Goal: Task Accomplishment & Management: Manage account settings

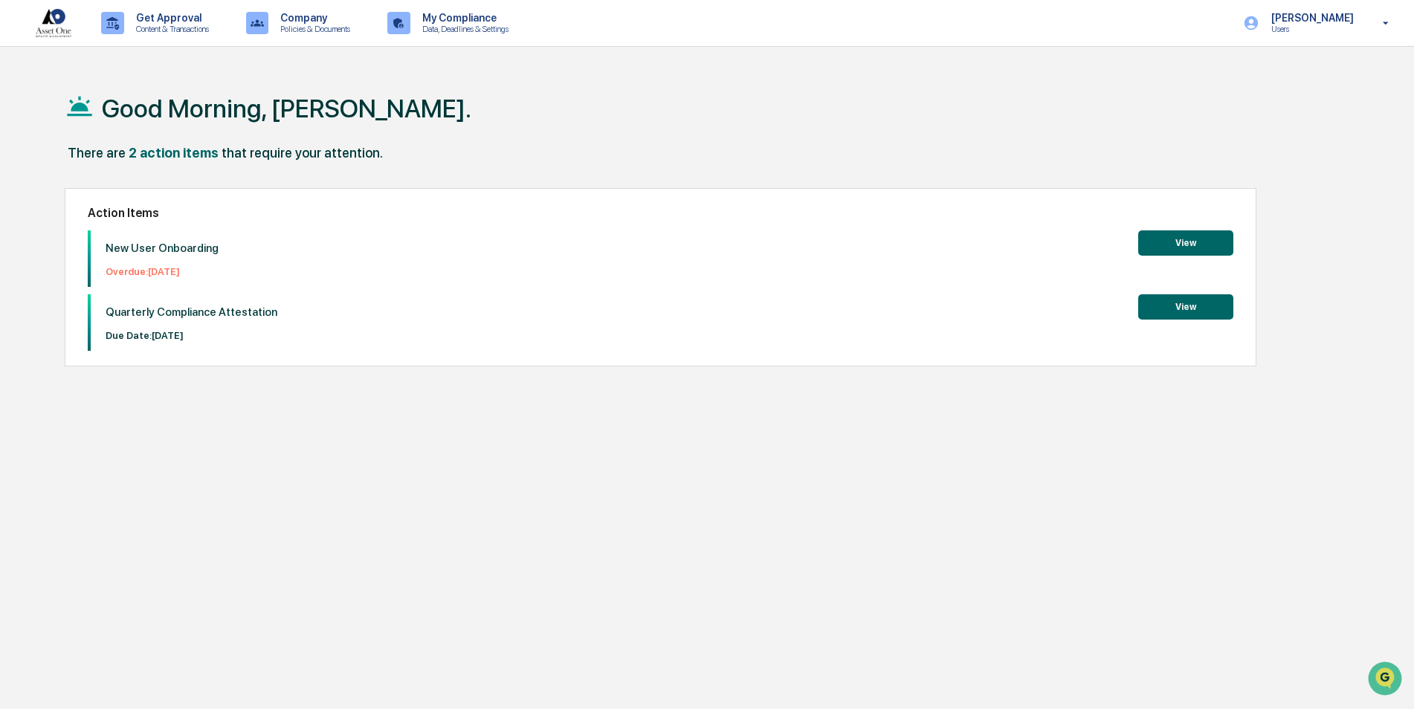
click at [1185, 242] on button "View" at bounding box center [1185, 242] width 95 height 25
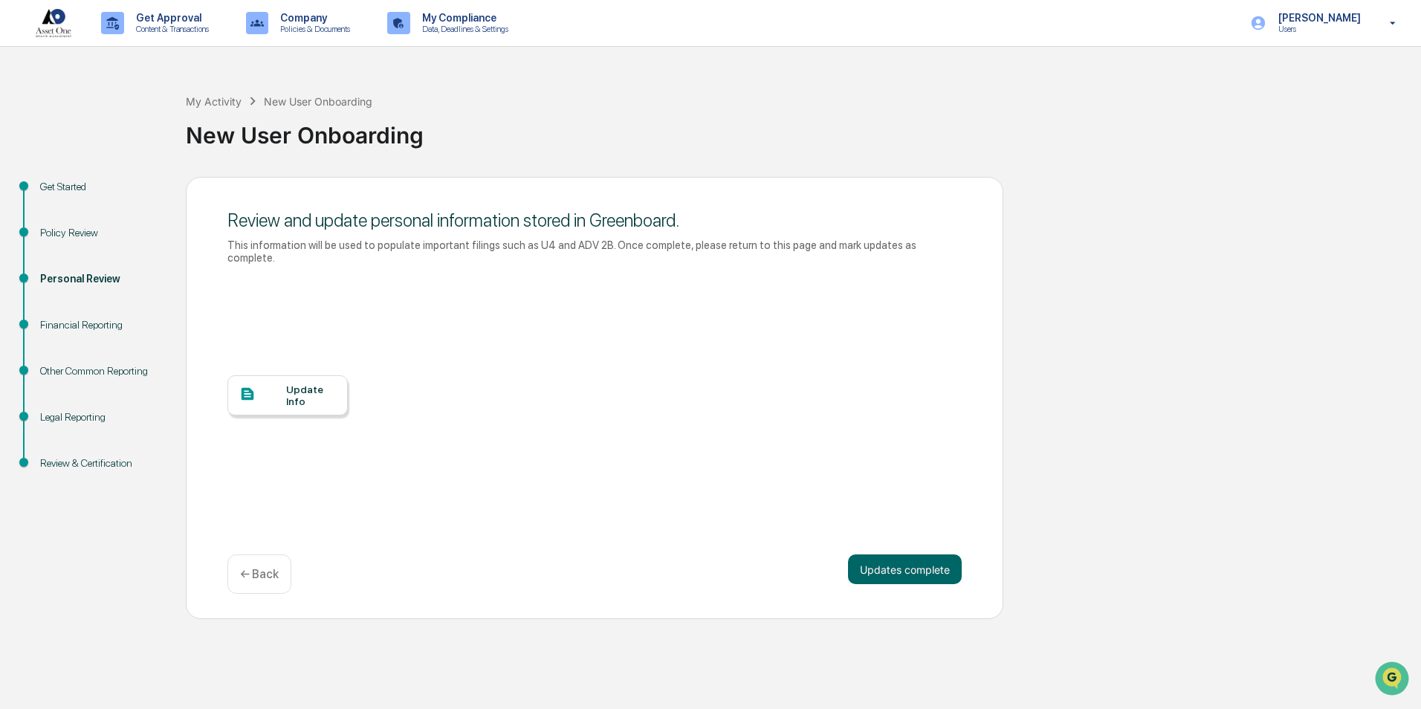
click at [290, 385] on div "Update Info" at bounding box center [311, 395] width 50 height 24
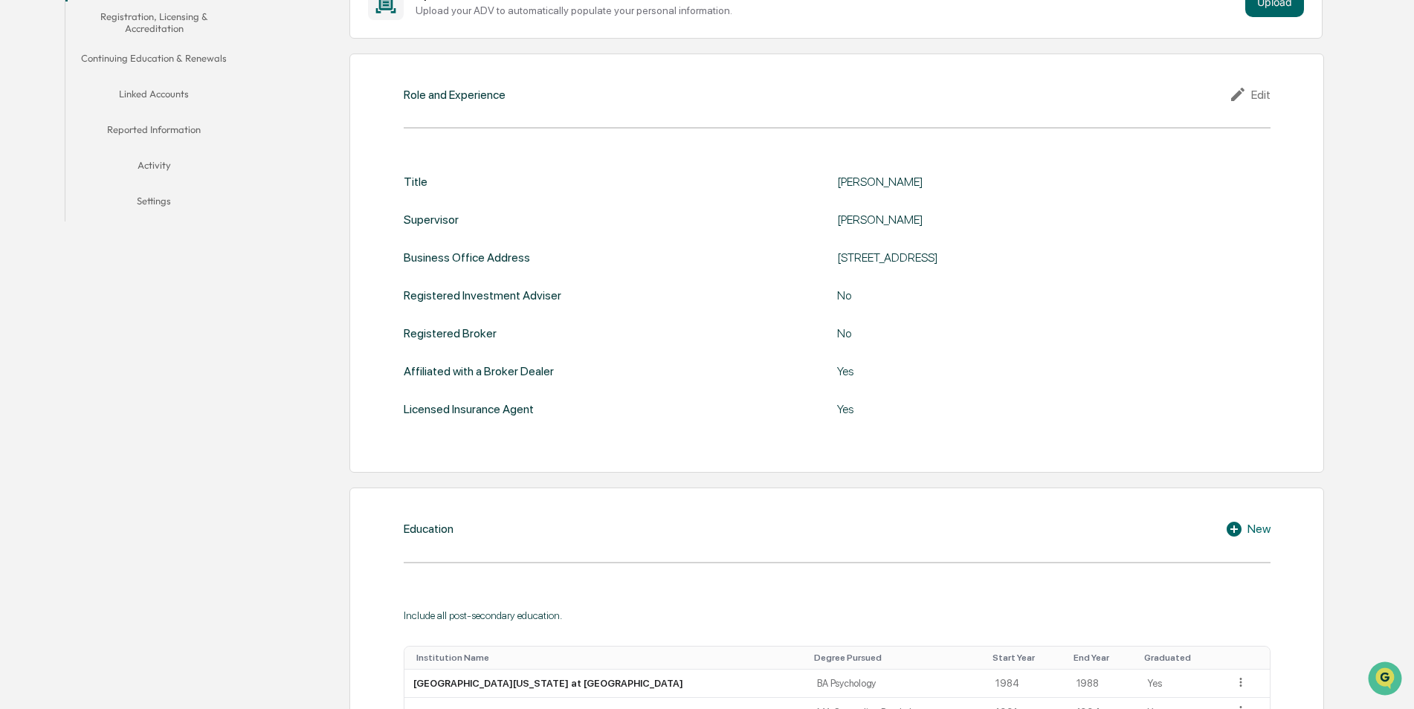
scroll to position [372, 0]
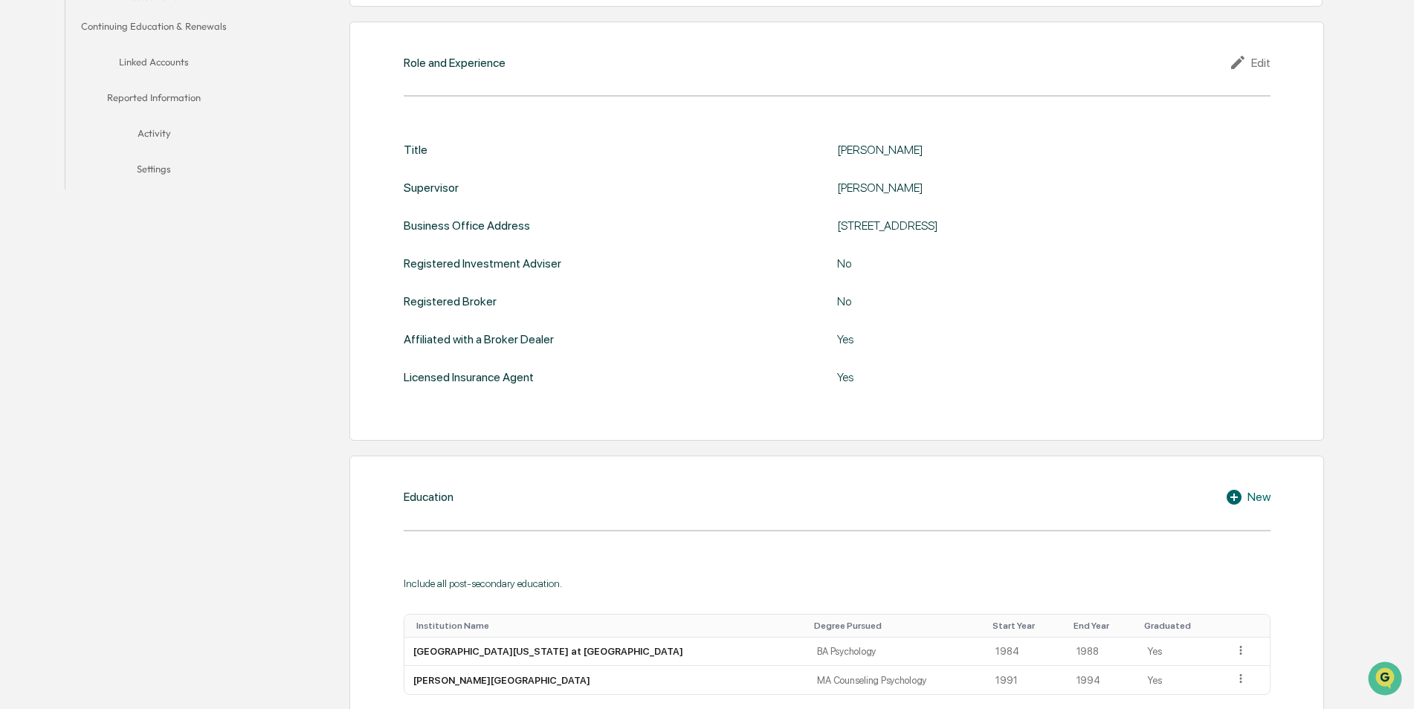
click at [1256, 60] on div "Edit" at bounding box center [1249, 63] width 42 height 18
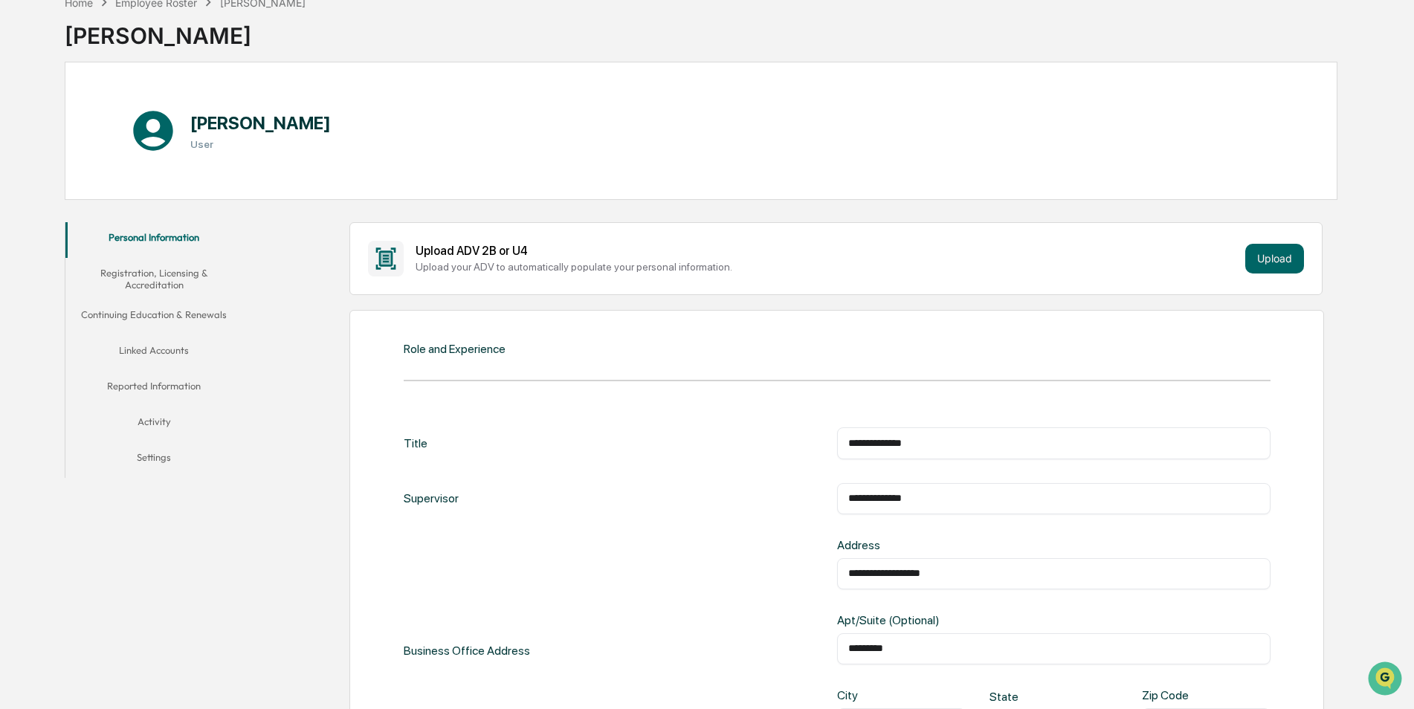
scroll to position [0, 0]
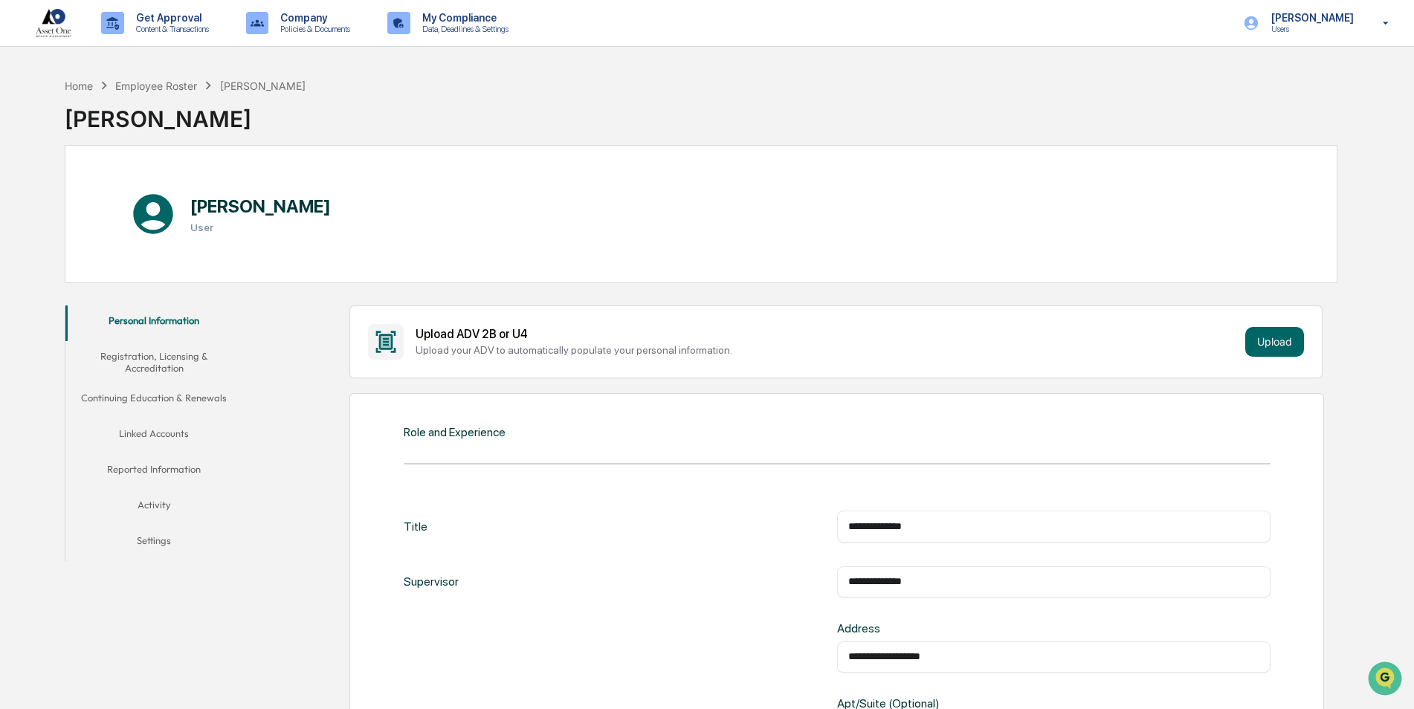
click at [140, 360] on button "Registration, Licensing & Accreditation" at bounding box center [154, 362] width 178 height 42
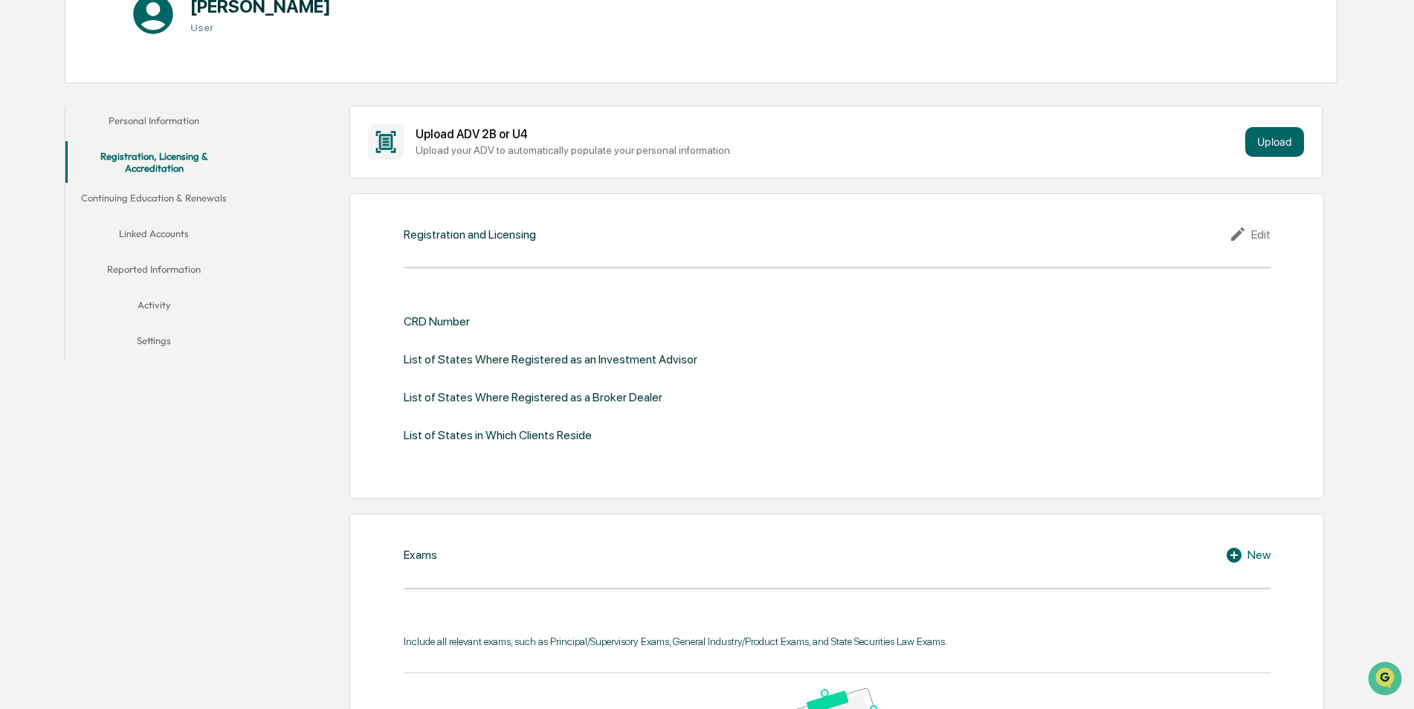
scroll to position [223, 0]
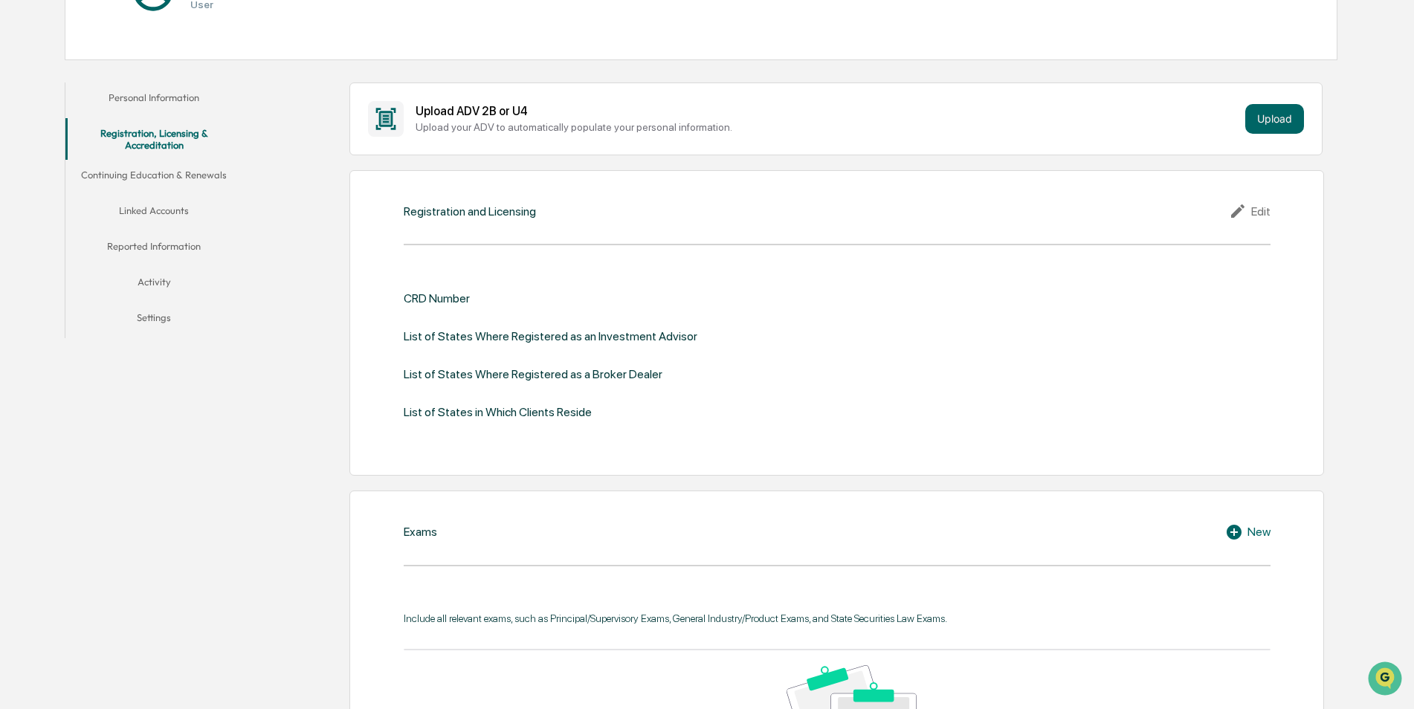
click at [1234, 206] on icon at bounding box center [1239, 211] width 22 height 18
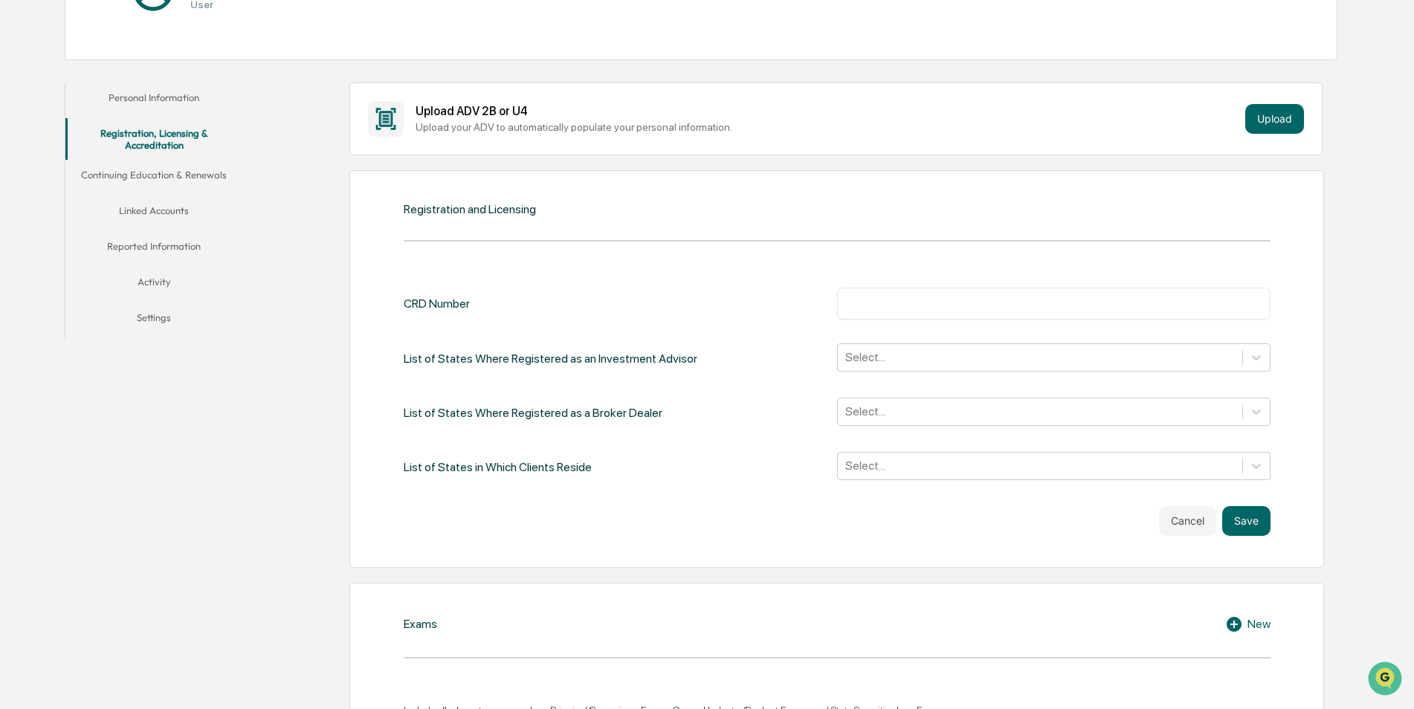
click at [884, 297] on input "text" at bounding box center [1053, 303] width 411 height 15
type input "*******"
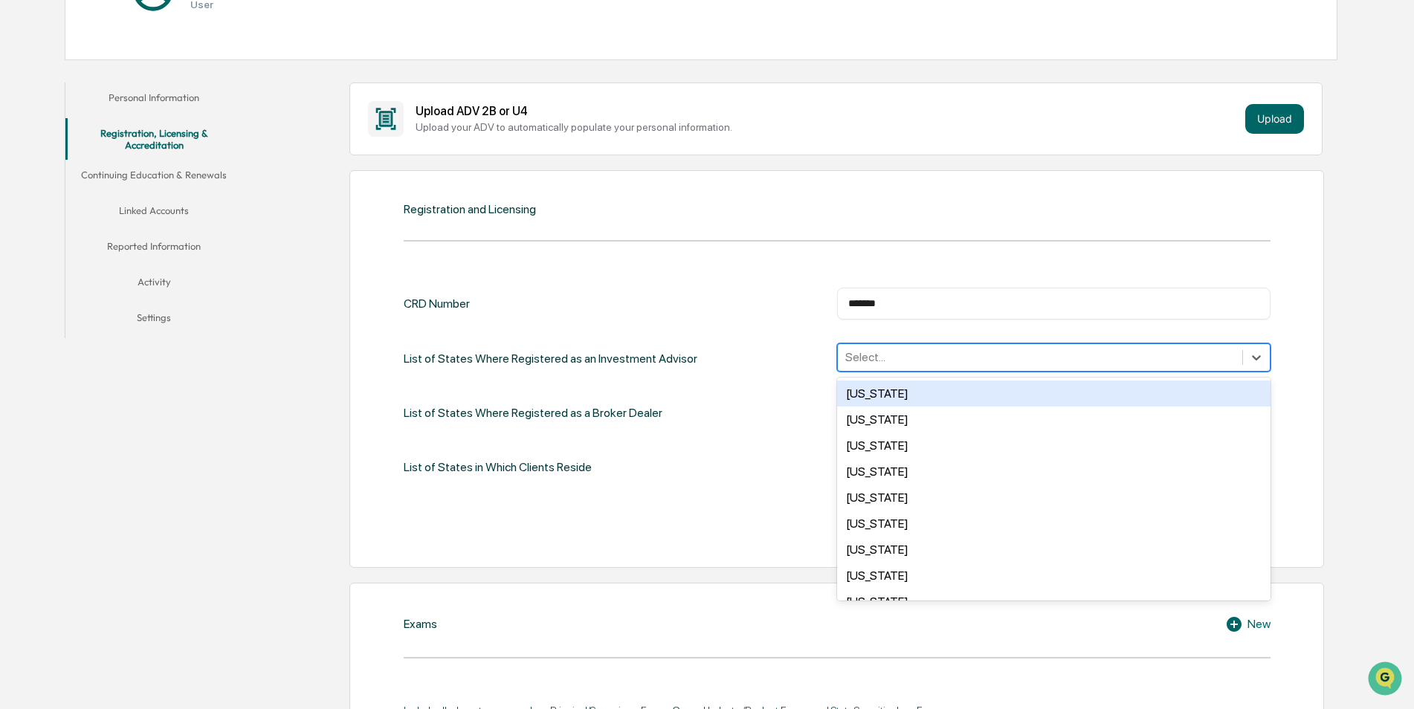
click at [907, 358] on div at bounding box center [1039, 357] width 389 height 17
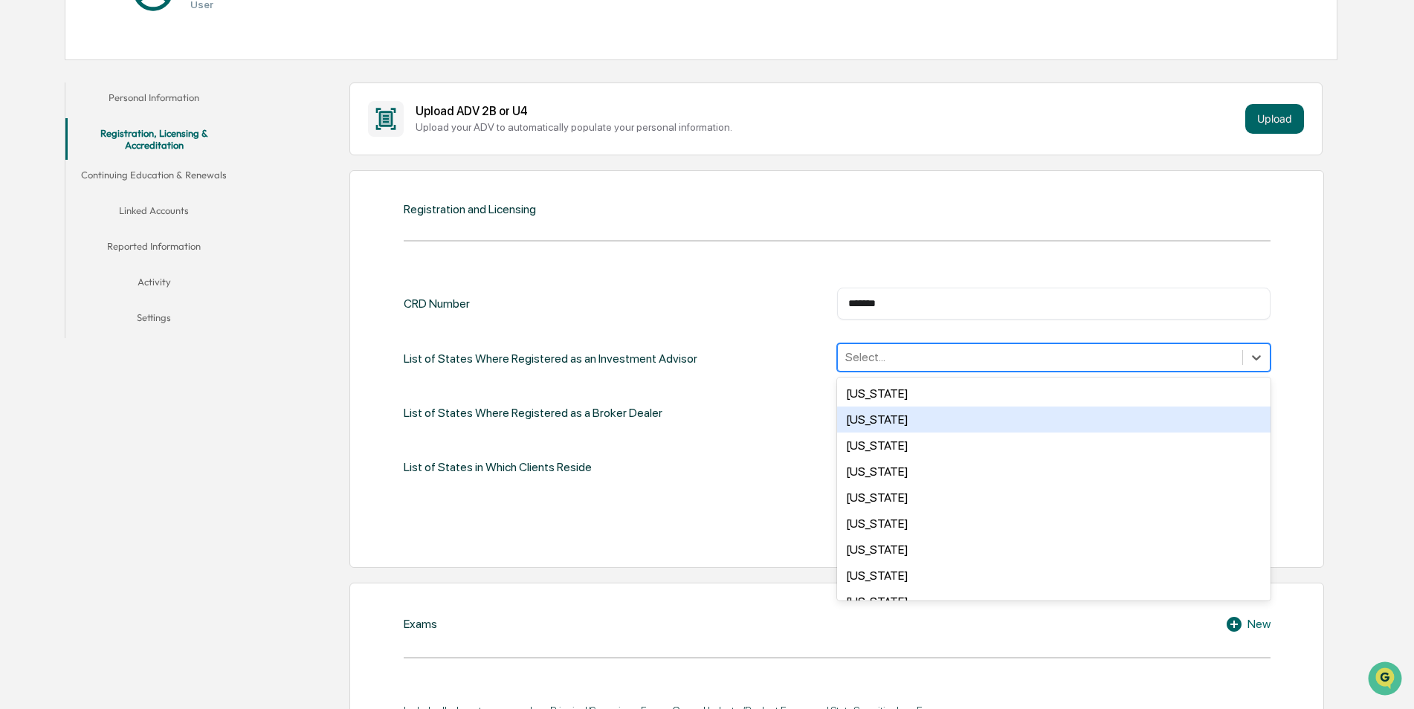
click at [881, 421] on div "Alaska" at bounding box center [1053, 420] width 433 height 26
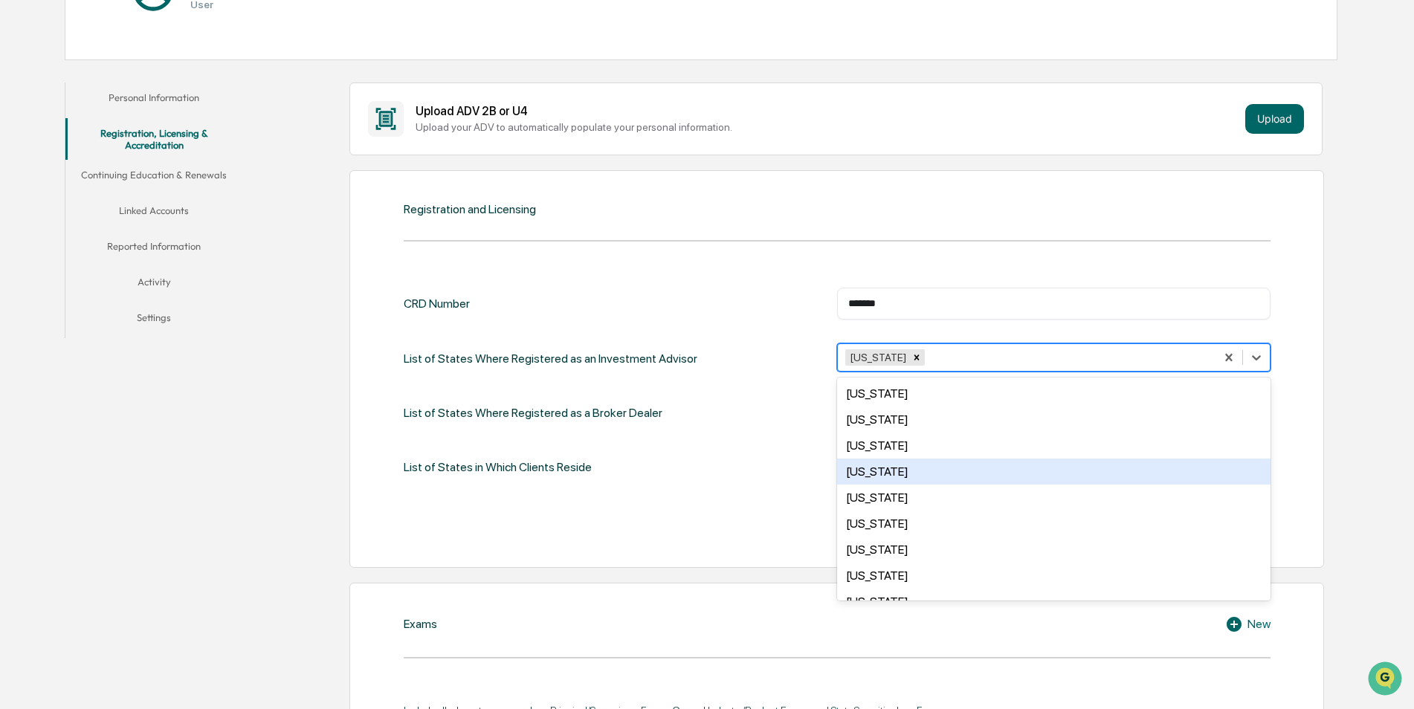
click at [906, 473] on div "California" at bounding box center [1053, 472] width 433 height 26
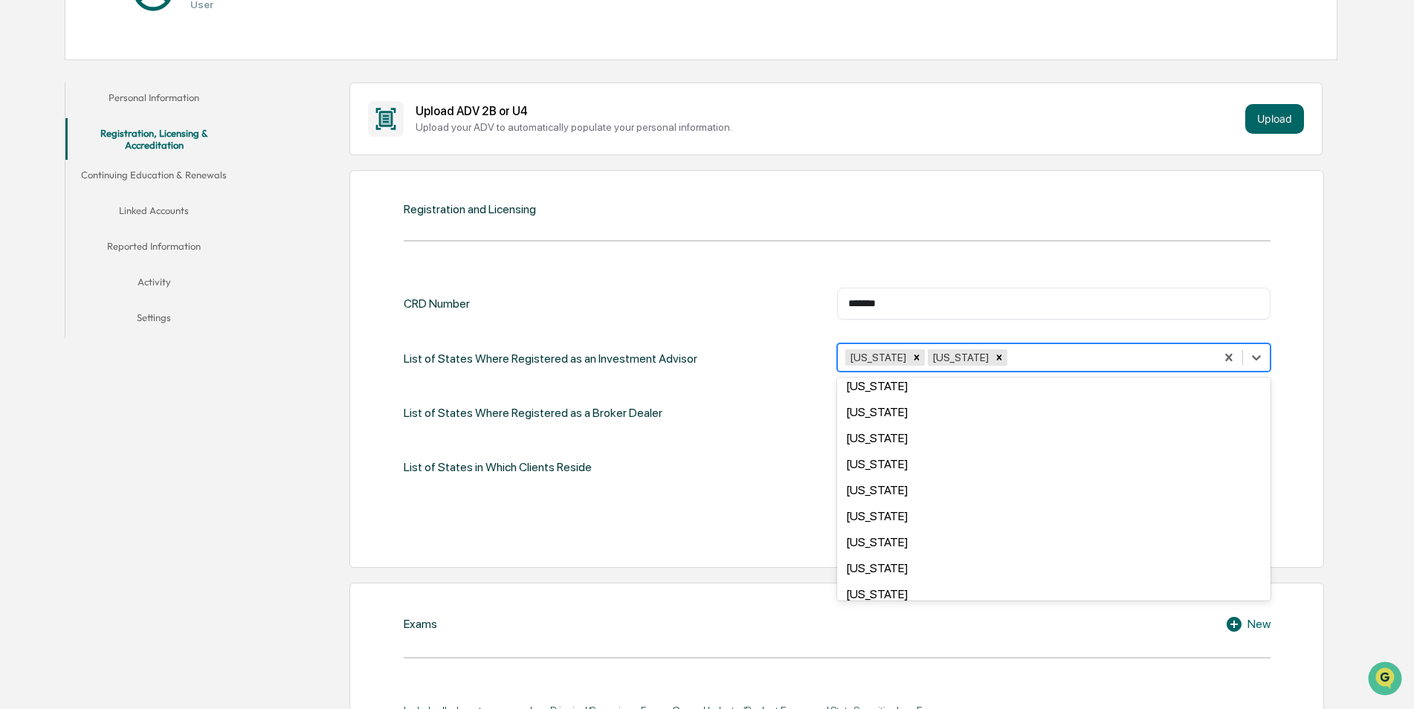
scroll to position [817, 0]
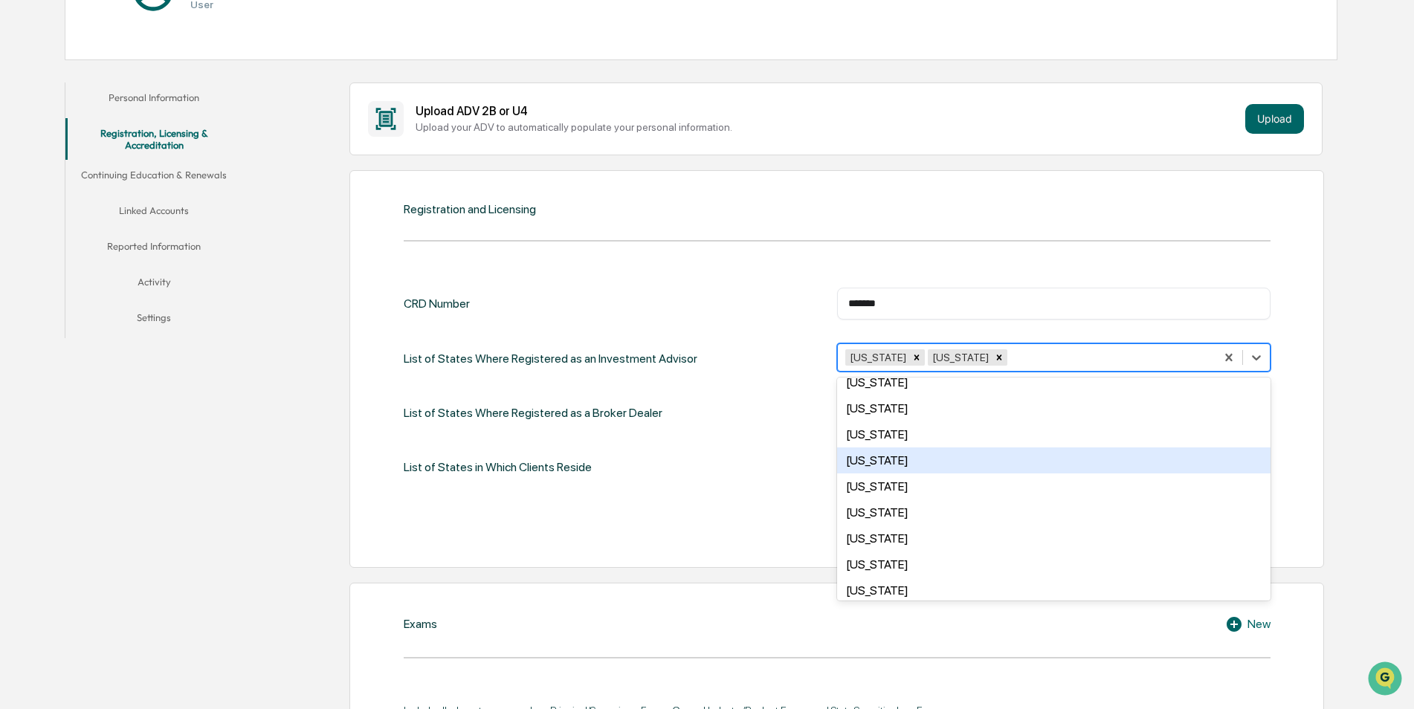
click at [894, 466] on div "Oregon" at bounding box center [1053, 460] width 433 height 26
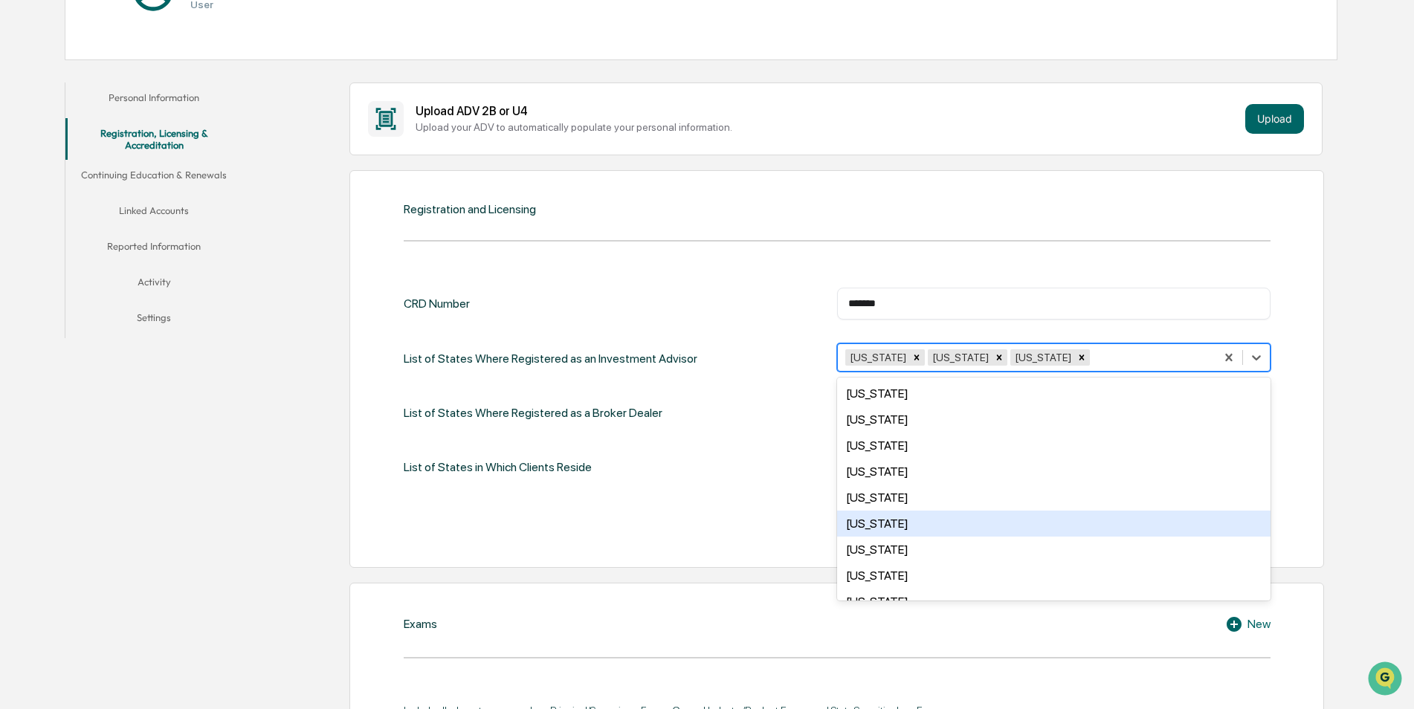
scroll to position [1006, 0]
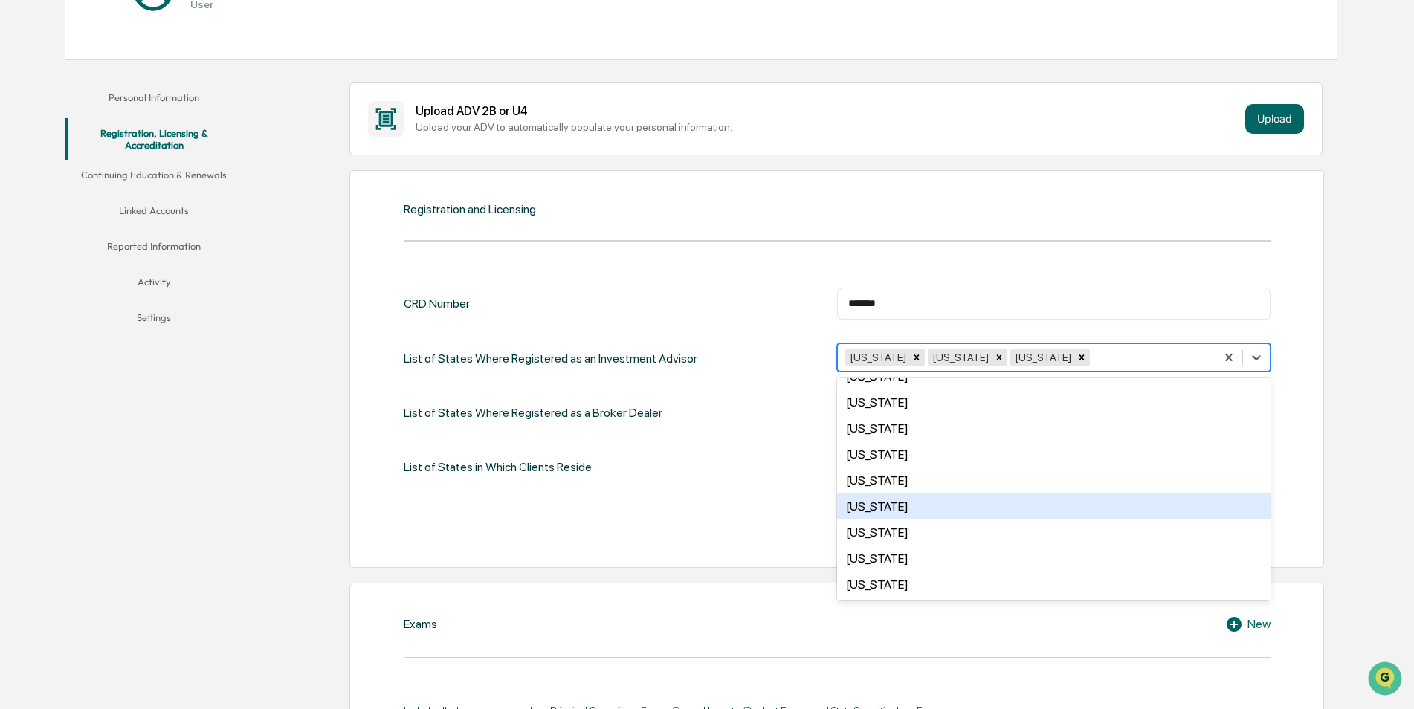
click at [904, 507] on div "Washington" at bounding box center [1053, 506] width 433 height 26
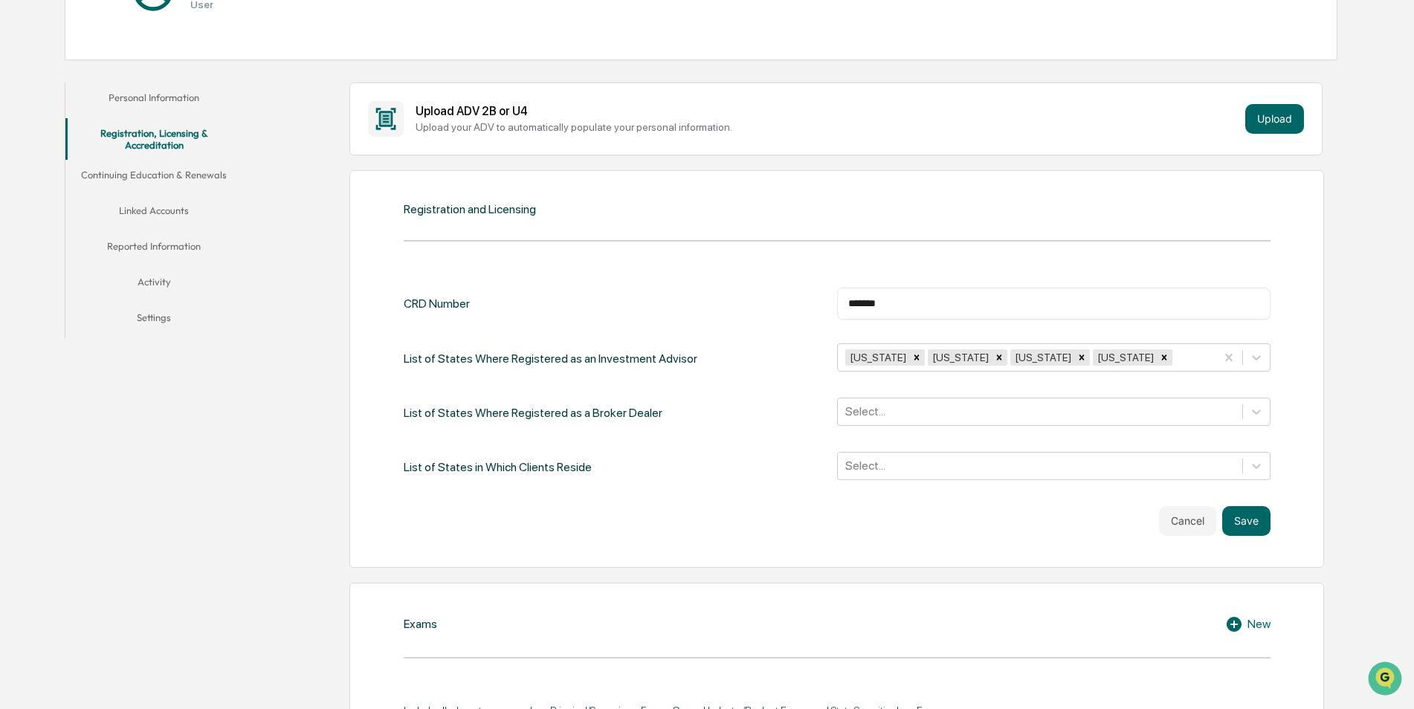
click at [655, 388] on div "CRD Number ******* ​ List of States Where Registered as an Investment Advisor A…" at bounding box center [837, 385] width 867 height 194
click at [878, 407] on div at bounding box center [1039, 411] width 389 height 17
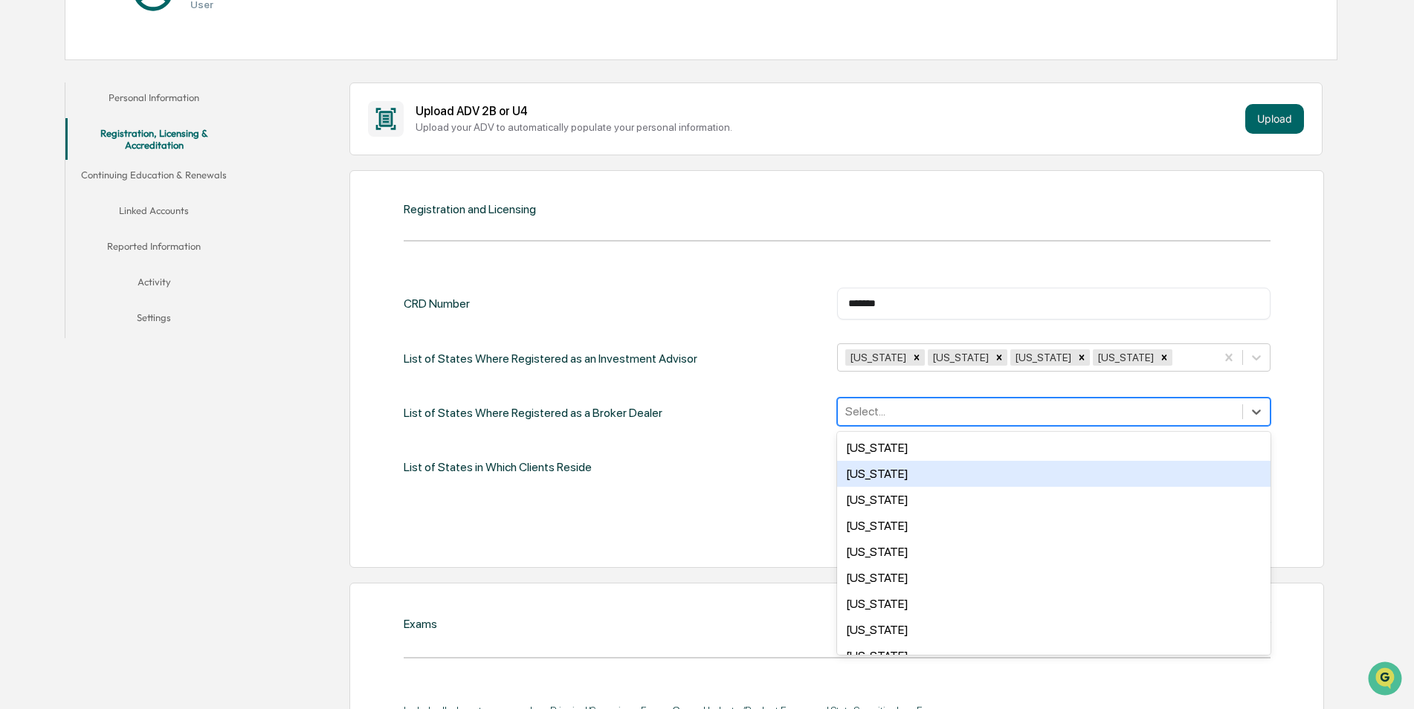
click at [867, 474] on div "Alaska" at bounding box center [1053, 474] width 433 height 26
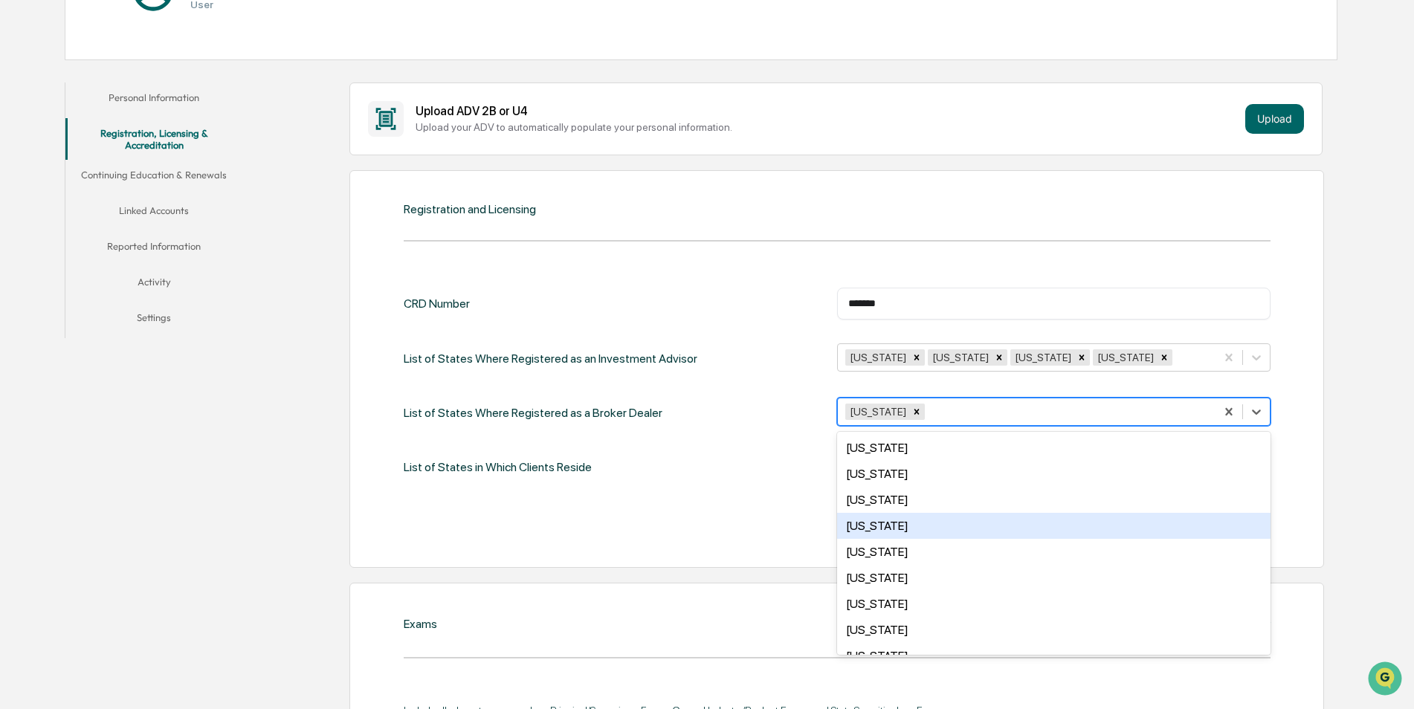
click at [884, 521] on div "[US_STATE]" at bounding box center [1053, 526] width 433 height 26
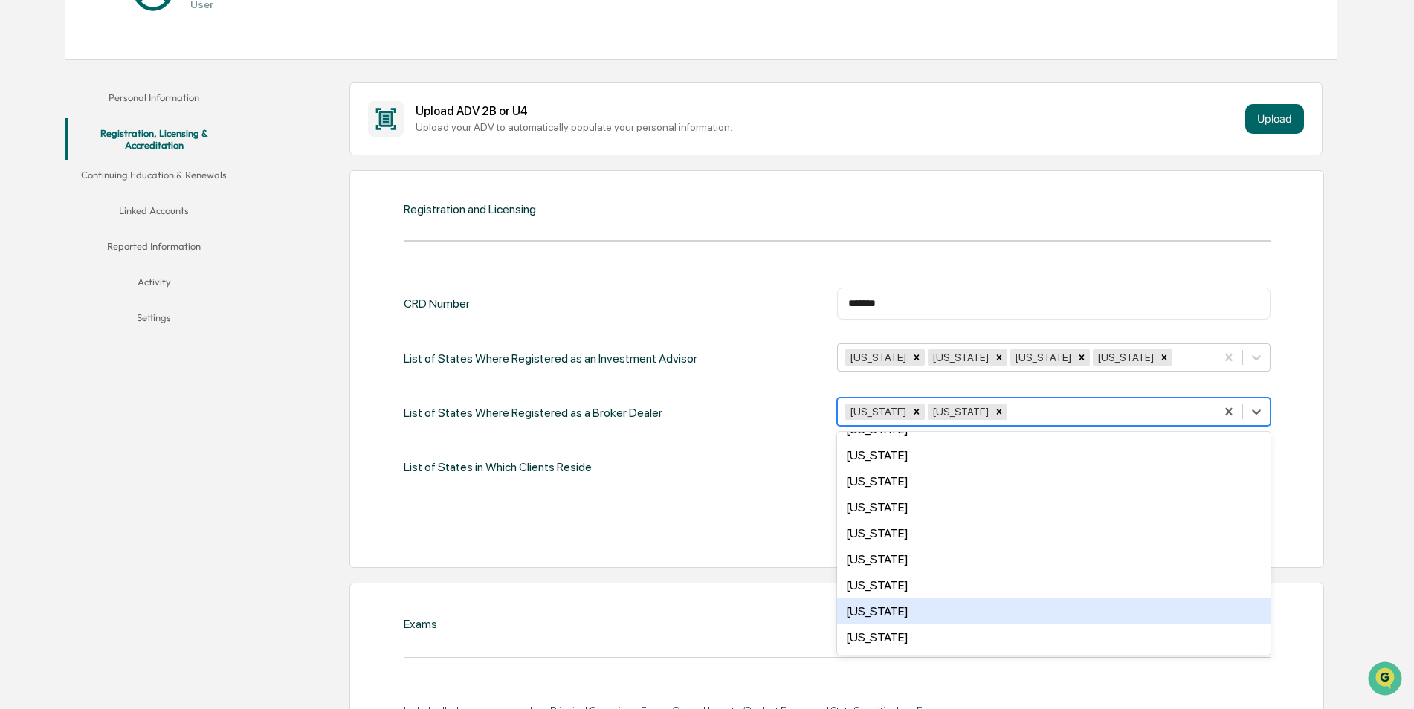
scroll to position [743, 0]
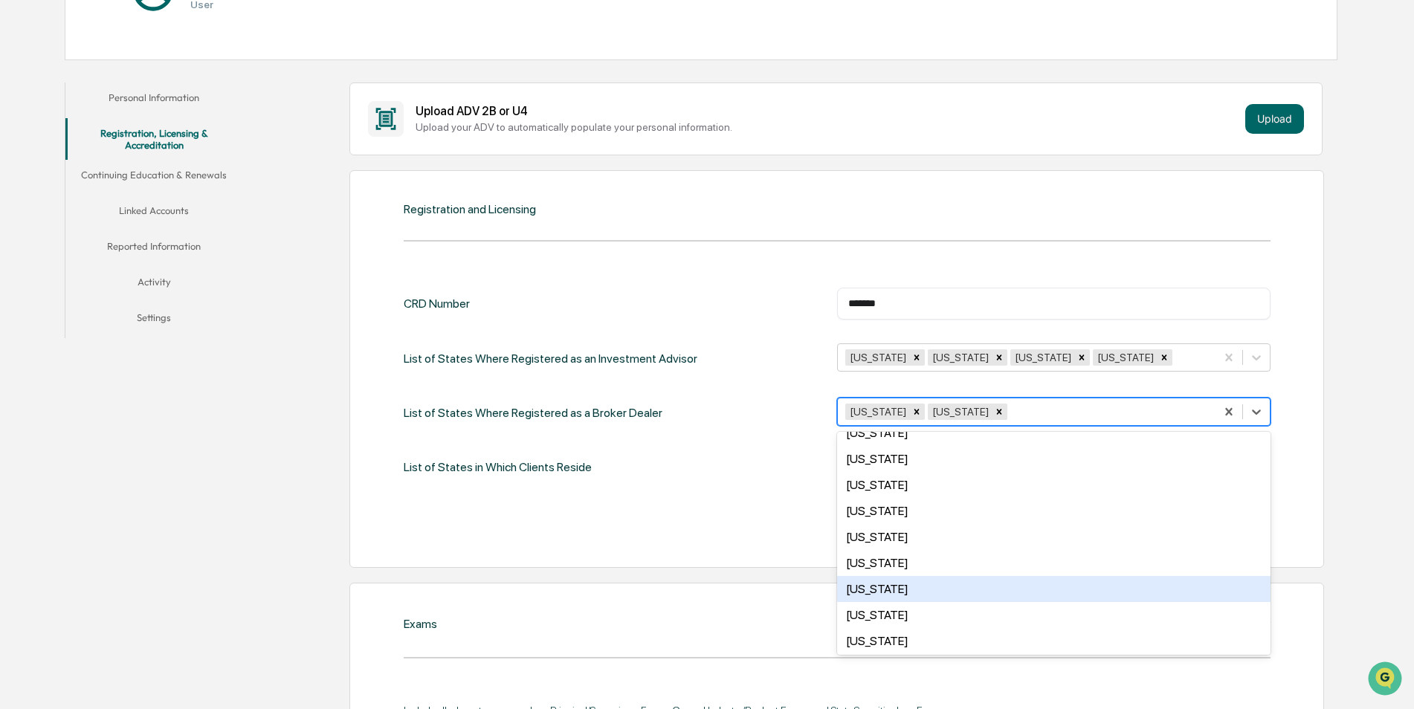
click at [889, 592] on div "[US_STATE]" at bounding box center [1053, 589] width 433 height 26
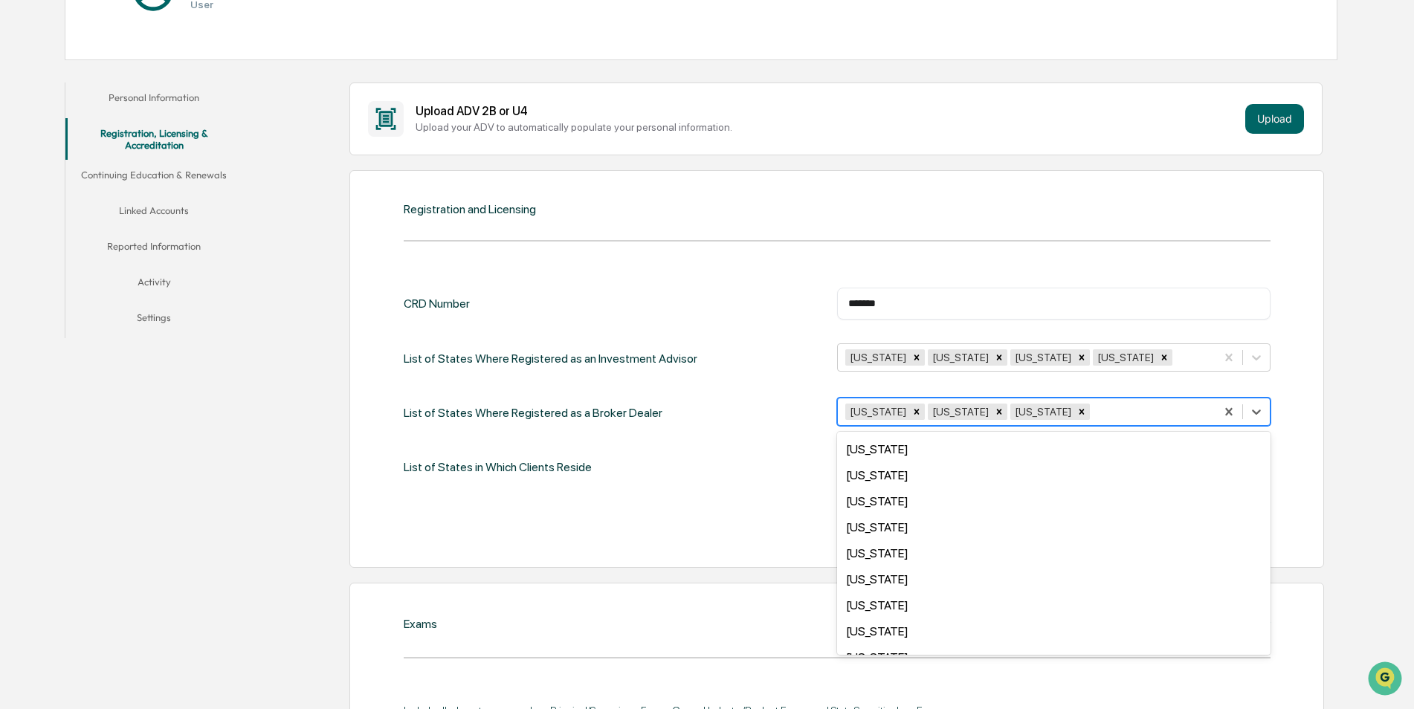
scroll to position [966, 0]
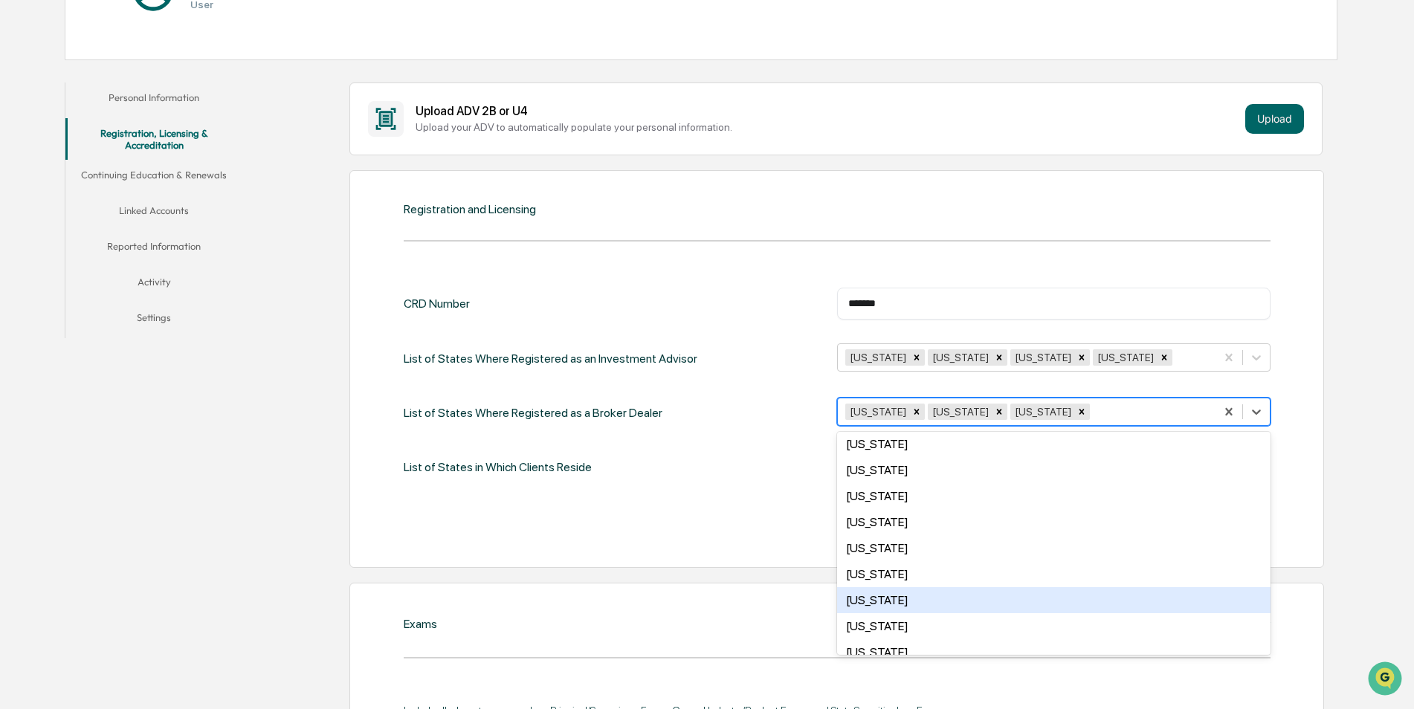
click at [884, 599] on div "Washington" at bounding box center [1053, 600] width 433 height 26
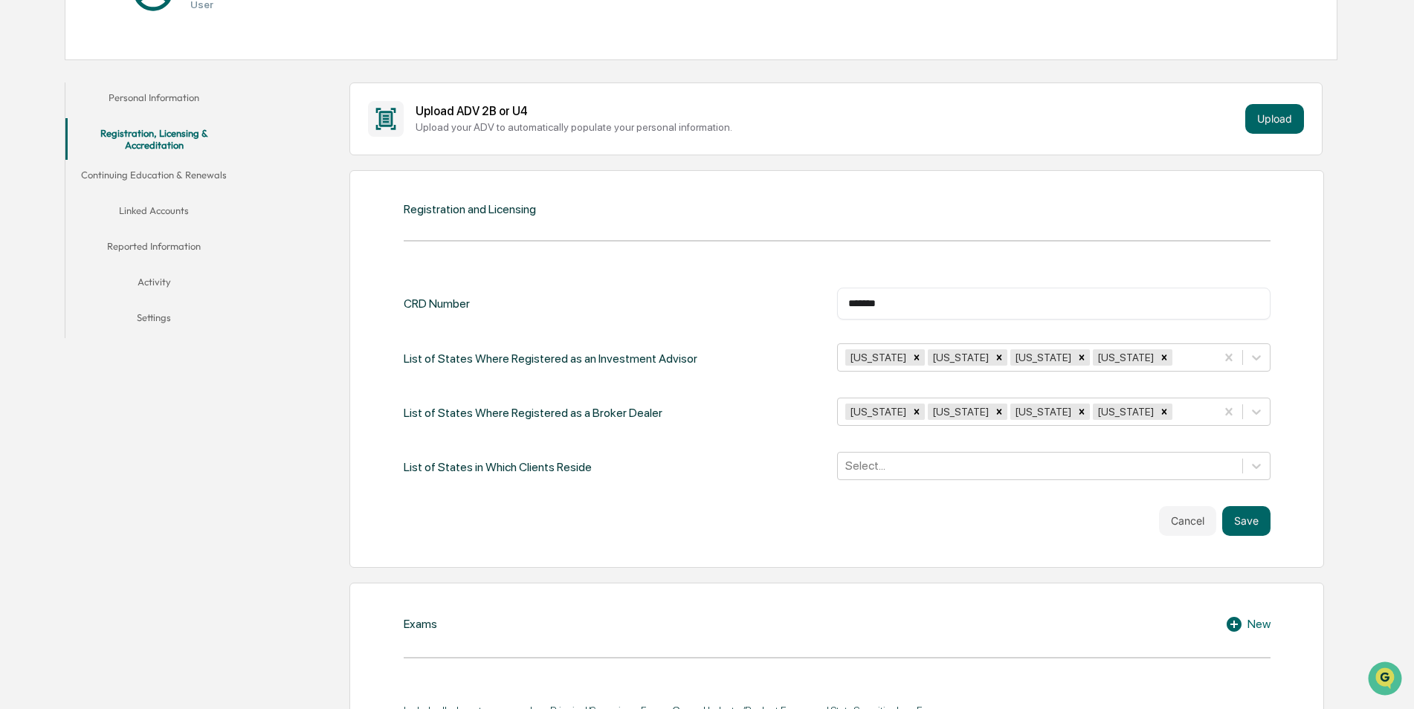
click at [720, 478] on div "List of States in Which Clients Reside Select..." at bounding box center [837, 467] width 867 height 30
click at [890, 464] on div at bounding box center [1039, 465] width 389 height 17
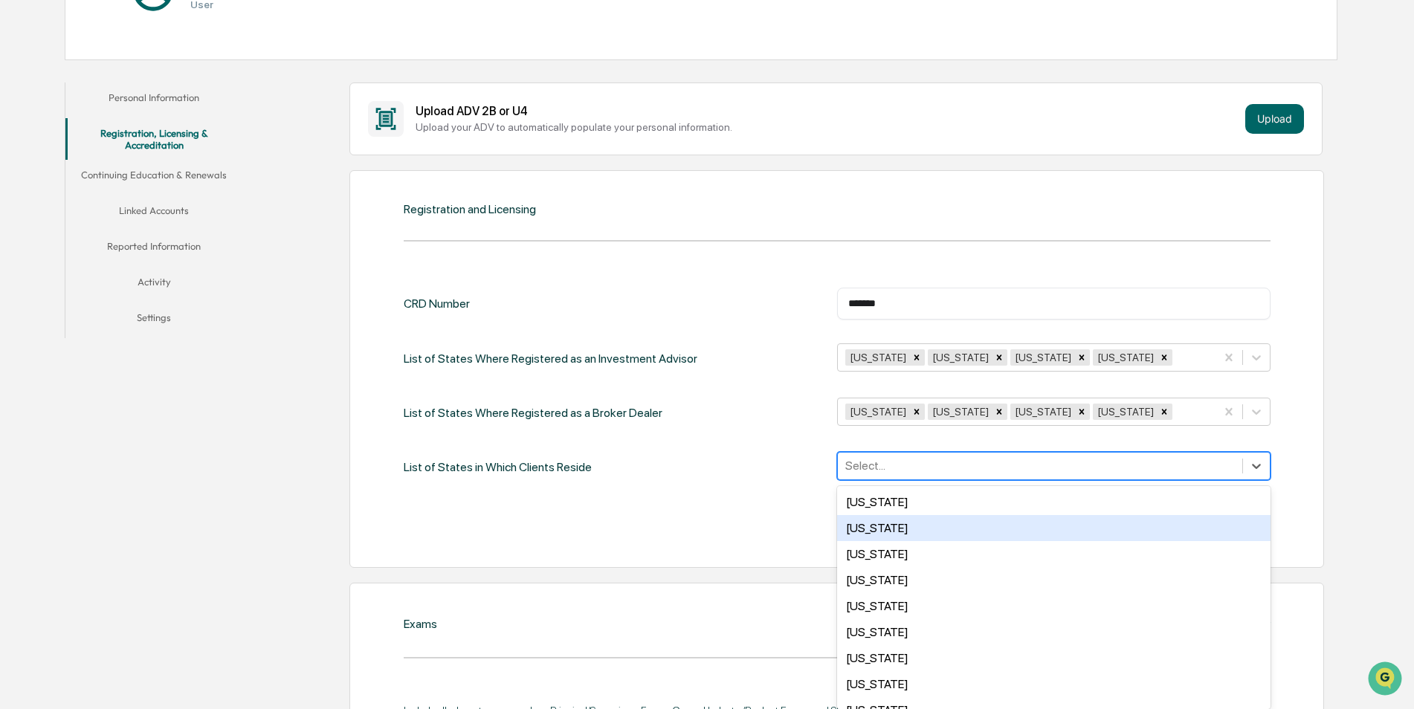
click at [879, 528] on div "Alaska" at bounding box center [1053, 528] width 433 height 26
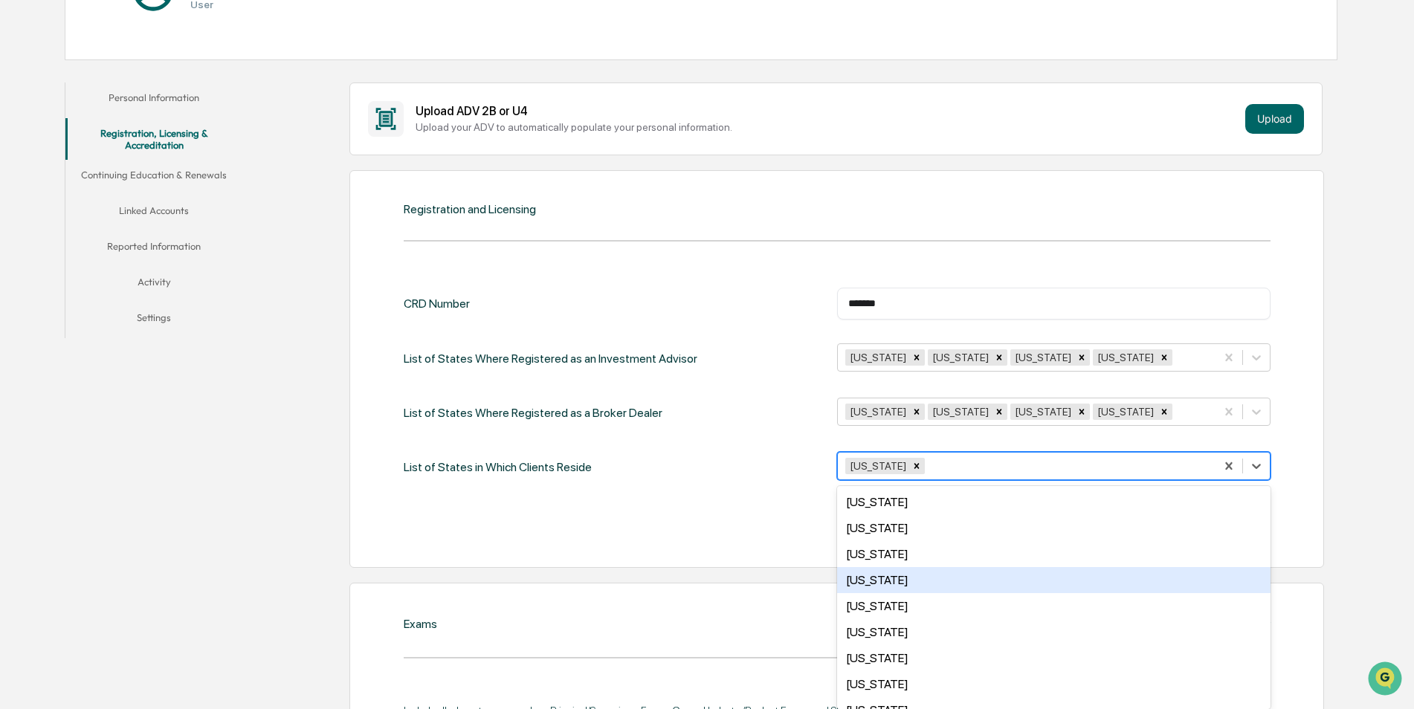
click at [884, 583] on div "[US_STATE]" at bounding box center [1053, 580] width 433 height 26
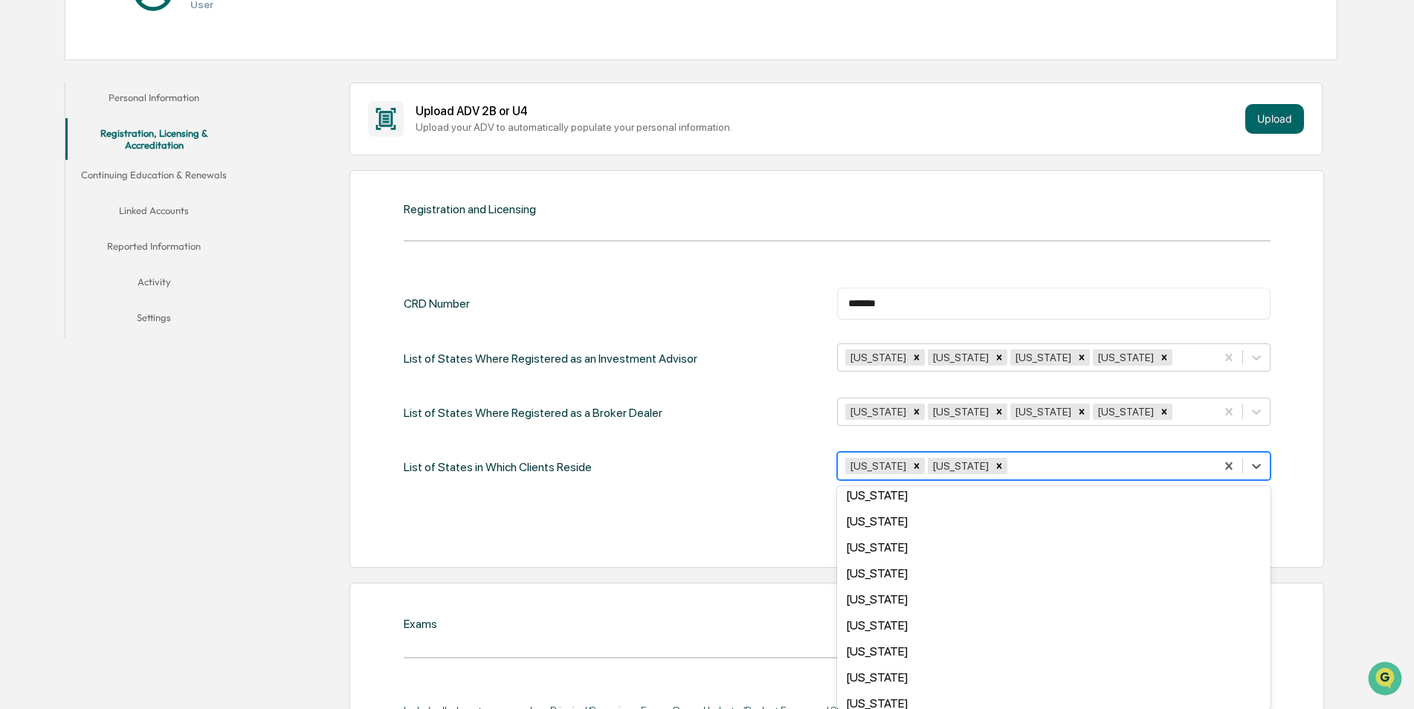
scroll to position [817, 0]
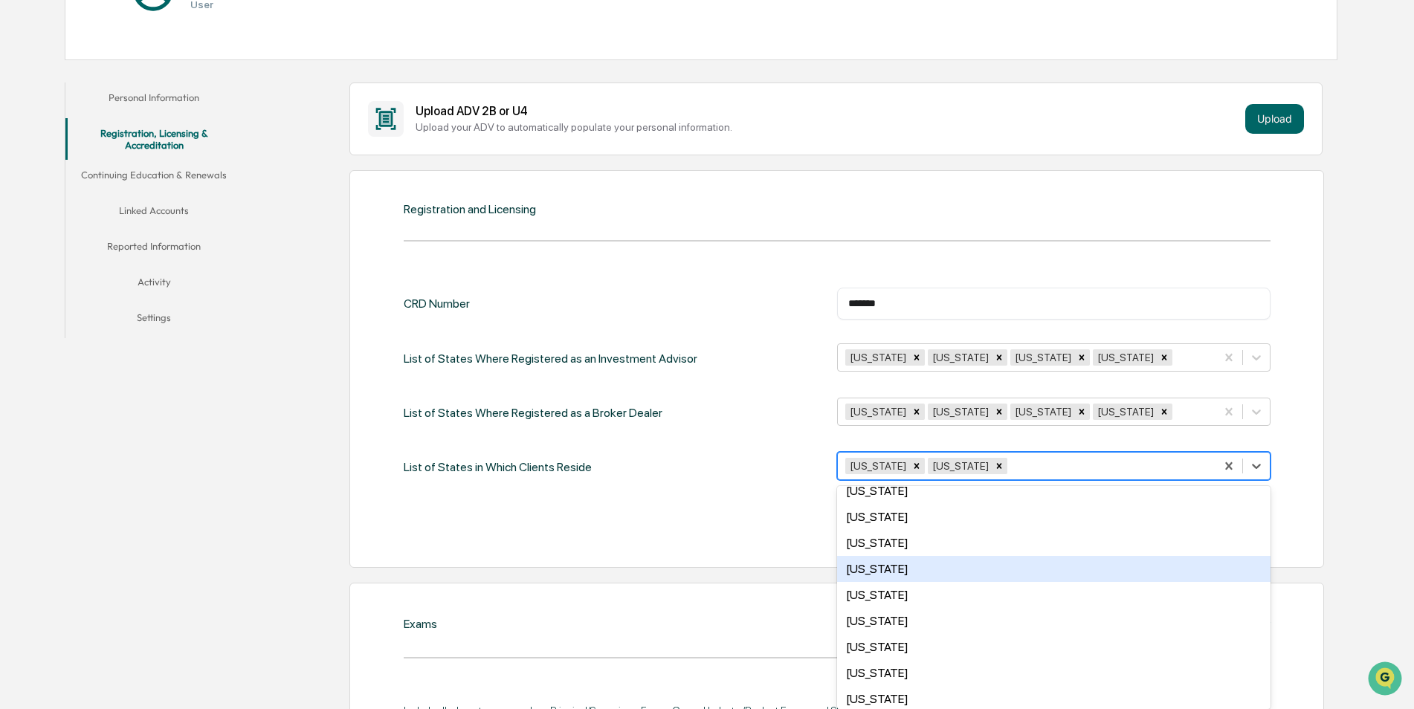
click at [878, 568] on div "[US_STATE]" at bounding box center [1053, 569] width 433 height 26
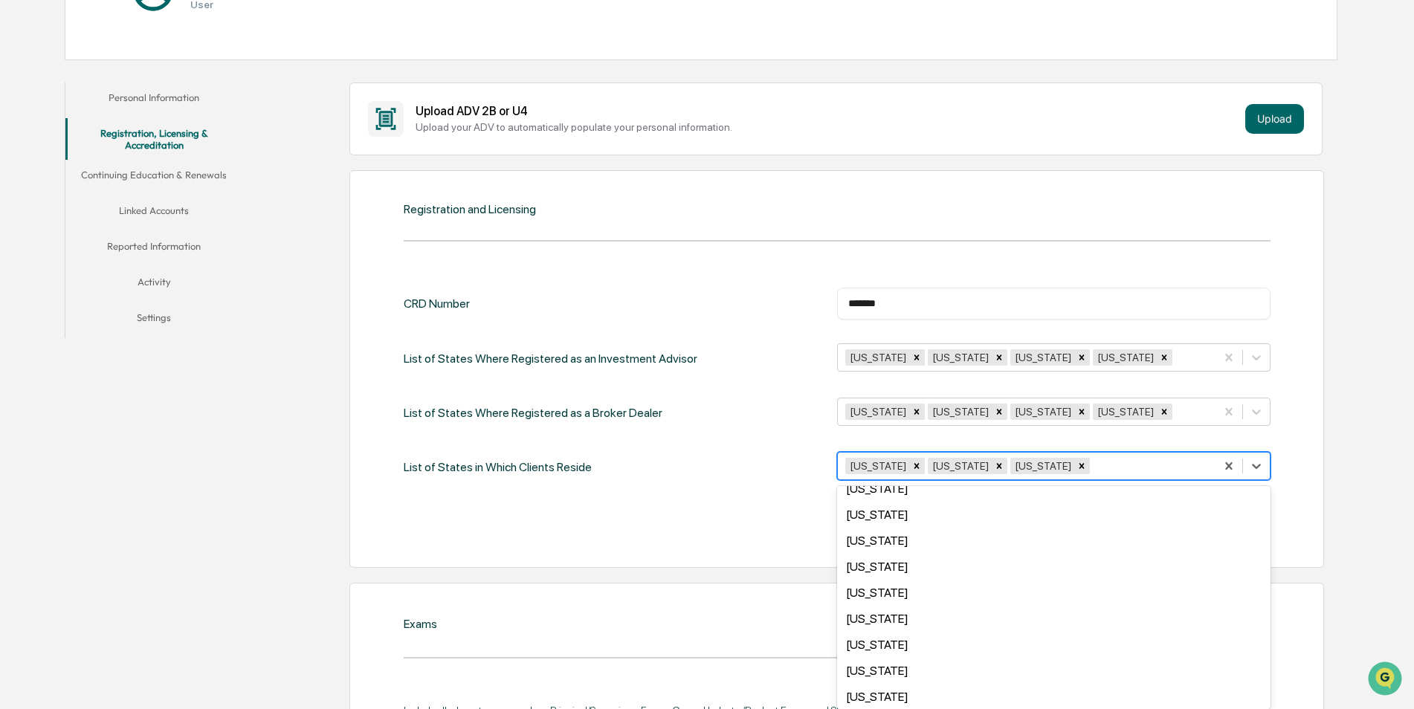
scroll to position [1006, 0]
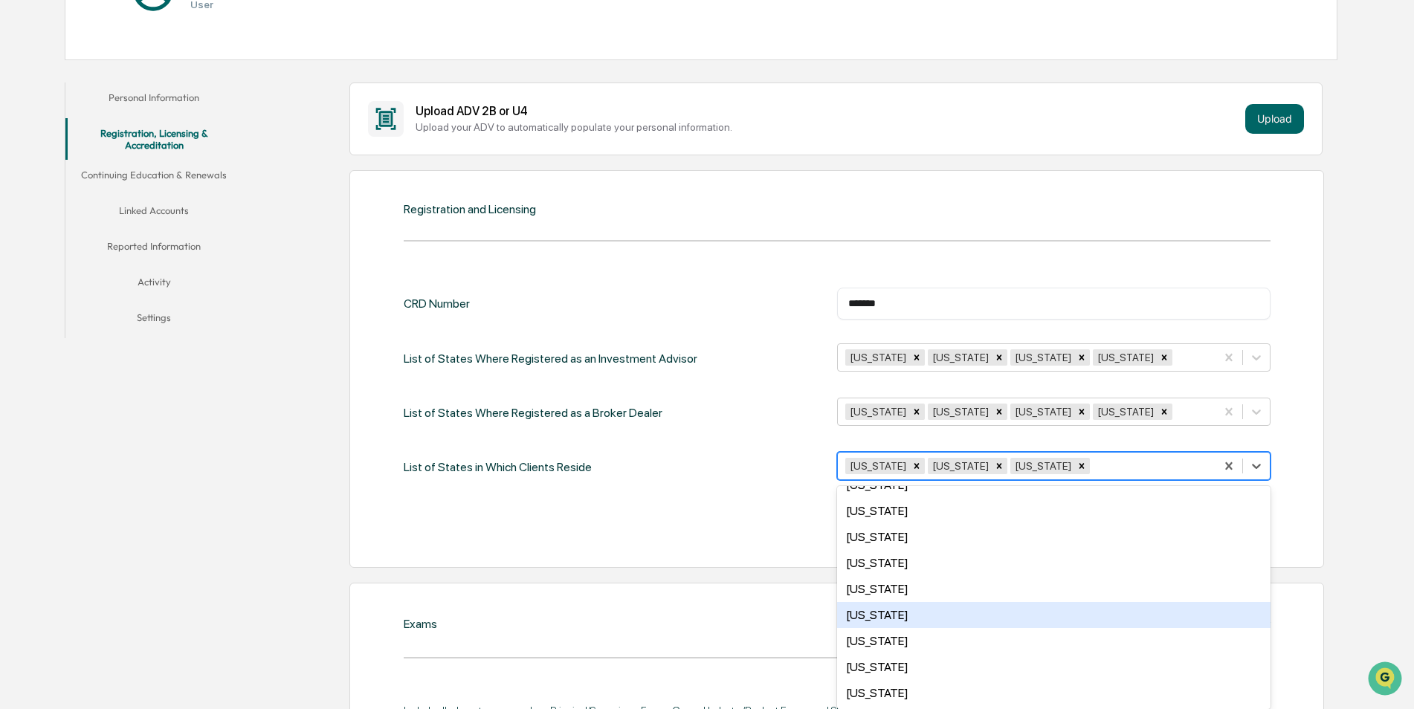
click at [898, 610] on div "Washington" at bounding box center [1053, 615] width 433 height 26
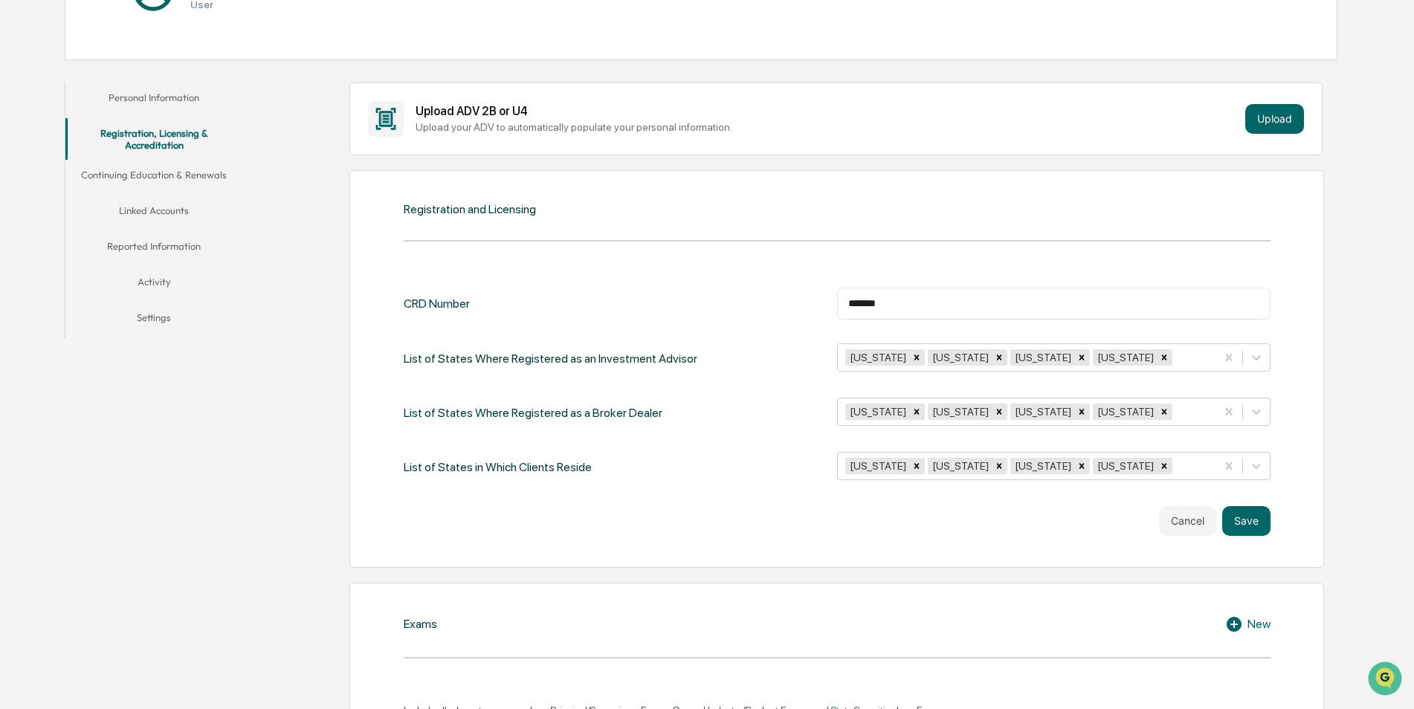
click at [775, 512] on div "Cancel Save" at bounding box center [837, 521] width 867 height 30
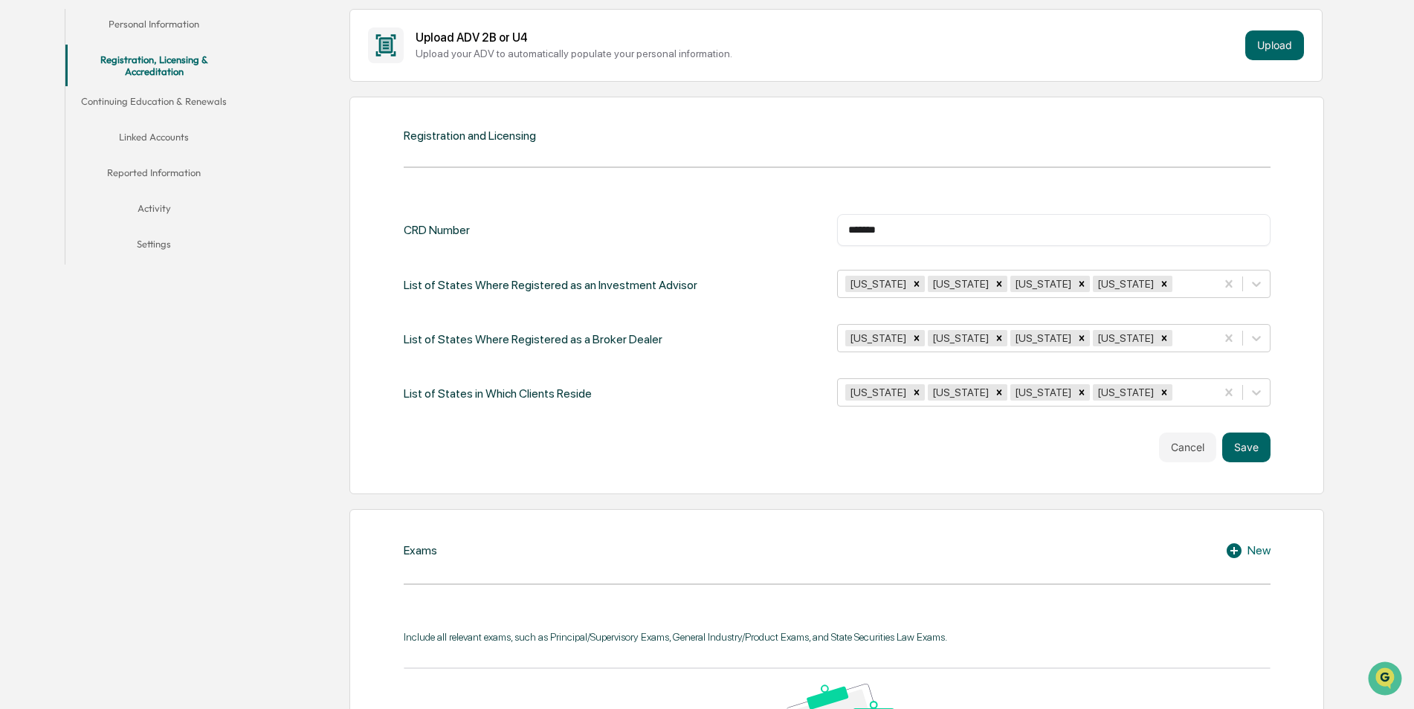
scroll to position [297, 0]
click at [1248, 449] on button "Save" at bounding box center [1246, 447] width 48 height 30
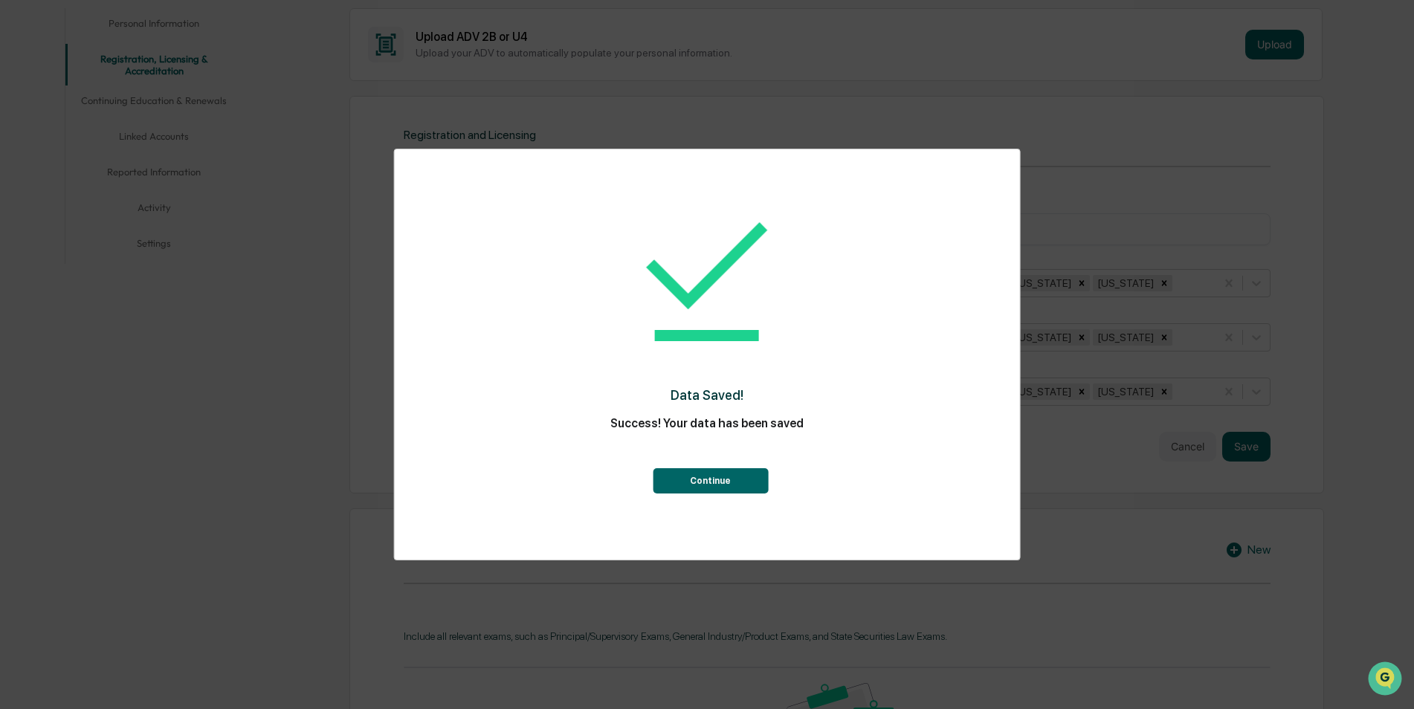
click at [710, 476] on button "Continue" at bounding box center [710, 480] width 115 height 25
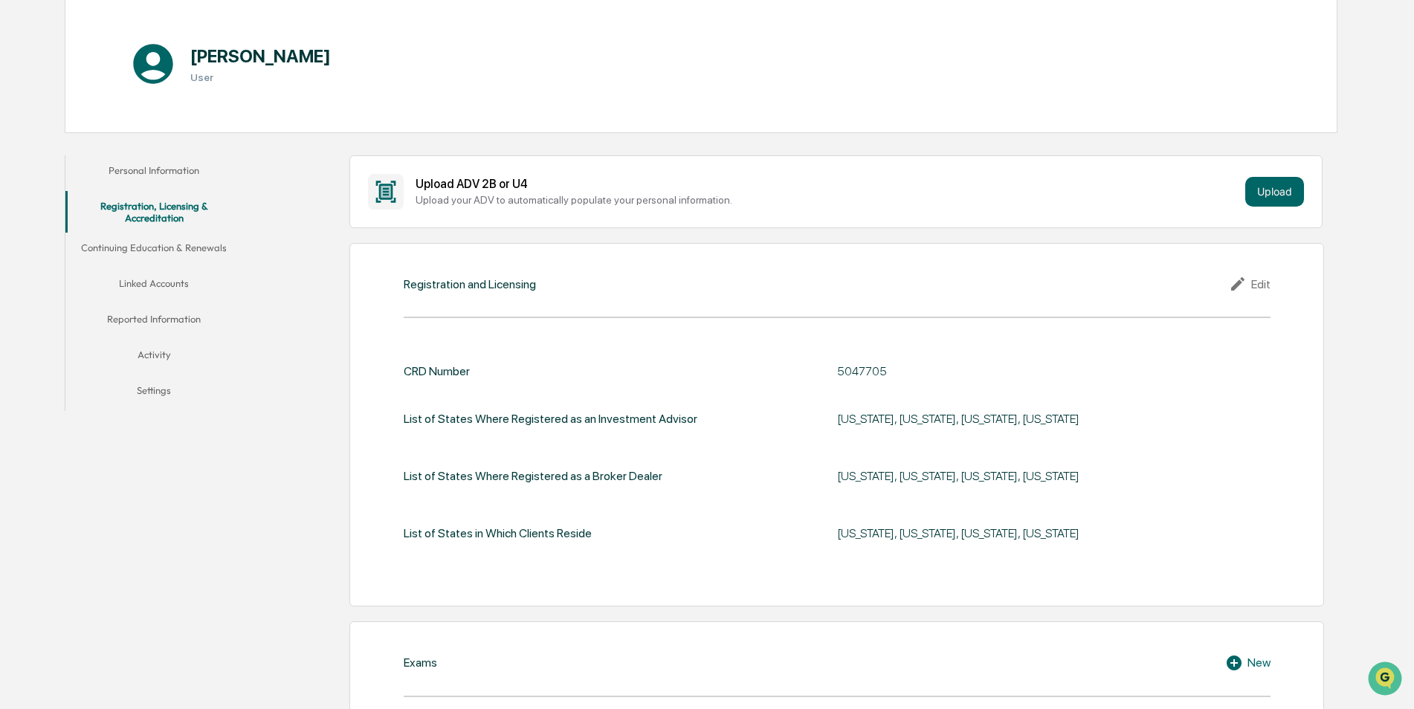
scroll to position [149, 0]
click at [172, 247] on button "Continuing Education & Renewals" at bounding box center [154, 252] width 178 height 36
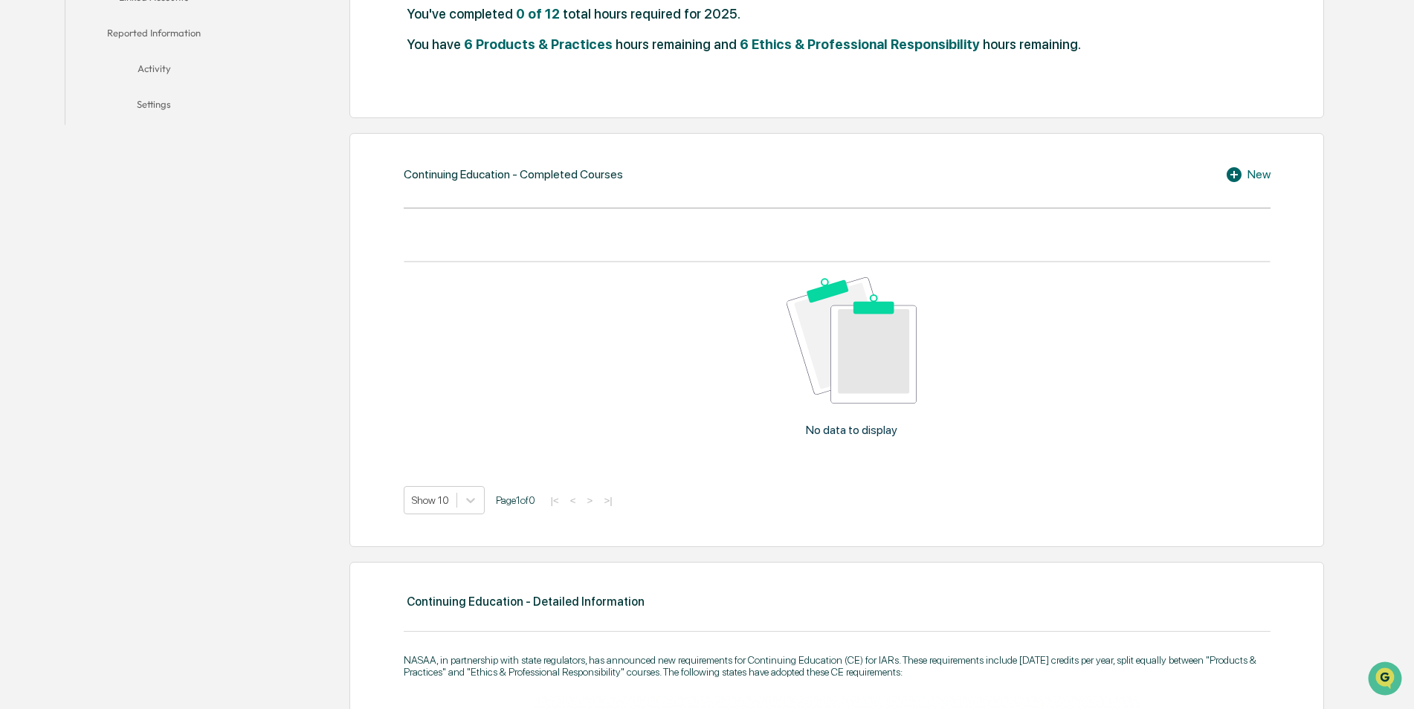
scroll to position [446, 0]
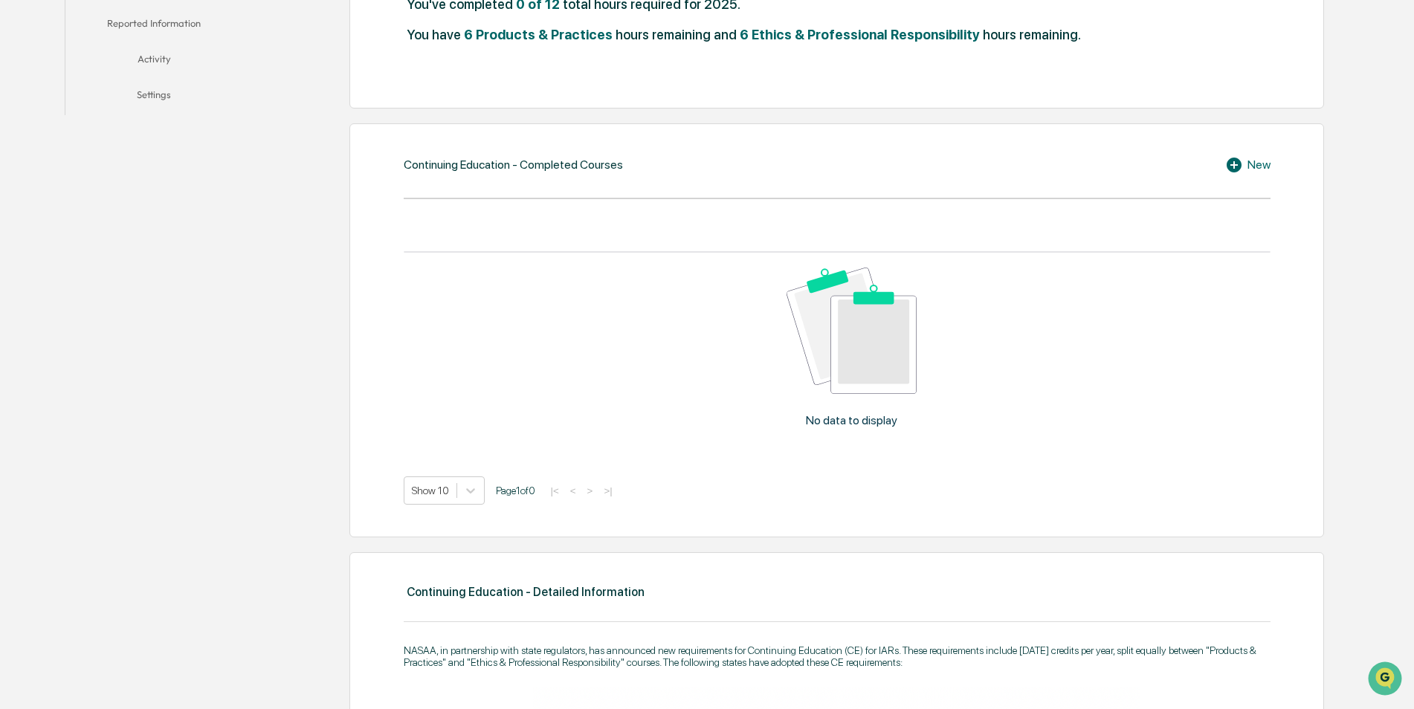
click at [1234, 166] on icon at bounding box center [1233, 165] width 15 height 15
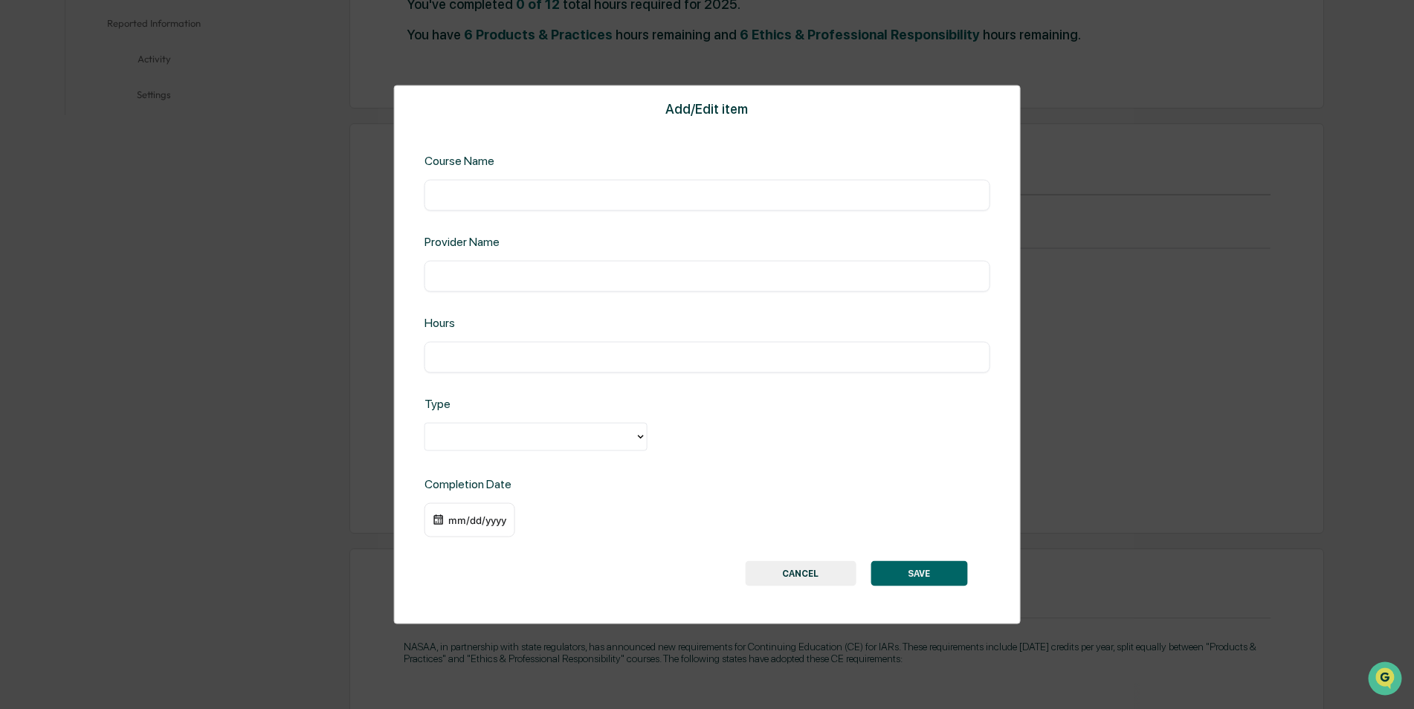
click at [796, 571] on button "CANCEL" at bounding box center [800, 572] width 111 height 25
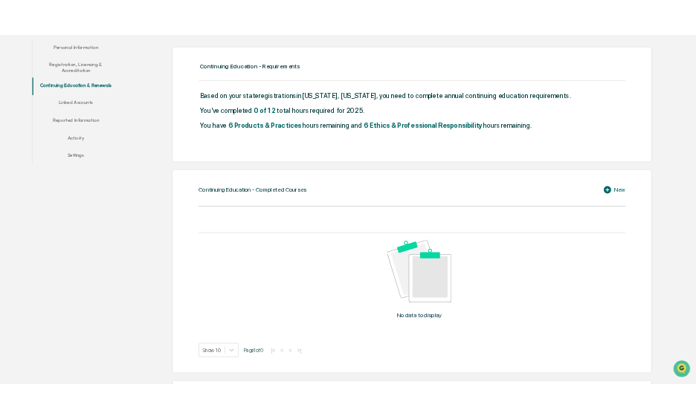
scroll to position [297, 0]
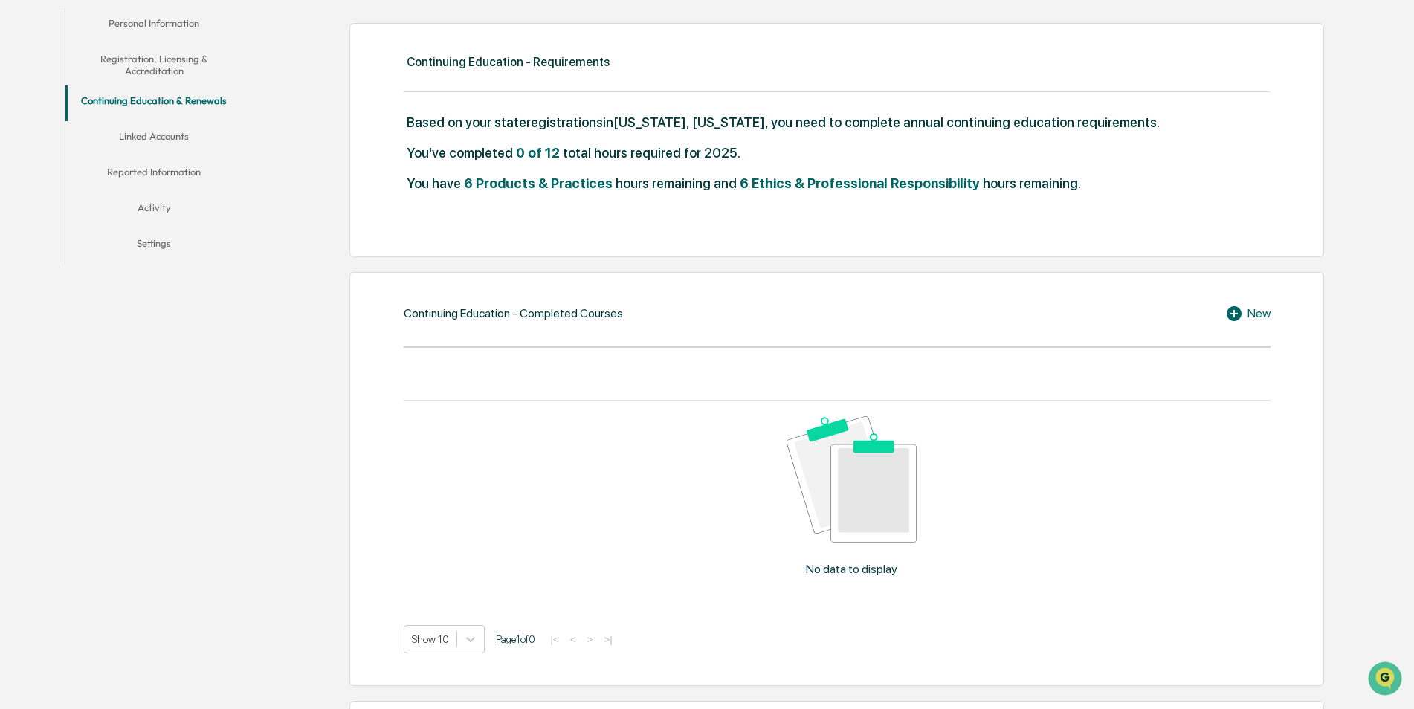
click at [1236, 313] on icon at bounding box center [1236, 314] width 22 height 18
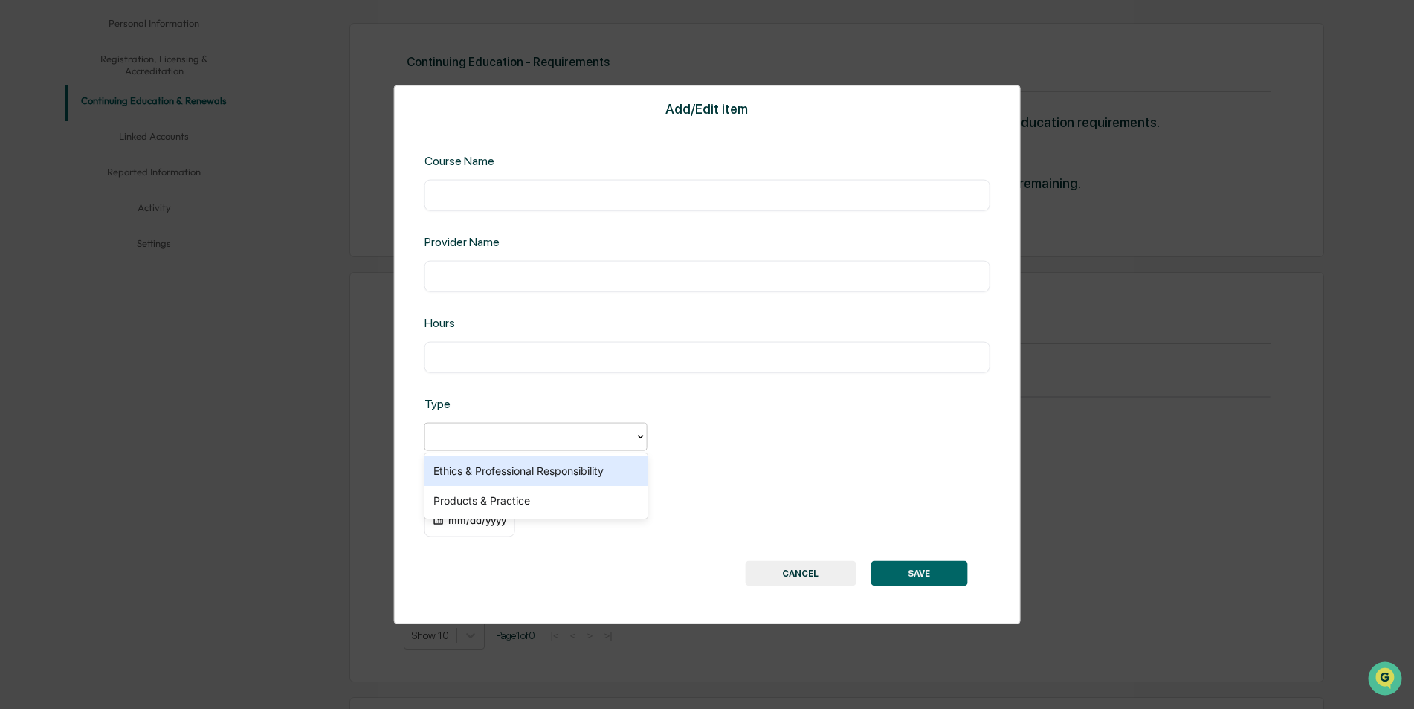
click at [638, 437] on icon at bounding box center [641, 437] width 12 height 12
click at [811, 574] on button "CANCEL" at bounding box center [800, 572] width 111 height 25
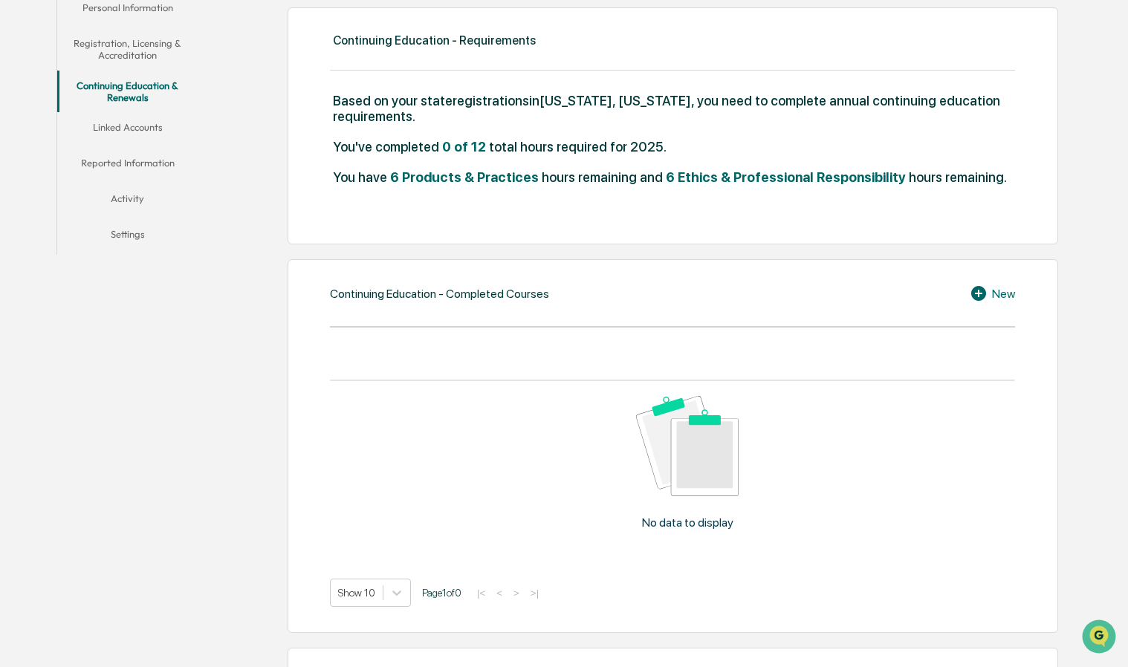
click at [974, 293] on icon at bounding box center [978, 293] width 15 height 15
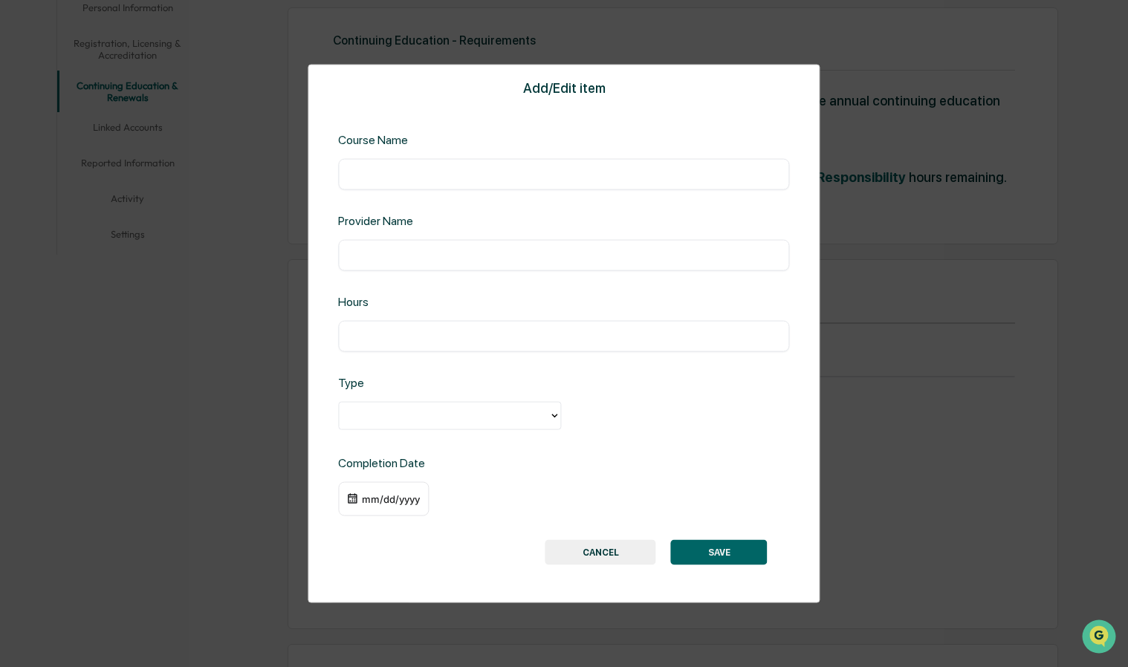
click at [391, 146] on div "Course Name" at bounding box center [439, 140] width 203 height 14
click at [345, 157] on div "Course Name ​" at bounding box center [563, 161] width 451 height 57
click at [603, 555] on button "CANCEL" at bounding box center [600, 552] width 111 height 25
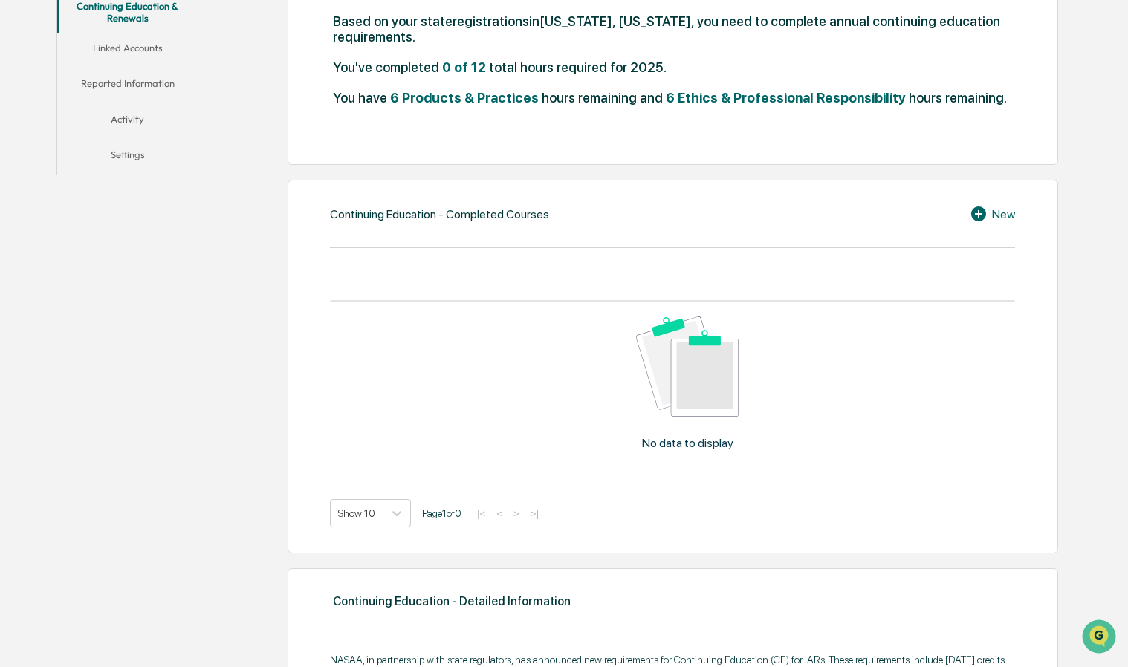
scroll to position [372, 0]
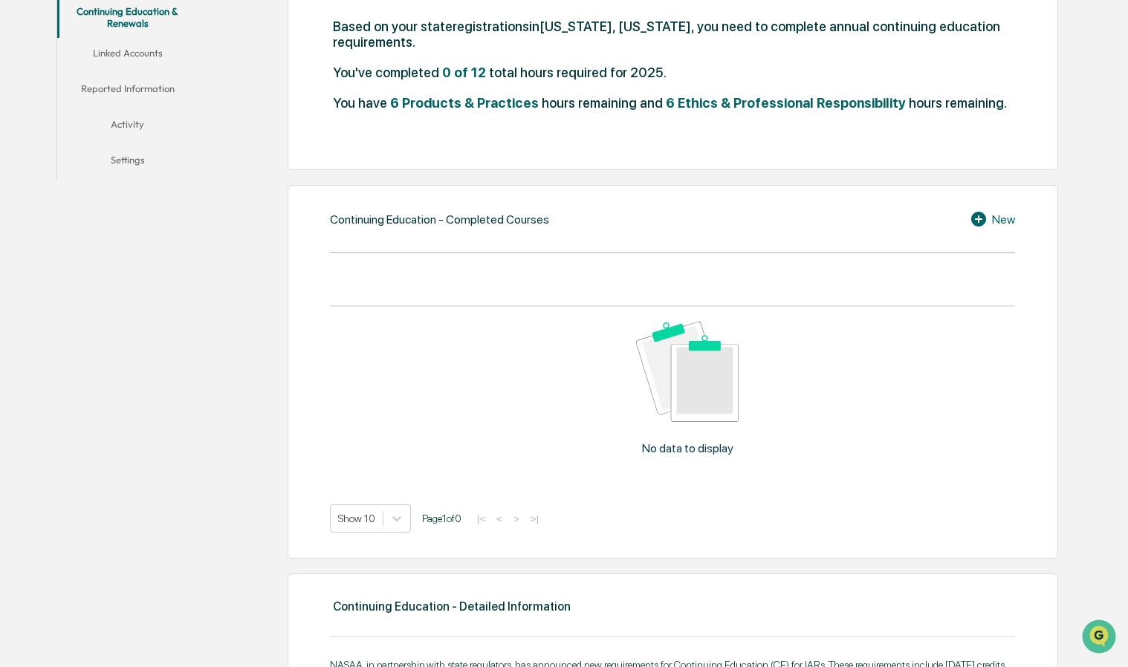
click at [978, 226] on icon at bounding box center [978, 219] width 15 height 15
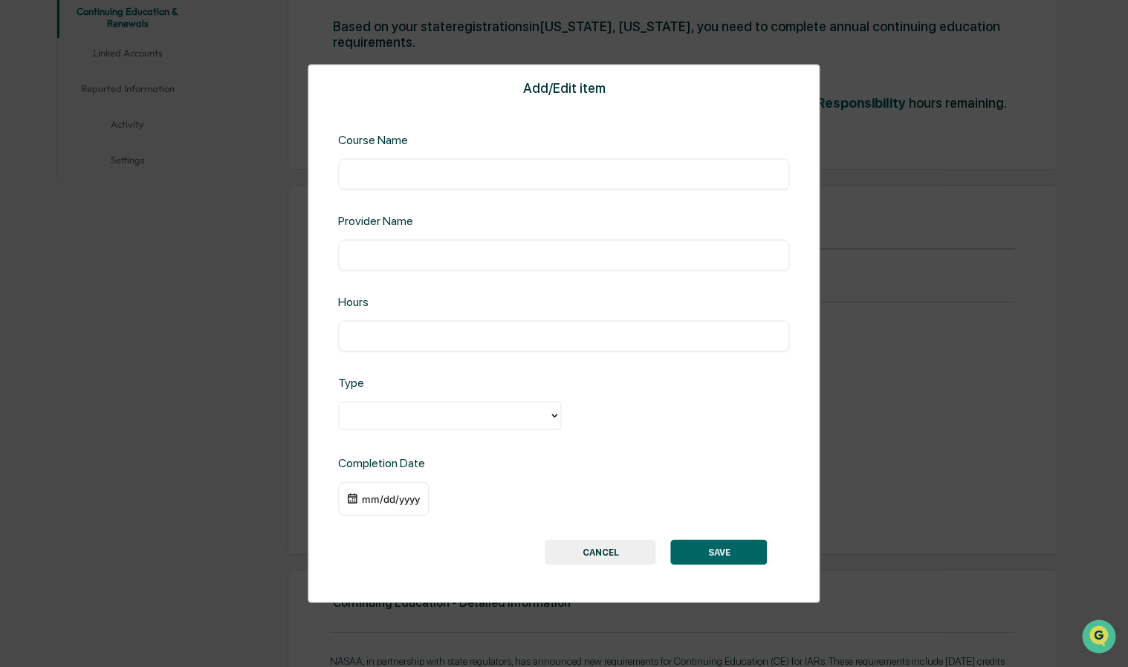
click at [355, 165] on div "​" at bounding box center [563, 174] width 451 height 31
click at [395, 159] on div "Course Name ​" at bounding box center [563, 161] width 451 height 57
click at [398, 155] on div "Course Name ​" at bounding box center [563, 161] width 451 height 57
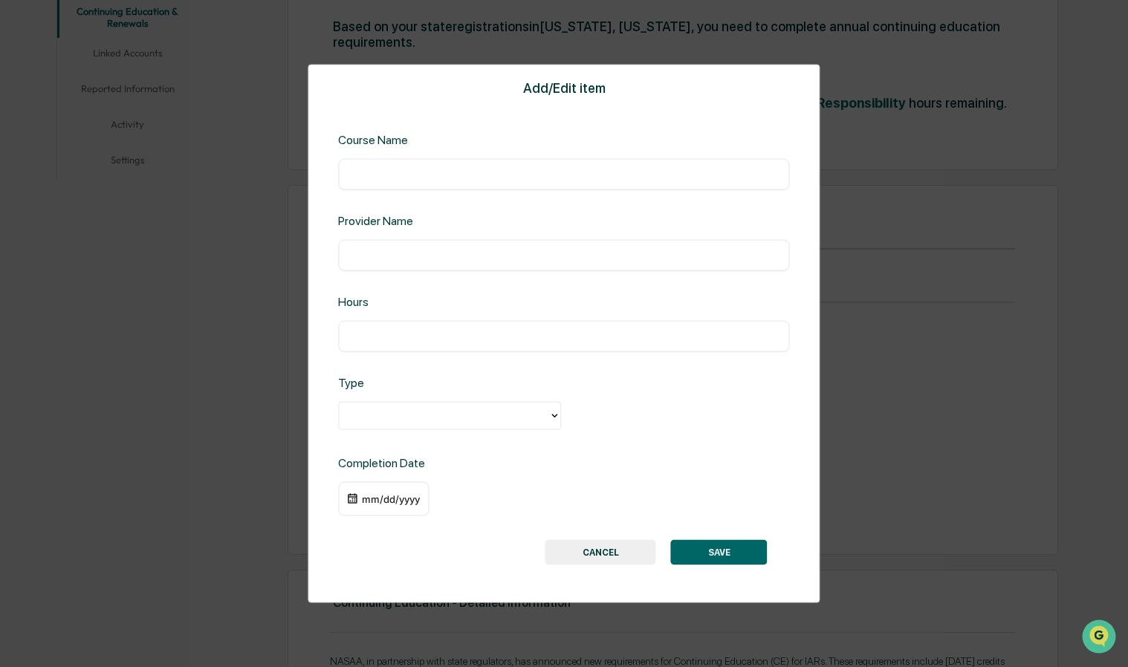
click at [398, 156] on div "Course Name ​" at bounding box center [563, 161] width 451 height 57
click at [602, 552] on button "CANCEL" at bounding box center [600, 552] width 111 height 25
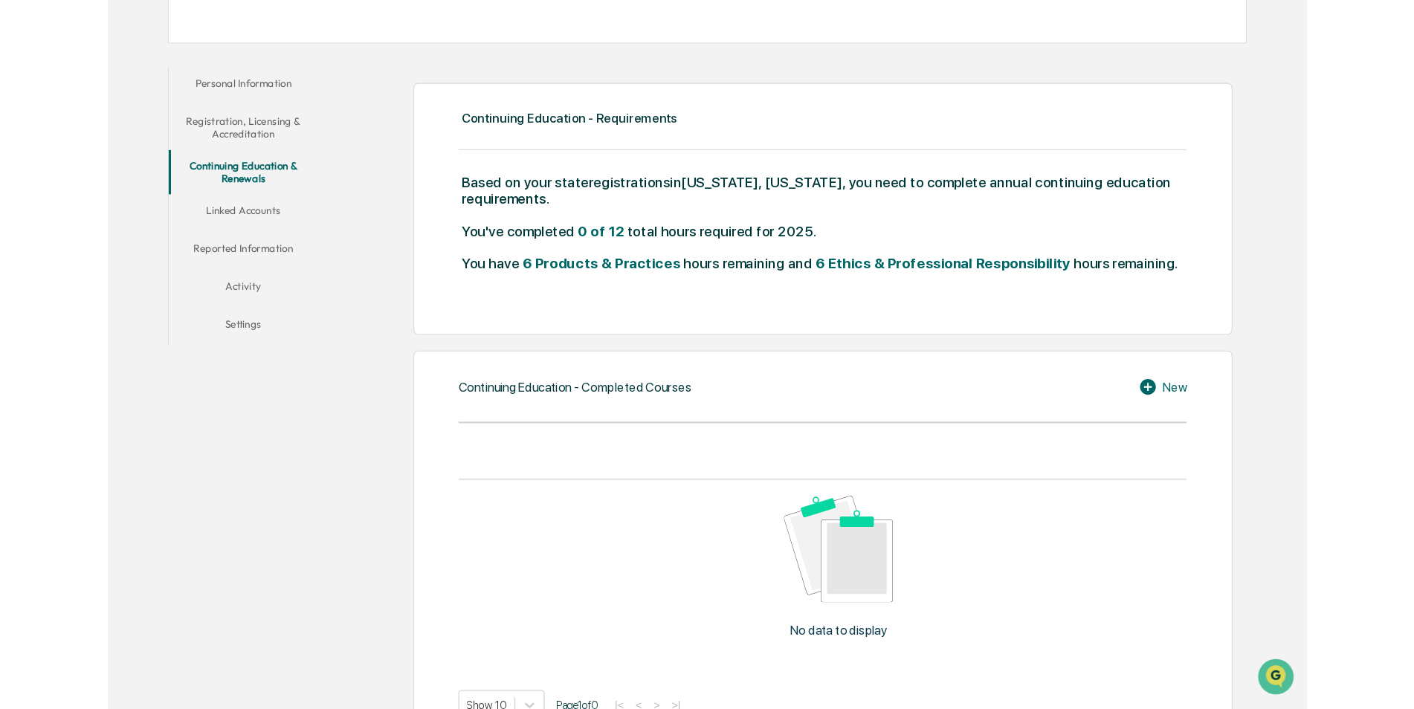
scroll to position [227, 0]
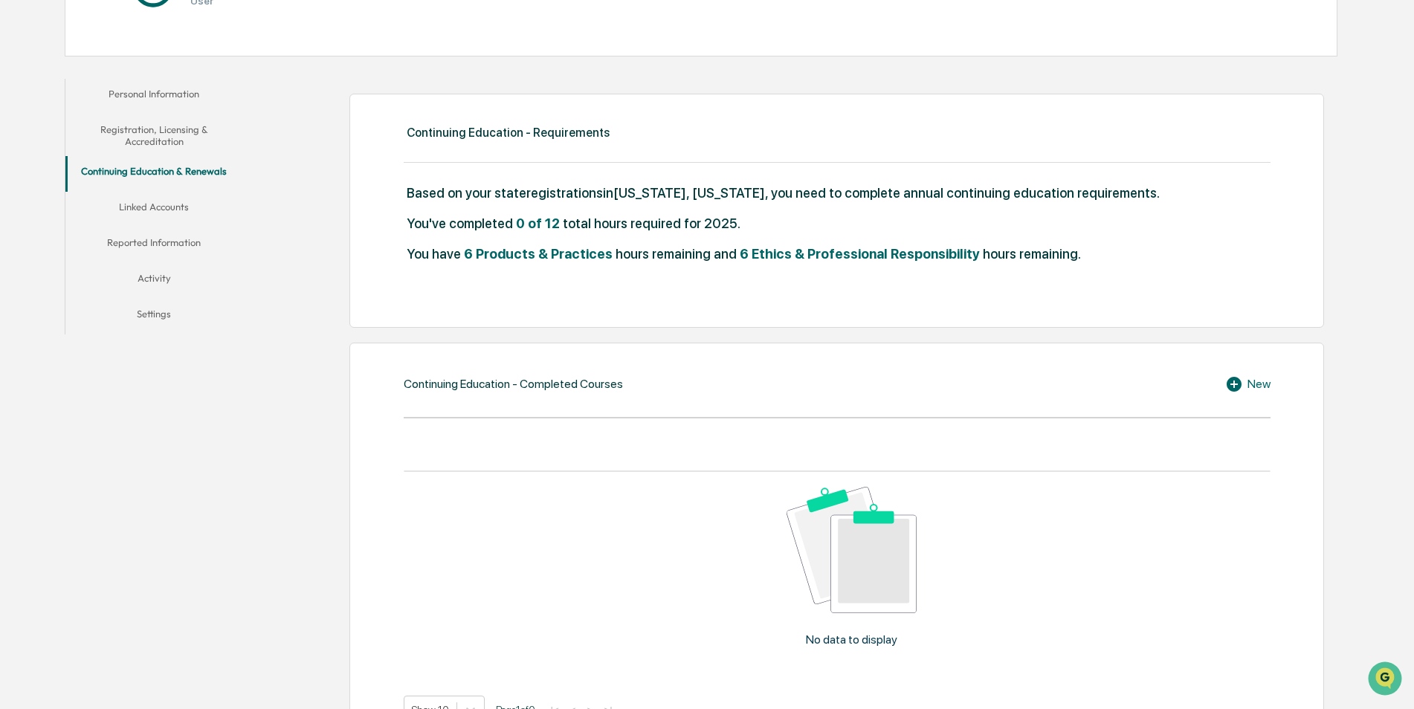
click at [1232, 384] on icon at bounding box center [1236, 384] width 22 height 18
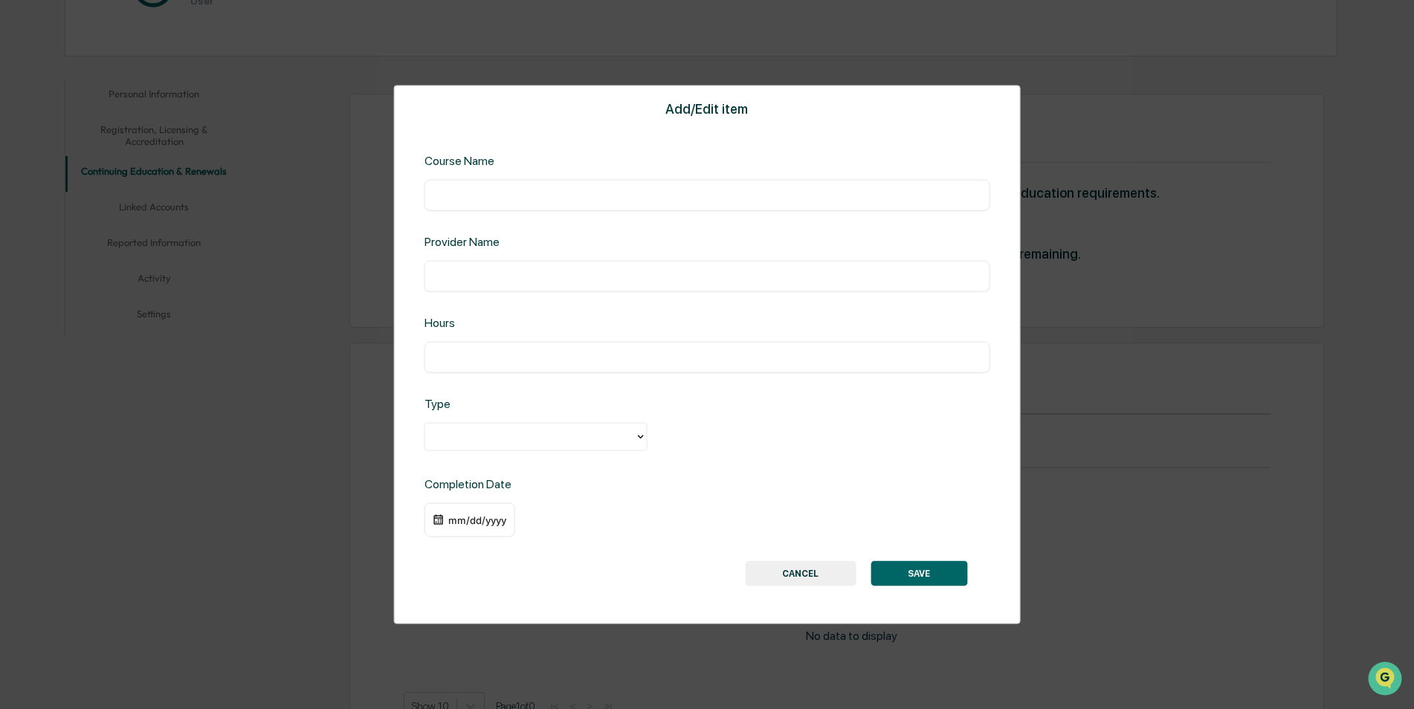
click at [485, 190] on input "text" at bounding box center [707, 195] width 543 height 15
click at [482, 195] on input "text" at bounding box center [707, 195] width 543 height 15
type input "**********"
type input "*"
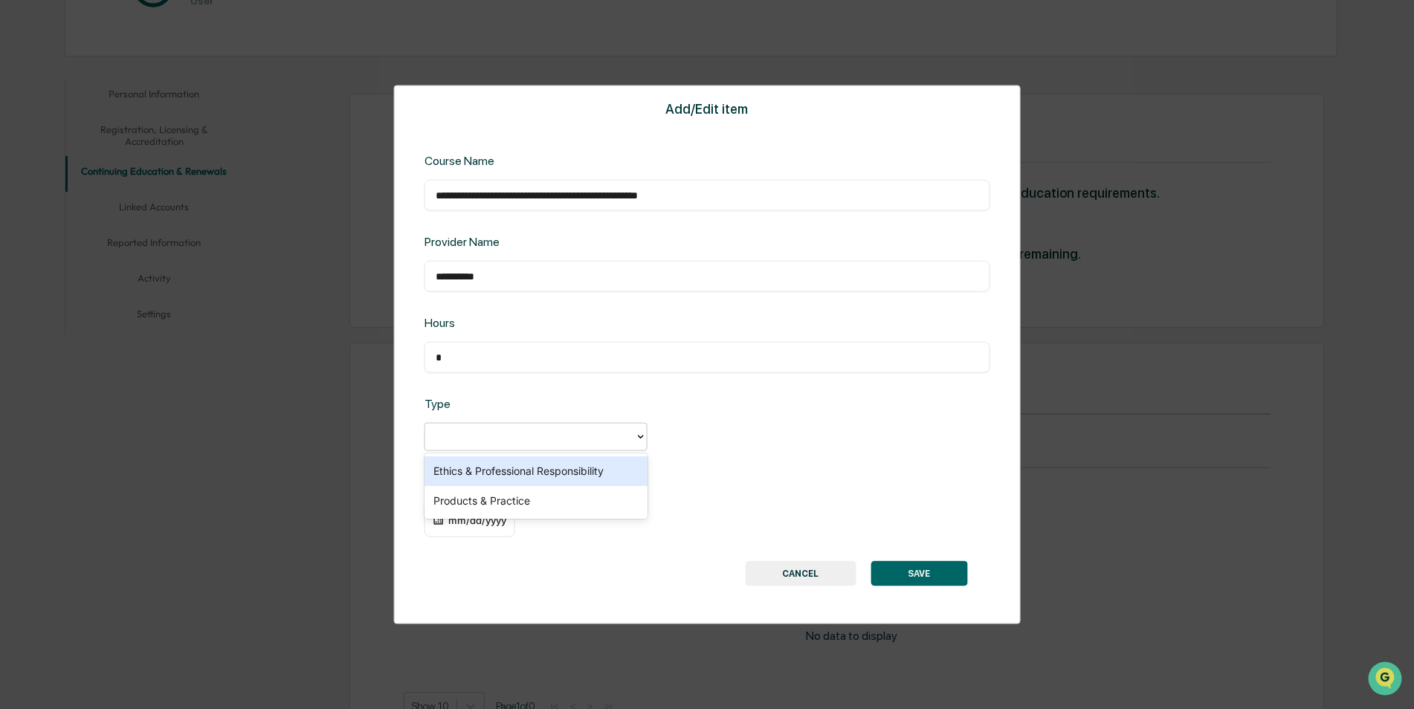
click at [640, 433] on icon at bounding box center [641, 437] width 12 height 12
click at [512, 502] on div "Products & Practice" at bounding box center [535, 501] width 223 height 30
click at [455, 525] on div "mm/dd/yyyy" at bounding box center [476, 520] width 59 height 12
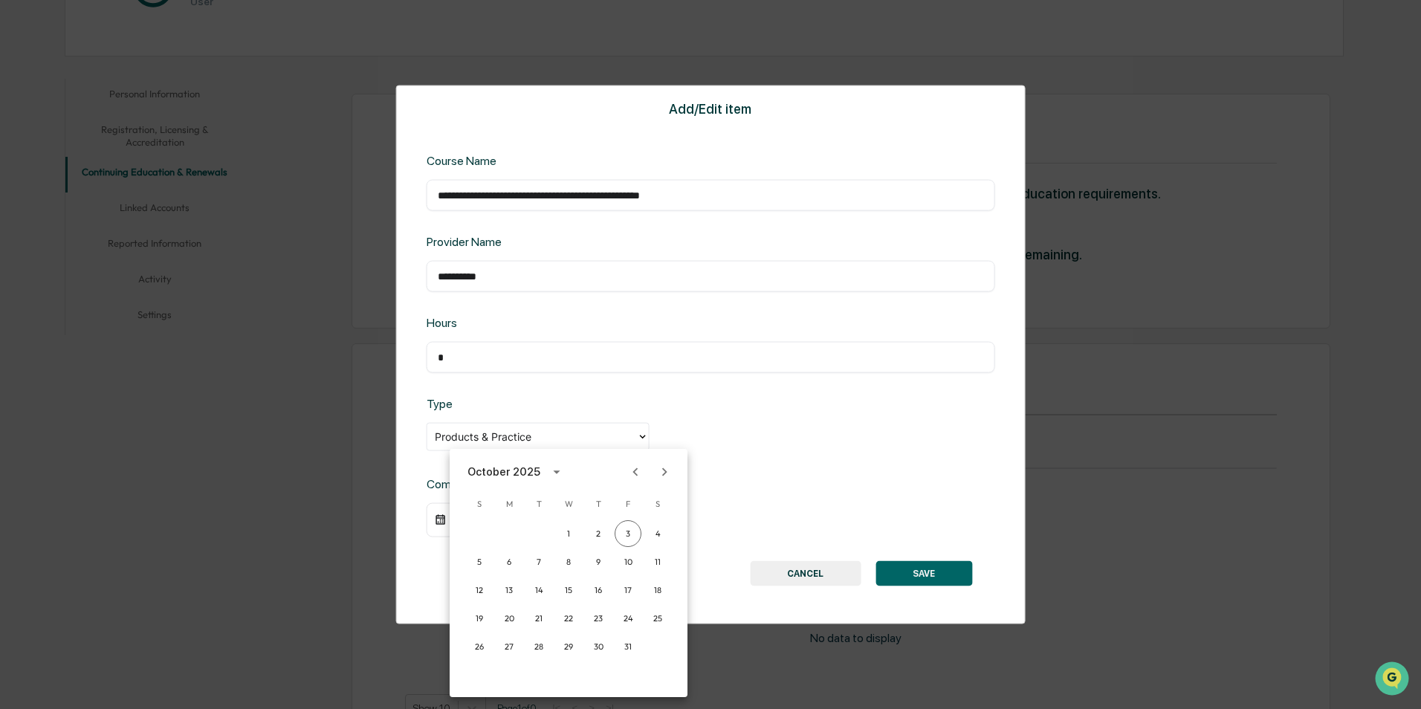
click at [635, 472] on icon "Previous month" at bounding box center [635, 471] width 5 height 8
click at [507, 586] on button "11" at bounding box center [509, 590] width 27 height 27
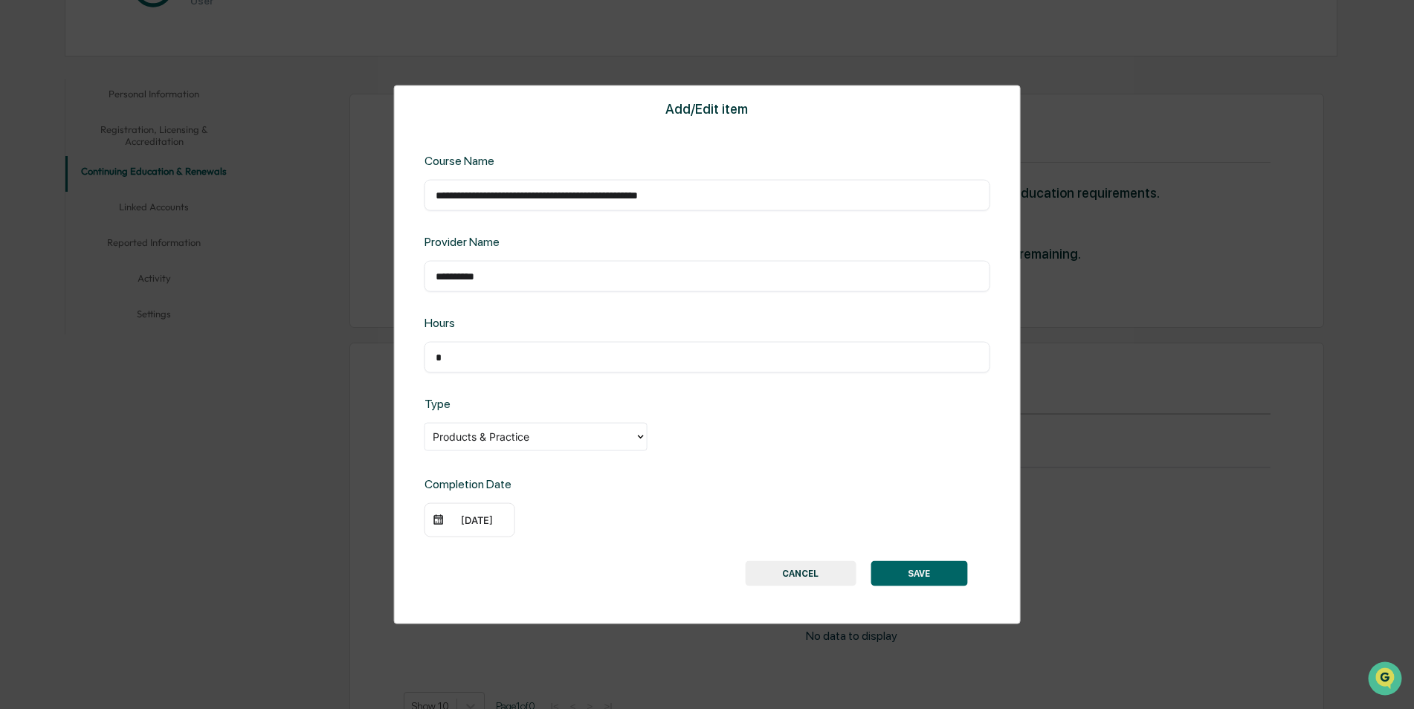
click at [922, 575] on button "SAVE" at bounding box center [918, 572] width 97 height 25
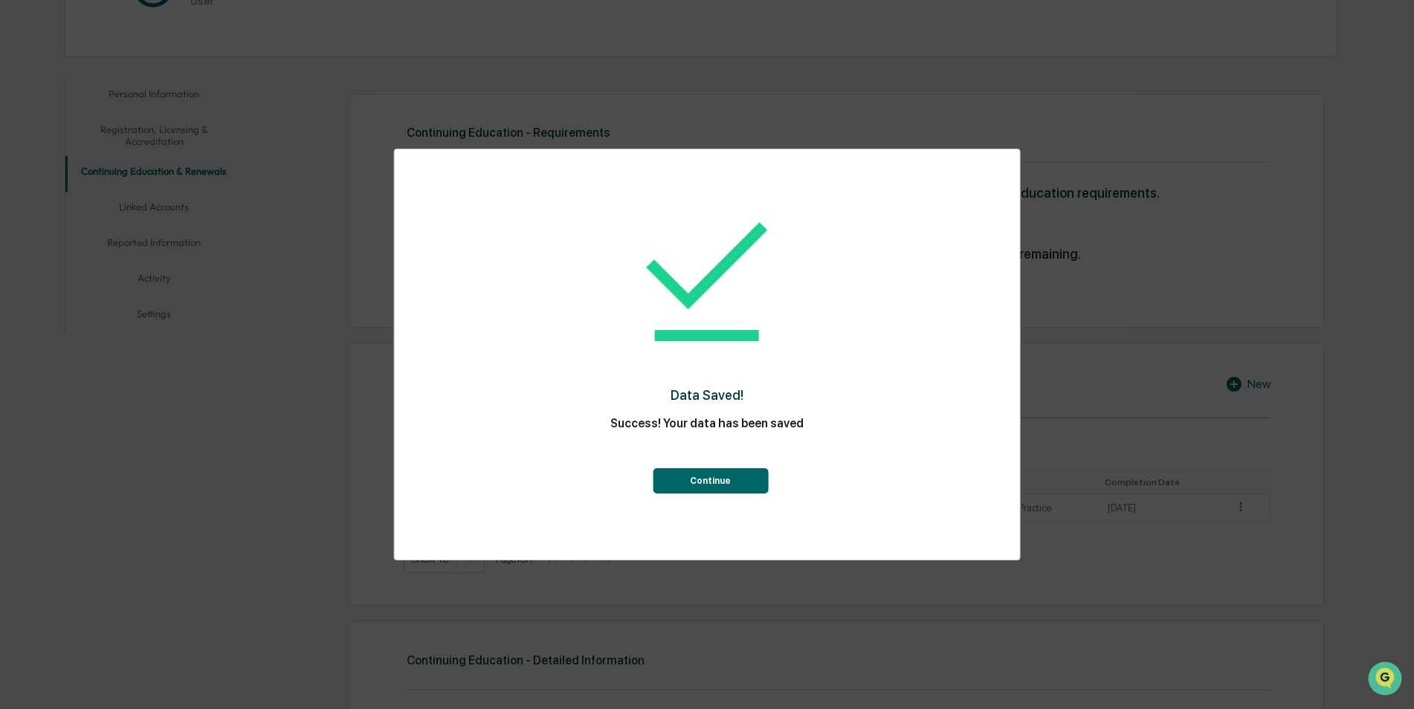
click at [709, 482] on button "Continue" at bounding box center [710, 480] width 115 height 25
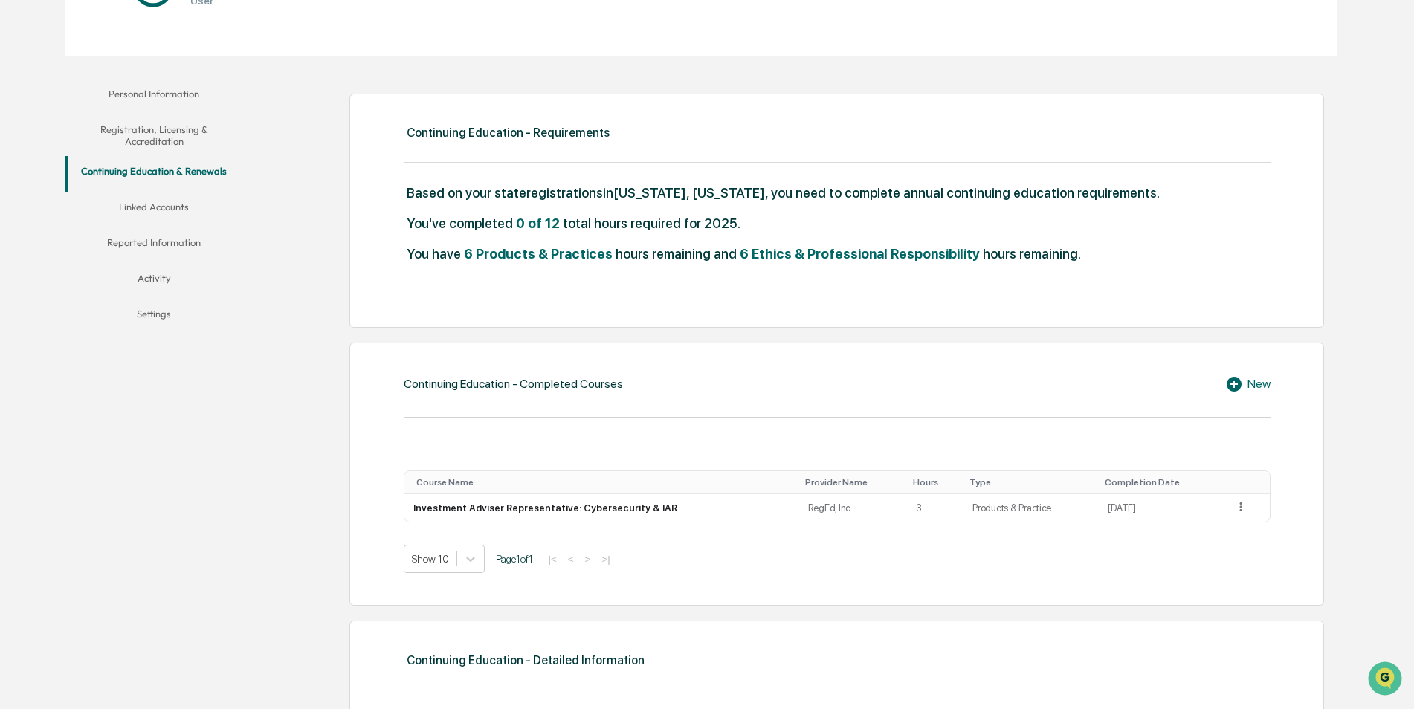
click at [1231, 383] on icon at bounding box center [1236, 384] width 22 height 18
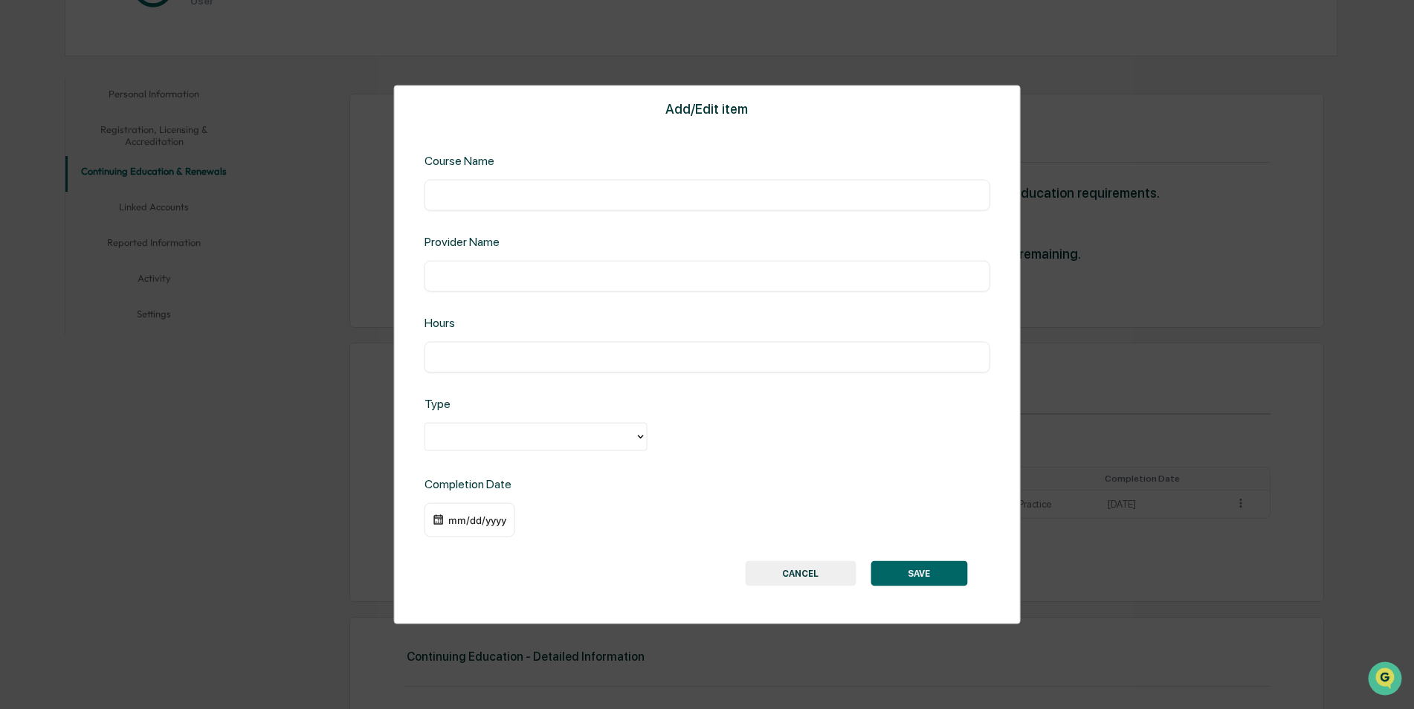
click at [452, 192] on input "text" at bounding box center [707, 195] width 543 height 15
type input "**********"
type input "*"
click at [638, 436] on icon at bounding box center [641, 437] width 12 height 12
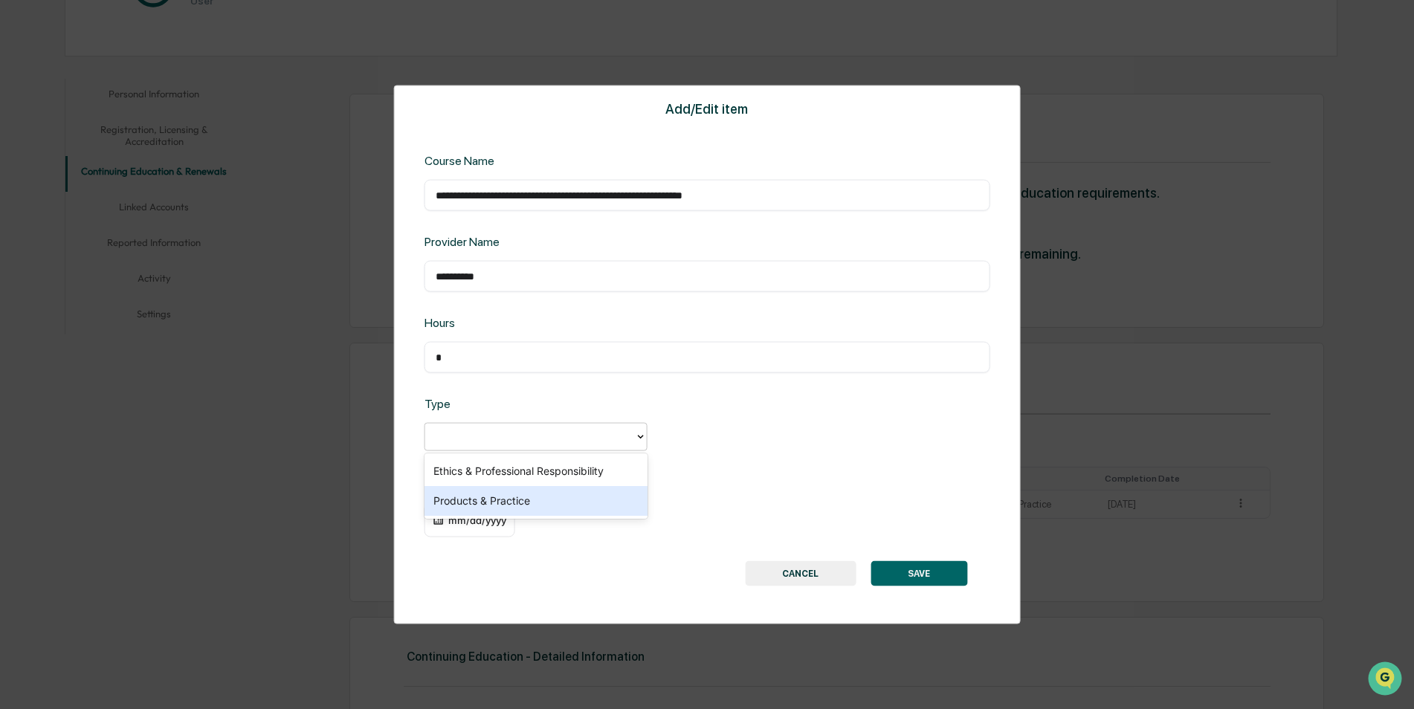
click at [525, 499] on div "Products & Practice" at bounding box center [535, 501] width 223 height 30
click at [464, 517] on div "mm/dd/yyyy" at bounding box center [476, 520] width 59 height 12
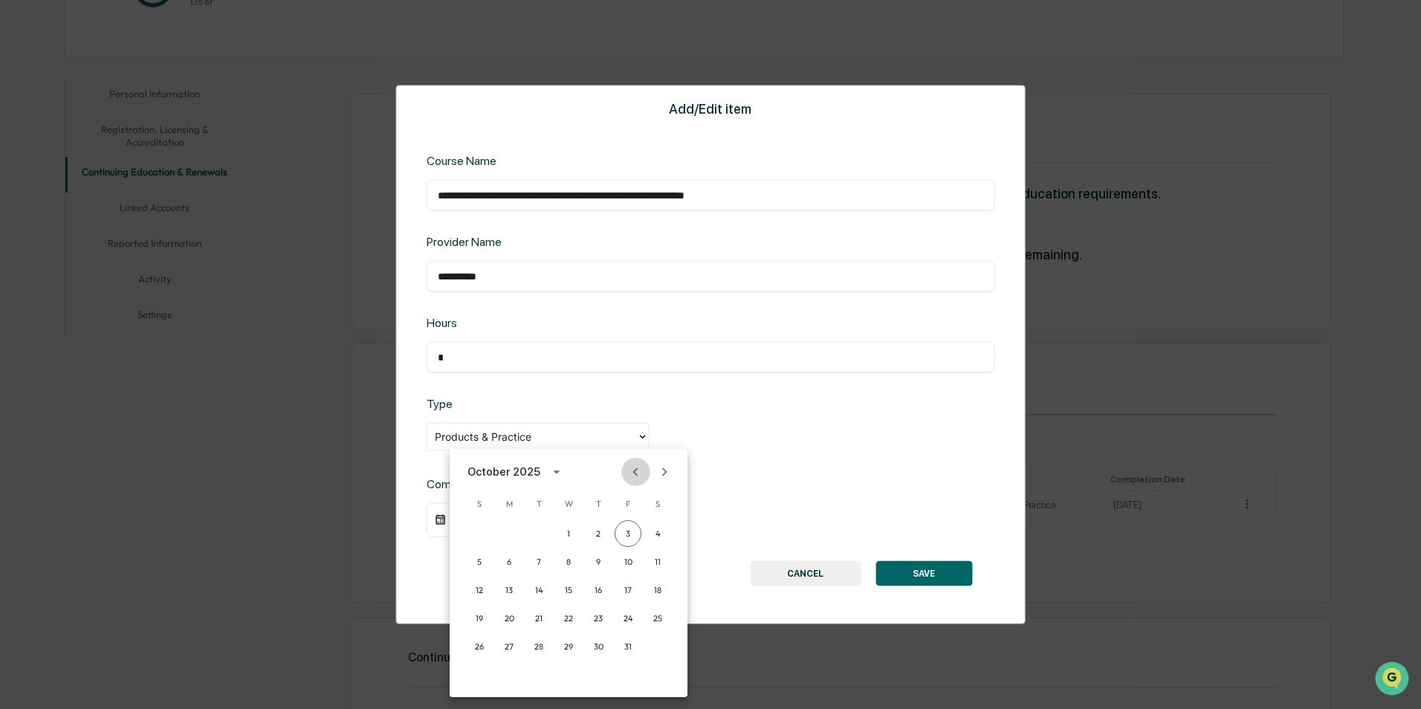
click at [635, 473] on icon "Previous month" at bounding box center [635, 471] width 5 height 8
click at [471, 590] on button "10" at bounding box center [479, 590] width 27 height 27
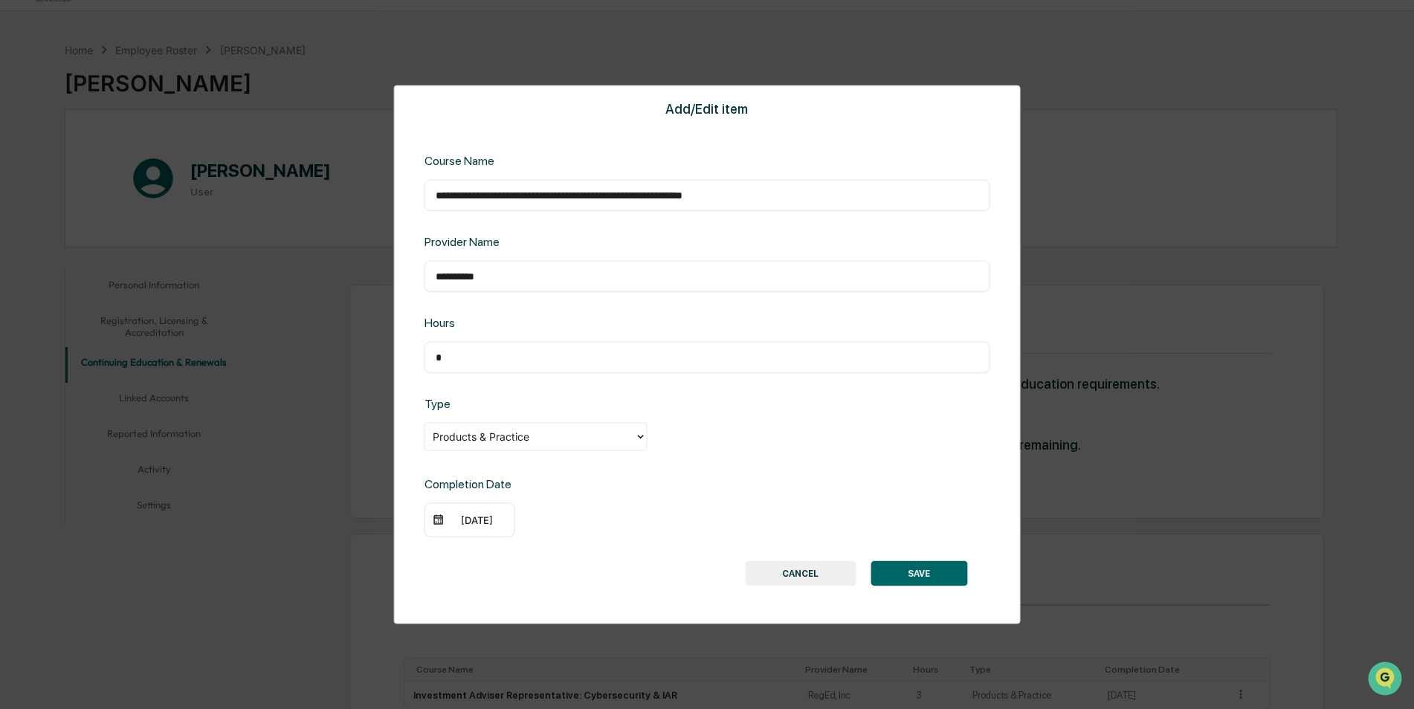
scroll to position [74, 0]
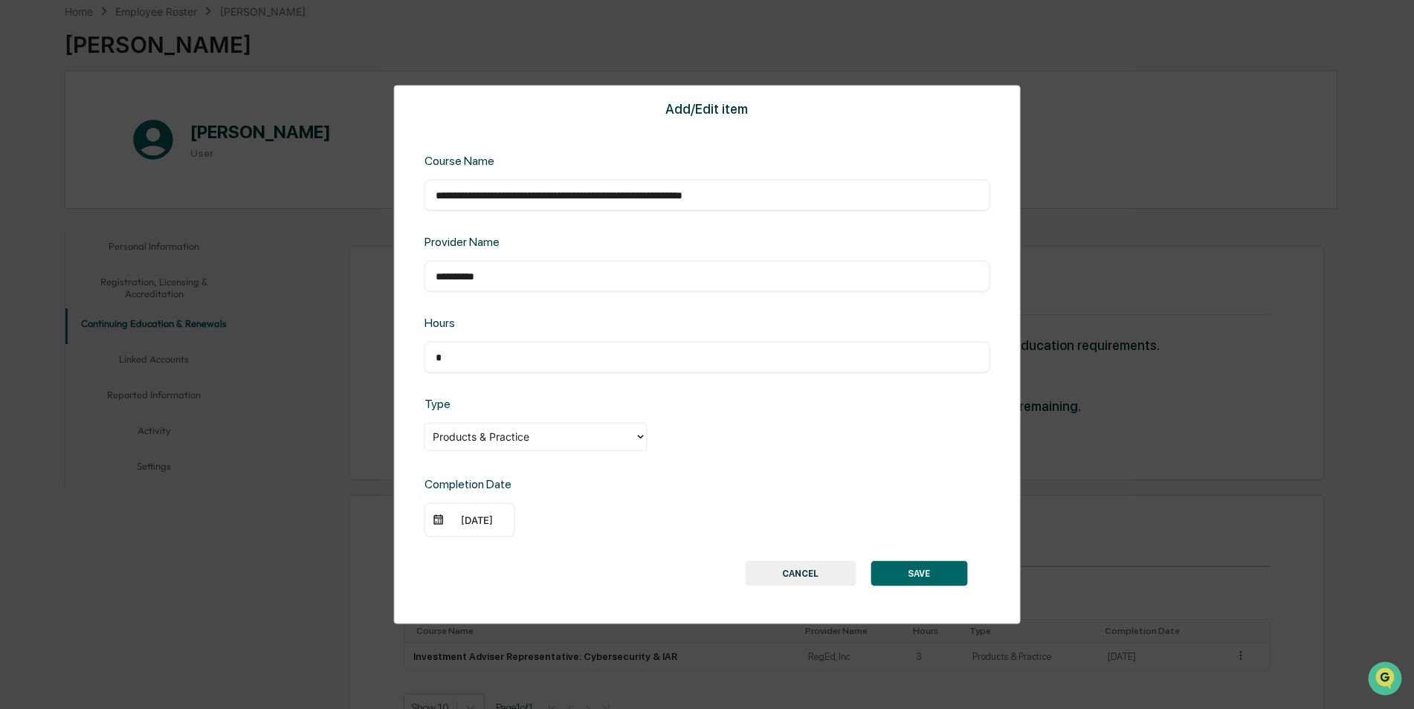
click at [922, 572] on button "SAVE" at bounding box center [918, 572] width 97 height 25
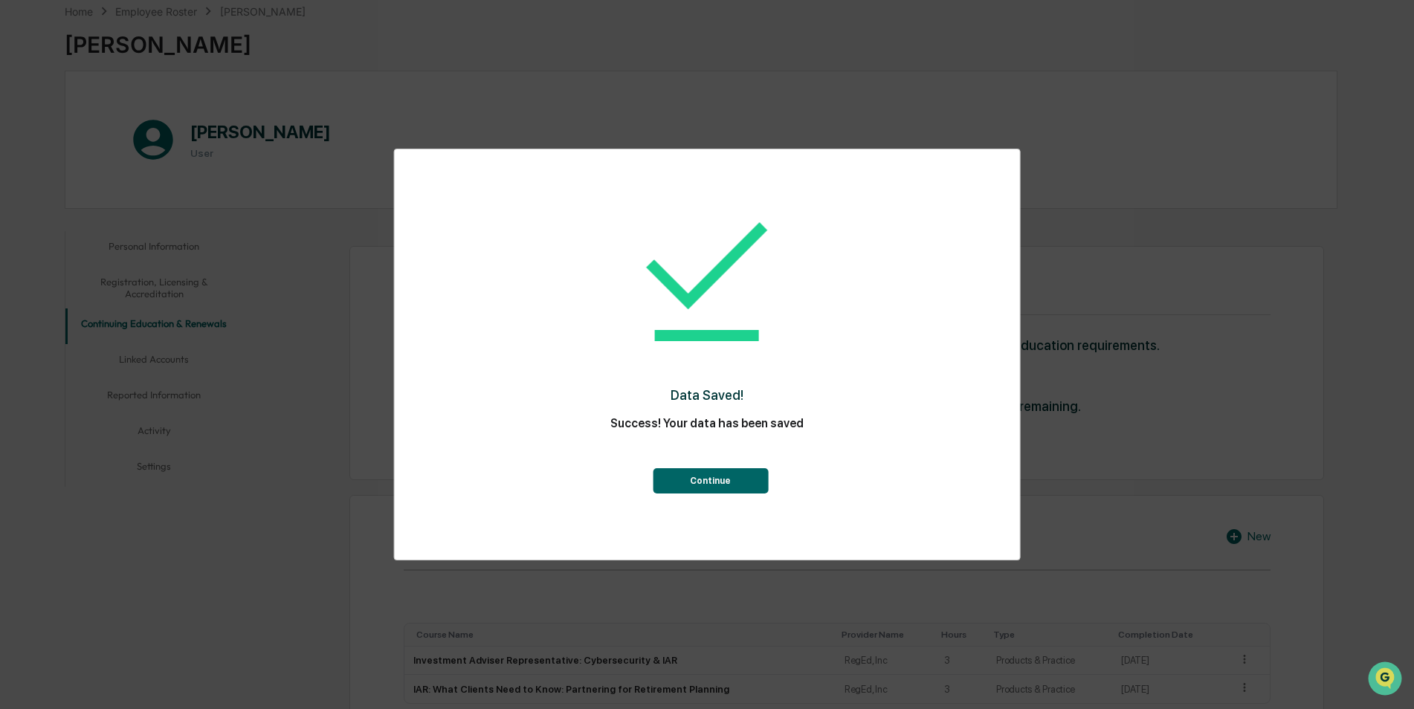
click at [719, 481] on button "Continue" at bounding box center [710, 480] width 115 height 25
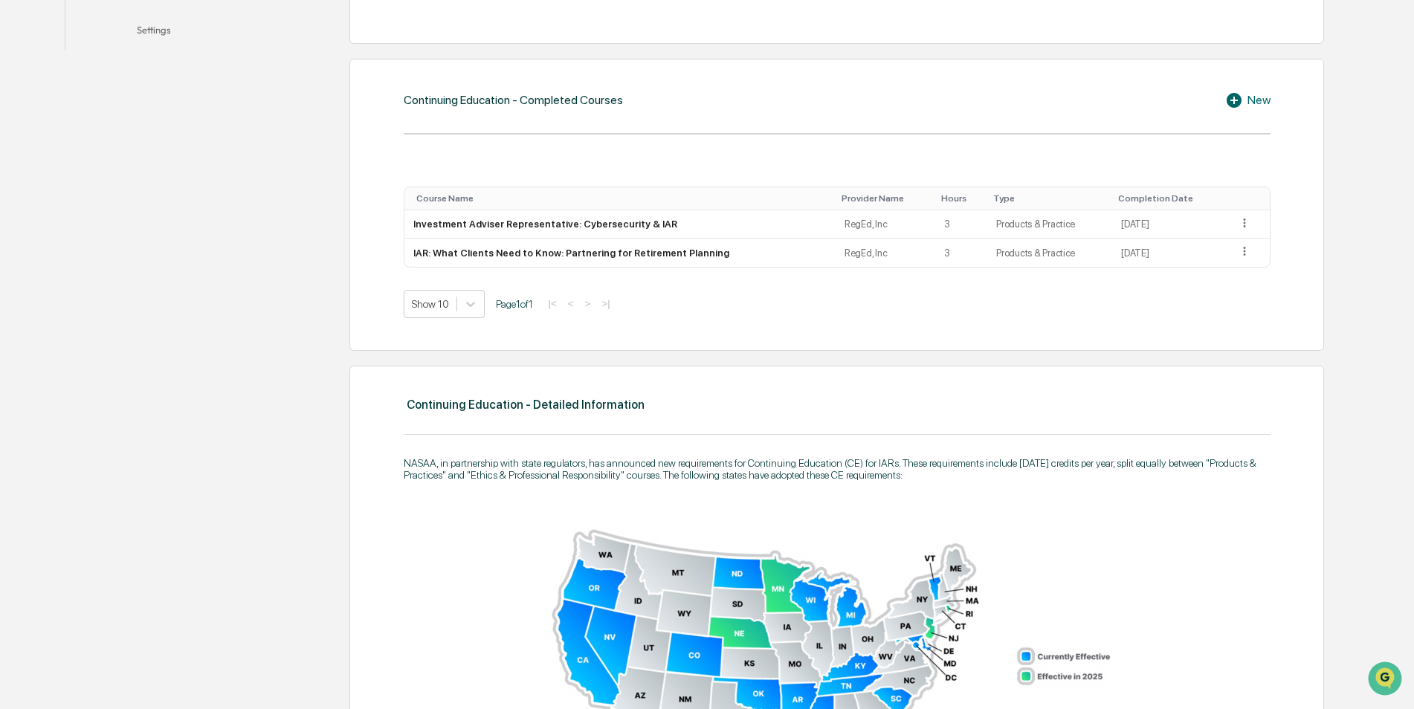
scroll to position [520, 0]
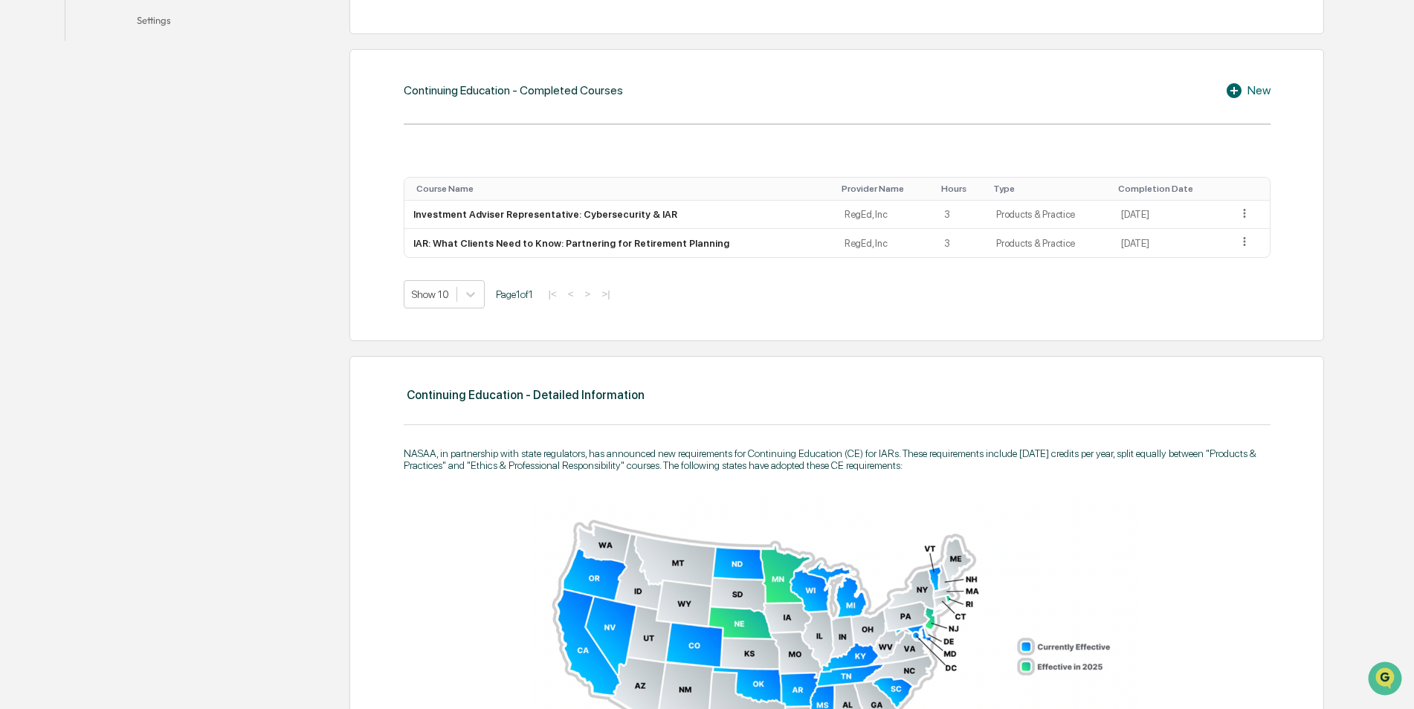
click at [1233, 91] on icon at bounding box center [1236, 91] width 22 height 18
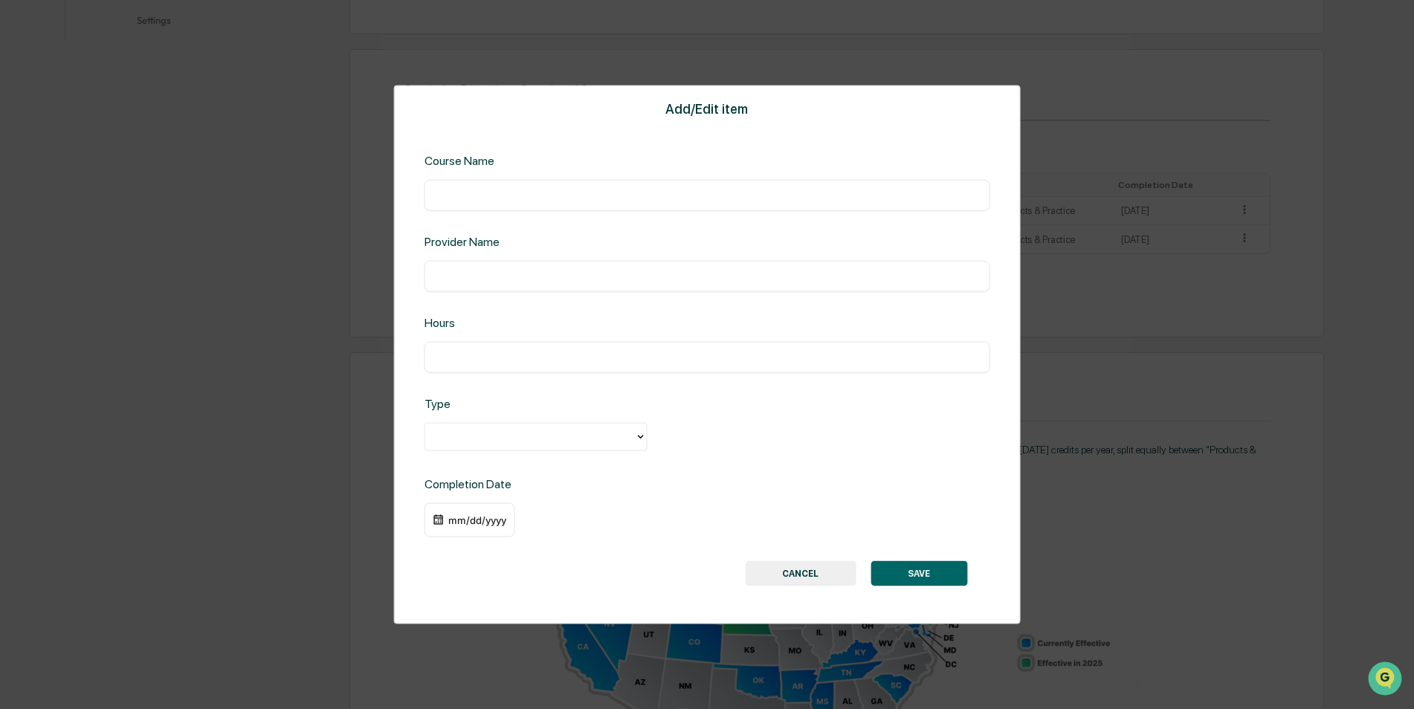
click at [450, 198] on input "text" at bounding box center [707, 195] width 543 height 15
click at [635, 199] on input "**********" at bounding box center [707, 195] width 543 height 15
type input "**********"
click at [461, 277] on input "text" at bounding box center [707, 276] width 543 height 15
click at [484, 279] on input "**********" at bounding box center [707, 276] width 543 height 15
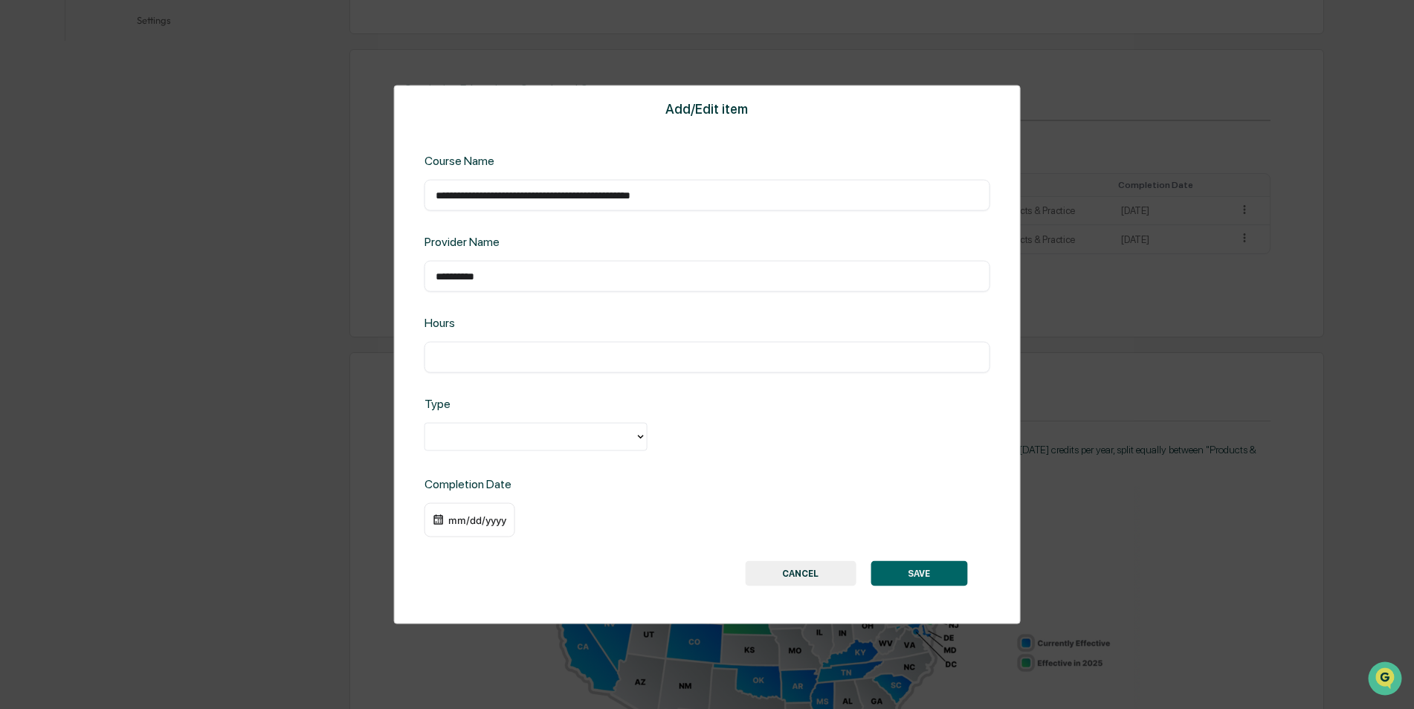
type input "**********"
click at [436, 354] on input "text" at bounding box center [707, 357] width 543 height 15
type input "*"
click at [464, 436] on div at bounding box center [530, 436] width 195 height 17
click at [462, 470] on div "Ethics & Professional Responsibility" at bounding box center [535, 471] width 223 height 30
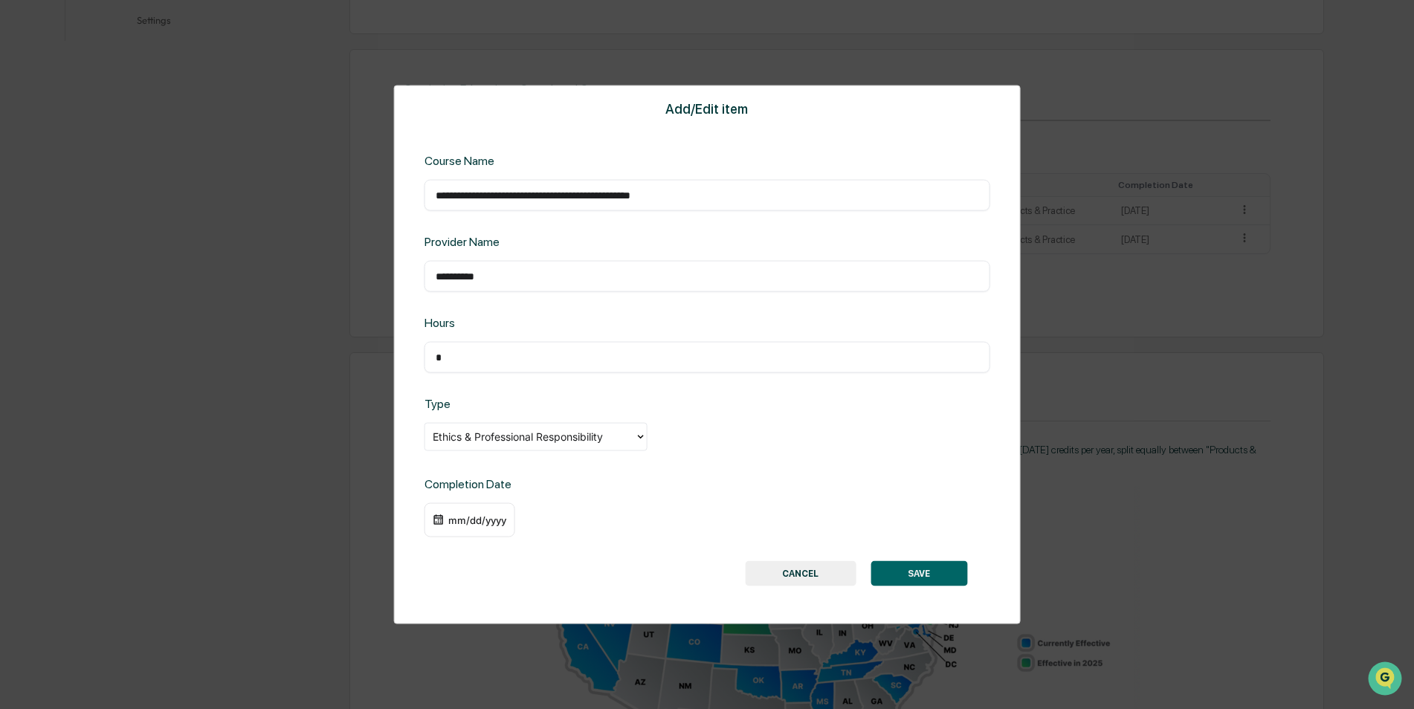
click at [447, 520] on div "mm/dd/yyyy" at bounding box center [476, 520] width 59 height 12
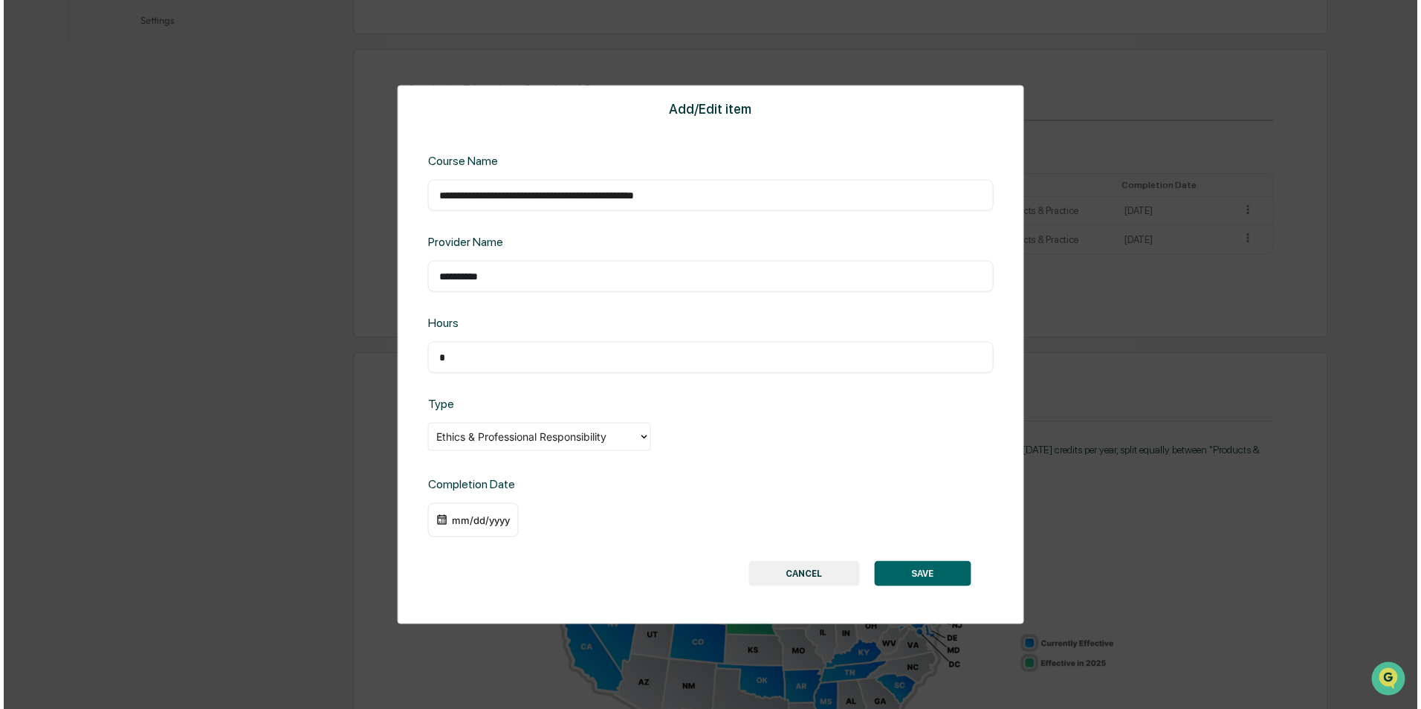
scroll to position [521, 0]
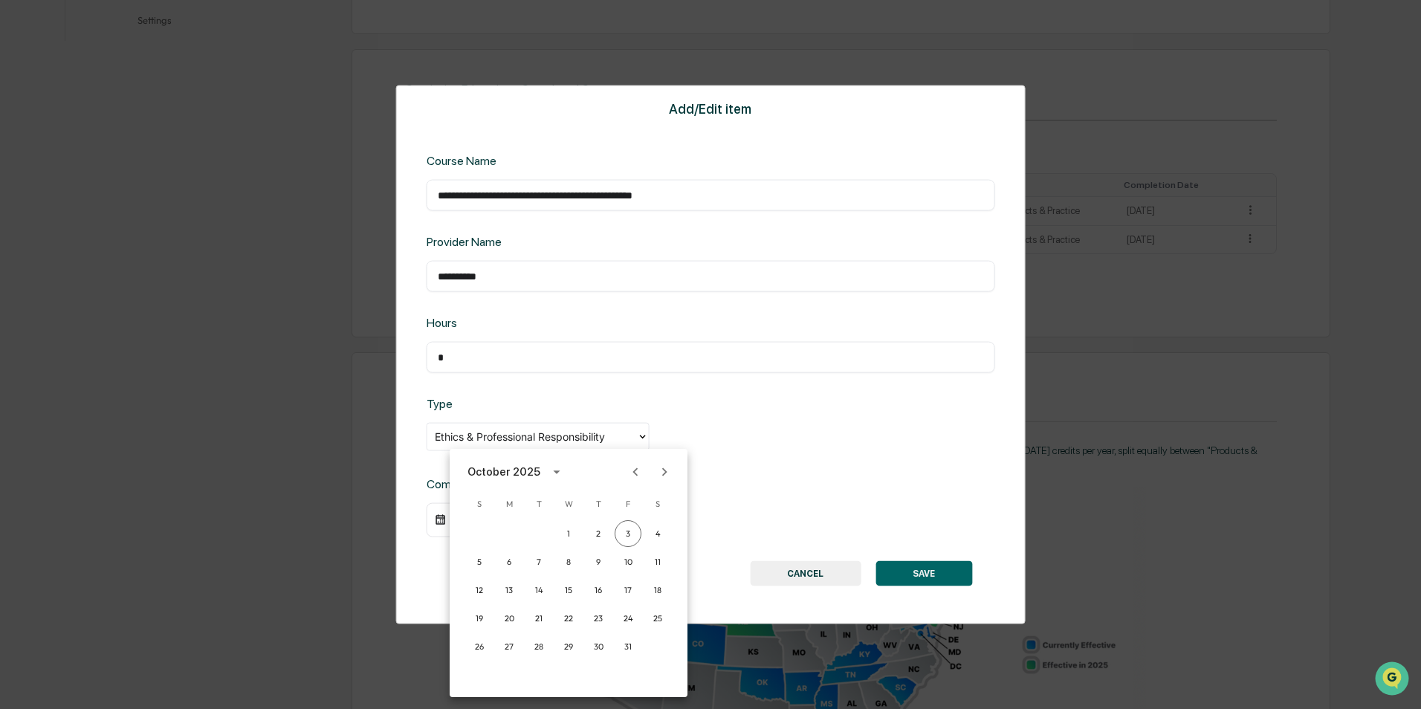
click at [635, 471] on icon "Previous month" at bounding box center [635, 471] width 5 height 8
click at [510, 559] on button "4" at bounding box center [509, 561] width 27 height 27
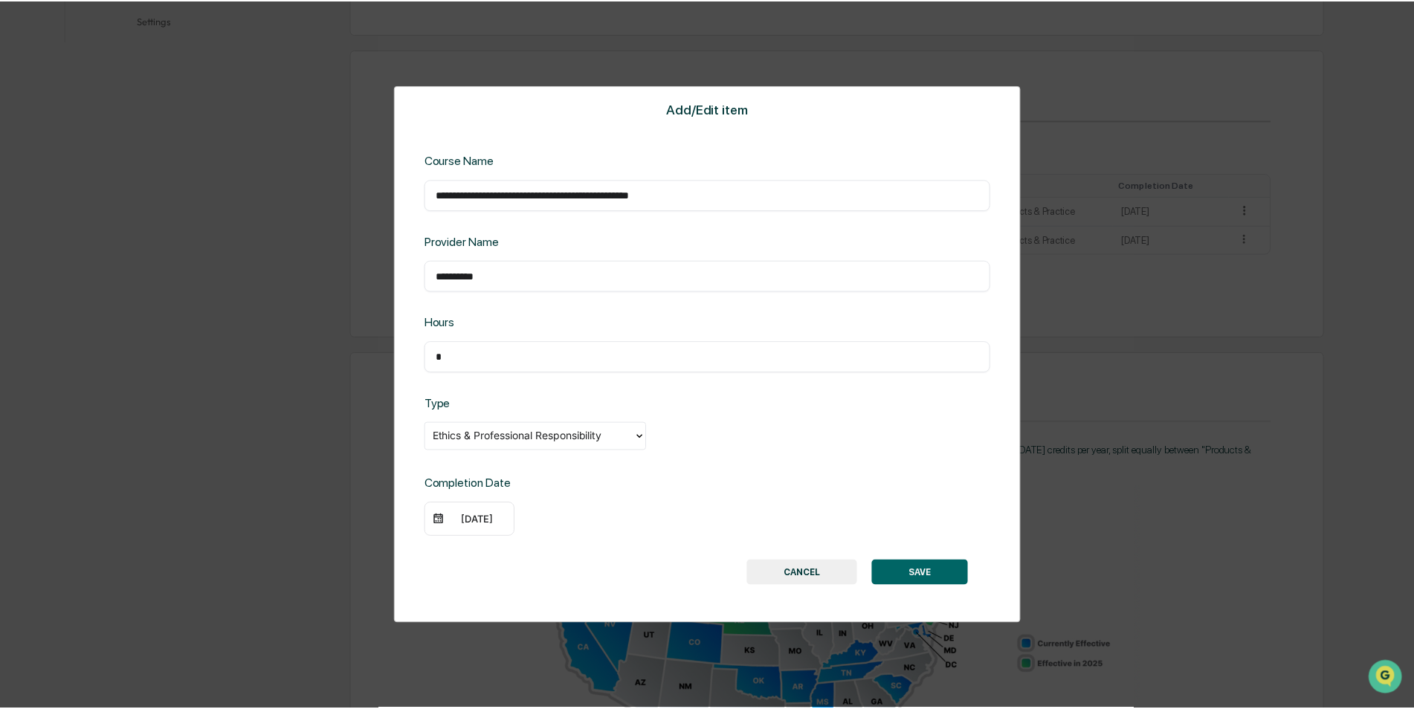
scroll to position [520, 0]
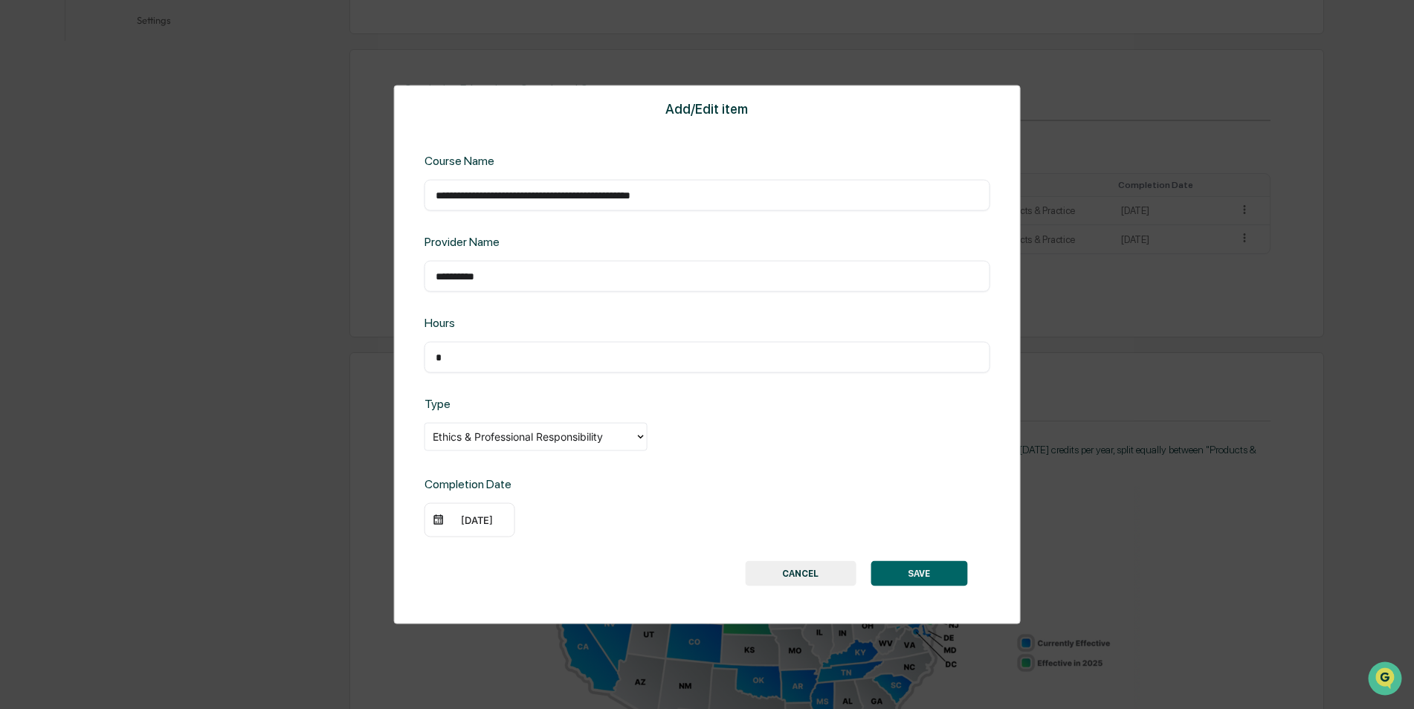
click at [914, 573] on button "SAVE" at bounding box center [918, 572] width 97 height 25
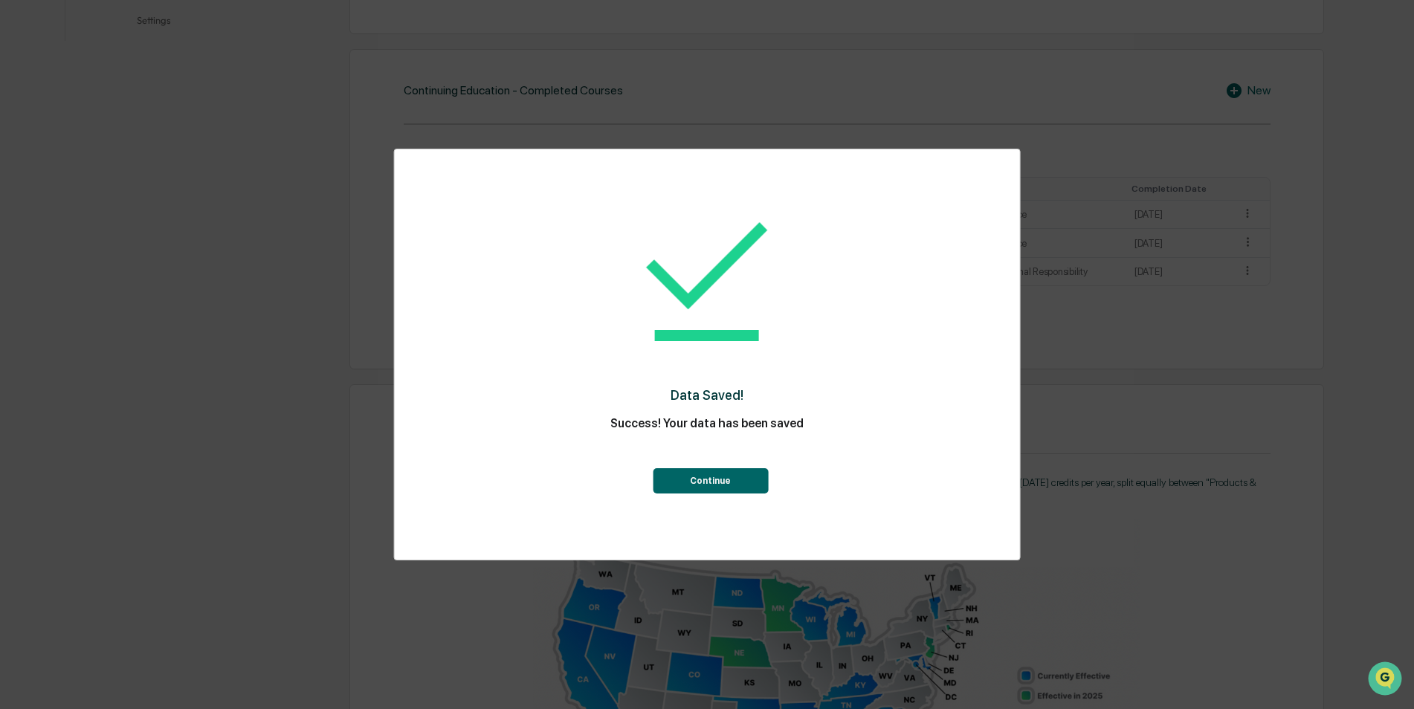
click at [713, 481] on button "Continue" at bounding box center [710, 480] width 115 height 25
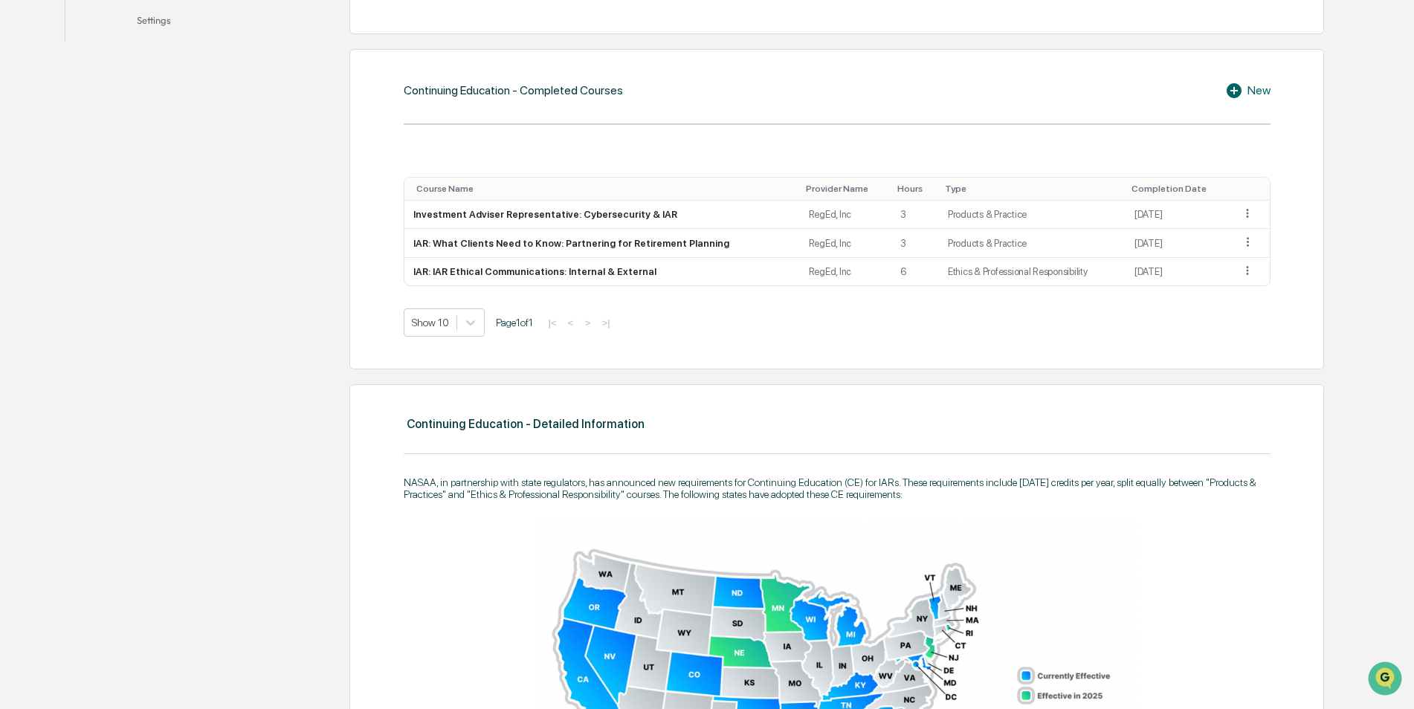
click at [1232, 91] on icon at bounding box center [1233, 90] width 15 height 15
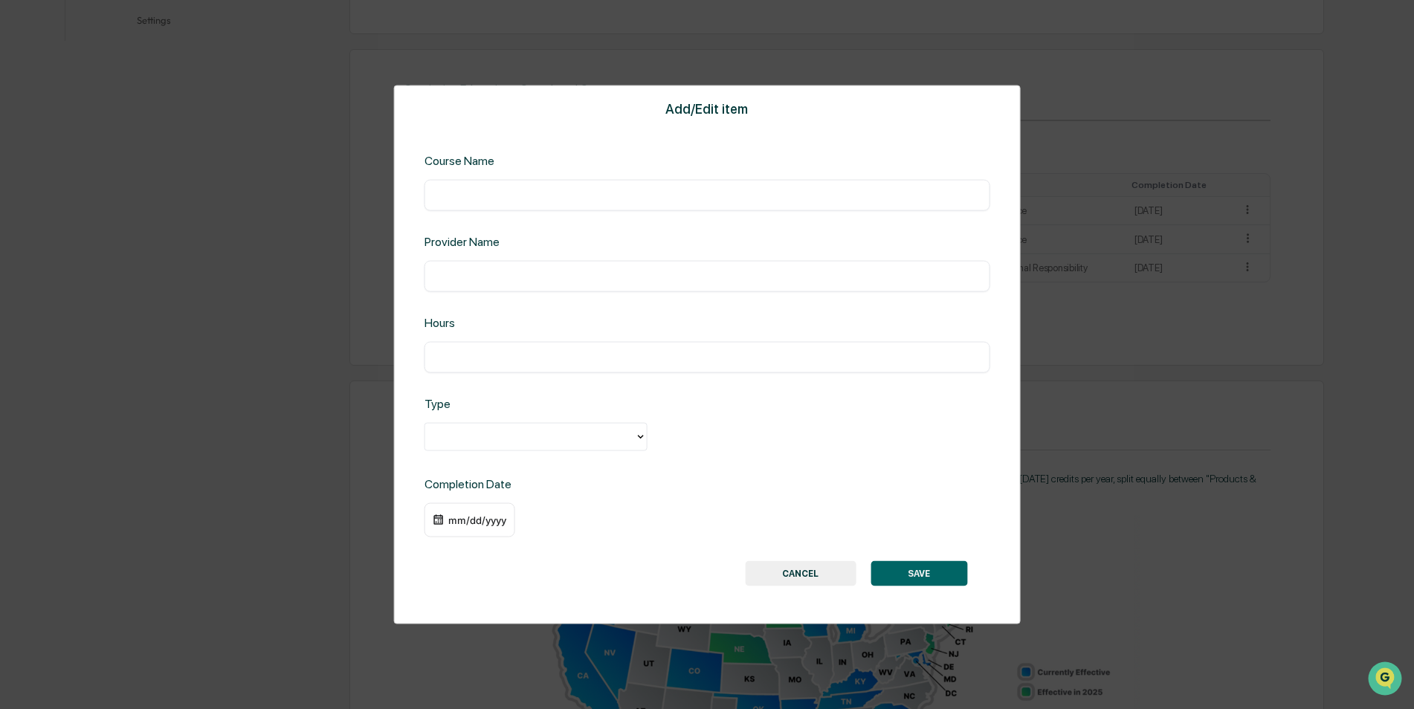
click at [453, 196] on input "text" at bounding box center [707, 195] width 543 height 15
type input "**********"
type input "*"
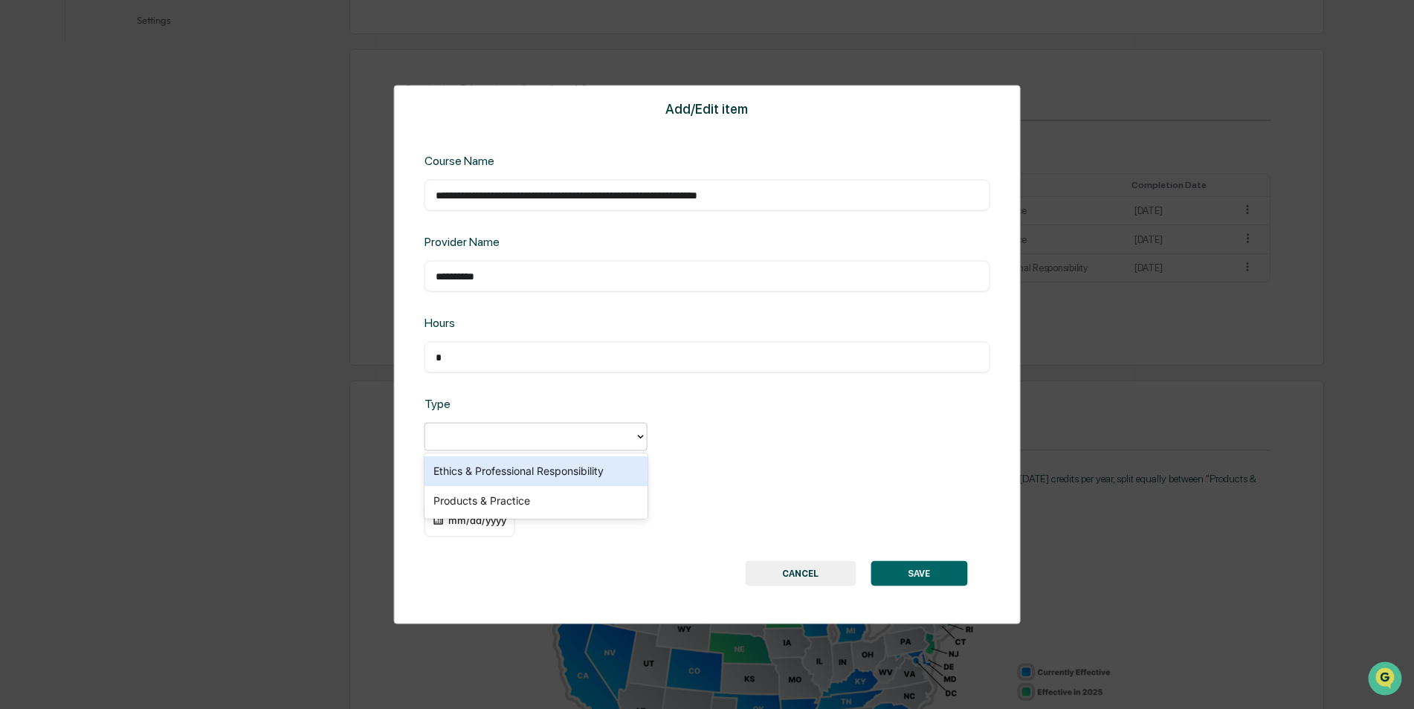
click at [556, 428] on div at bounding box center [530, 436] width 195 height 17
click at [490, 499] on div "Products & Practice" at bounding box center [535, 501] width 223 height 30
click at [922, 575] on button "SAVE" at bounding box center [918, 572] width 97 height 25
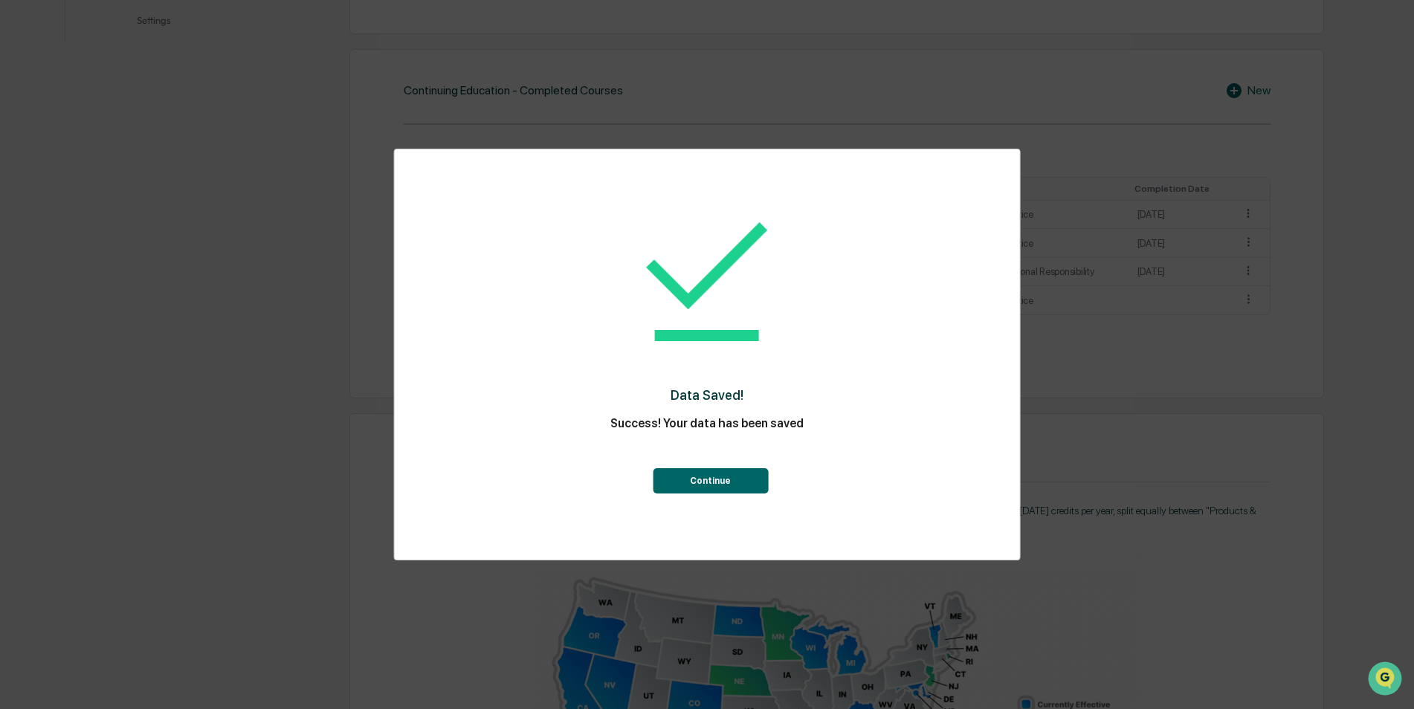
click at [712, 479] on button "Continue" at bounding box center [710, 480] width 115 height 25
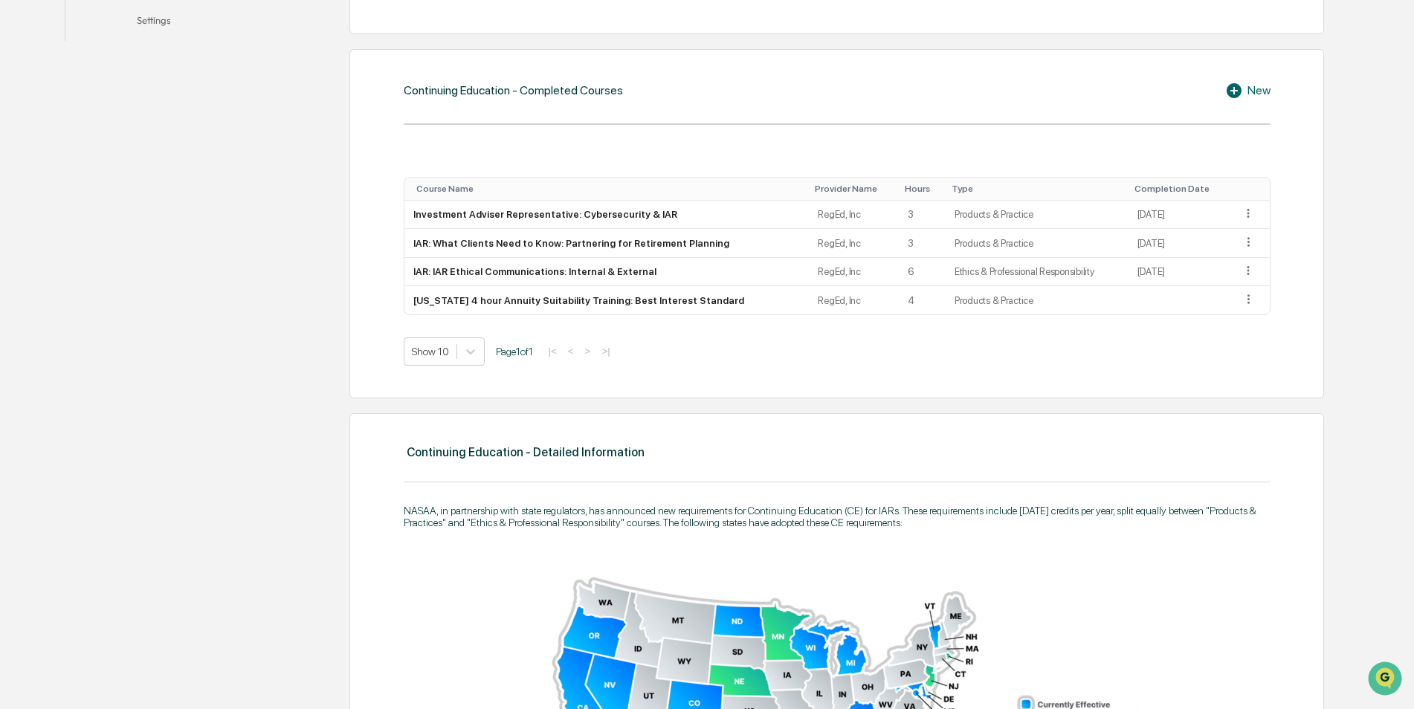
click at [1232, 91] on icon at bounding box center [1236, 91] width 22 height 18
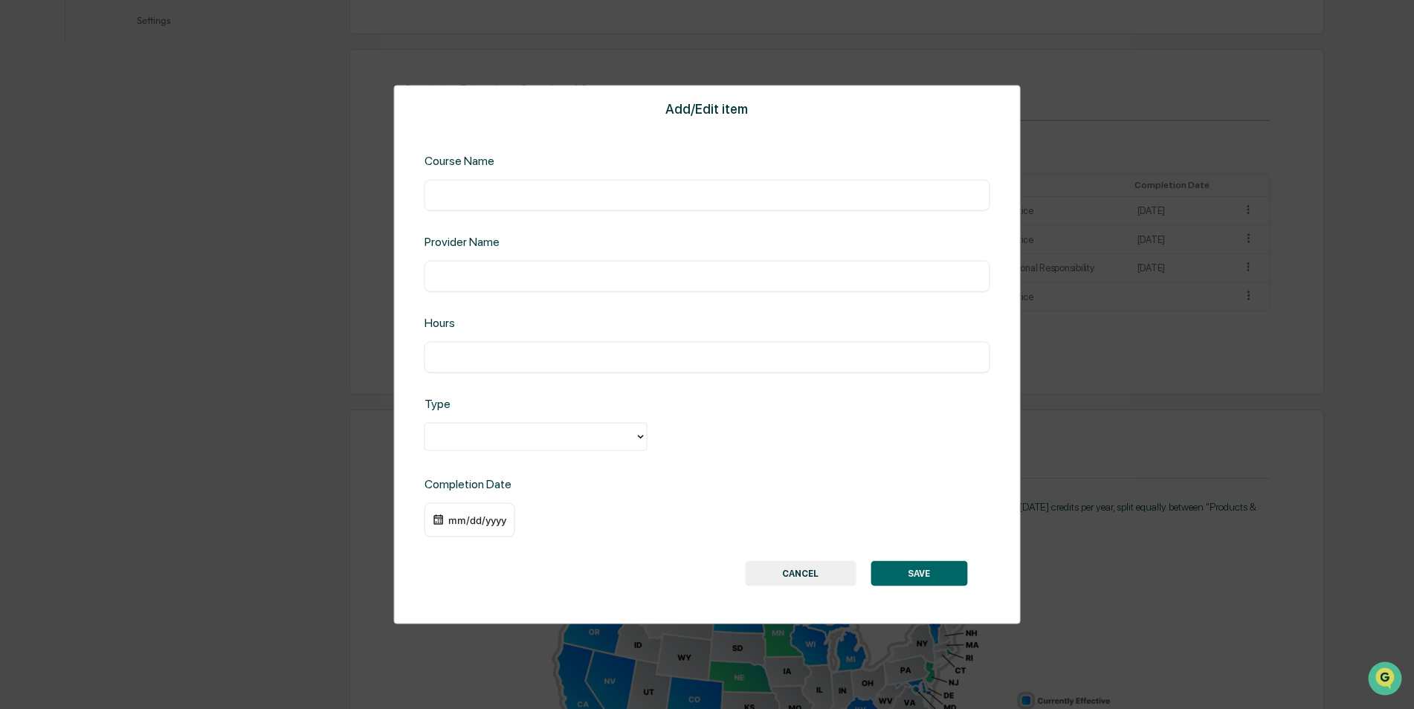
click at [462, 196] on input "text" at bounding box center [707, 195] width 543 height 15
type input "*"
type input "**********"
click at [482, 274] on input "text" at bounding box center [707, 276] width 543 height 15
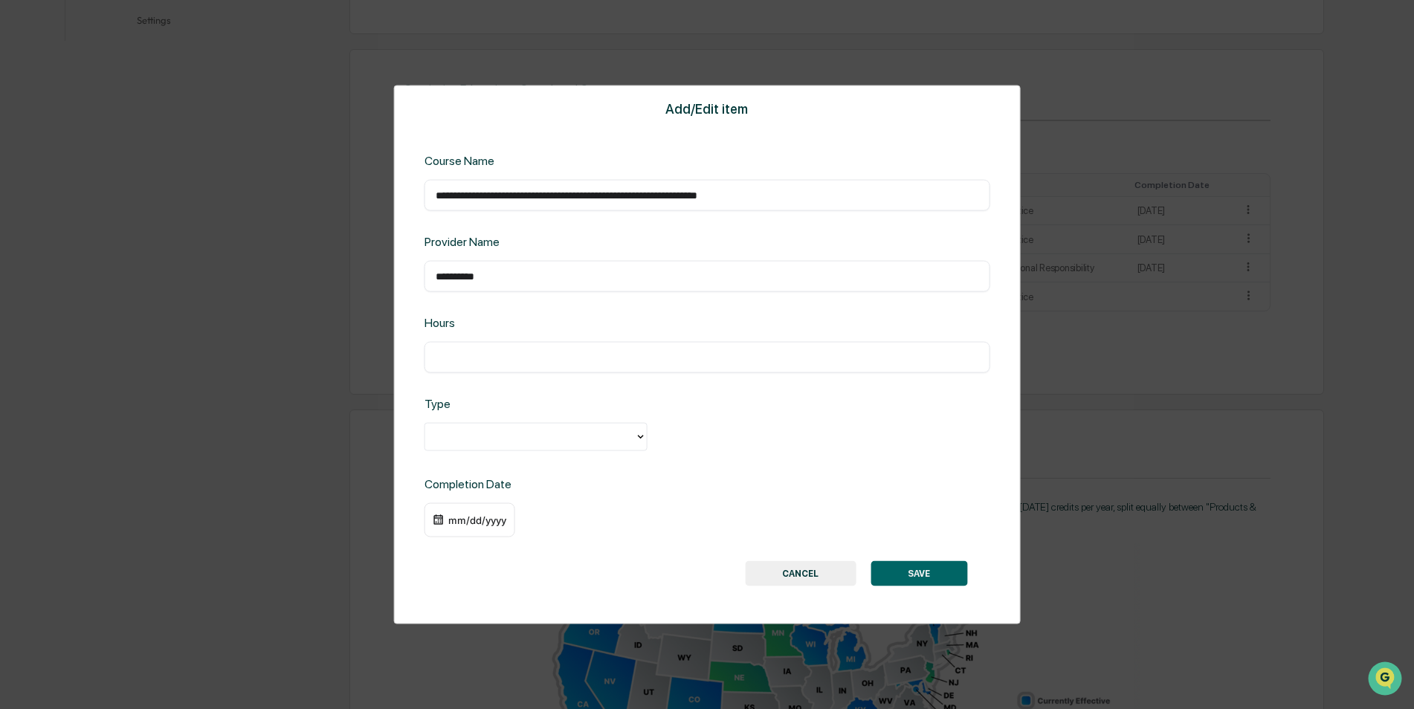
type input "**********"
type input "*"
click at [469, 437] on div at bounding box center [530, 436] width 195 height 17
click at [486, 504] on div "Products & Practice" at bounding box center [535, 501] width 223 height 30
click at [913, 575] on button "SAVE" at bounding box center [918, 572] width 97 height 25
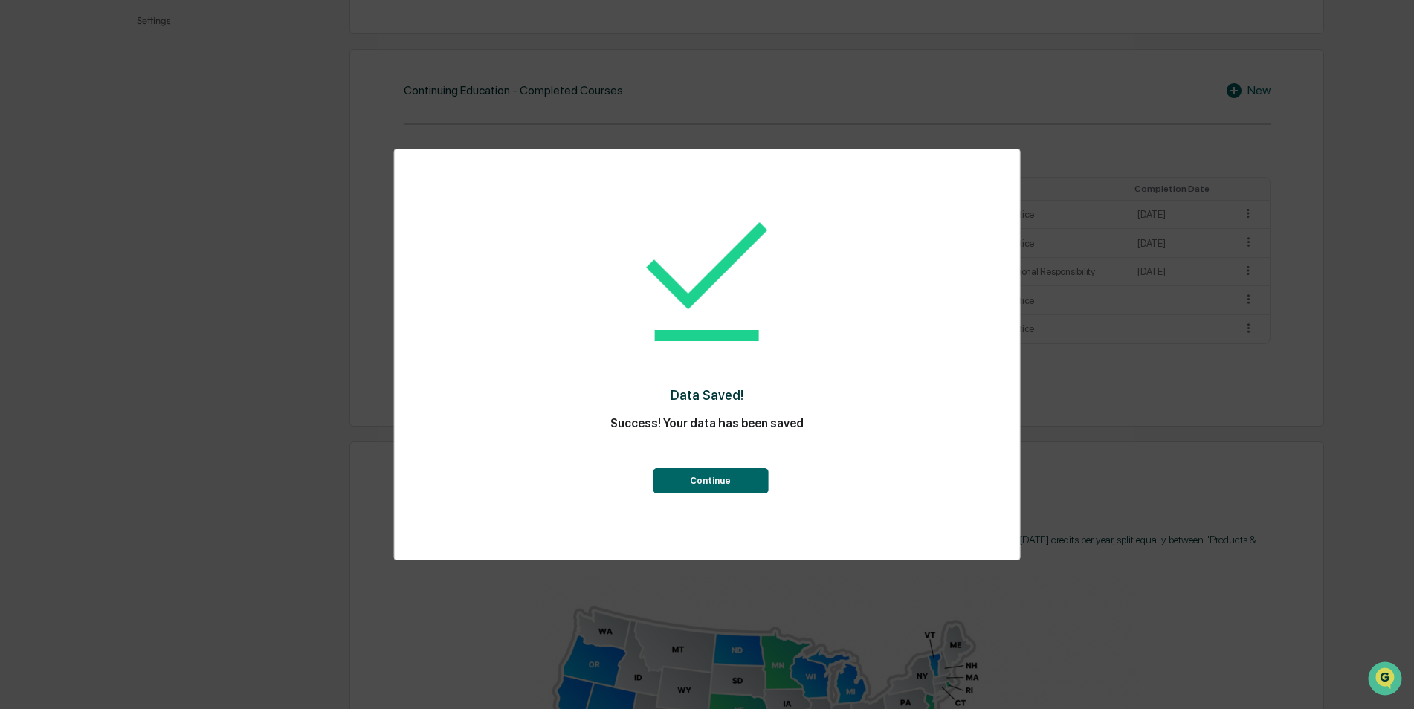
click at [711, 485] on button "Continue" at bounding box center [710, 480] width 115 height 25
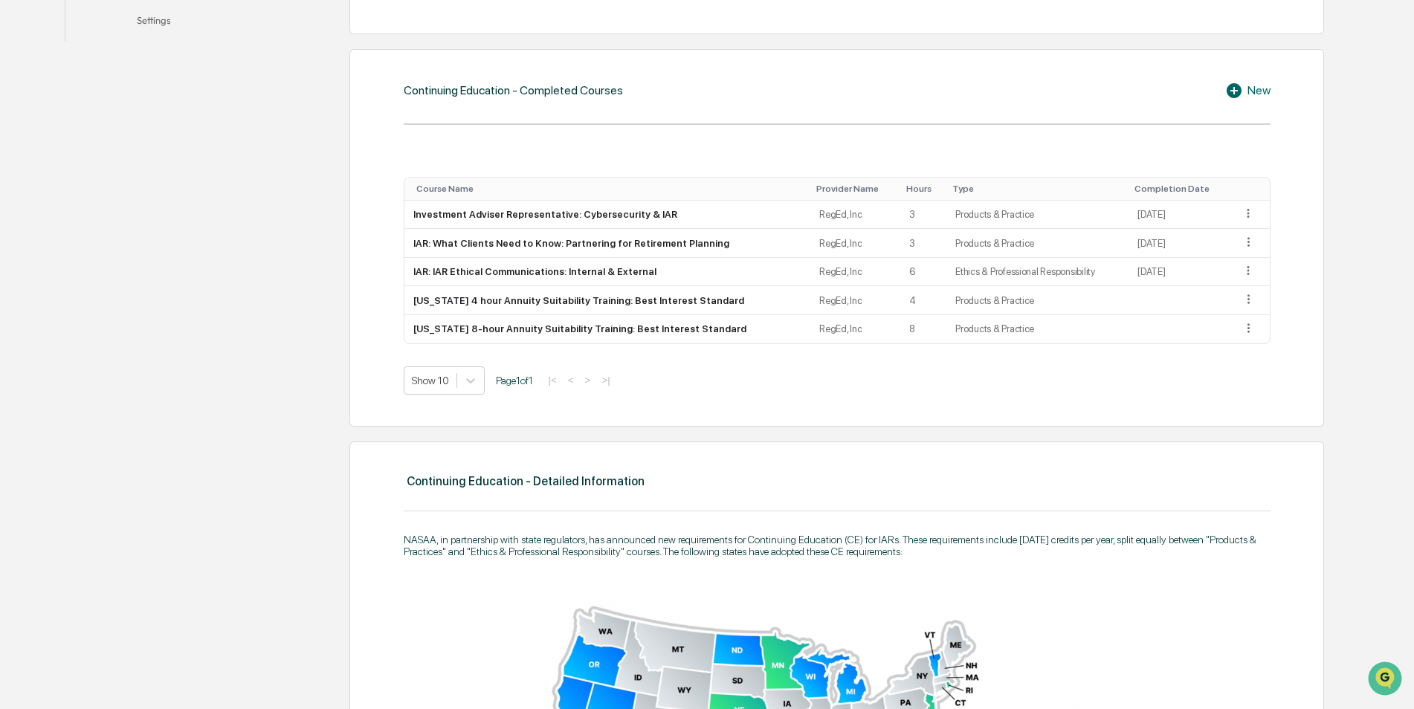
click at [1231, 89] on icon at bounding box center [1233, 90] width 15 height 15
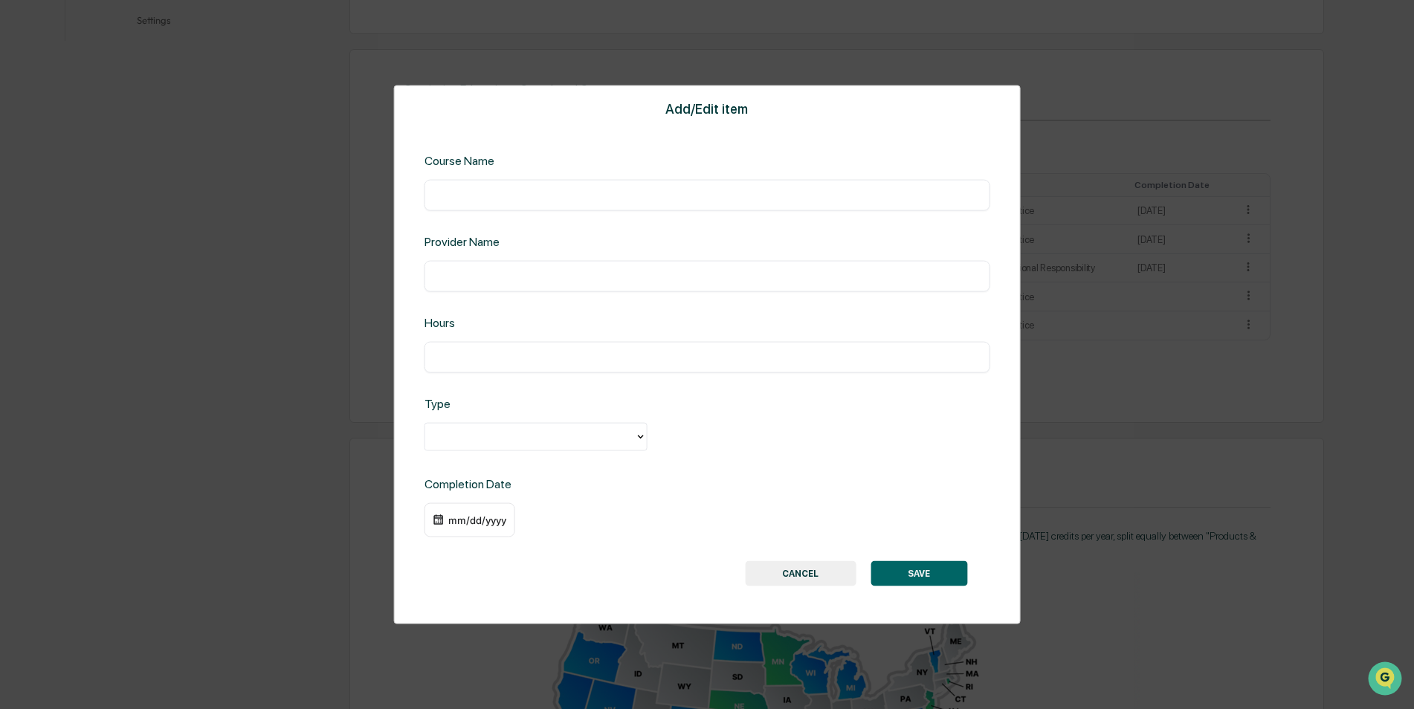
click at [462, 194] on input "text" at bounding box center [707, 195] width 543 height 15
type input "**********"
type input "*"
click at [528, 435] on div at bounding box center [530, 436] width 195 height 17
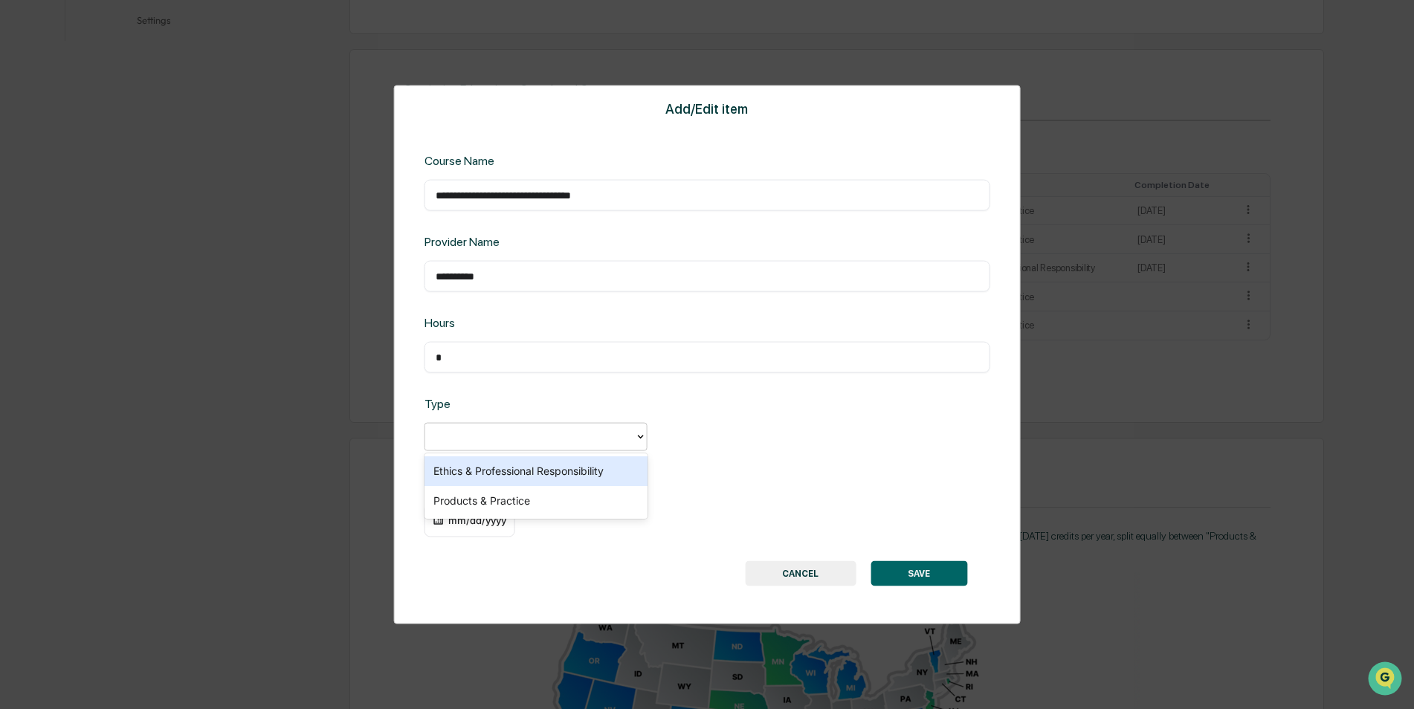
click at [500, 470] on div "Ethics & Professional Responsibility" at bounding box center [535, 471] width 223 height 30
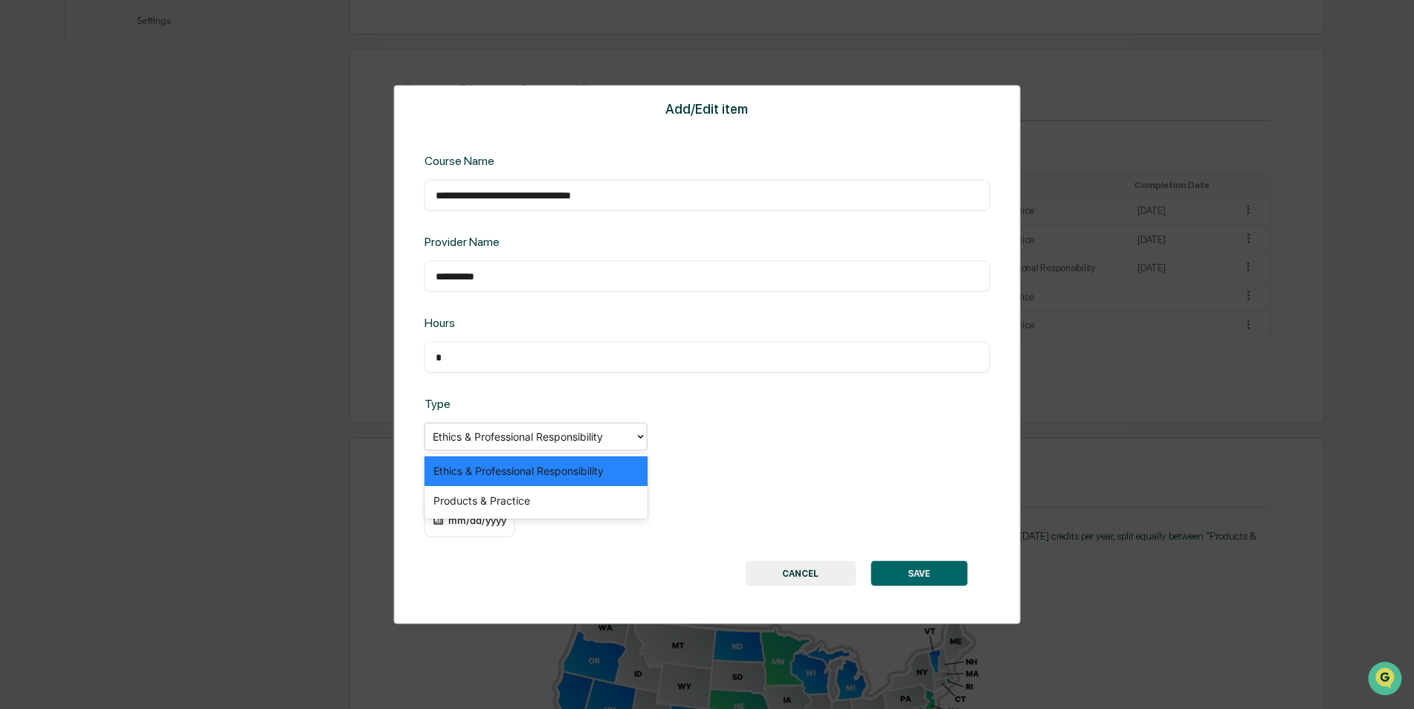
click at [634, 441] on div "Ethics & Professional Responsibility" at bounding box center [530, 436] width 210 height 23
click at [493, 499] on div "Products & Practice" at bounding box center [535, 501] width 223 height 30
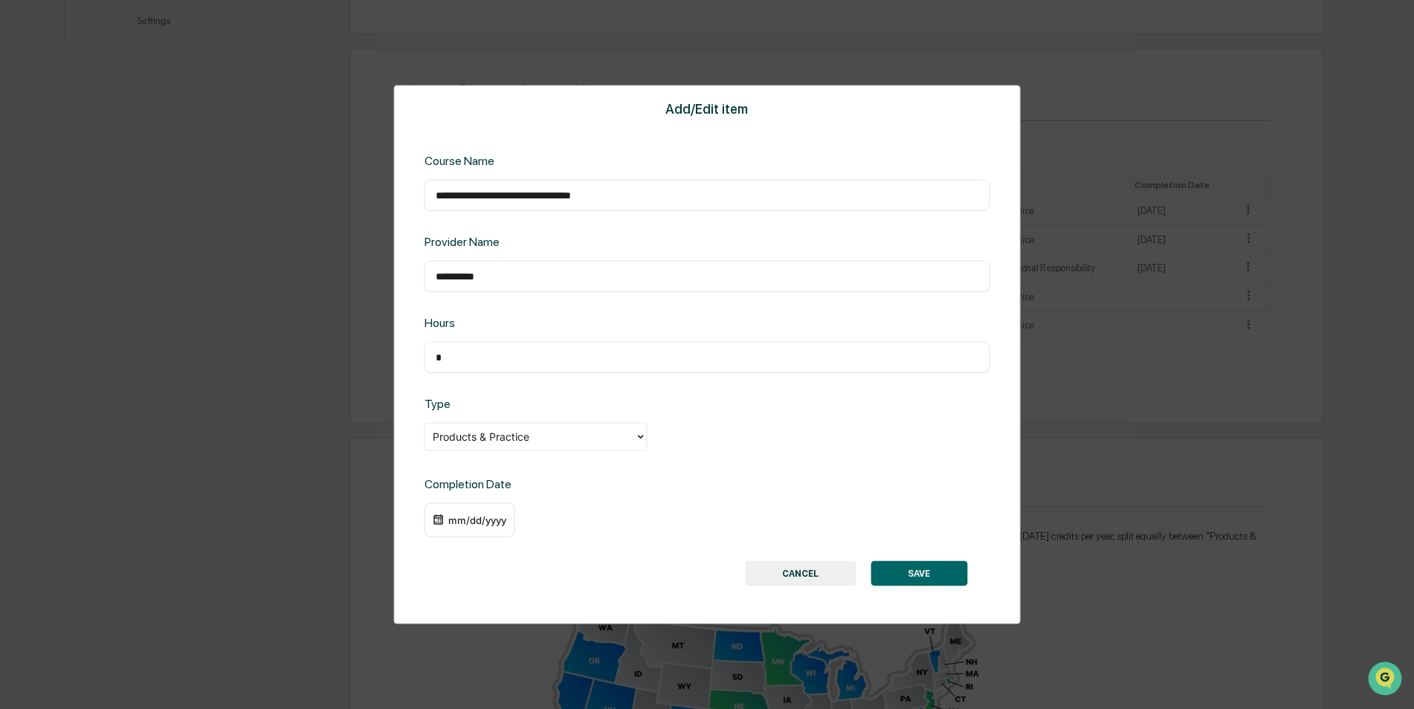
click at [919, 573] on button "SAVE" at bounding box center [918, 572] width 97 height 25
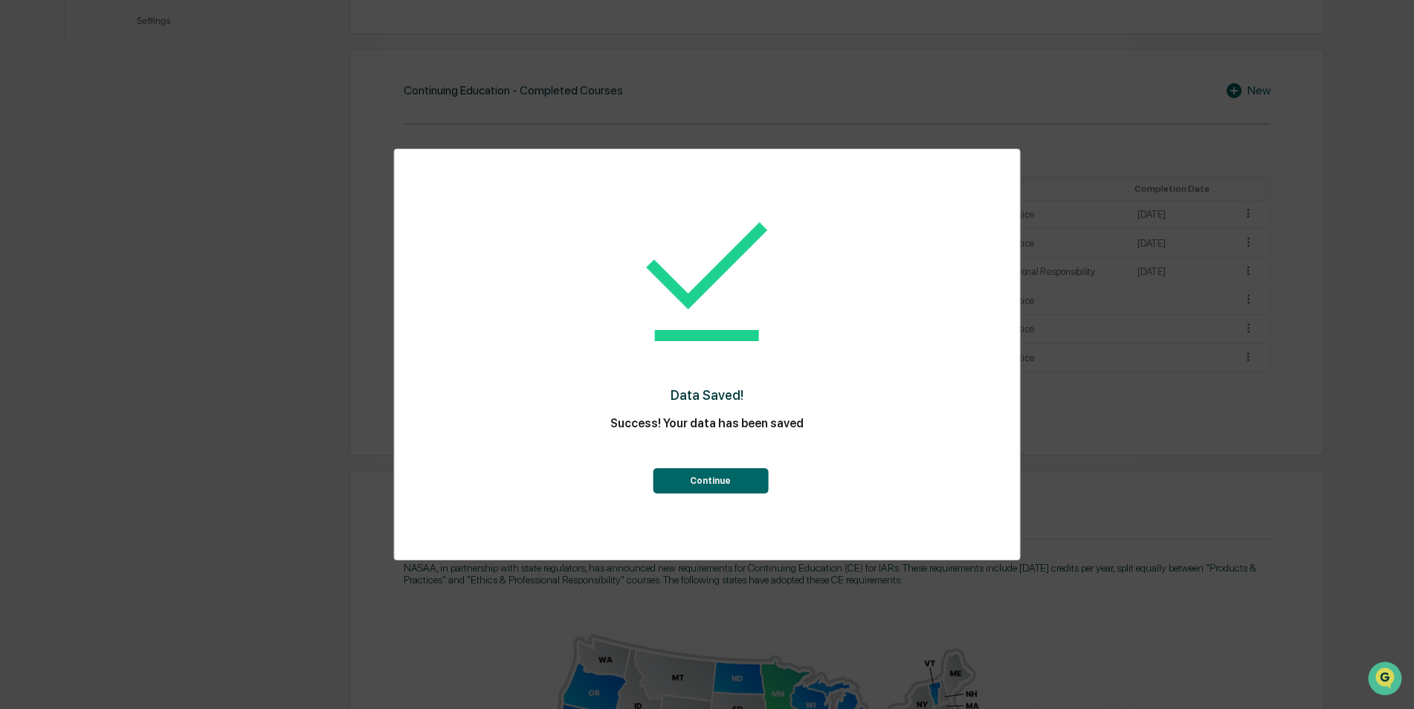
click at [705, 481] on button "Continue" at bounding box center [710, 480] width 115 height 25
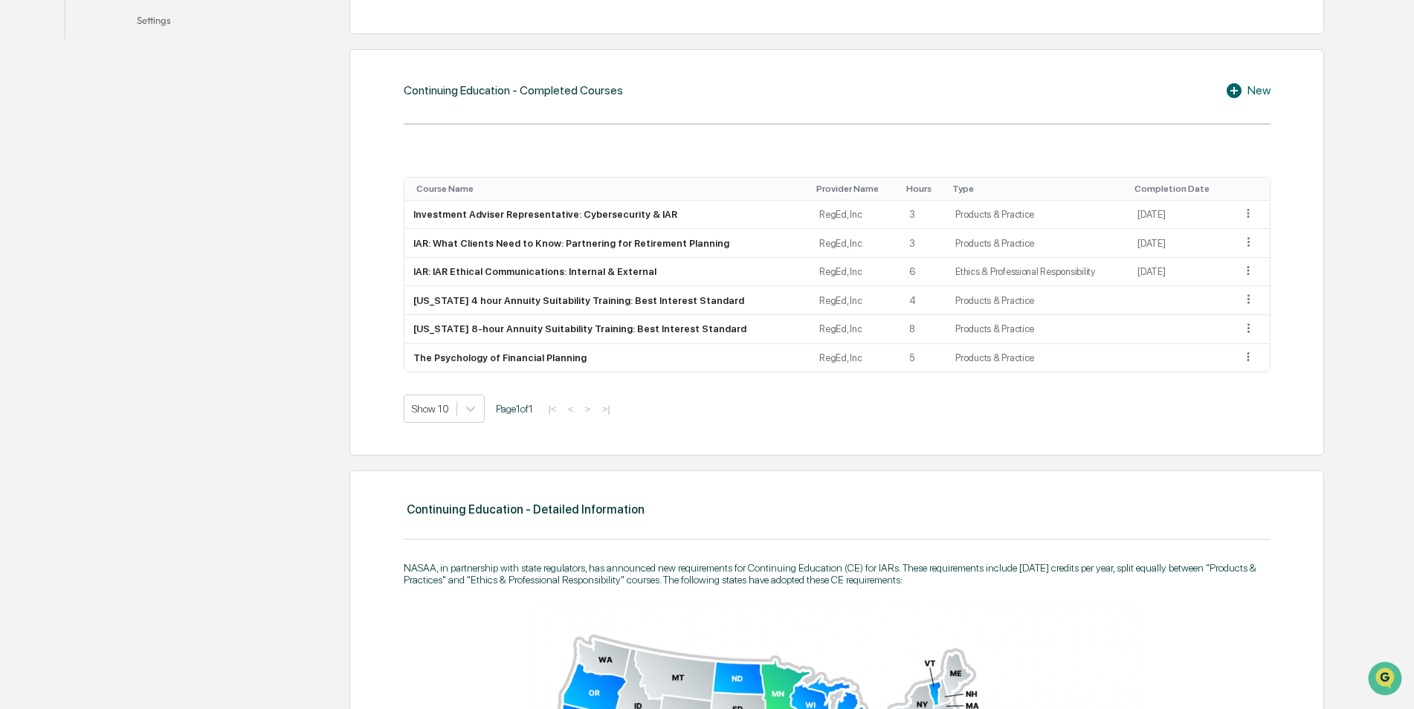
click at [1234, 86] on icon at bounding box center [1233, 90] width 15 height 15
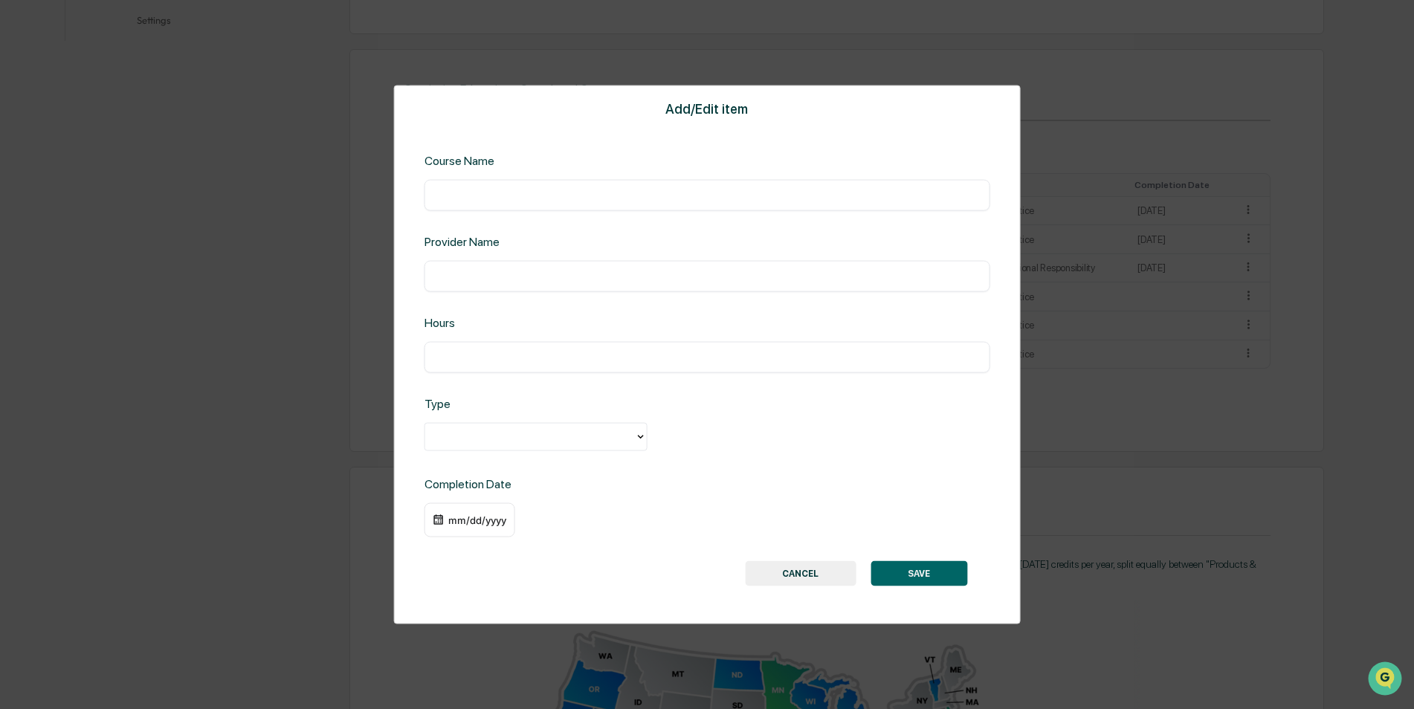
click at [485, 198] on input "text" at bounding box center [707, 195] width 543 height 15
type input "**********"
type input "*"
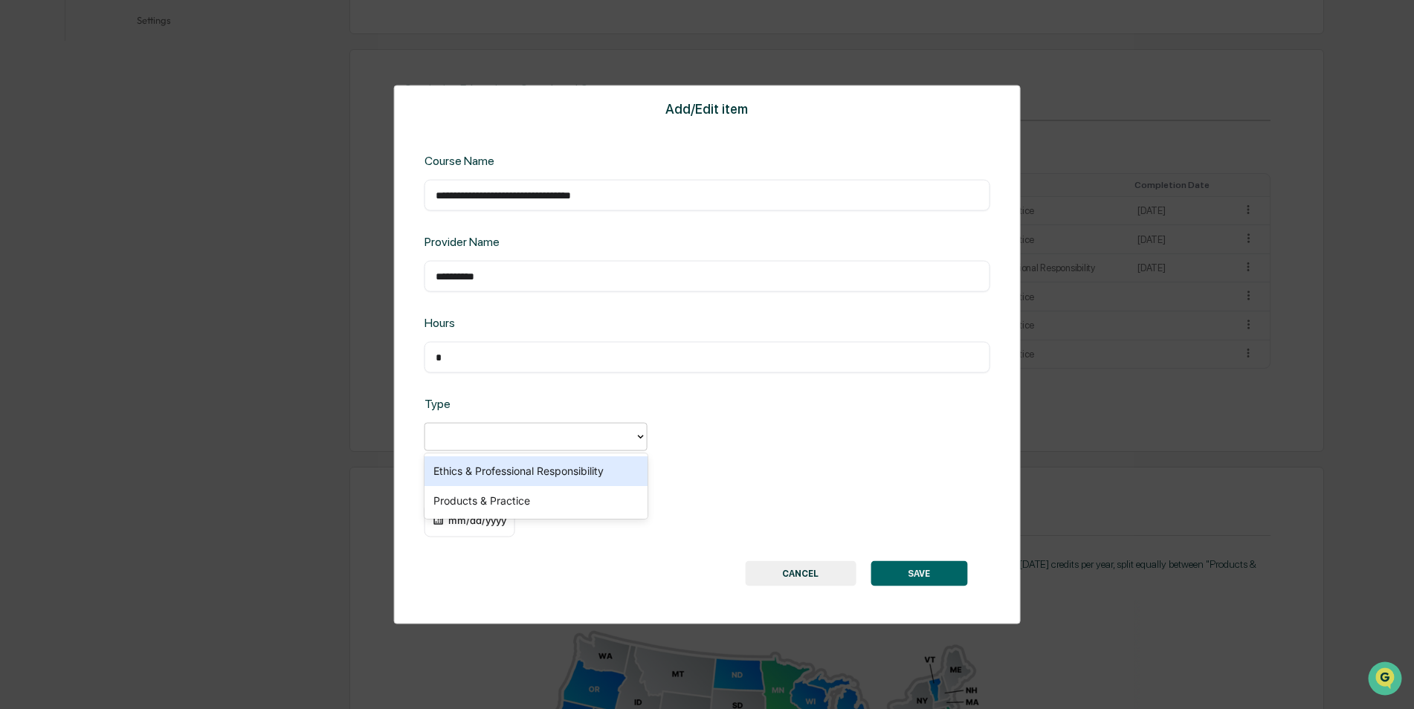
click at [576, 433] on div at bounding box center [530, 436] width 195 height 17
click at [519, 495] on div "Products & Practice" at bounding box center [535, 501] width 223 height 30
click at [489, 518] on div "mm/dd/yyyy" at bounding box center [476, 520] width 59 height 12
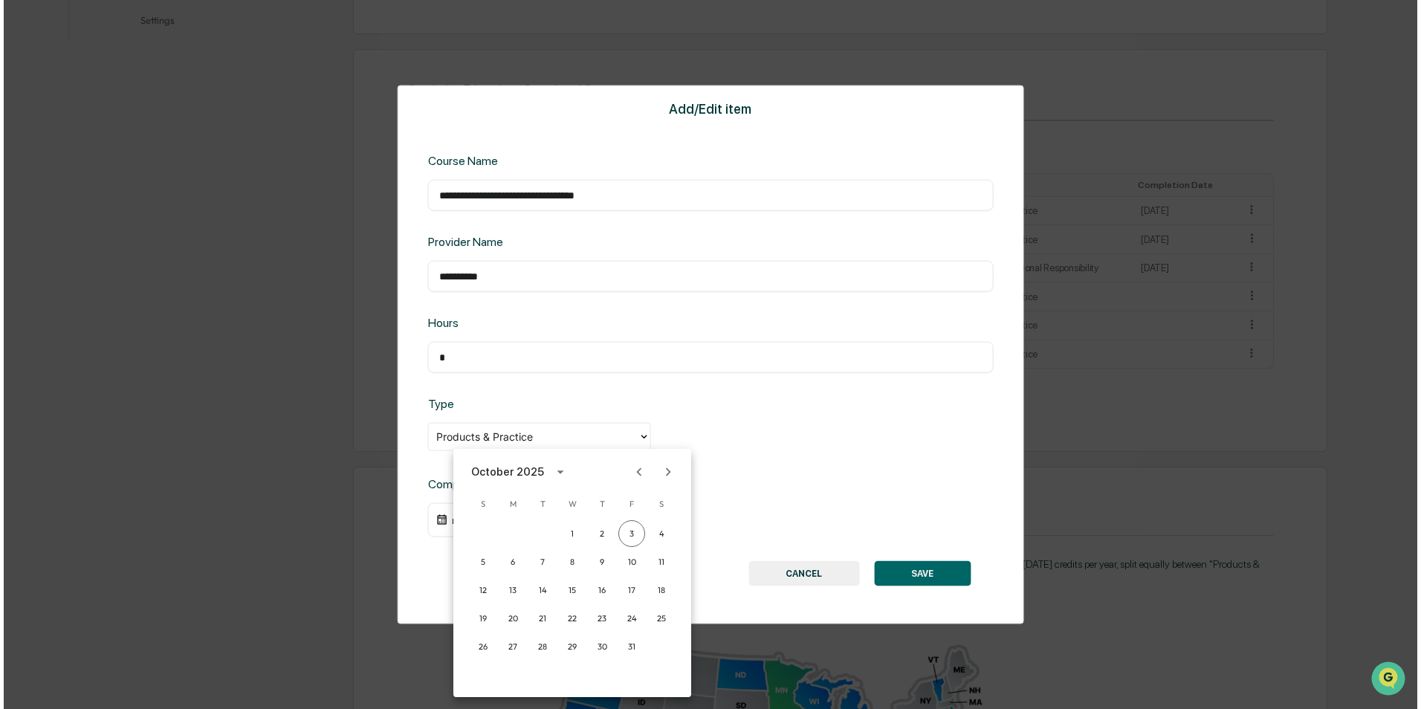
scroll to position [521, 0]
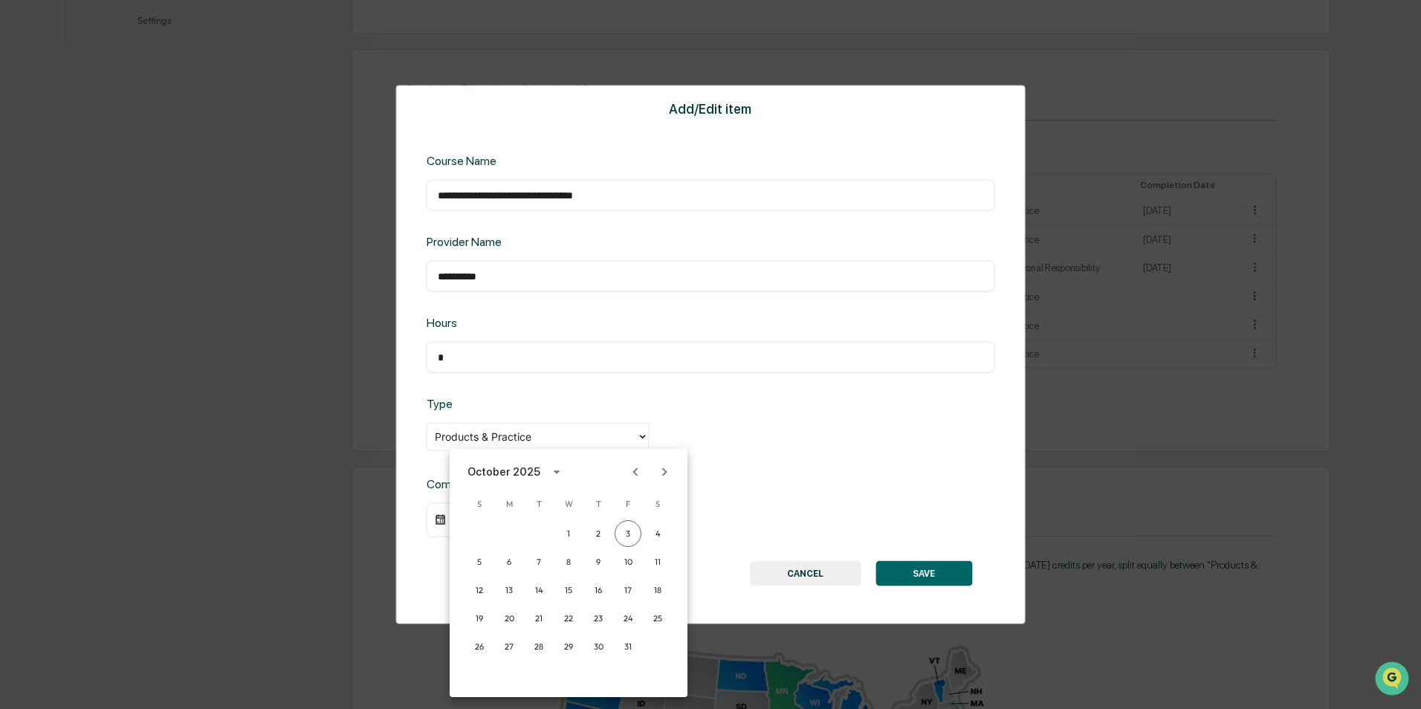
click at [632, 471] on icon "Previous month" at bounding box center [635, 472] width 16 height 16
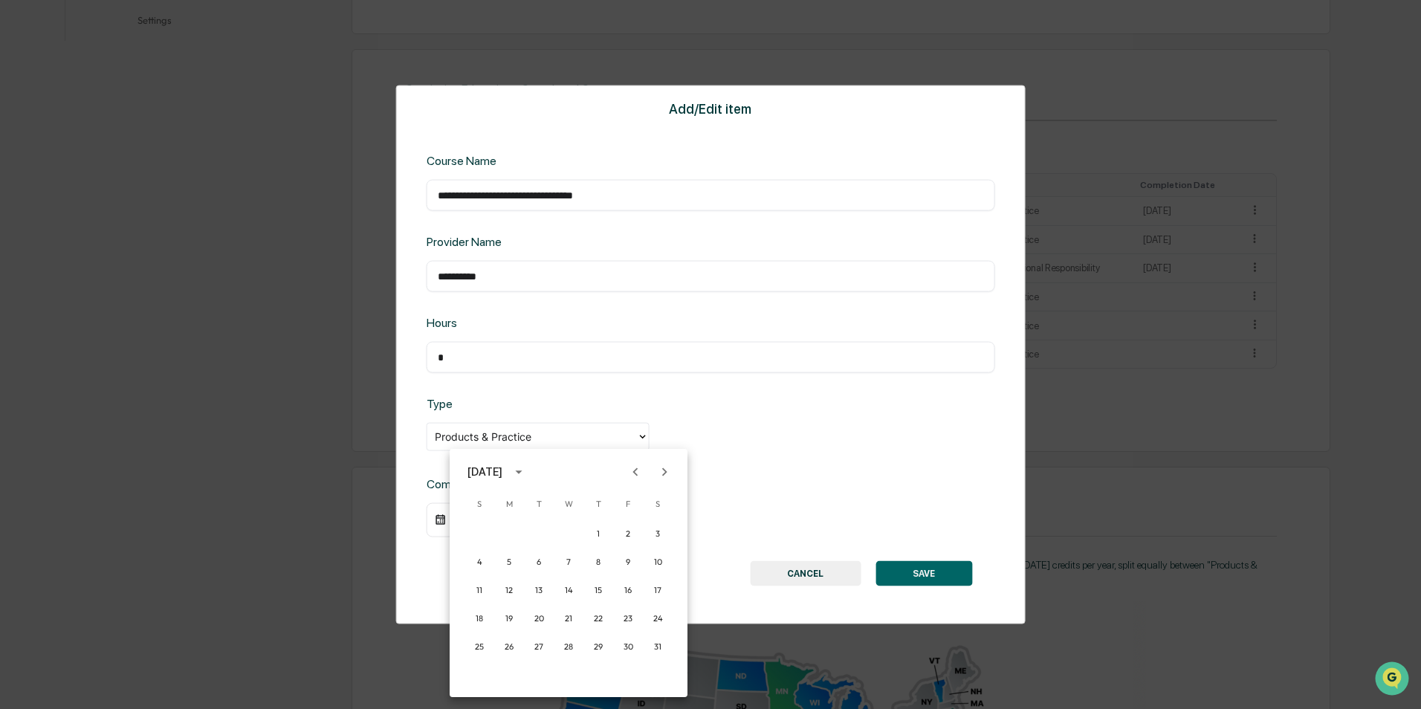
click at [632, 471] on icon "Previous month" at bounding box center [635, 472] width 16 height 16
click at [572, 621] on button "22" at bounding box center [568, 618] width 27 height 27
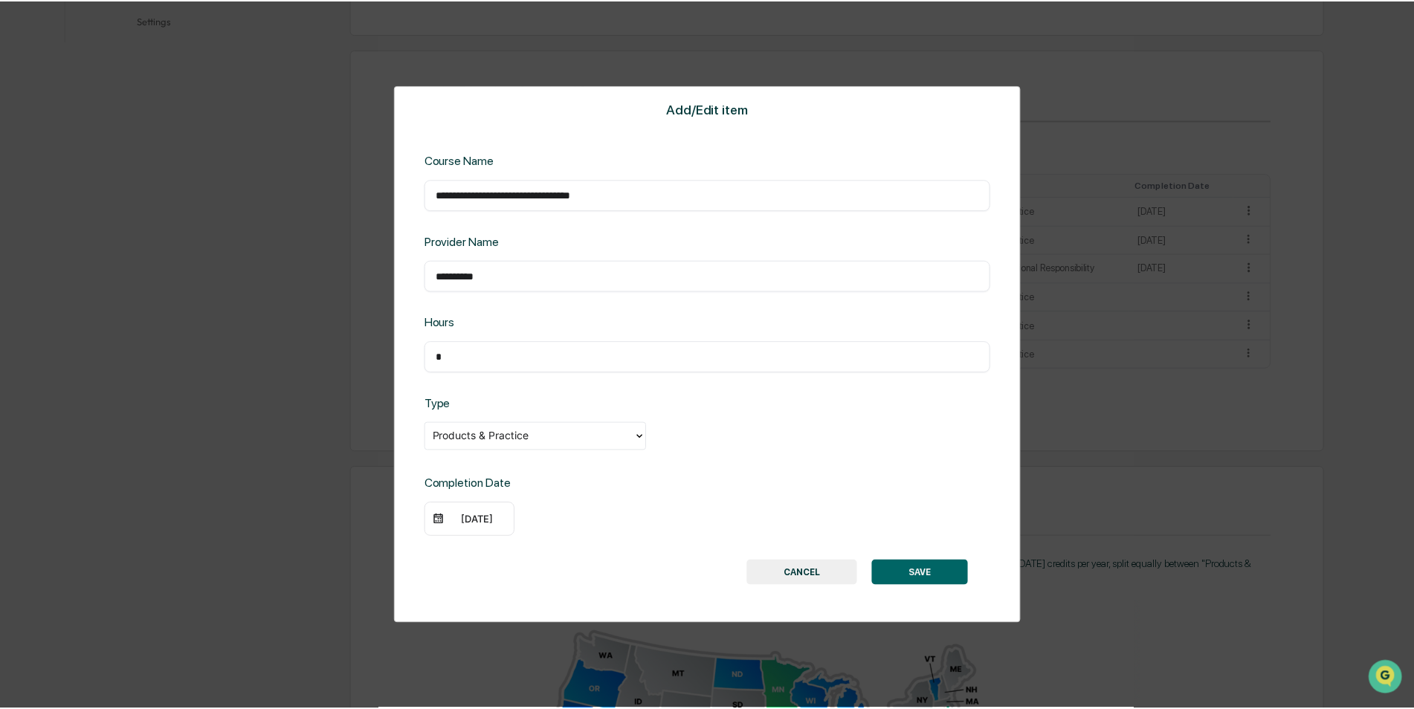
scroll to position [520, 0]
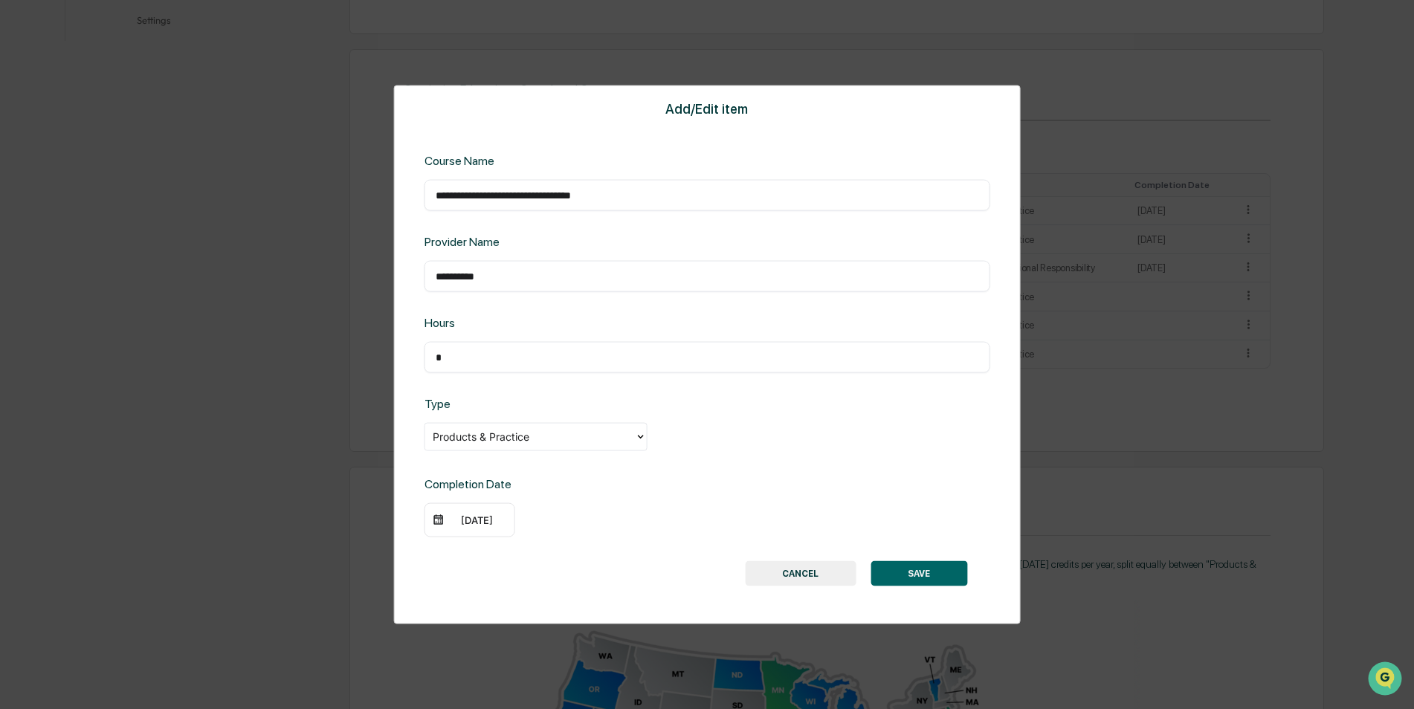
click at [922, 569] on button "SAVE" at bounding box center [918, 572] width 97 height 25
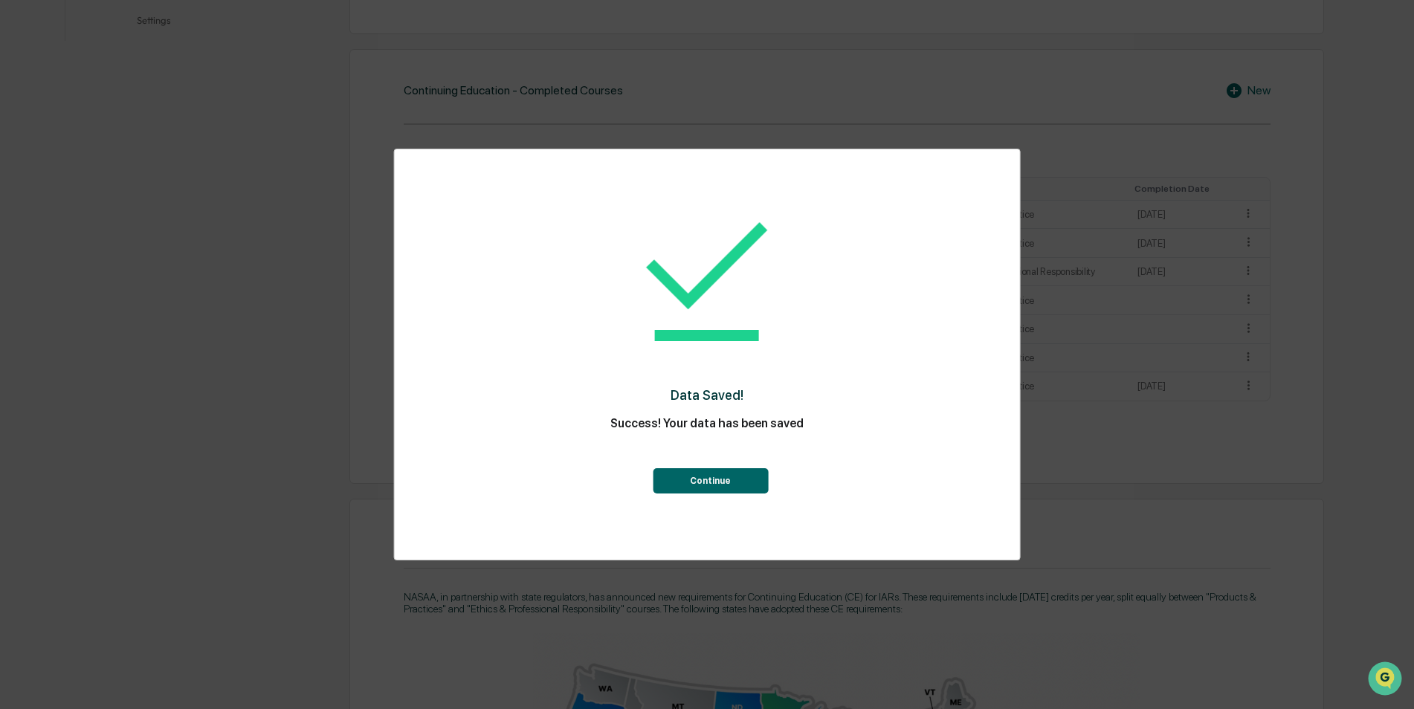
click at [695, 471] on button "Continue" at bounding box center [710, 480] width 115 height 25
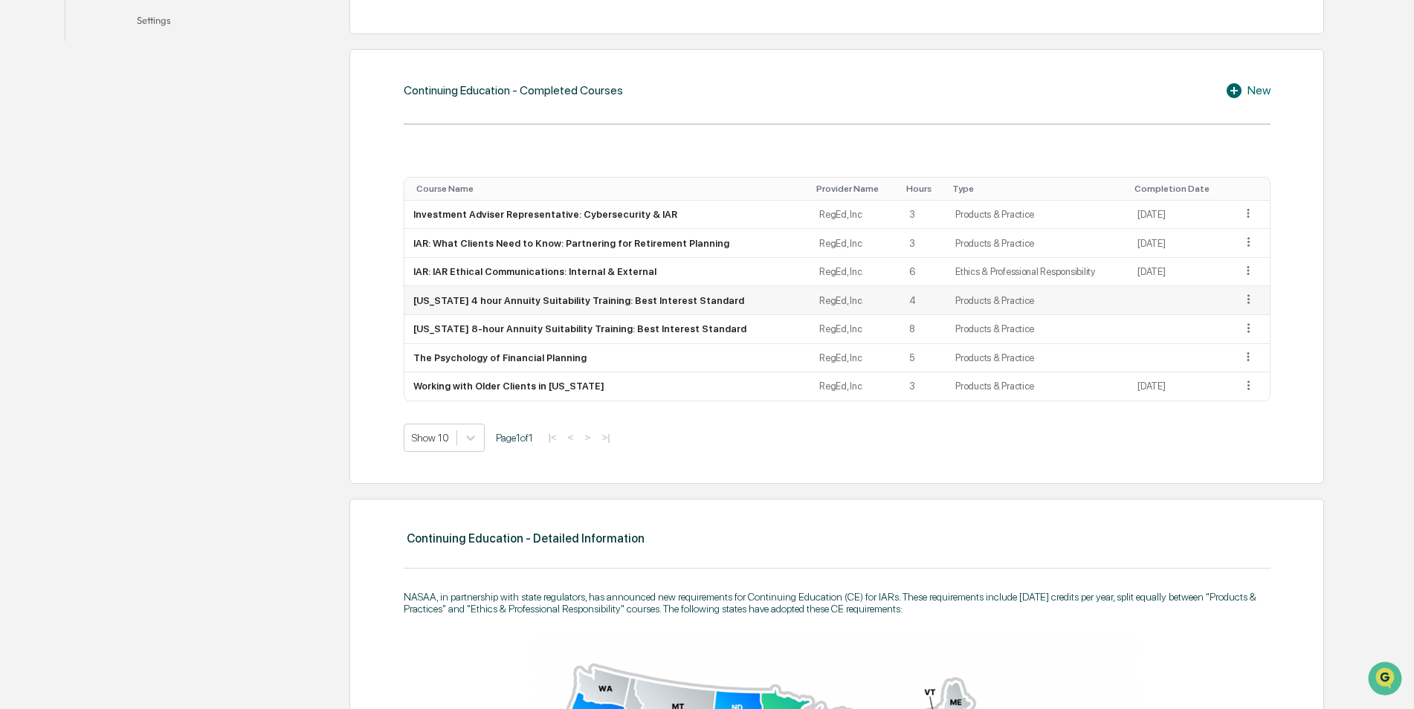
click at [1247, 299] on icon at bounding box center [1248, 299] width 14 height 14
click at [1222, 317] on div "Edit" at bounding box center [1231, 320] width 48 height 24
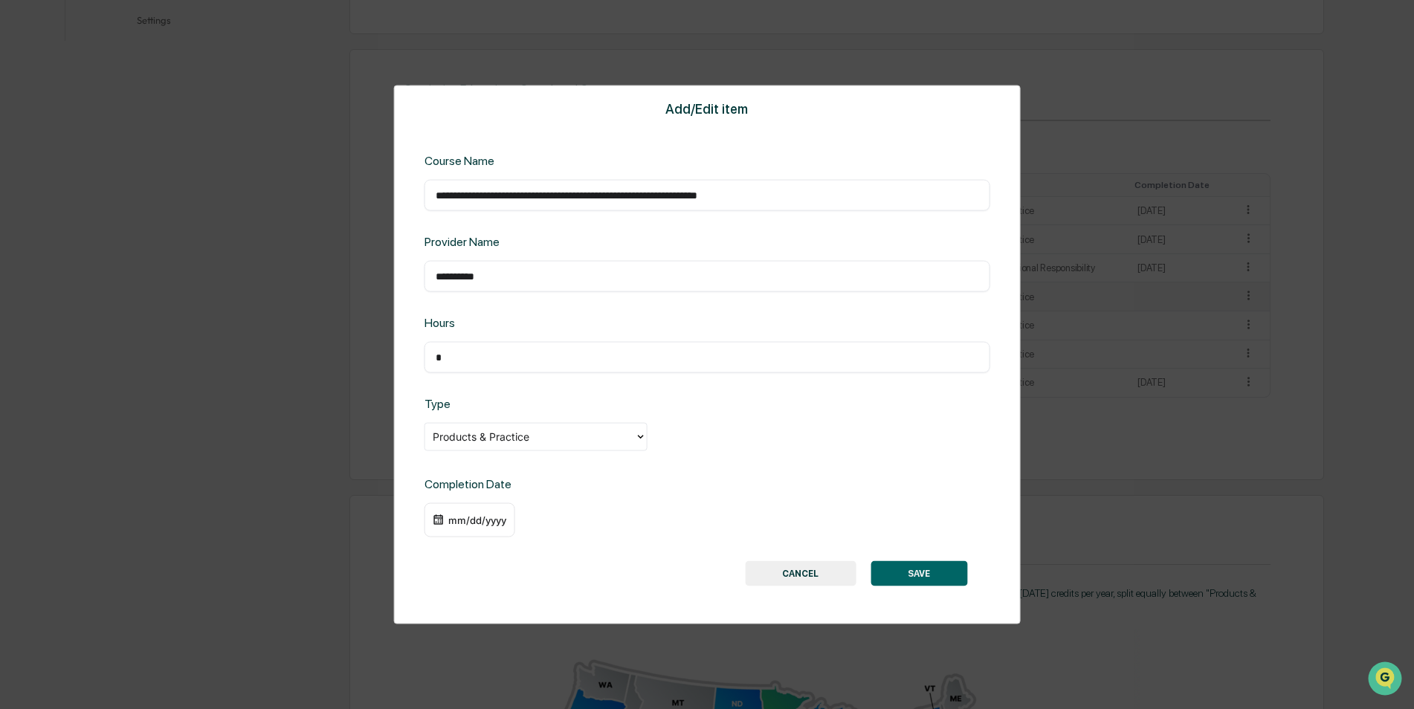
click at [470, 519] on div "mm/dd/yyyy" at bounding box center [476, 520] width 59 height 12
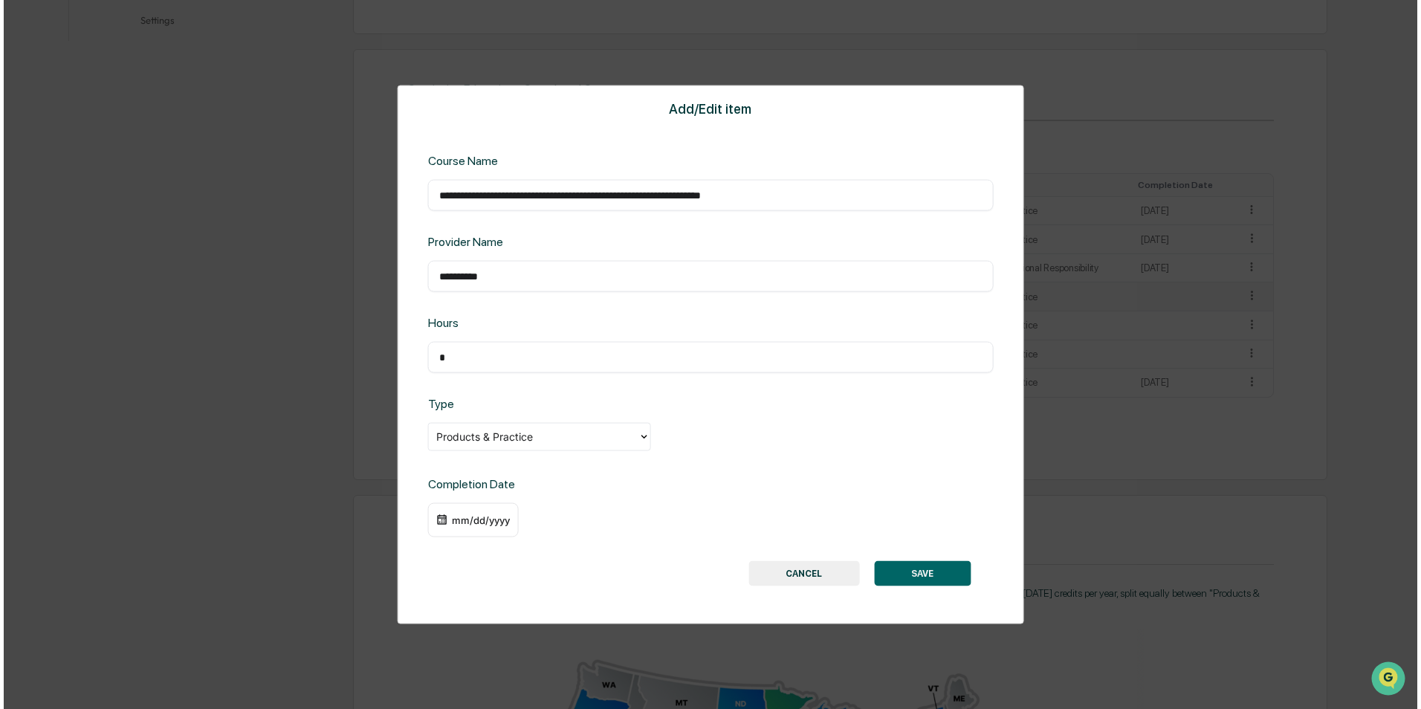
scroll to position [521, 0]
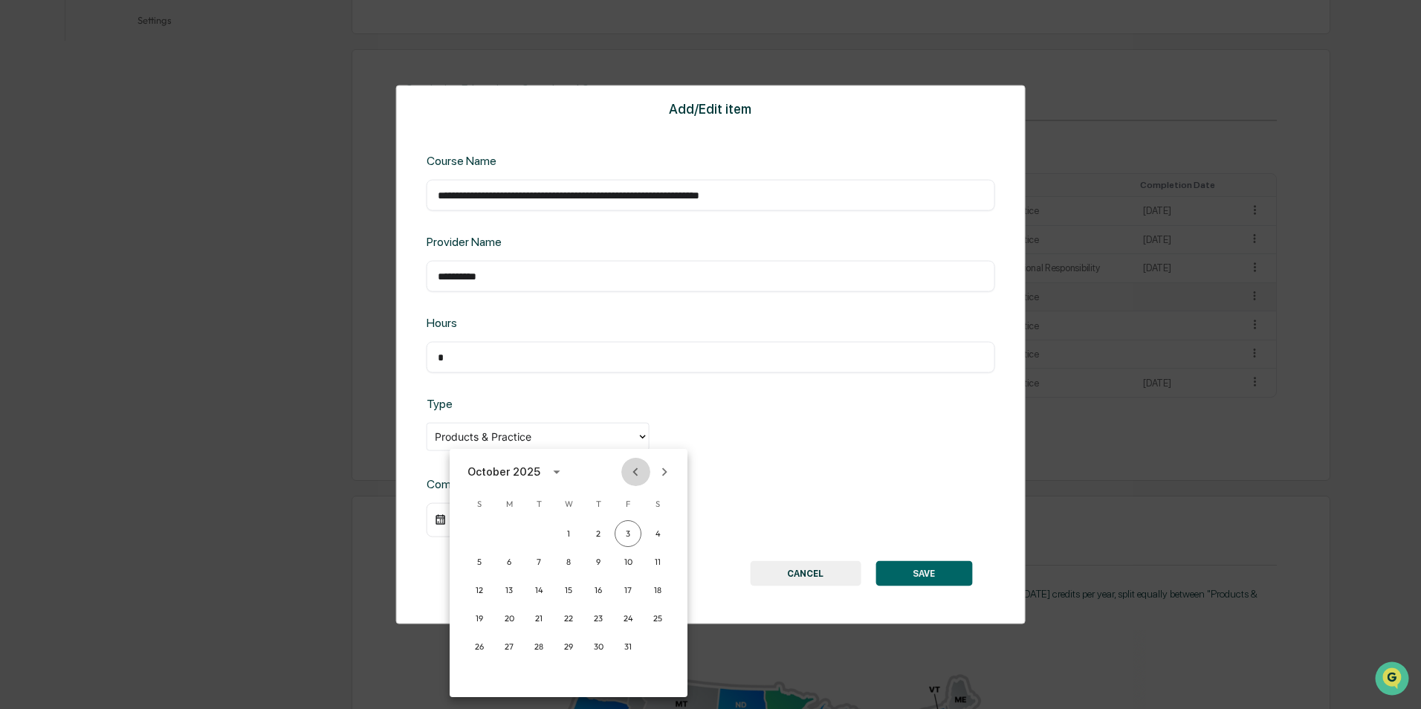
click at [637, 472] on icon "Previous month" at bounding box center [635, 472] width 16 height 16
click at [631, 471] on icon "Previous month" at bounding box center [635, 472] width 16 height 16
click at [473, 619] on button "22" at bounding box center [479, 618] width 27 height 27
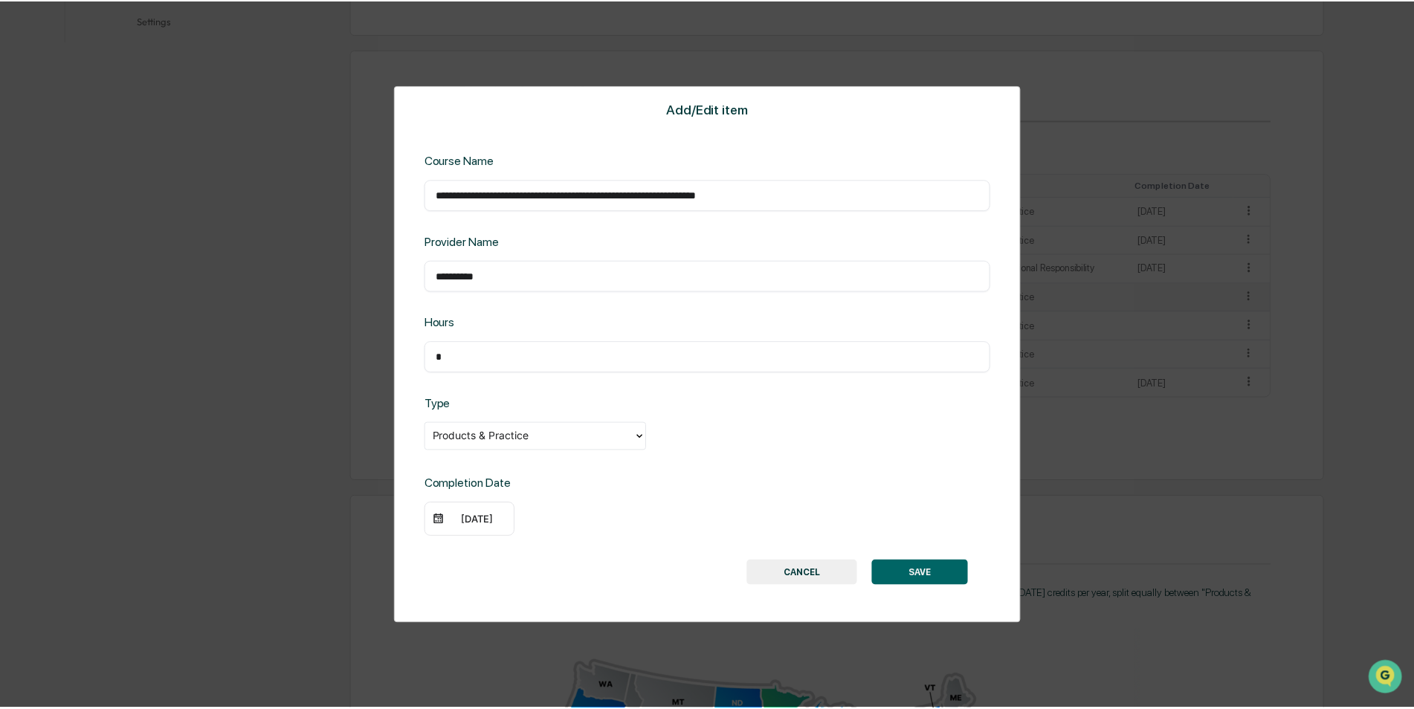
scroll to position [520, 0]
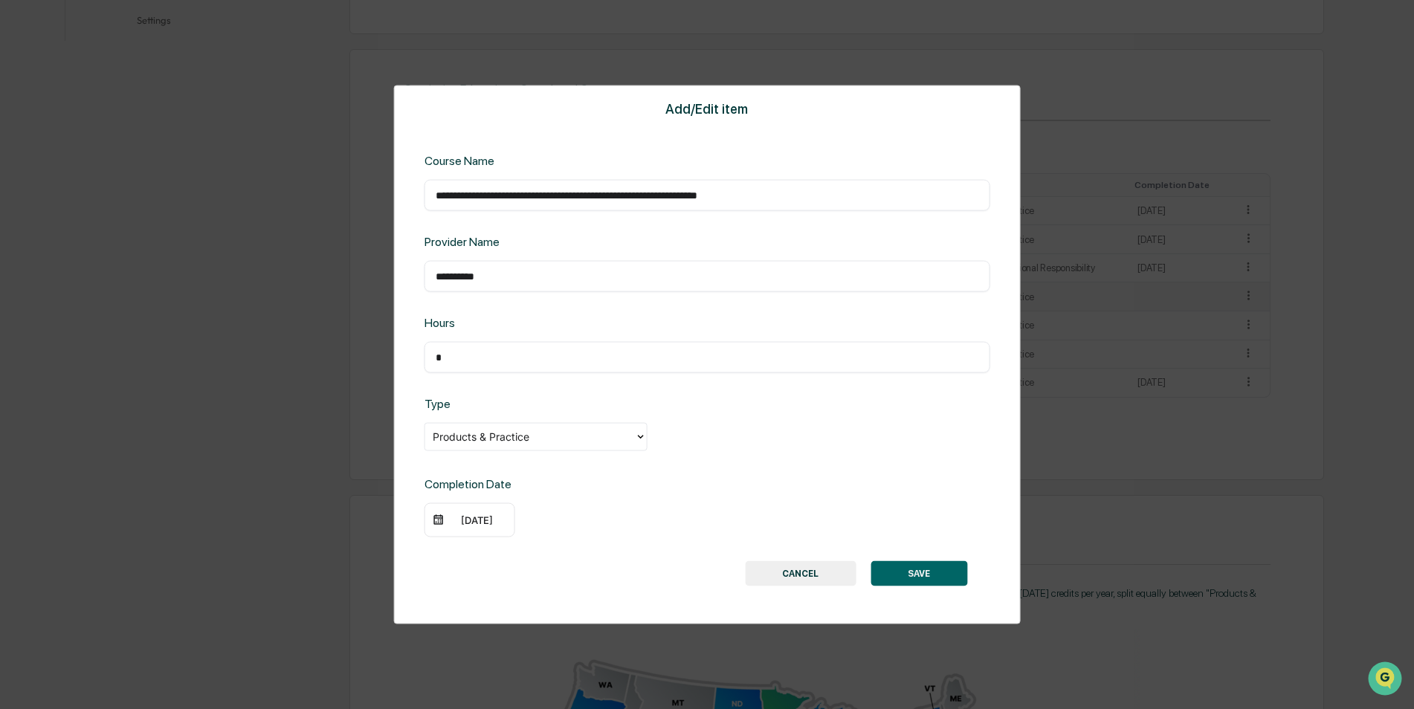
click at [922, 577] on button "SAVE" at bounding box center [918, 572] width 97 height 25
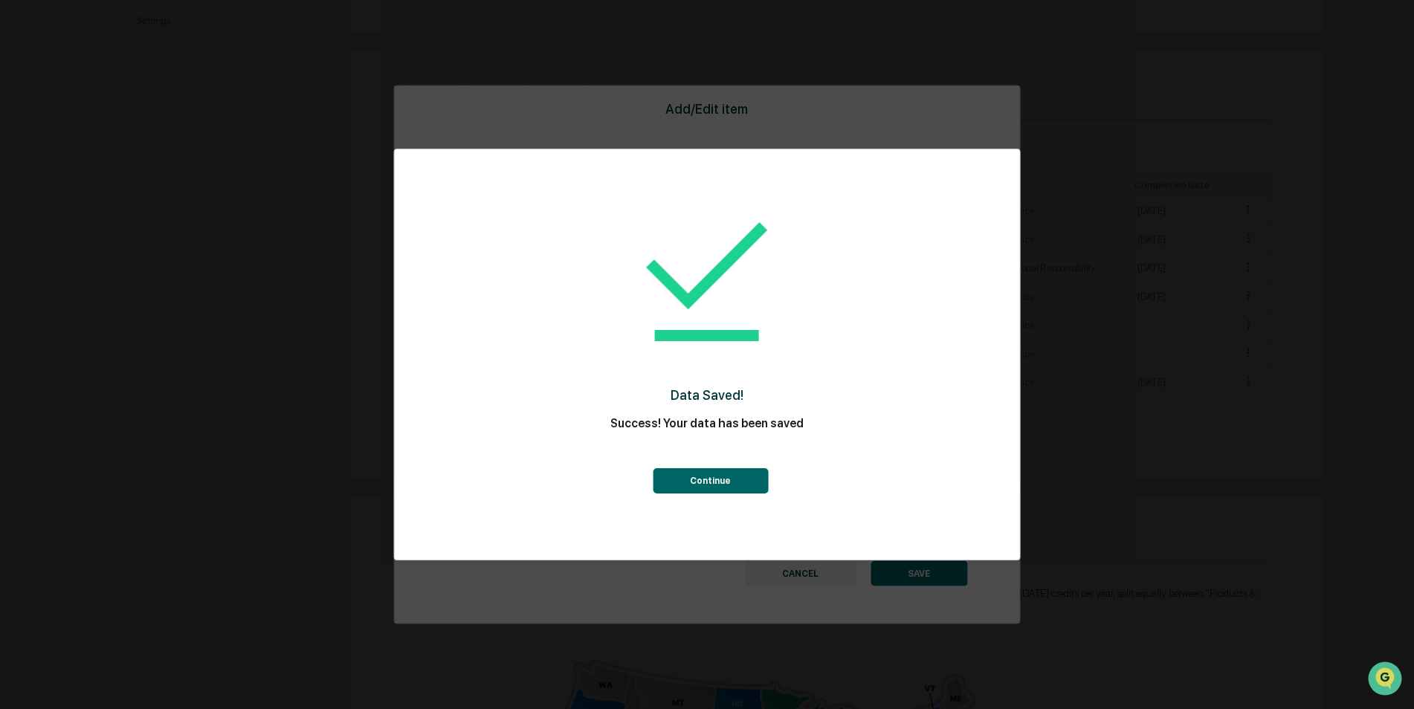
click at [713, 482] on button "Continue" at bounding box center [710, 480] width 115 height 25
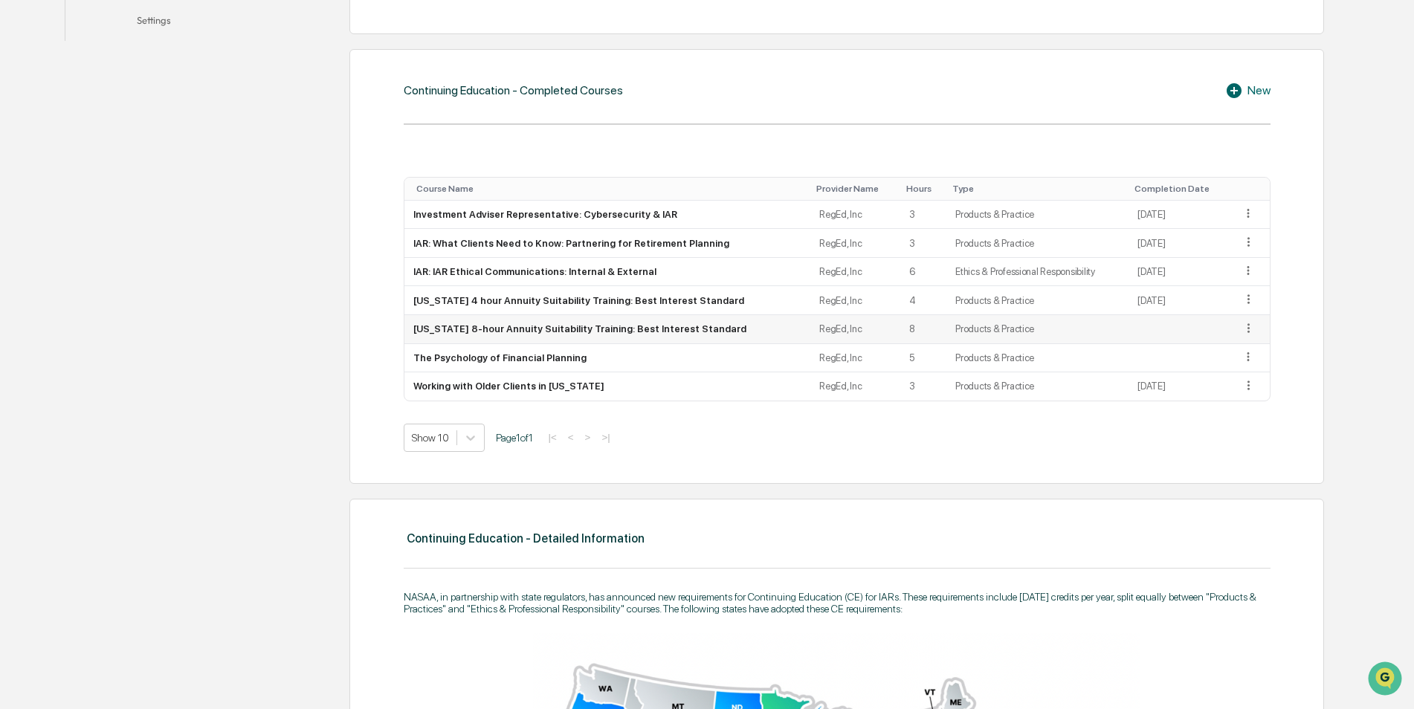
click at [1241, 331] on icon at bounding box center [1248, 328] width 14 height 14
click at [1226, 345] on div "Edit" at bounding box center [1231, 349] width 48 height 24
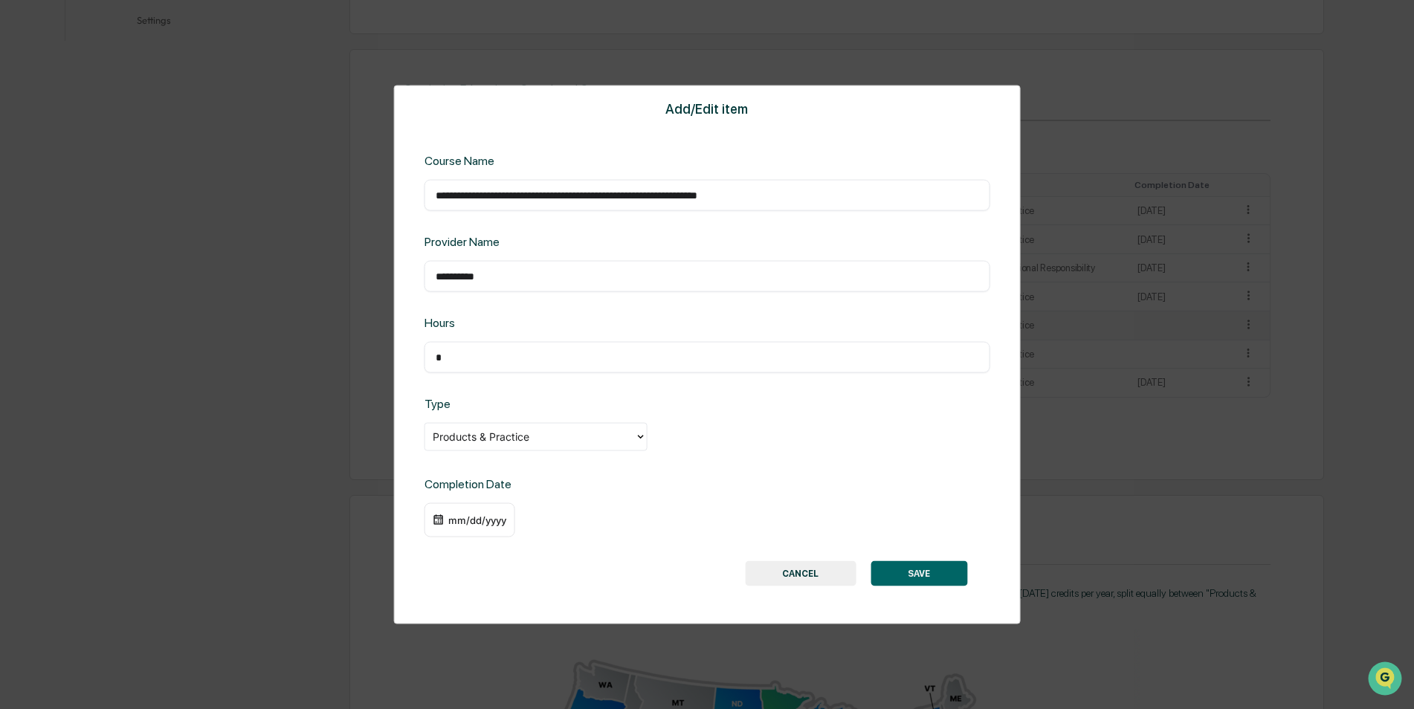
click at [461, 516] on div "mm/dd/yyyy" at bounding box center [476, 520] width 59 height 12
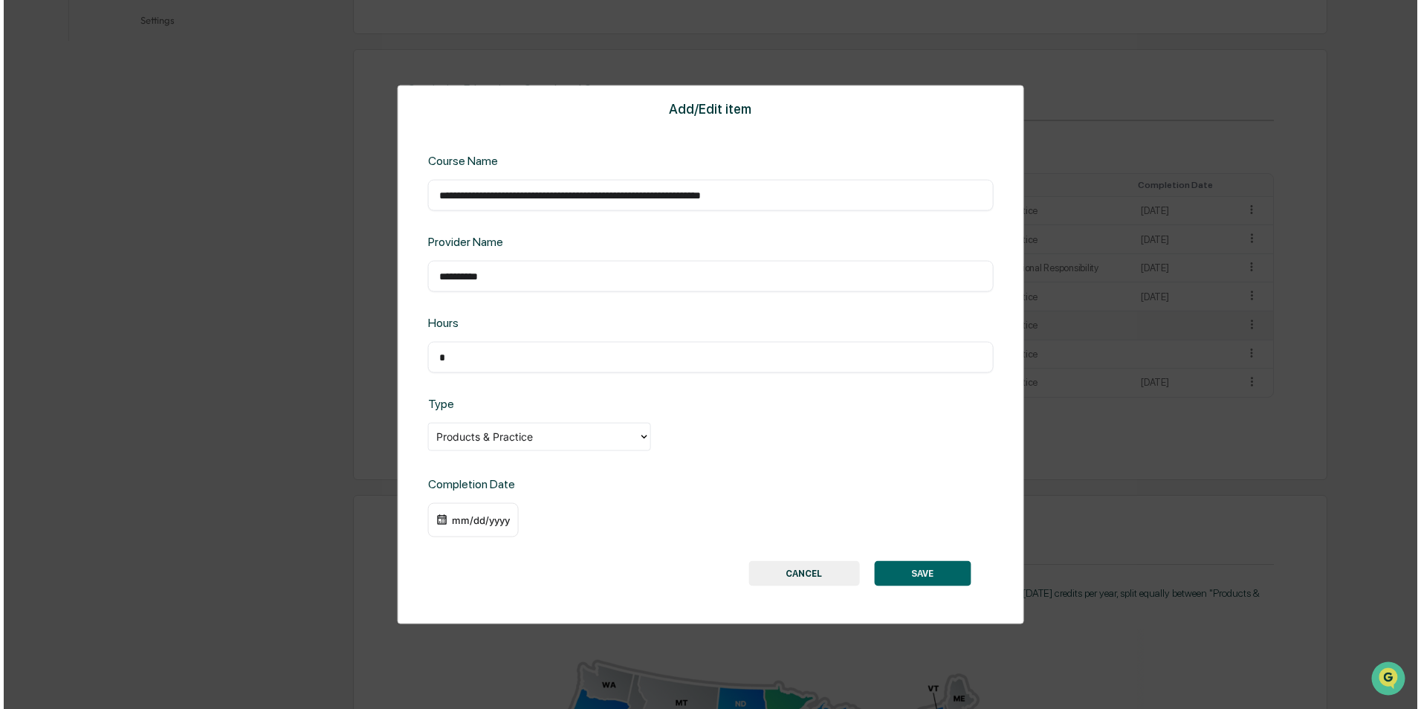
scroll to position [521, 0]
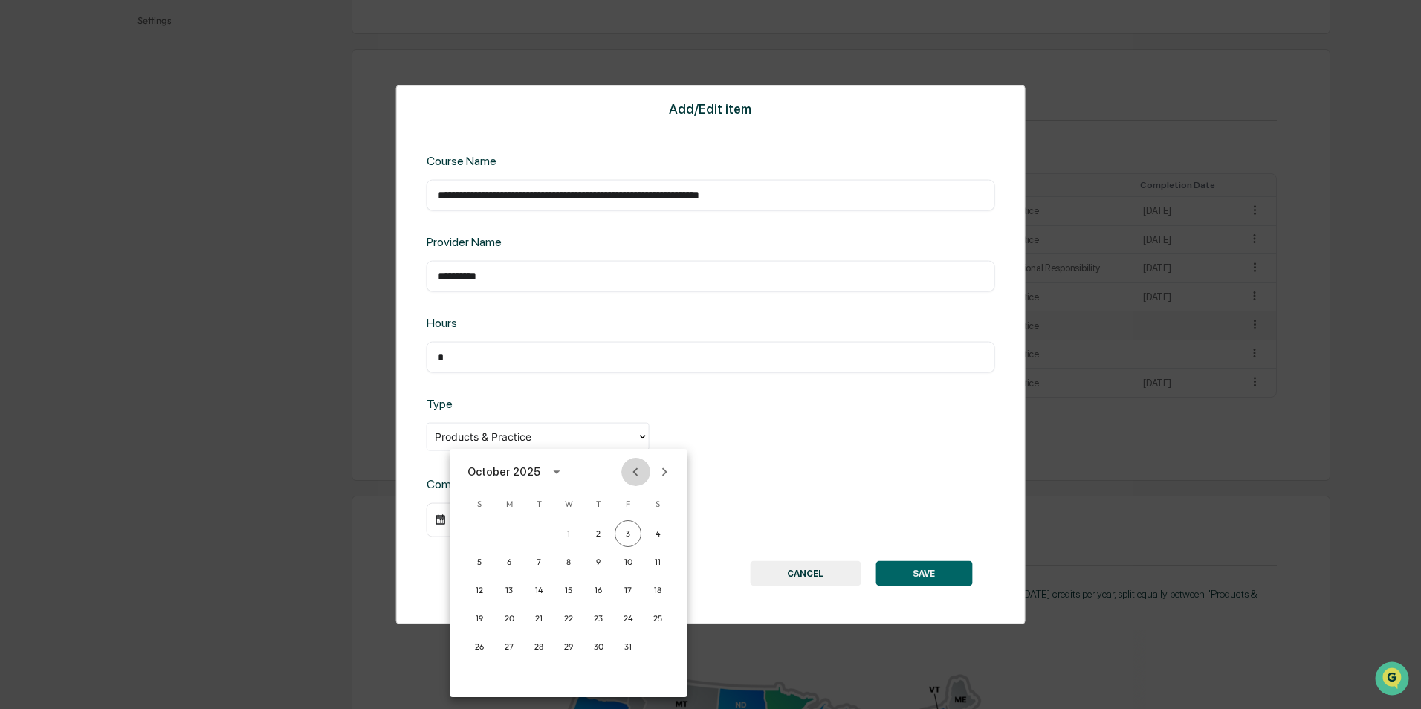
click at [631, 470] on icon "Previous month" at bounding box center [635, 472] width 16 height 16
click at [655, 589] on button "21" at bounding box center [657, 590] width 27 height 27
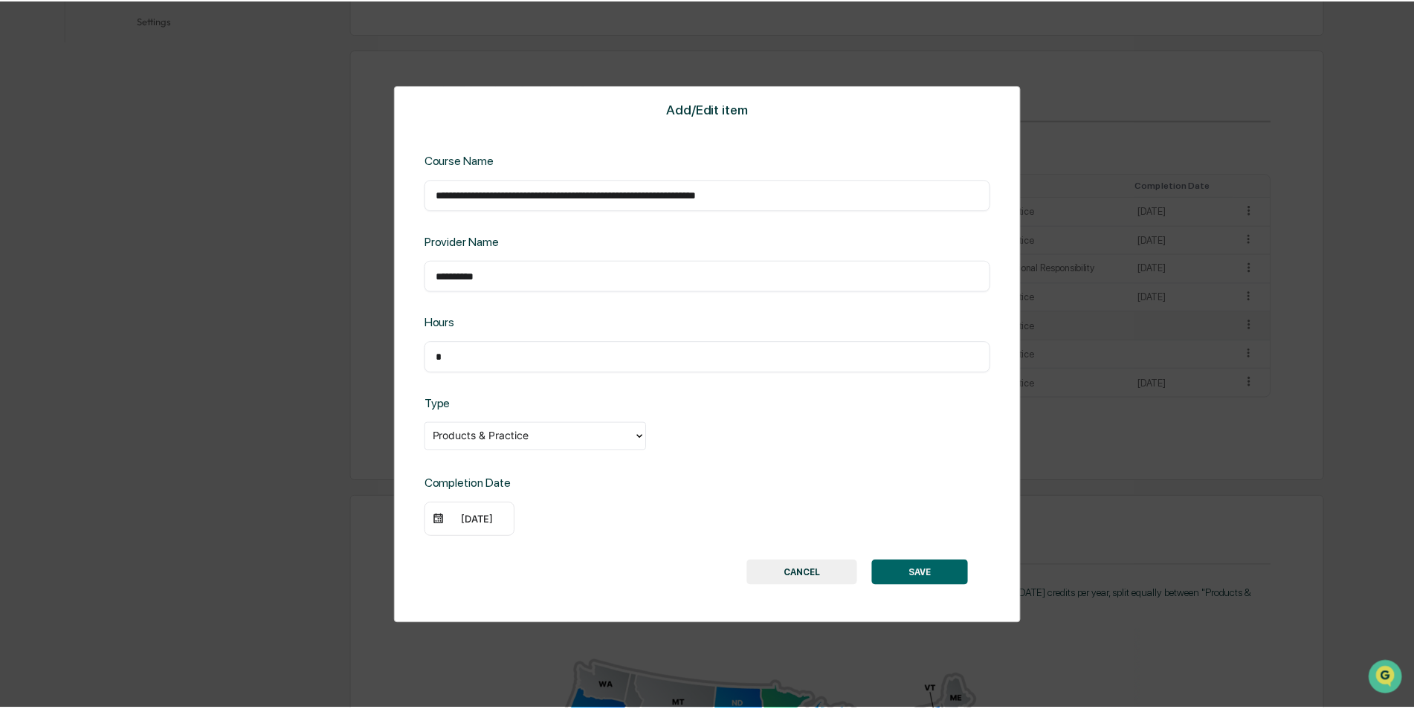
scroll to position [520, 0]
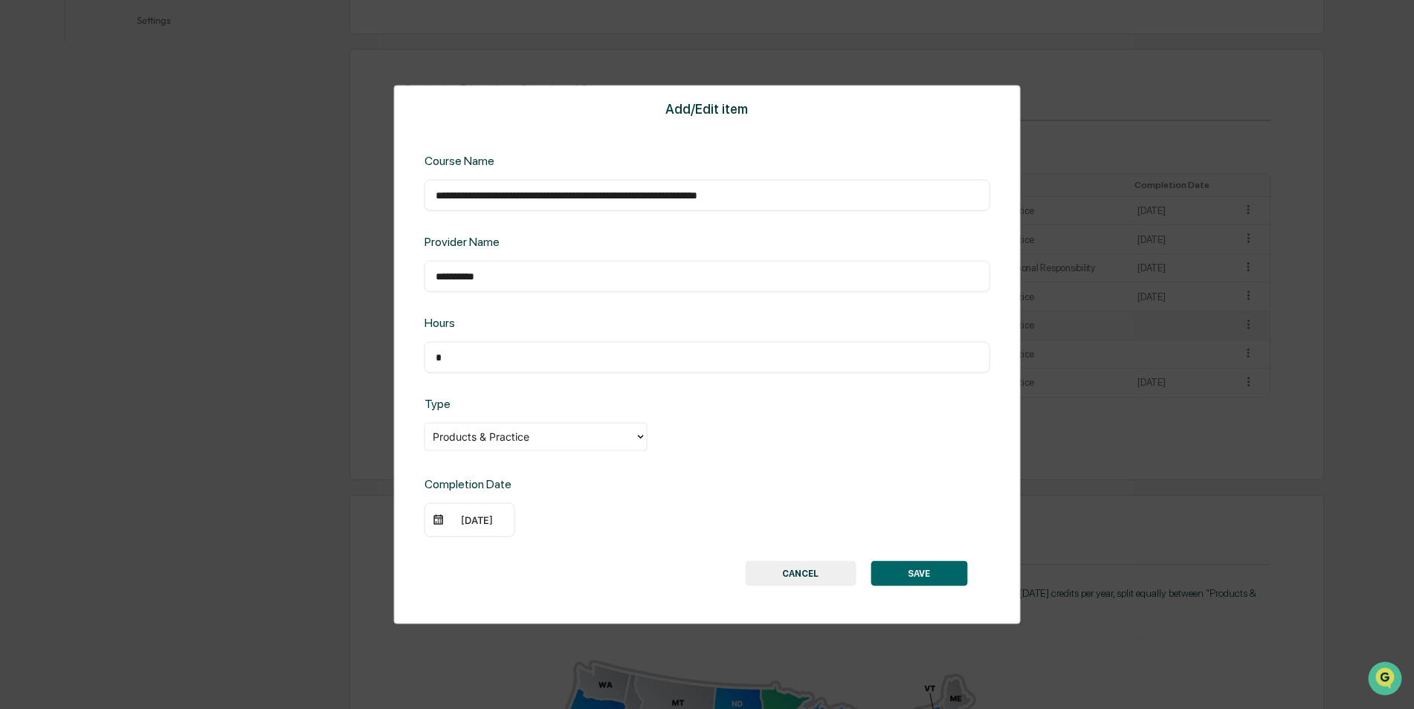
click at [923, 572] on button "SAVE" at bounding box center [918, 572] width 97 height 25
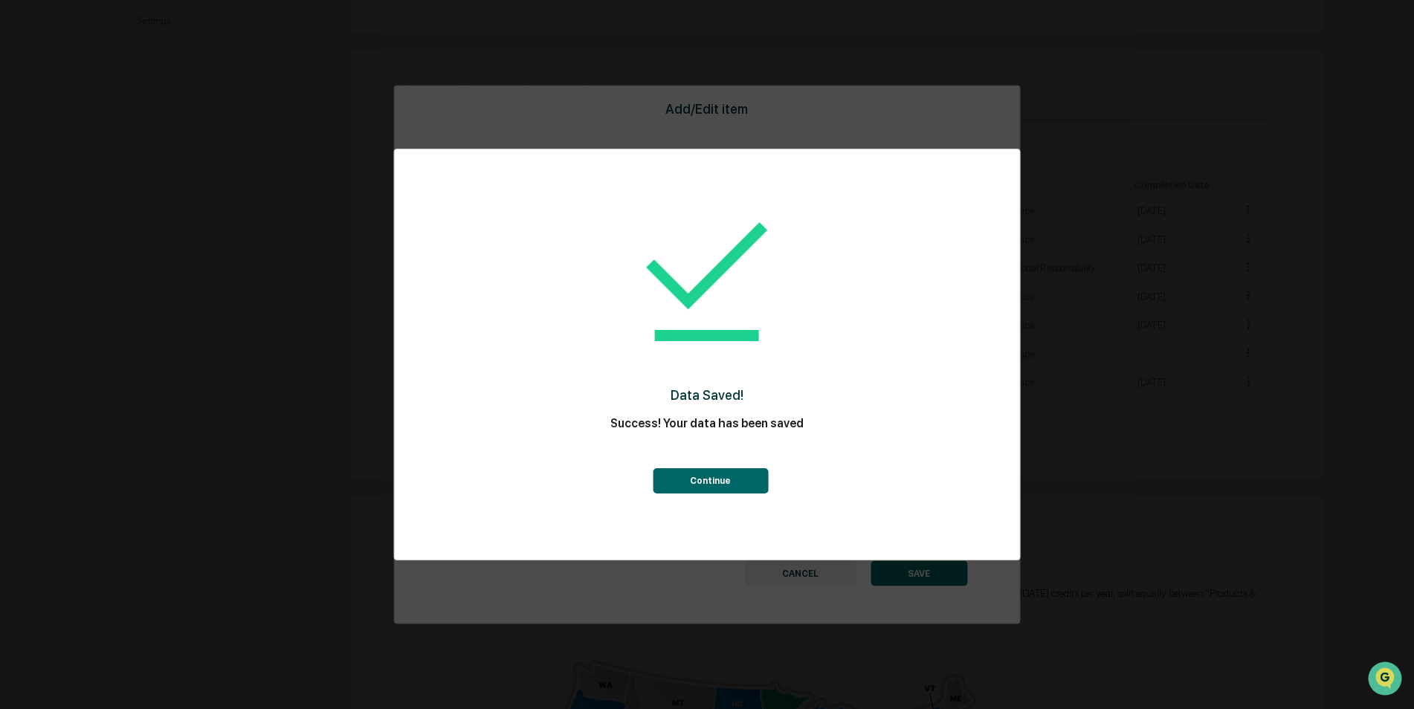
click at [711, 483] on button "Continue" at bounding box center [710, 480] width 115 height 25
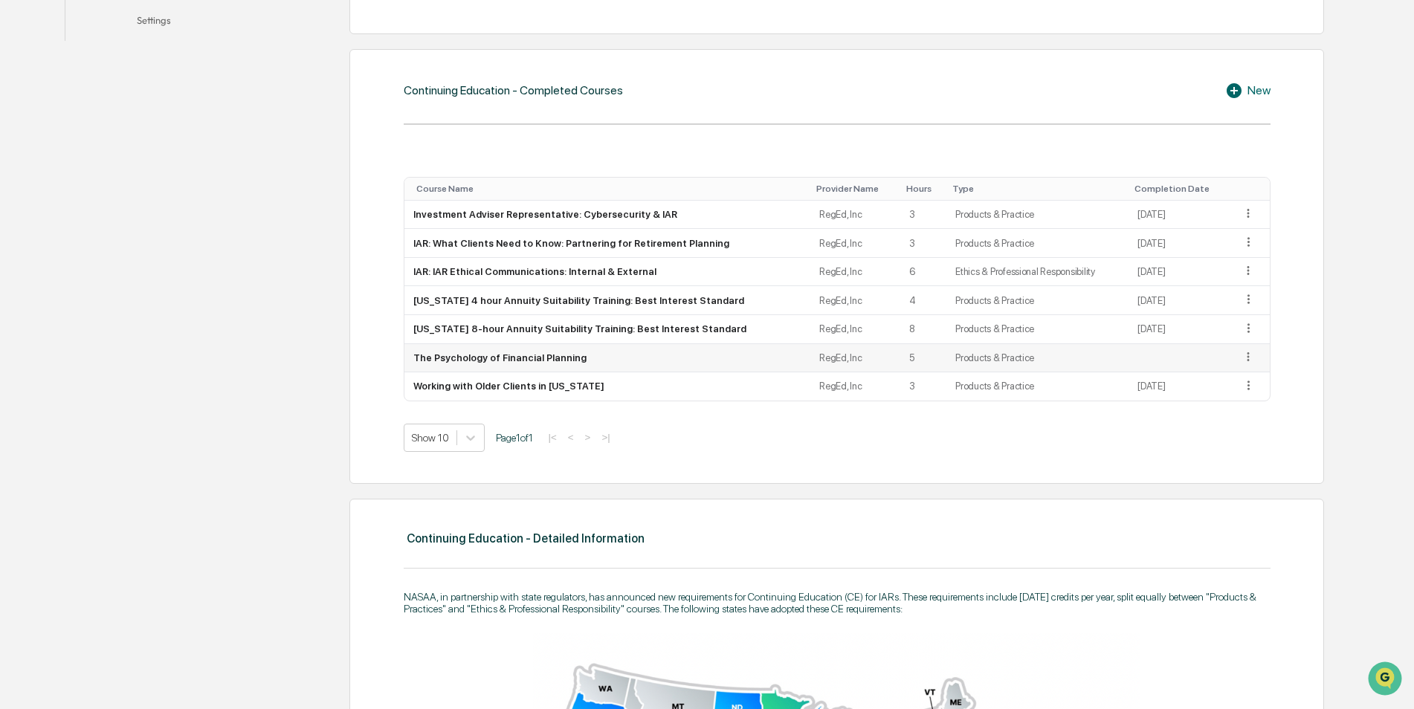
click at [518, 361] on td "The Psychology of Financial Planning" at bounding box center [607, 358] width 407 height 29
click at [1243, 356] on icon at bounding box center [1248, 357] width 14 height 14
click at [1228, 375] on div "Edit" at bounding box center [1231, 378] width 48 height 24
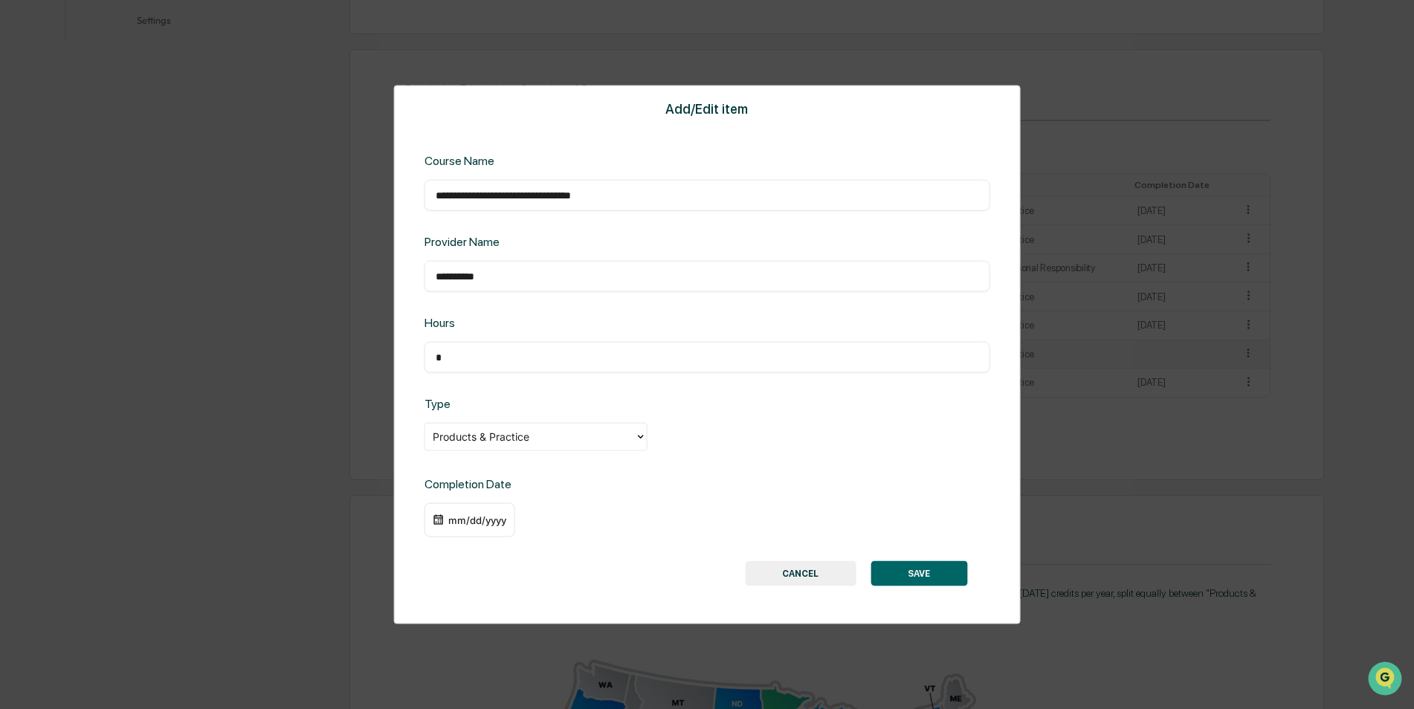
click at [491, 519] on div "mm/dd/yyyy" at bounding box center [476, 520] width 59 height 12
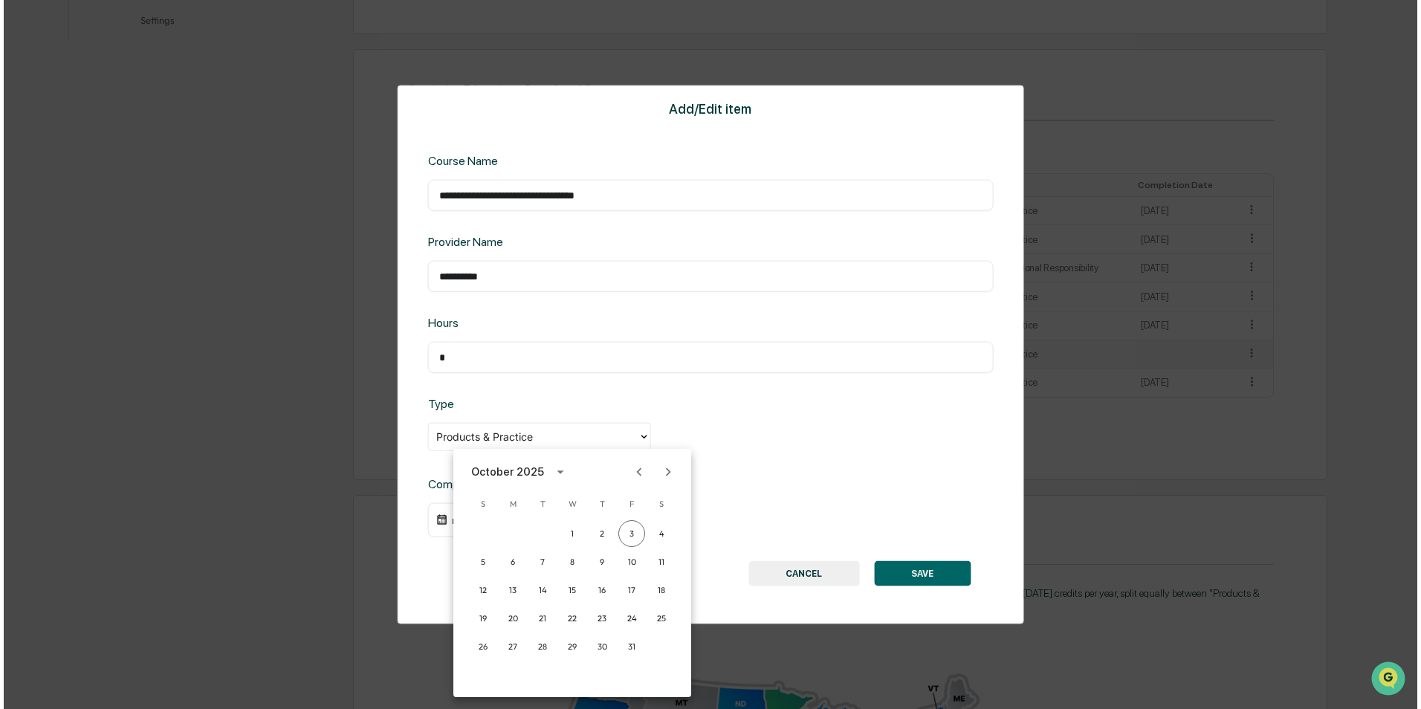
scroll to position [521, 0]
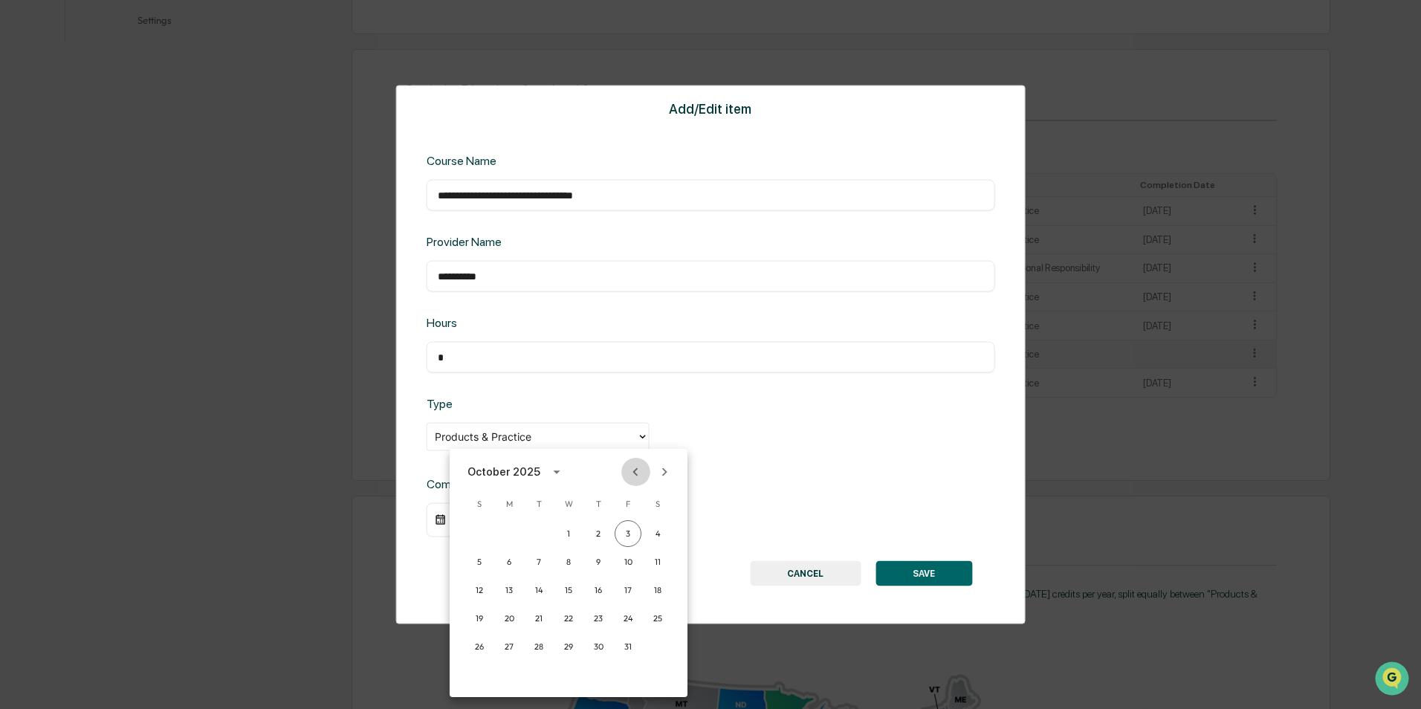
click at [632, 470] on icon "Previous month" at bounding box center [635, 472] width 16 height 16
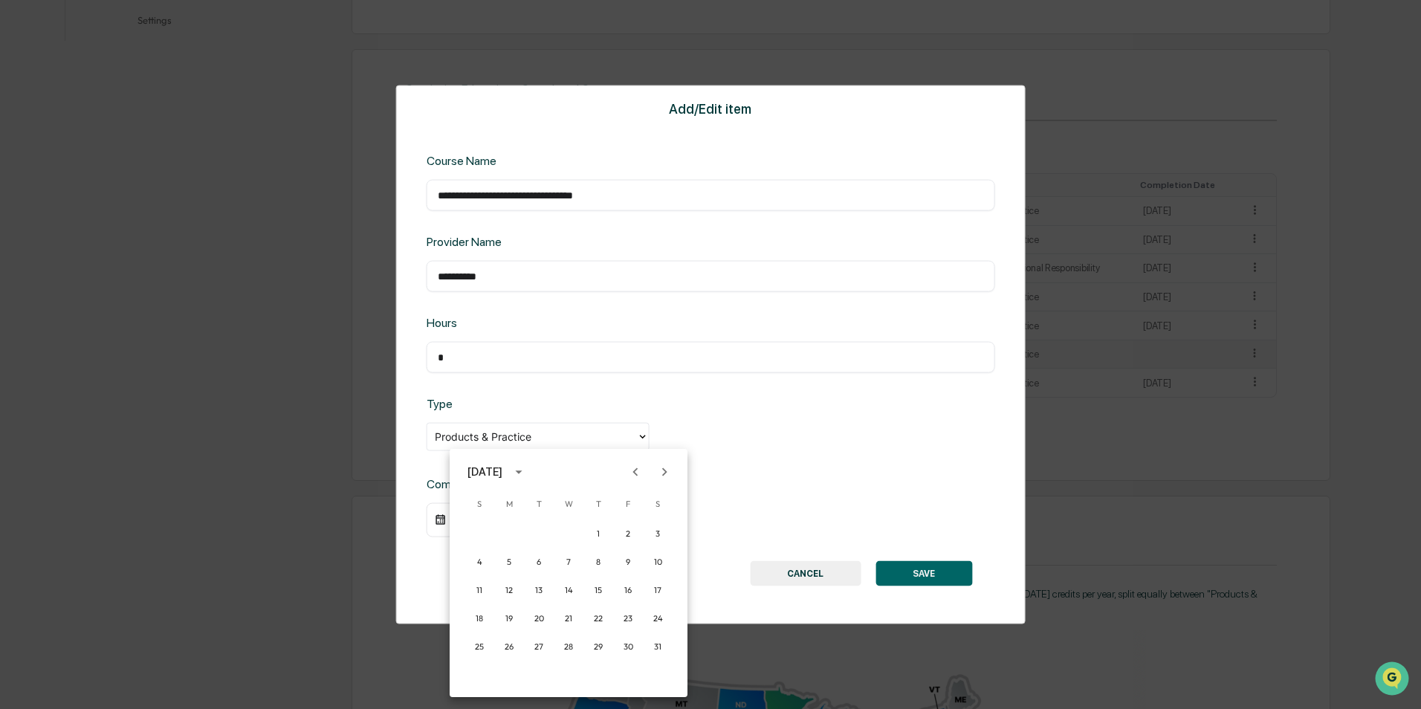
click at [632, 470] on icon "Previous month" at bounding box center [635, 472] width 16 height 16
click at [629, 645] on button "31" at bounding box center [628, 646] width 27 height 27
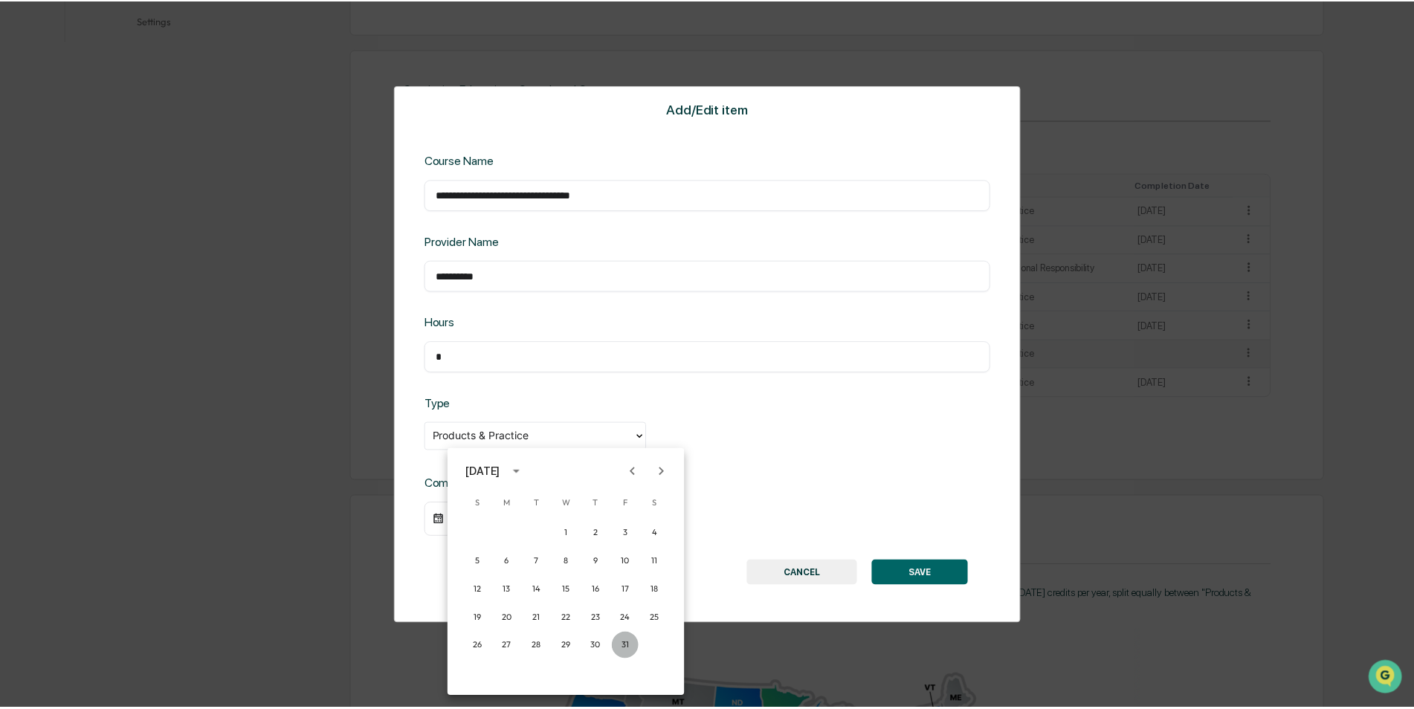
scroll to position [520, 0]
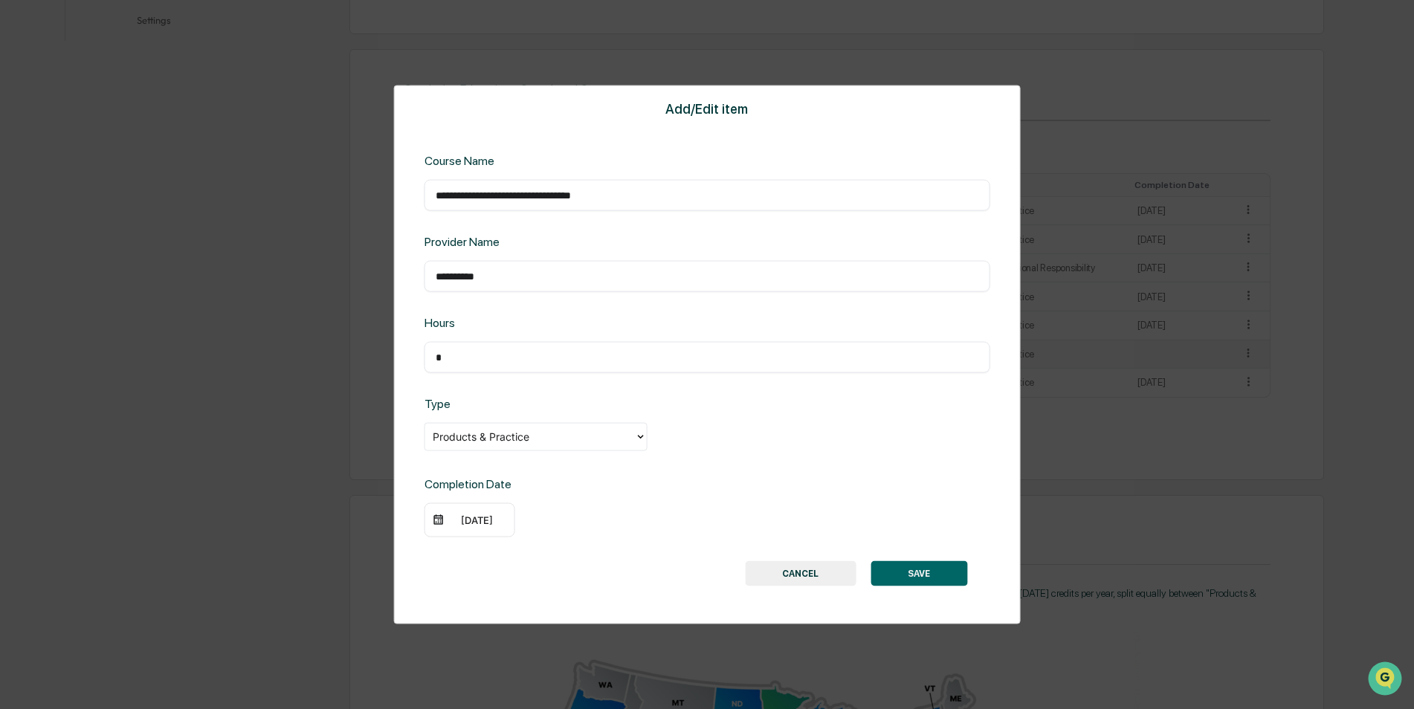
click at [919, 576] on button "SAVE" at bounding box center [918, 572] width 97 height 25
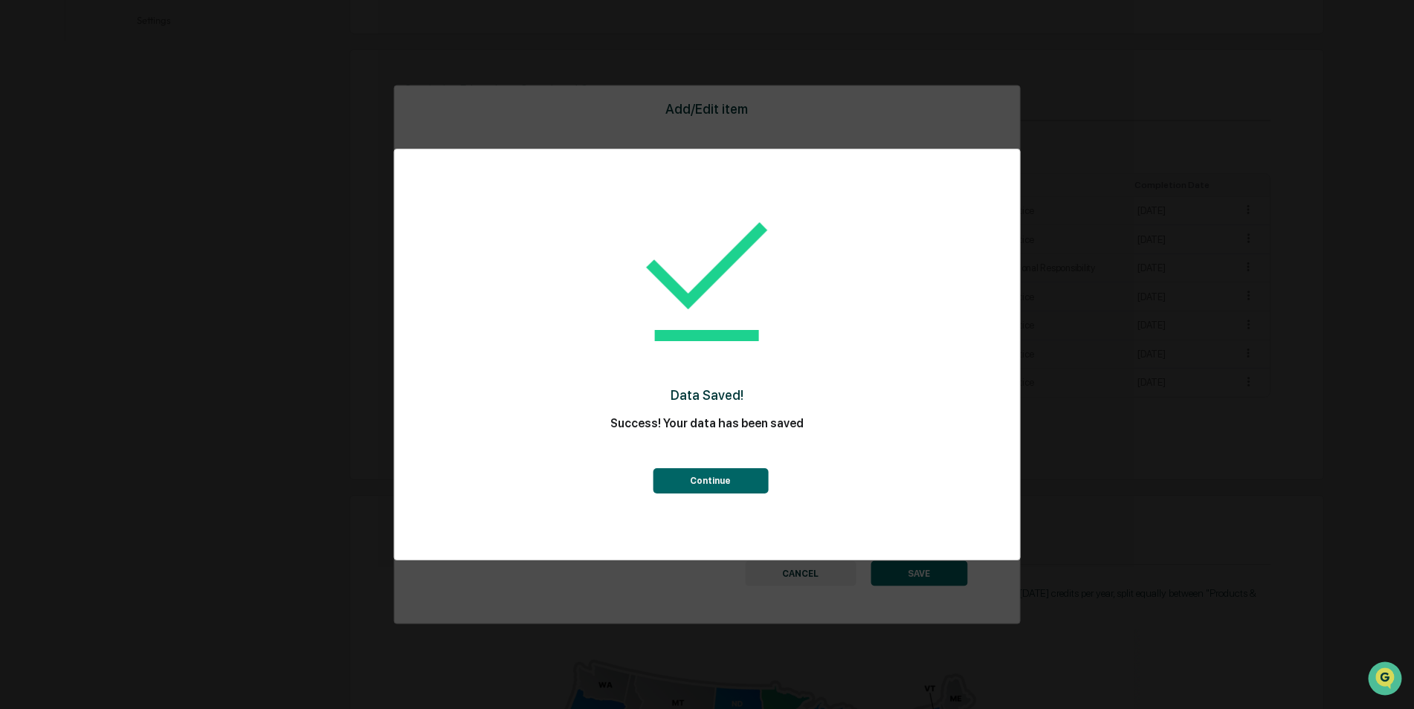
click at [701, 480] on button "Continue" at bounding box center [710, 480] width 115 height 25
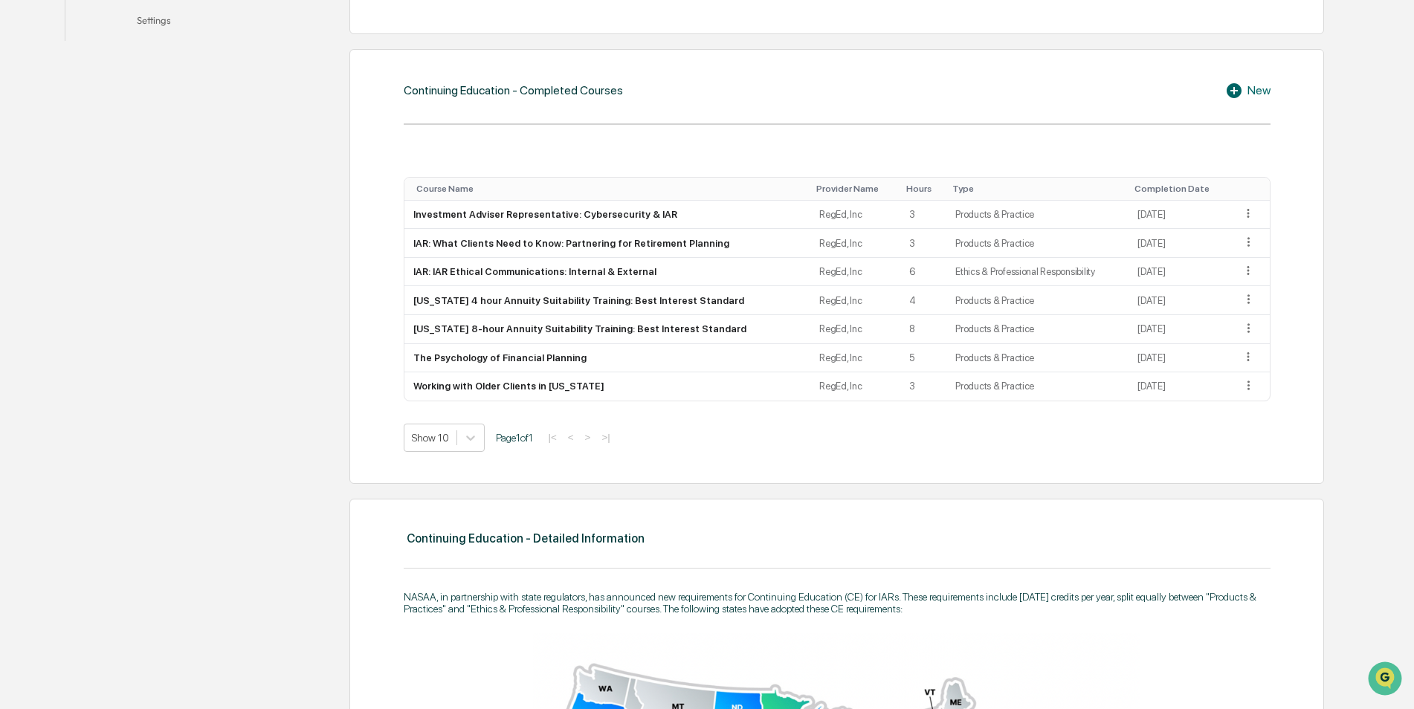
click at [1232, 89] on icon at bounding box center [1233, 90] width 15 height 15
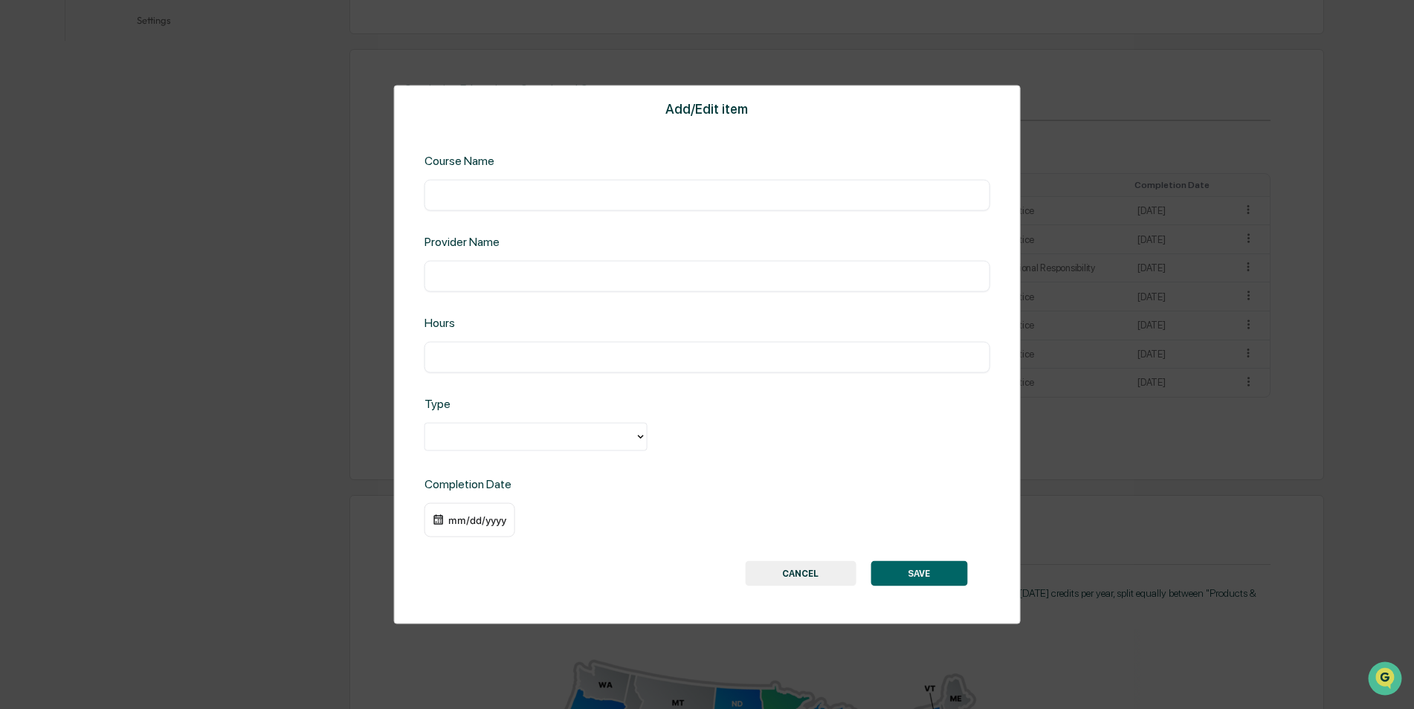
click at [464, 200] on input "text" at bounding box center [707, 195] width 543 height 15
type input "**********"
type input "*"
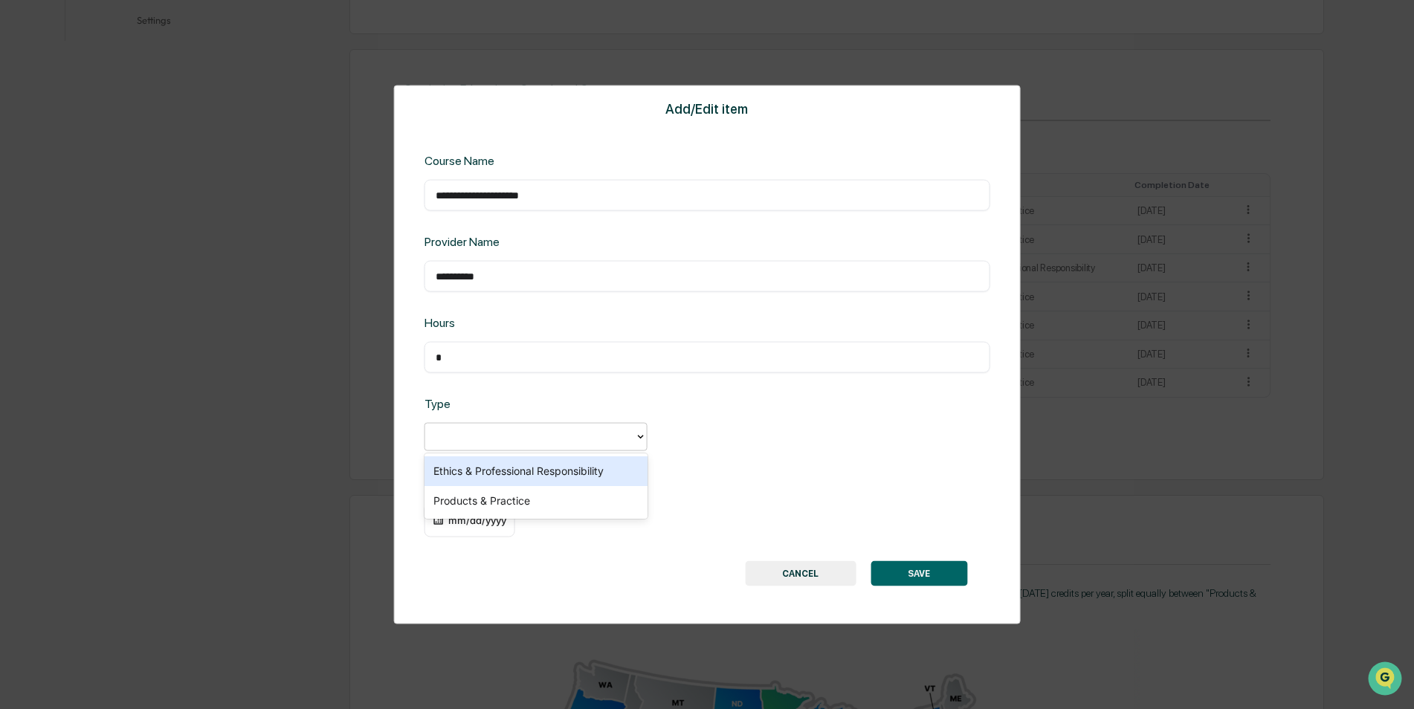
click at [631, 430] on div at bounding box center [530, 436] width 210 height 23
click at [499, 473] on div "Ethics & Professional Responsibility" at bounding box center [535, 471] width 223 height 30
click at [911, 574] on button "SAVE" at bounding box center [918, 572] width 97 height 25
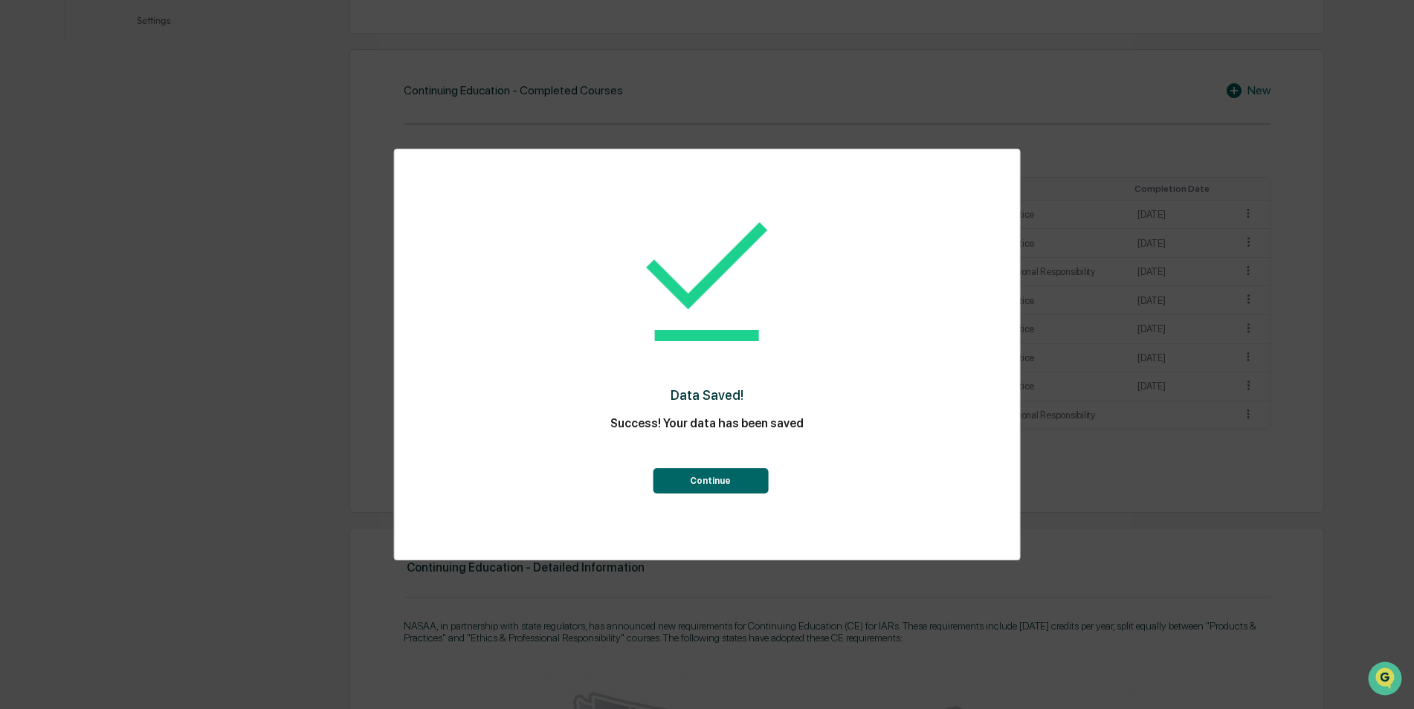
click at [716, 476] on button "Continue" at bounding box center [710, 480] width 115 height 25
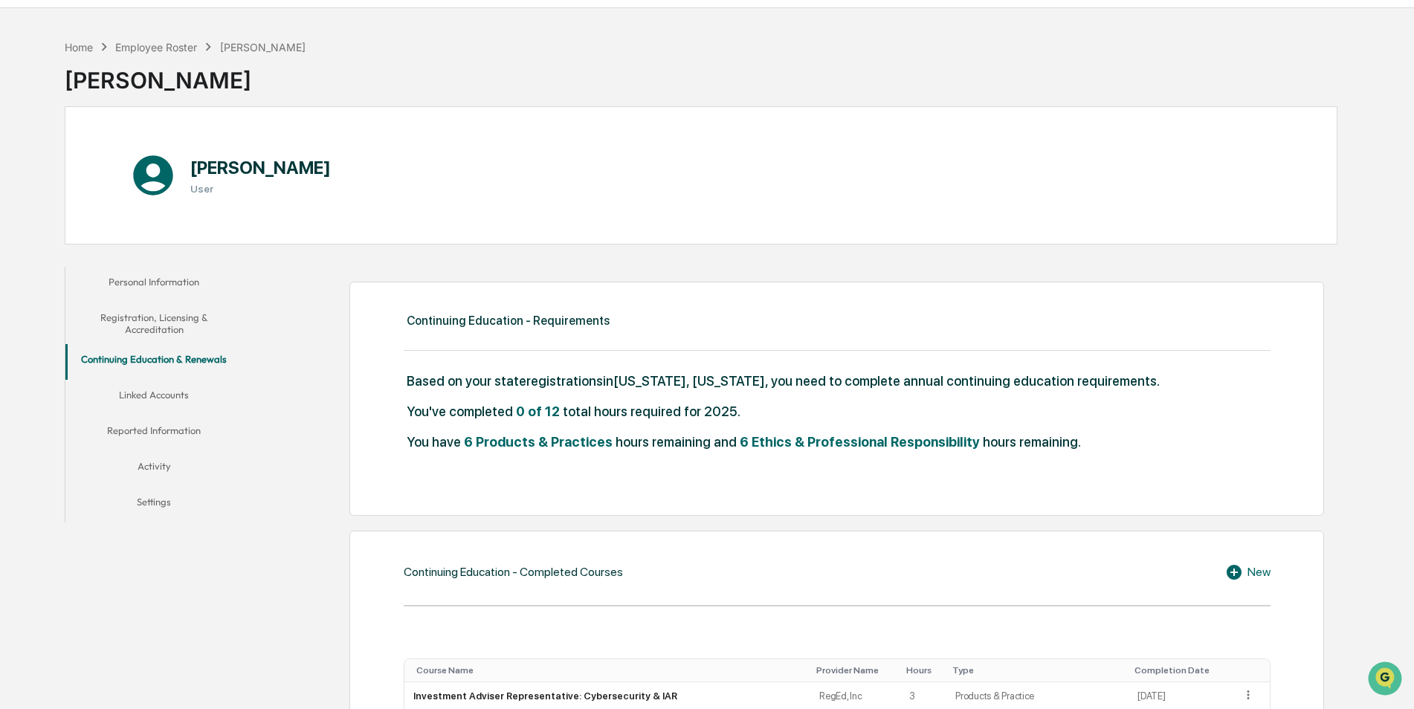
scroll to position [0, 0]
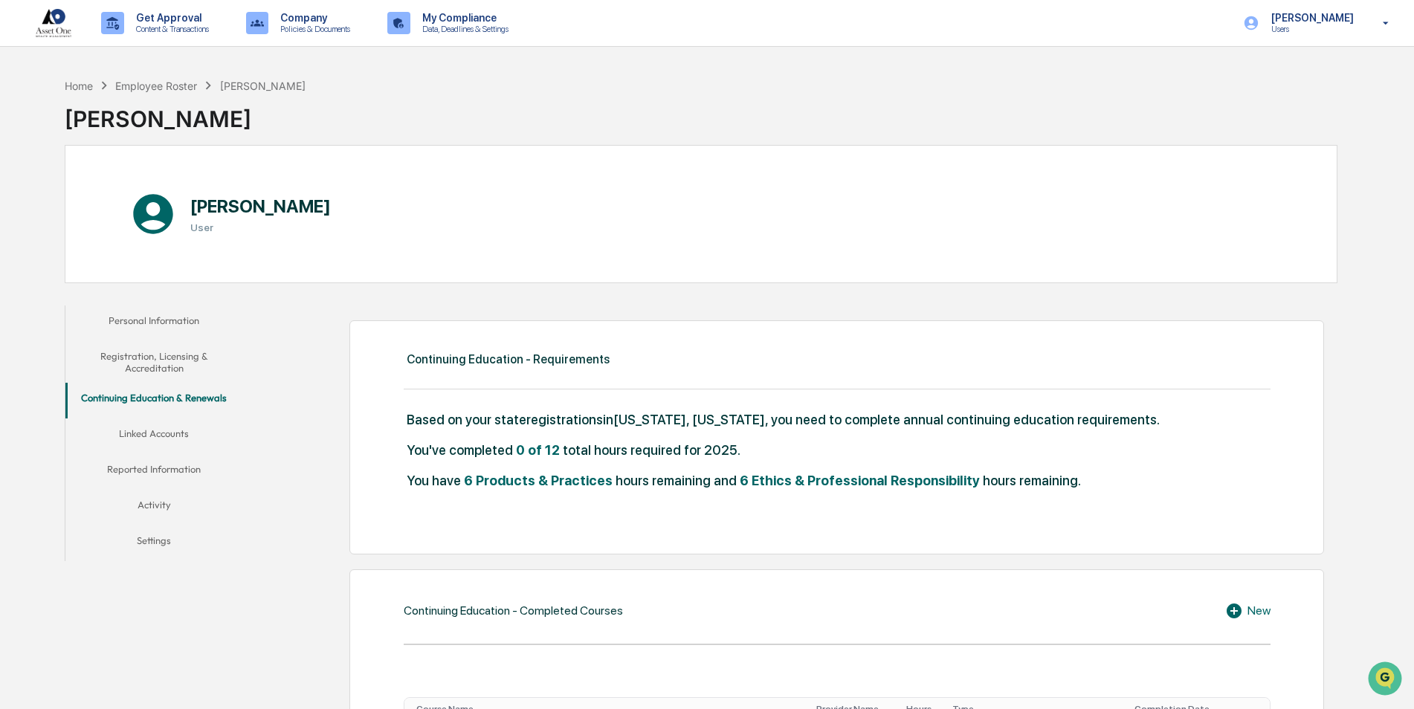
click at [169, 431] on button "Linked Accounts" at bounding box center [154, 436] width 178 height 36
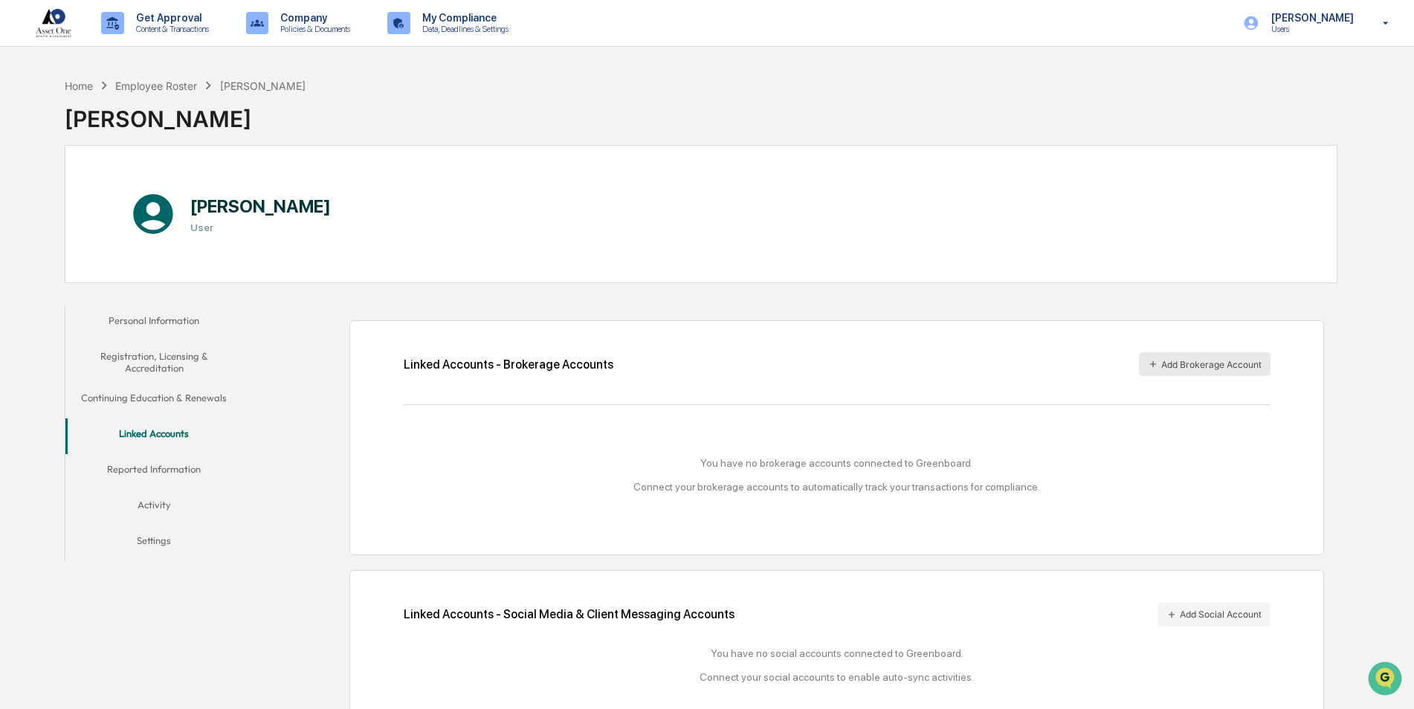
click at [1197, 364] on button "Add Brokerage Account" at bounding box center [1205, 364] width 132 height 24
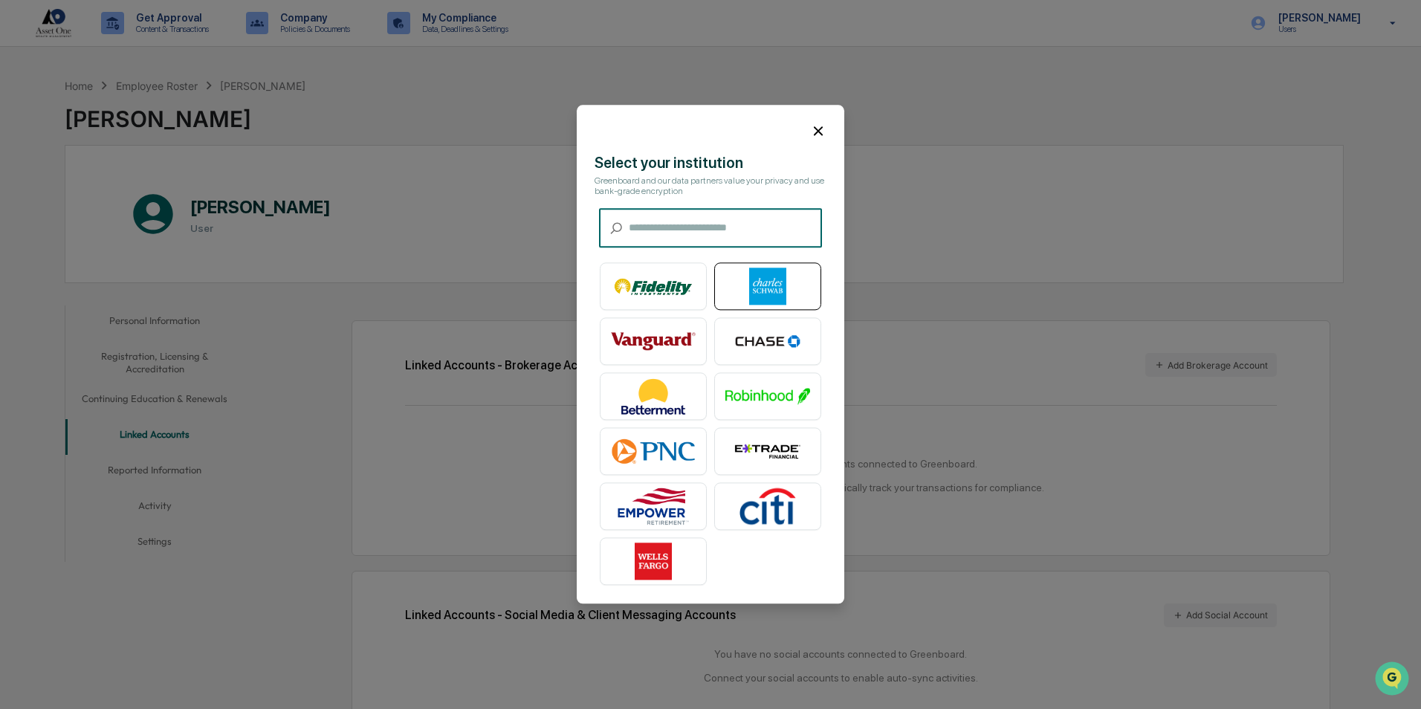
click at [763, 276] on img at bounding box center [767, 286] width 85 height 37
click at [810, 126] on icon at bounding box center [818, 131] width 16 height 16
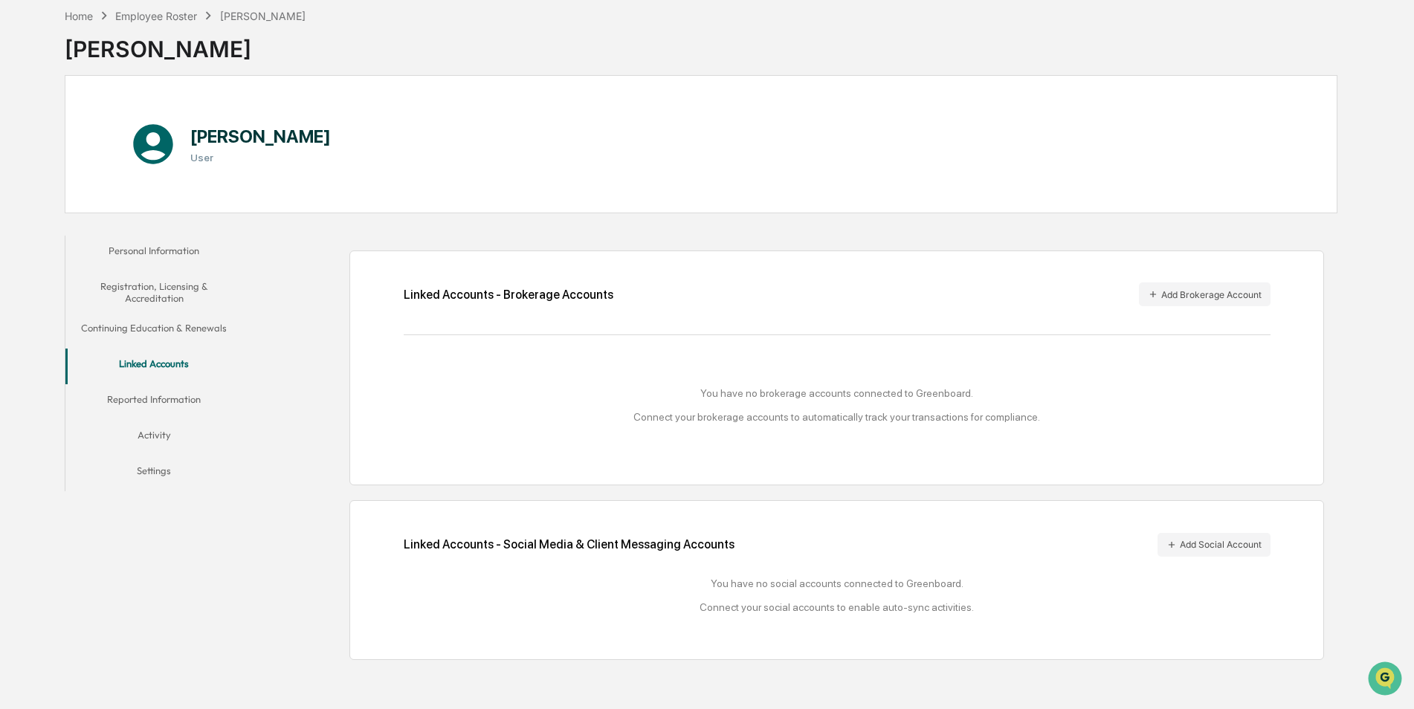
scroll to position [71, 0]
click at [178, 400] on button "Reported Information" at bounding box center [154, 401] width 178 height 36
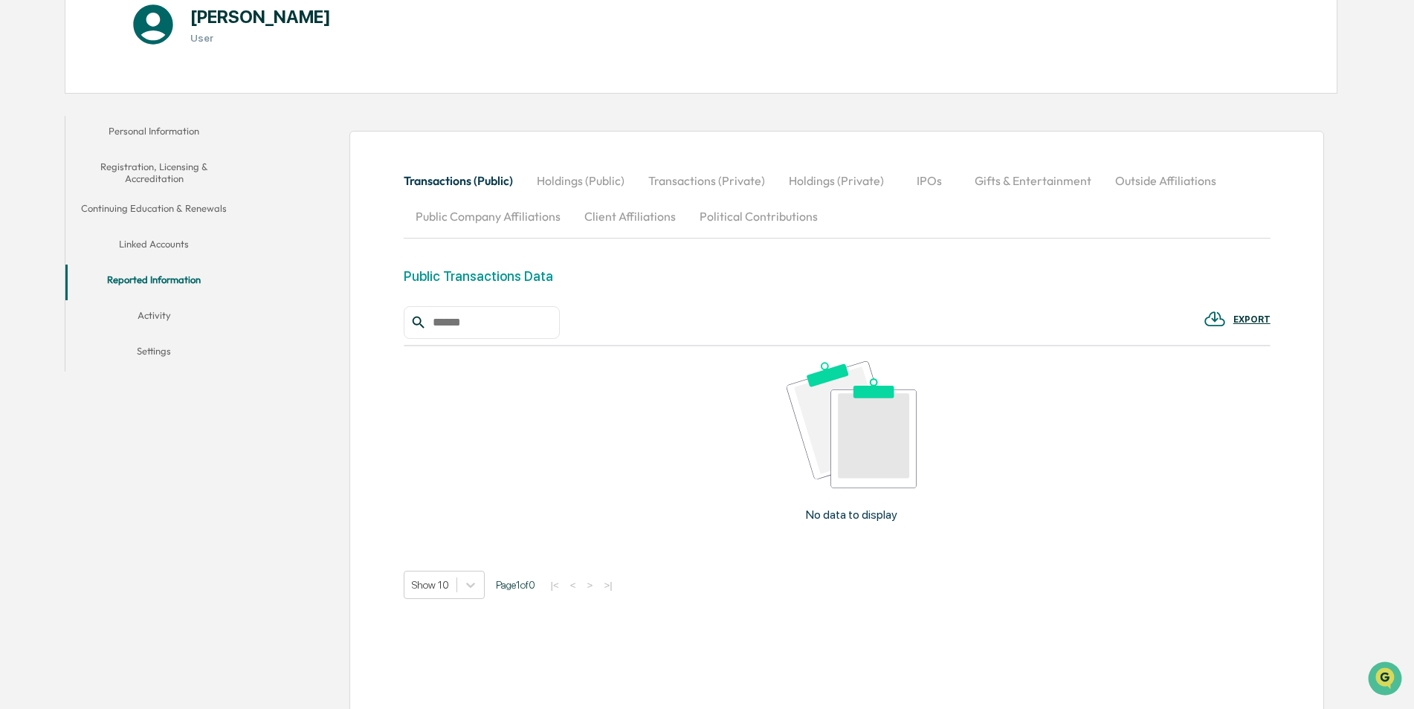
scroll to position [206, 0]
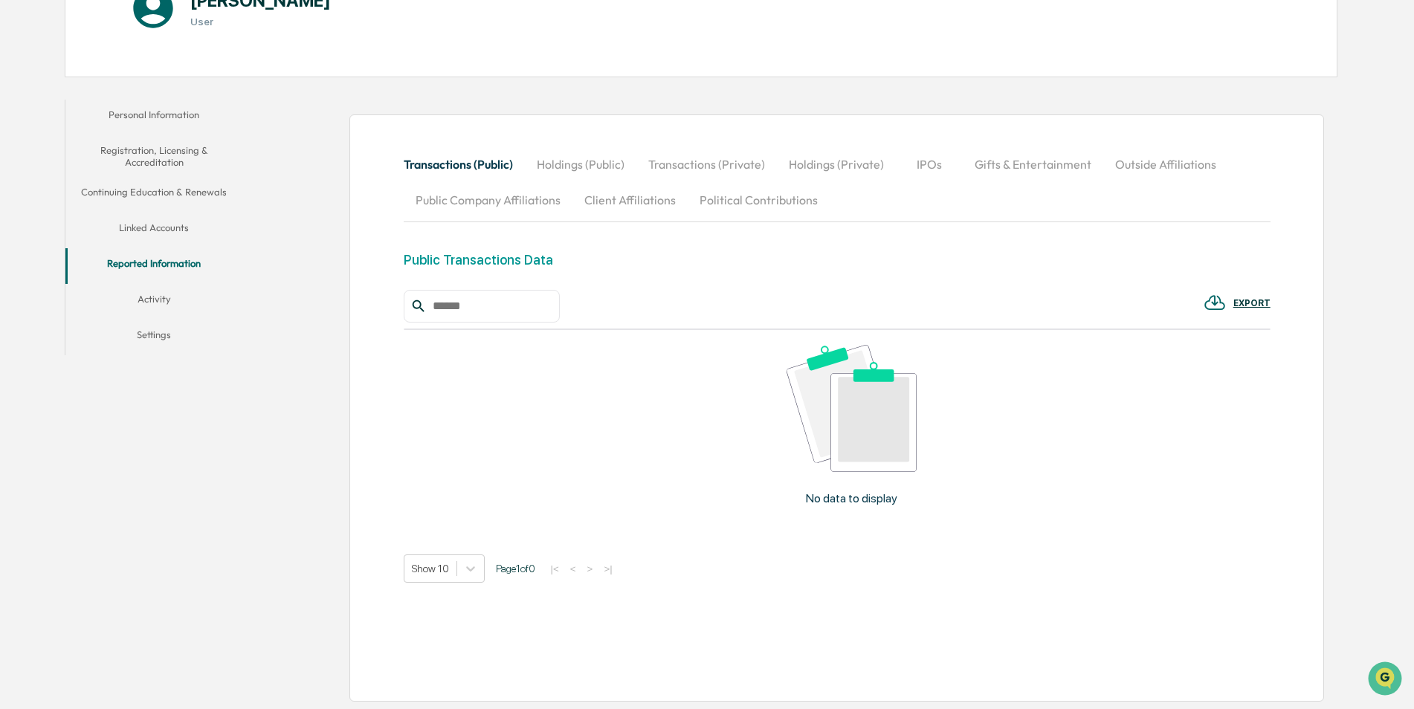
click at [171, 302] on button "Activity" at bounding box center [154, 302] width 178 height 36
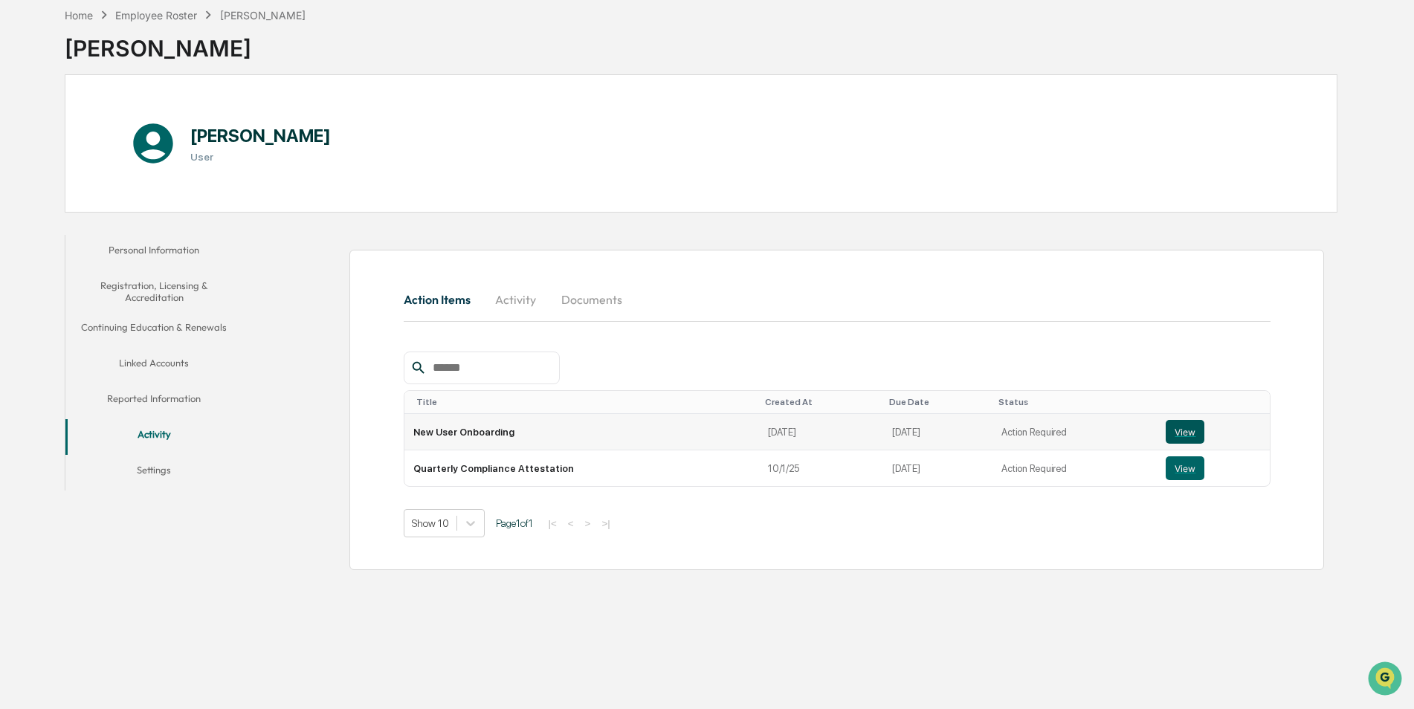
click at [1179, 434] on button "View" at bounding box center [1184, 432] width 39 height 24
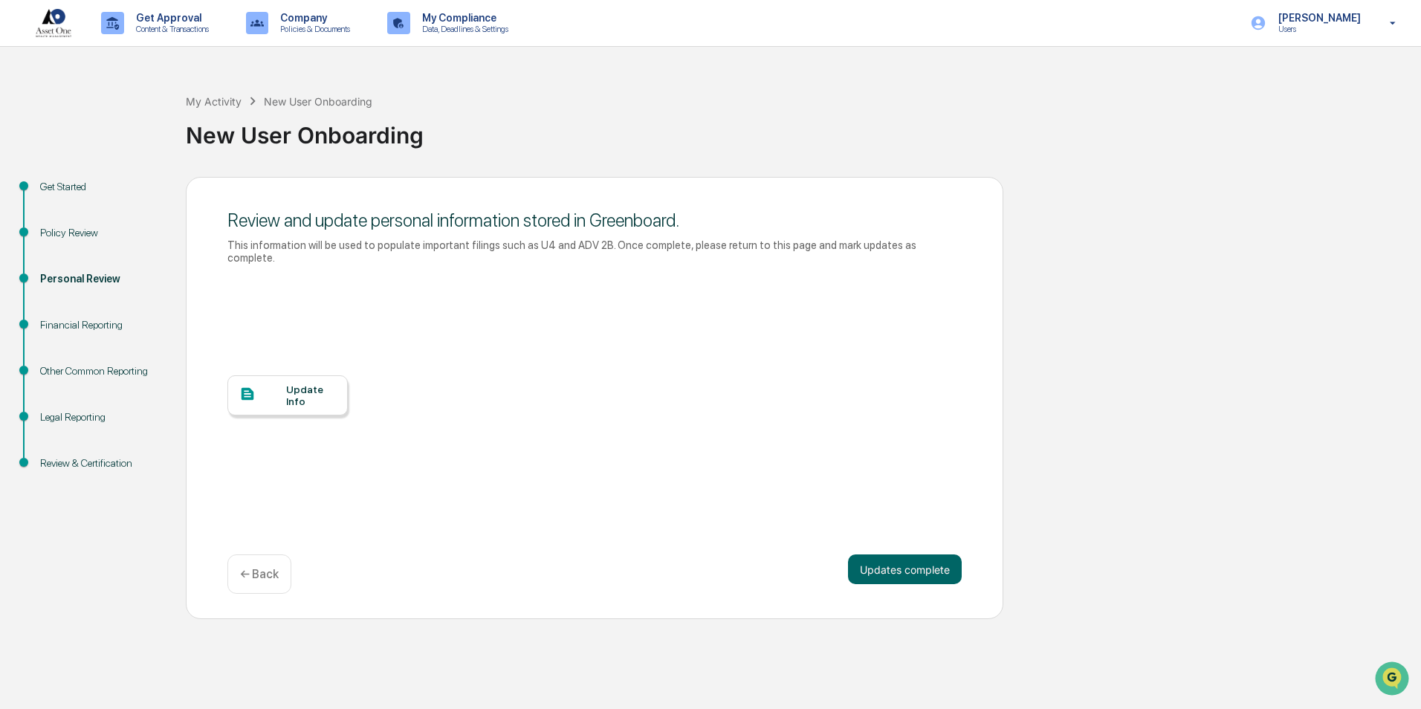
click at [306, 383] on div "Update Info" at bounding box center [311, 395] width 50 height 24
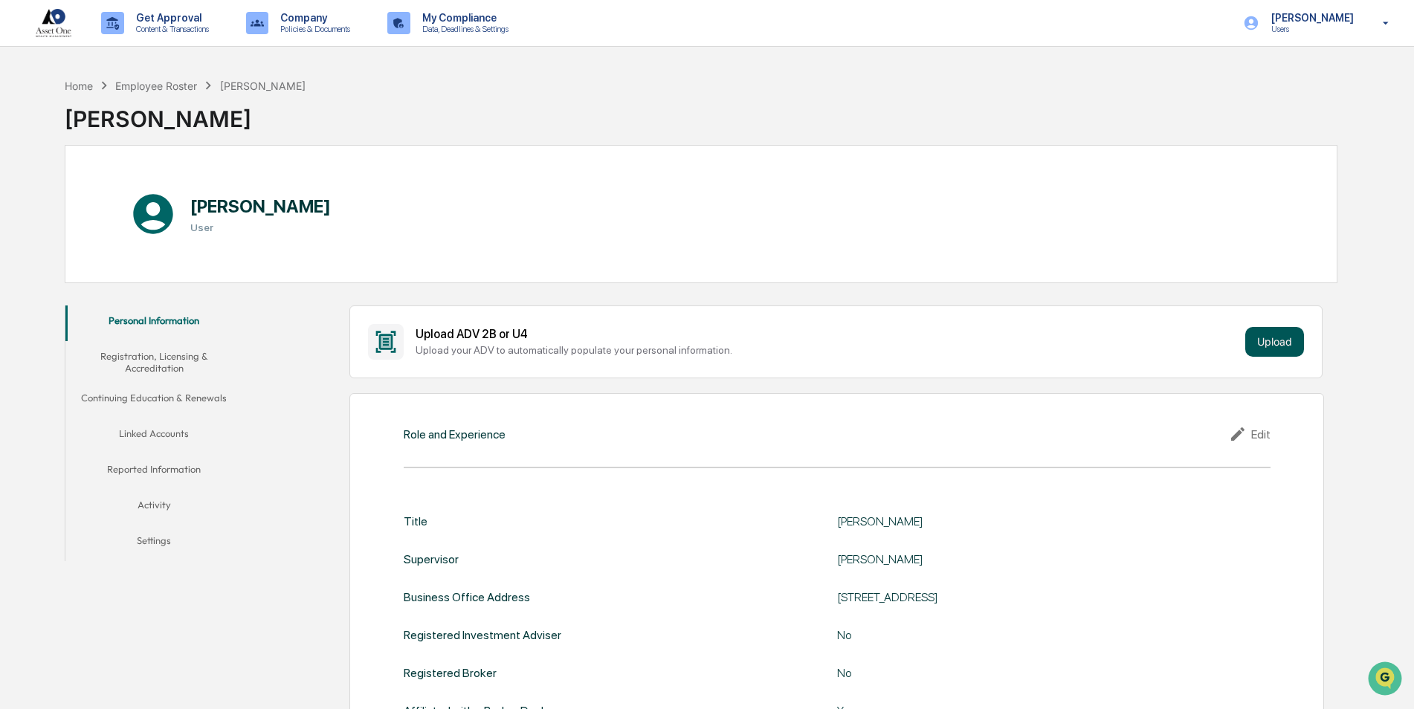
click at [1269, 346] on button "Upload" at bounding box center [1274, 342] width 59 height 30
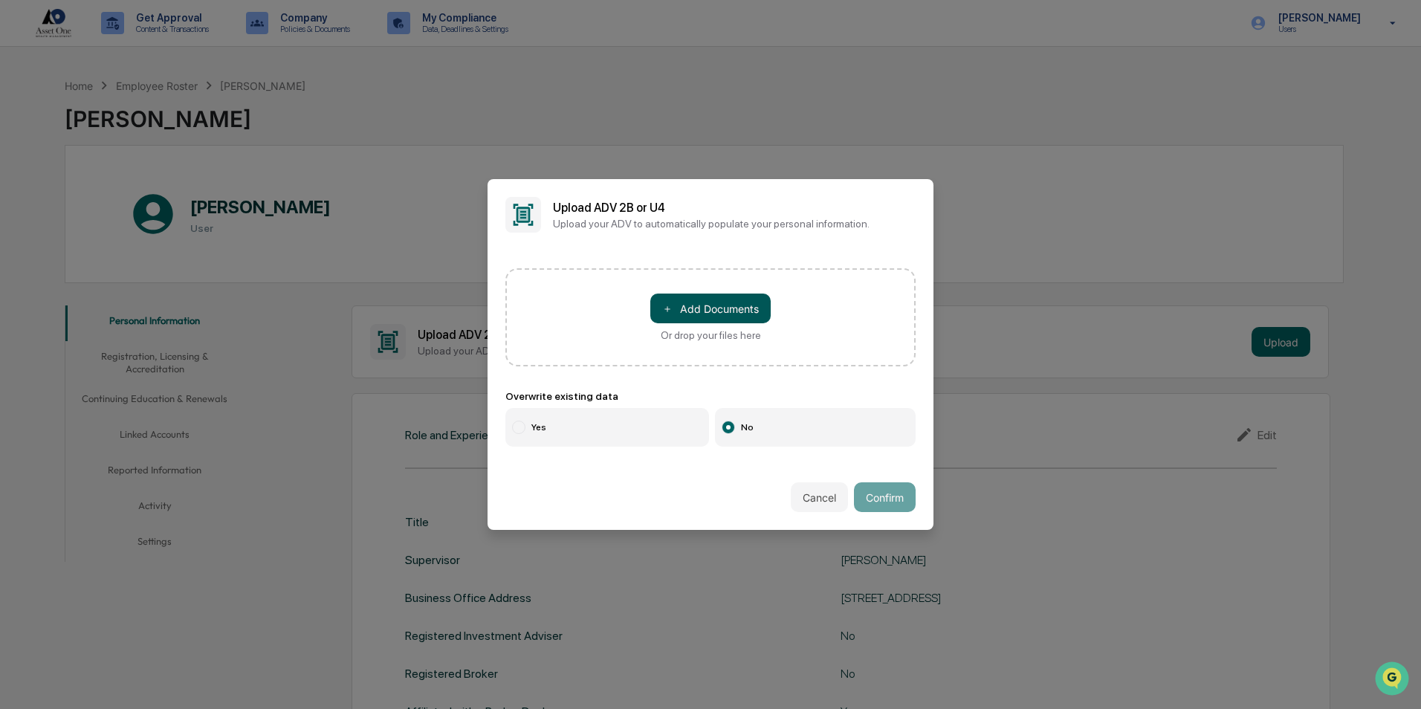
click at [675, 303] on button "＋ Add Documents" at bounding box center [710, 309] width 120 height 30
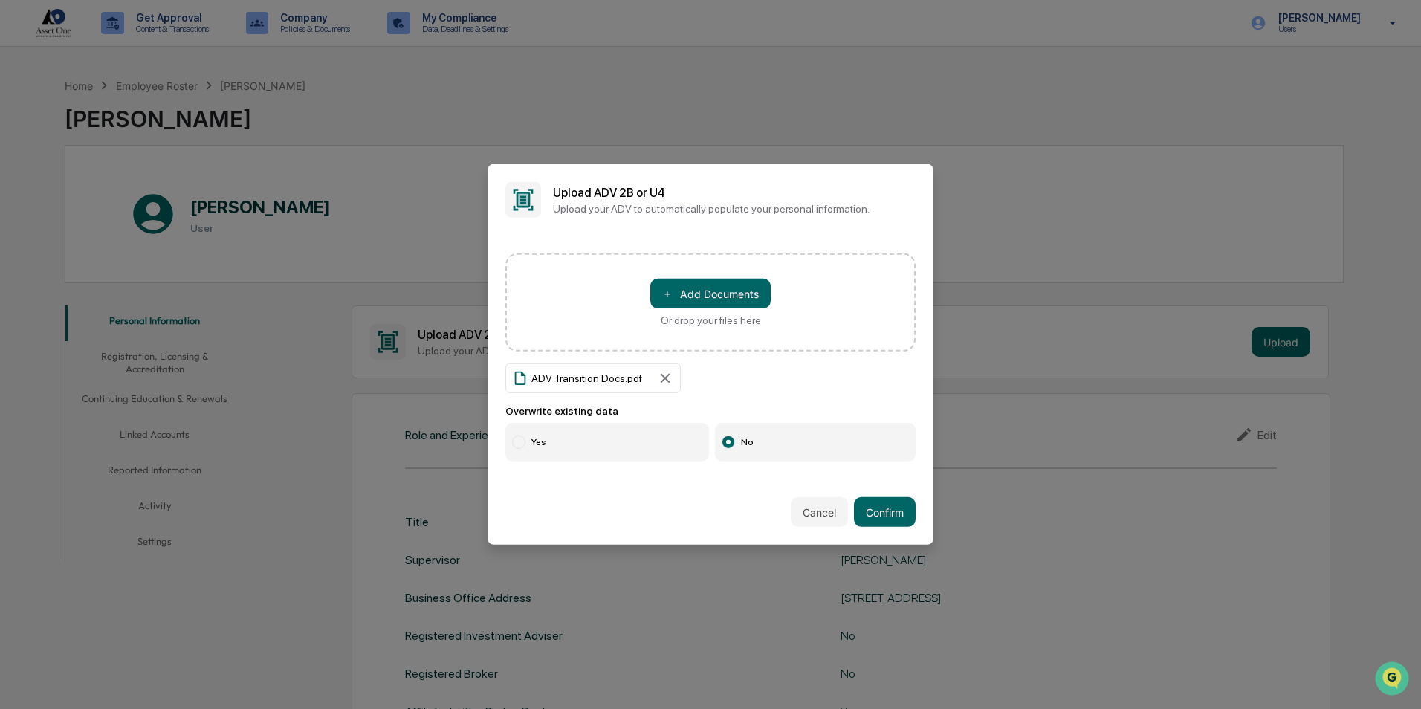
click at [521, 438] on div at bounding box center [518, 442] width 13 height 13
click at [878, 509] on button "Confirm" at bounding box center [885, 512] width 62 height 30
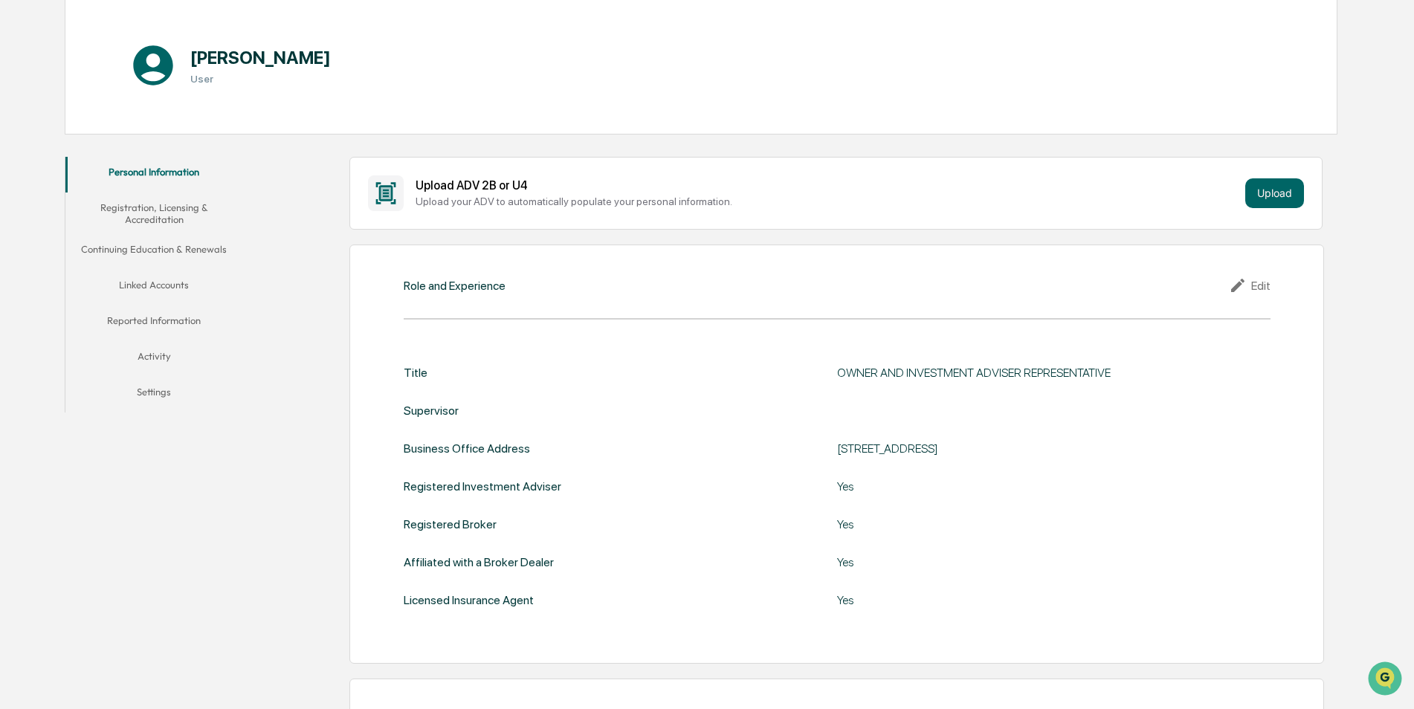
scroll to position [74, 0]
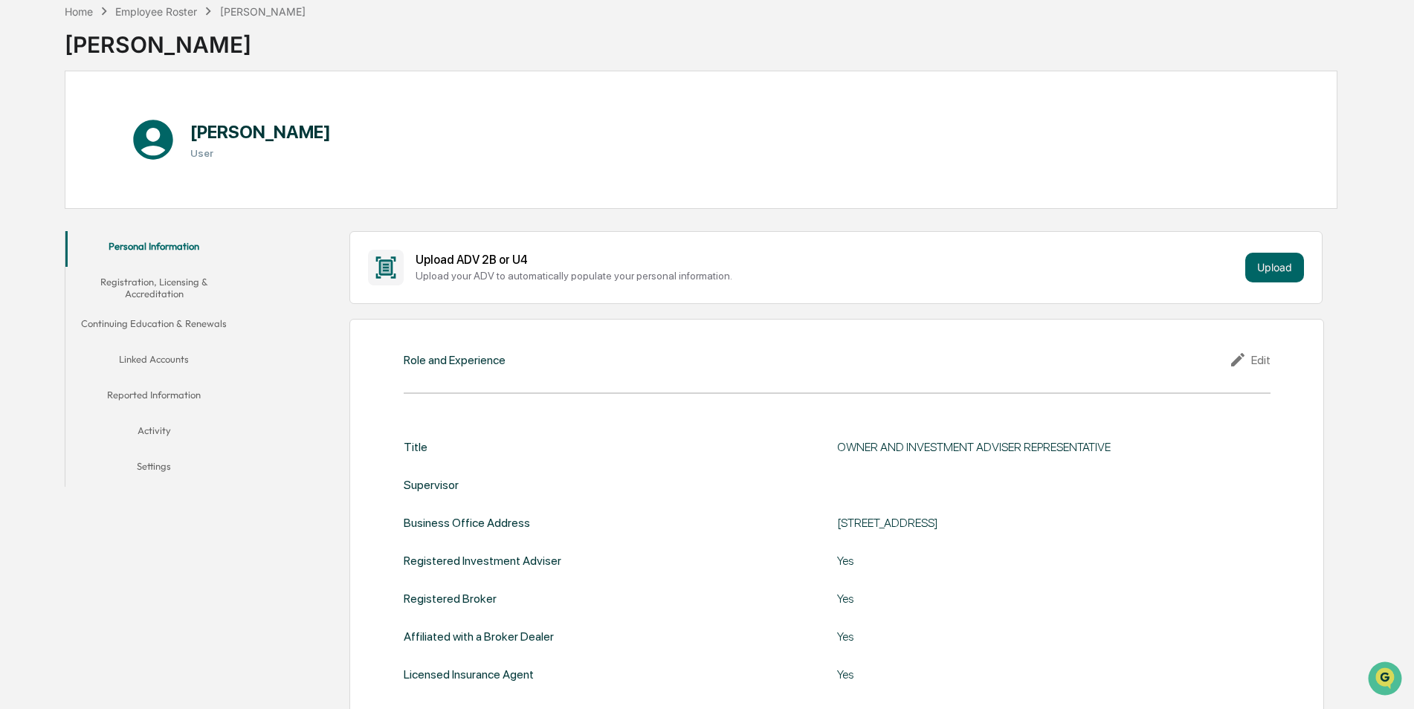
click at [143, 322] on button "Continuing Education & Renewals" at bounding box center [154, 326] width 178 height 36
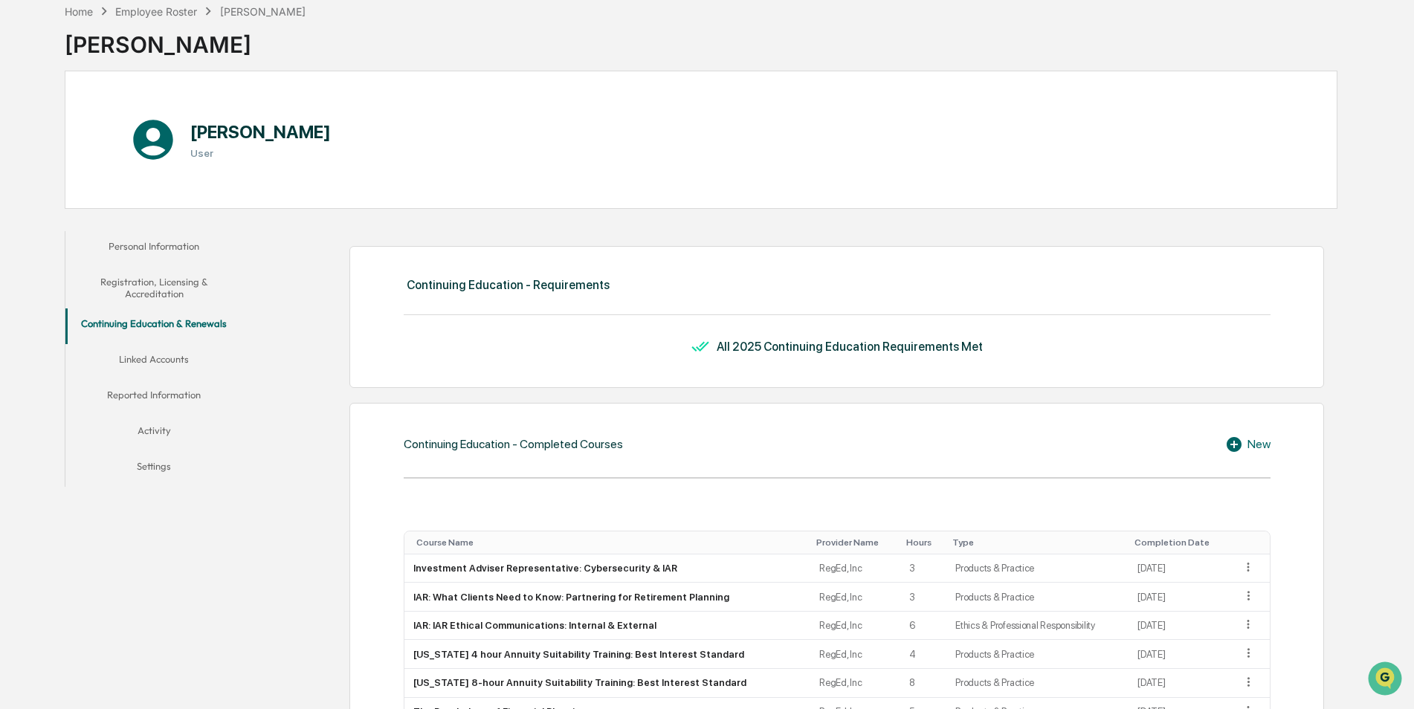
click at [163, 357] on button "Linked Accounts" at bounding box center [154, 362] width 178 height 36
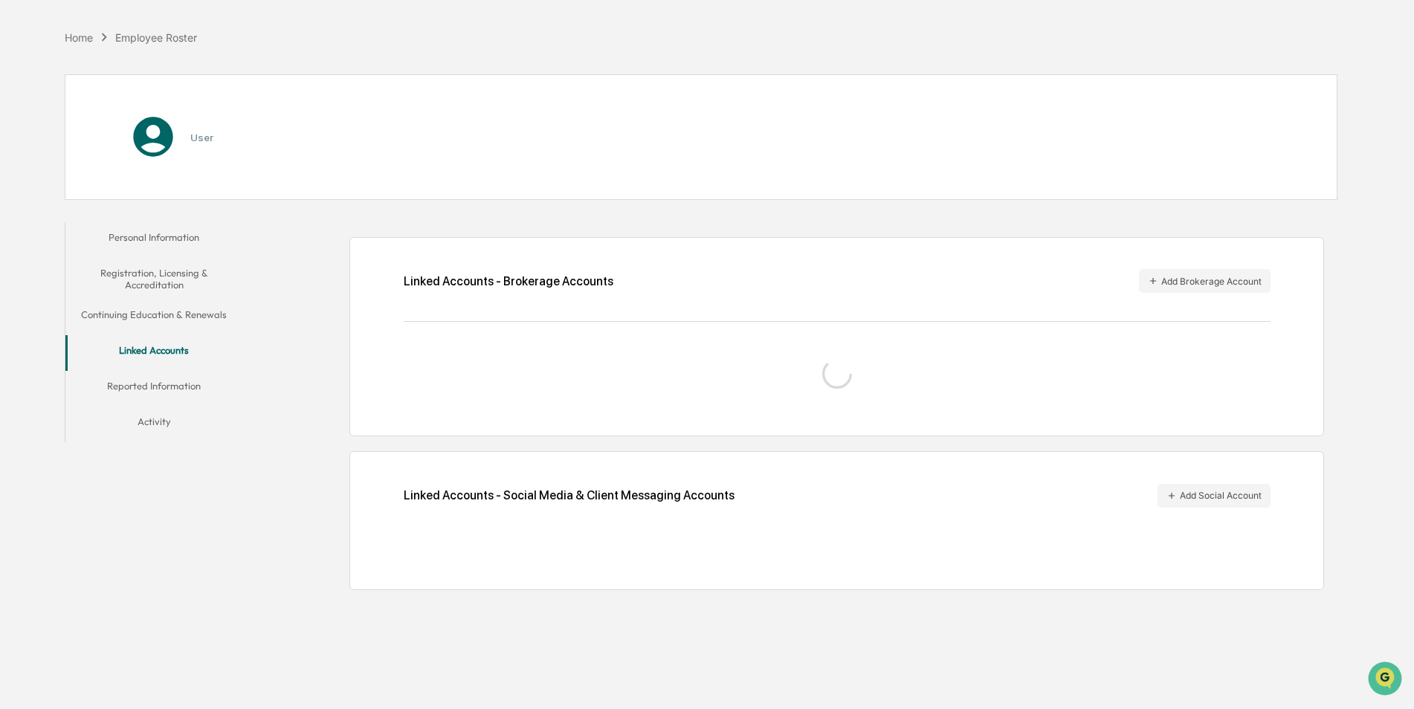
scroll to position [71, 0]
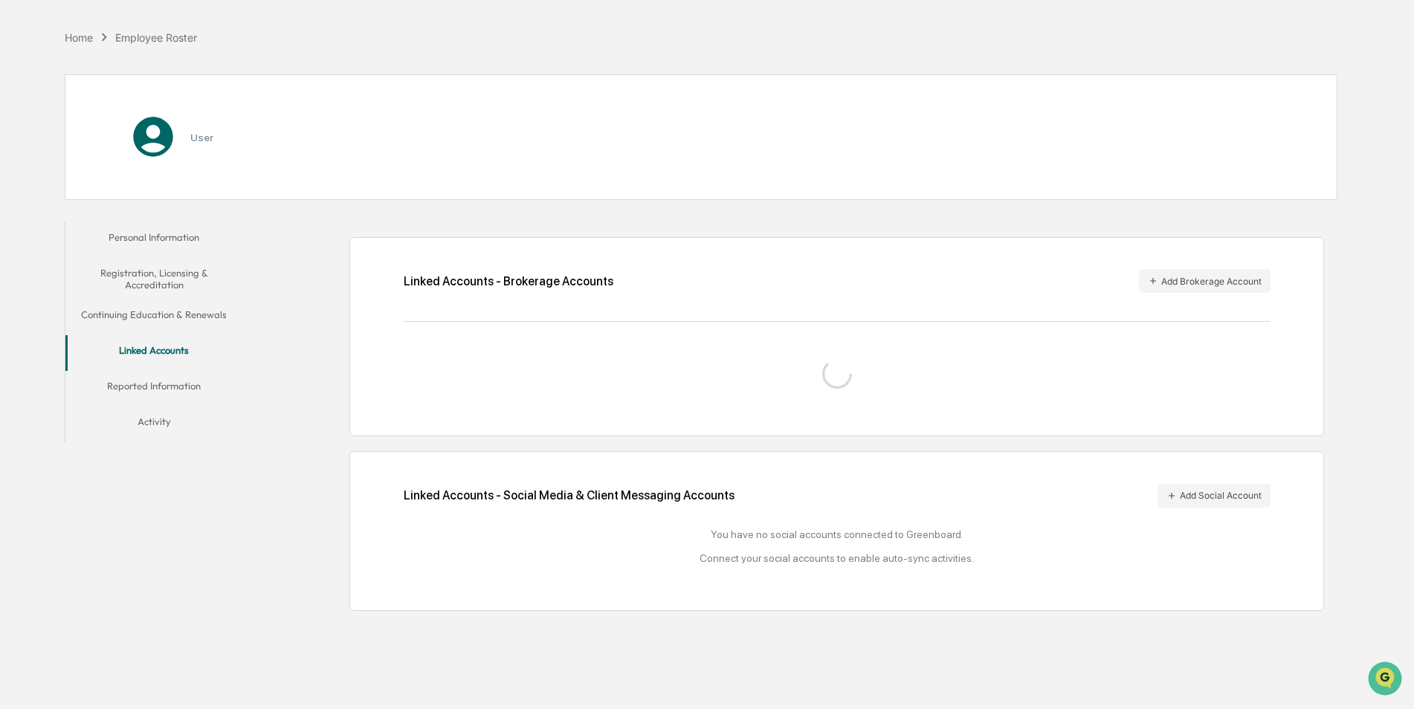
click at [159, 385] on button "Reported Information" at bounding box center [154, 389] width 178 height 36
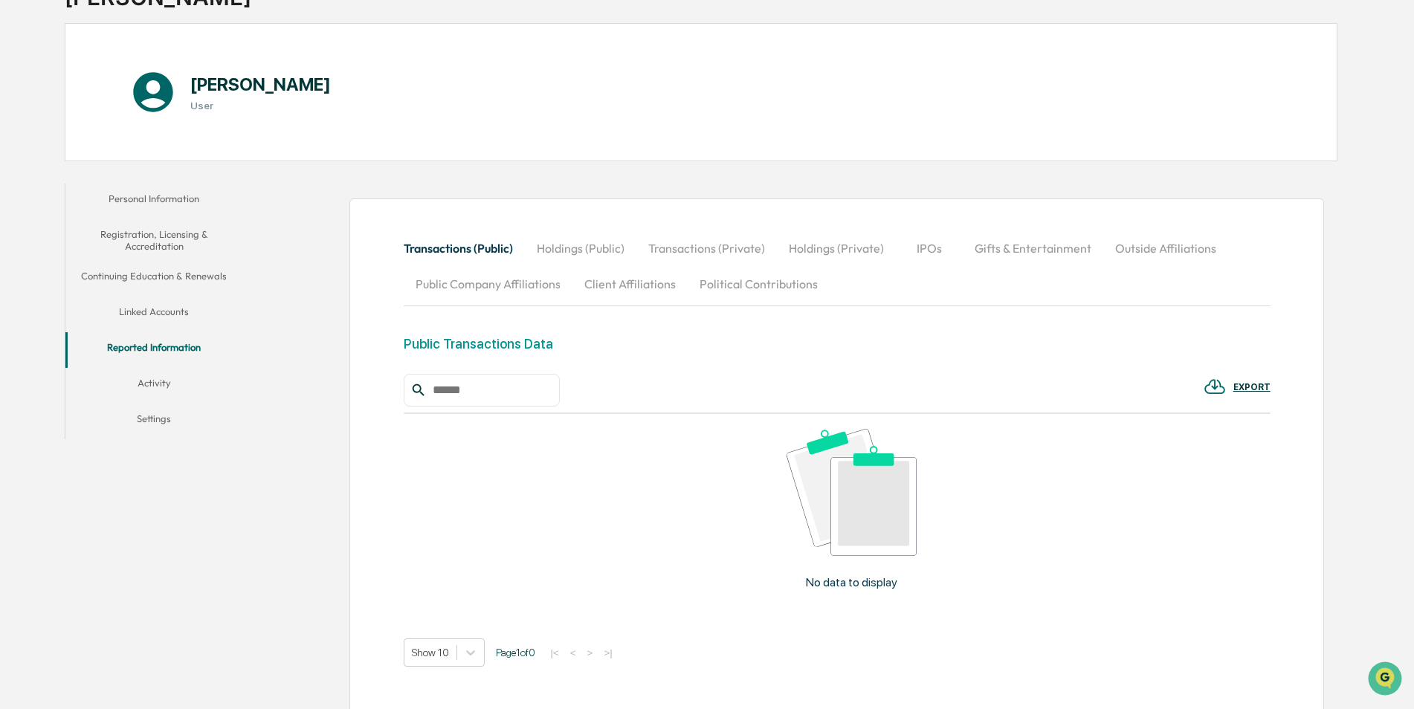
scroll to position [145, 0]
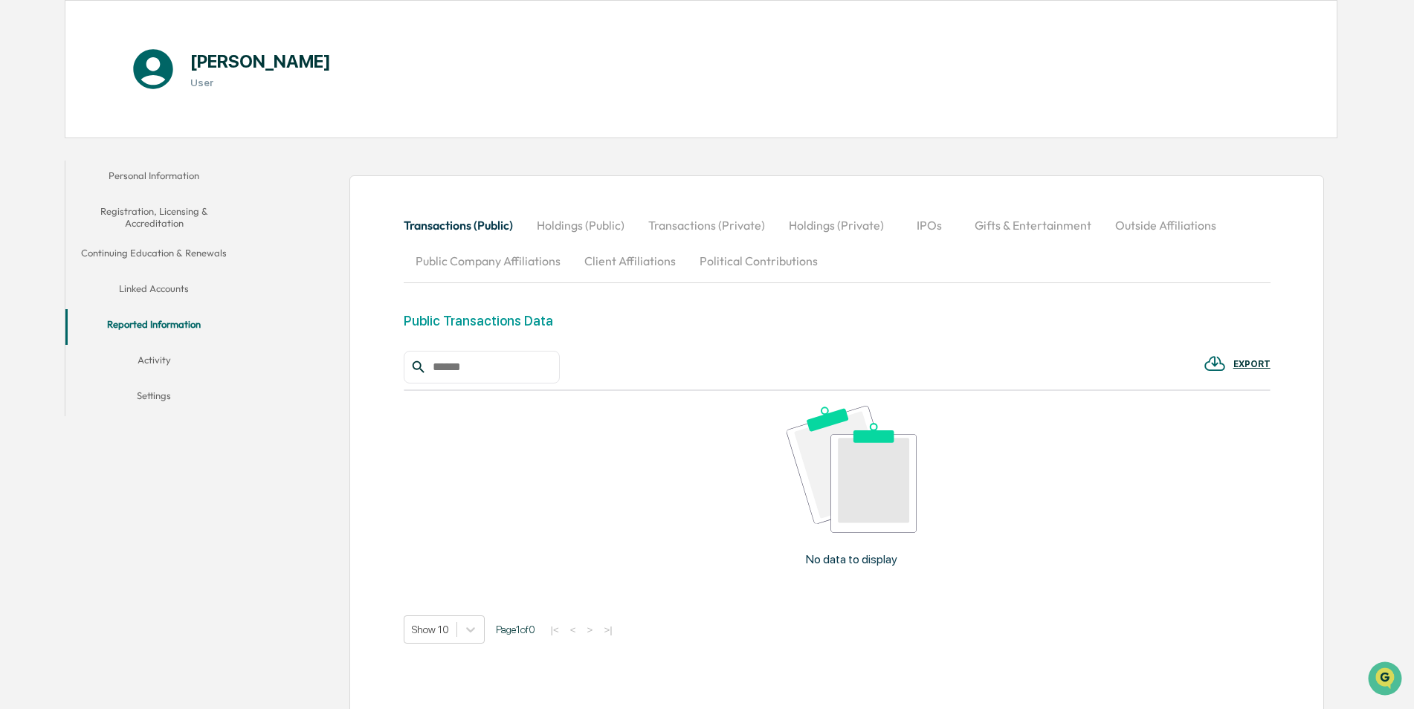
click at [154, 360] on button "Activity" at bounding box center [154, 363] width 178 height 36
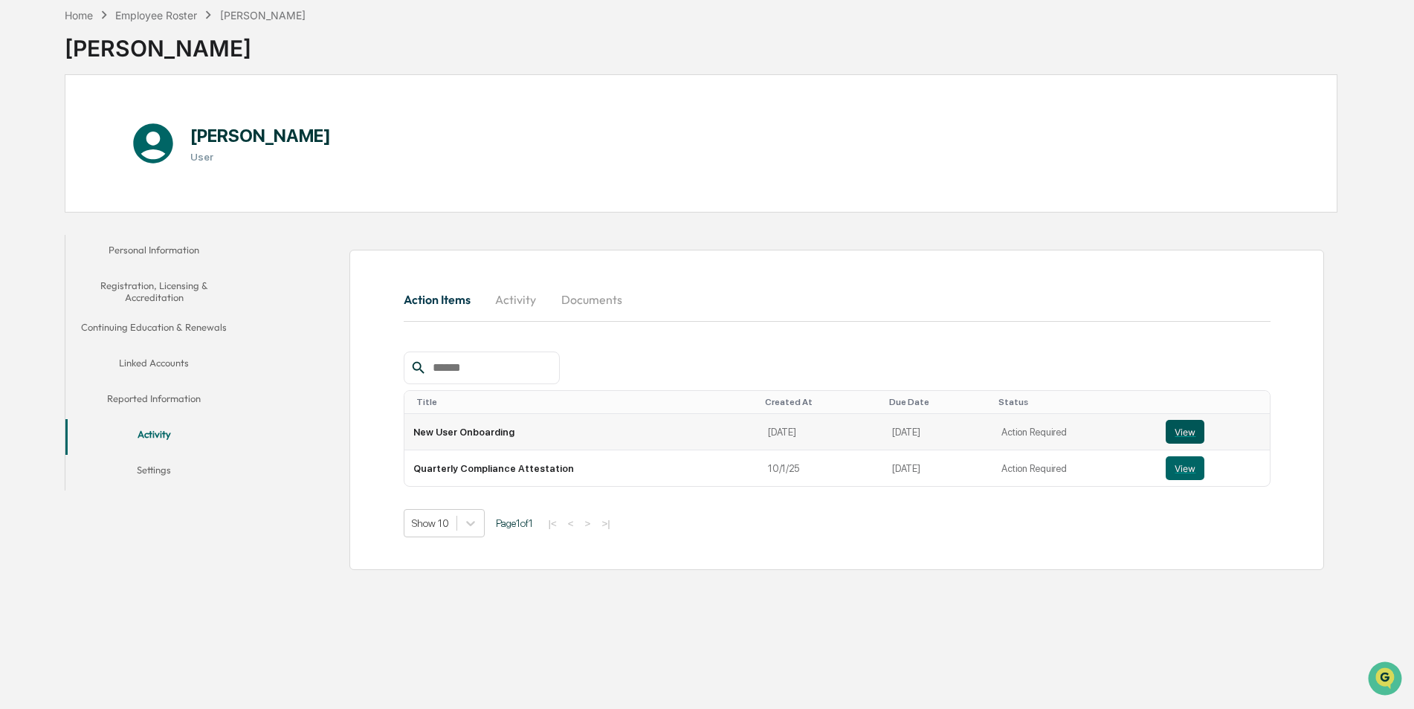
click at [1174, 429] on button "View" at bounding box center [1184, 432] width 39 height 24
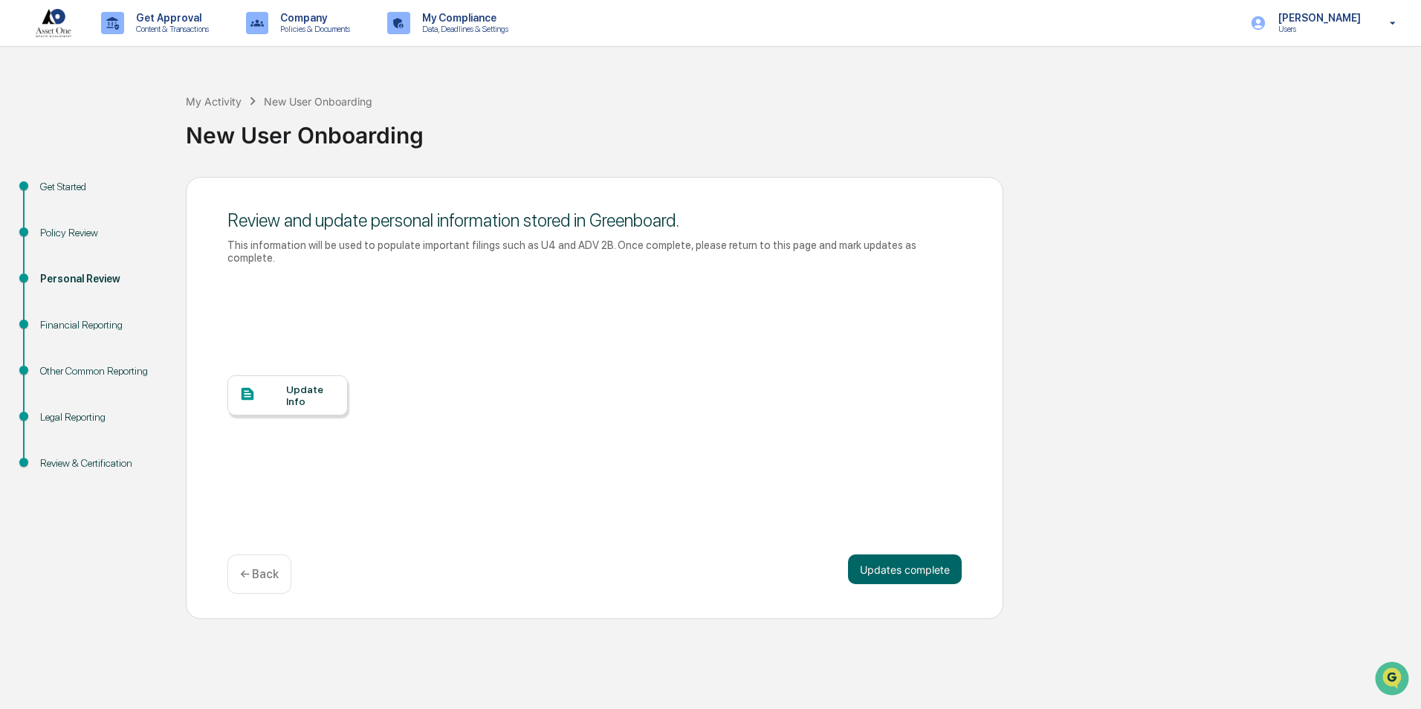
click at [309, 384] on div "Update Info" at bounding box center [311, 395] width 50 height 24
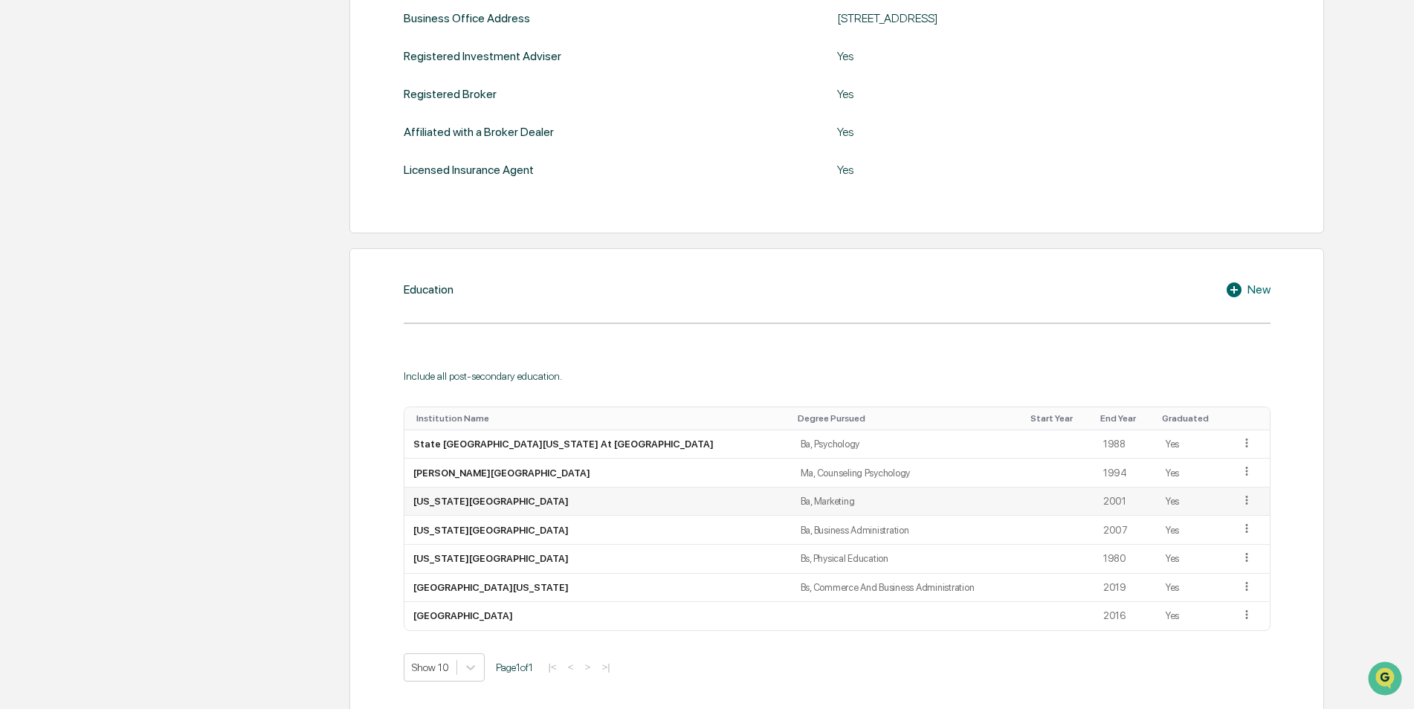
scroll to position [669, 0]
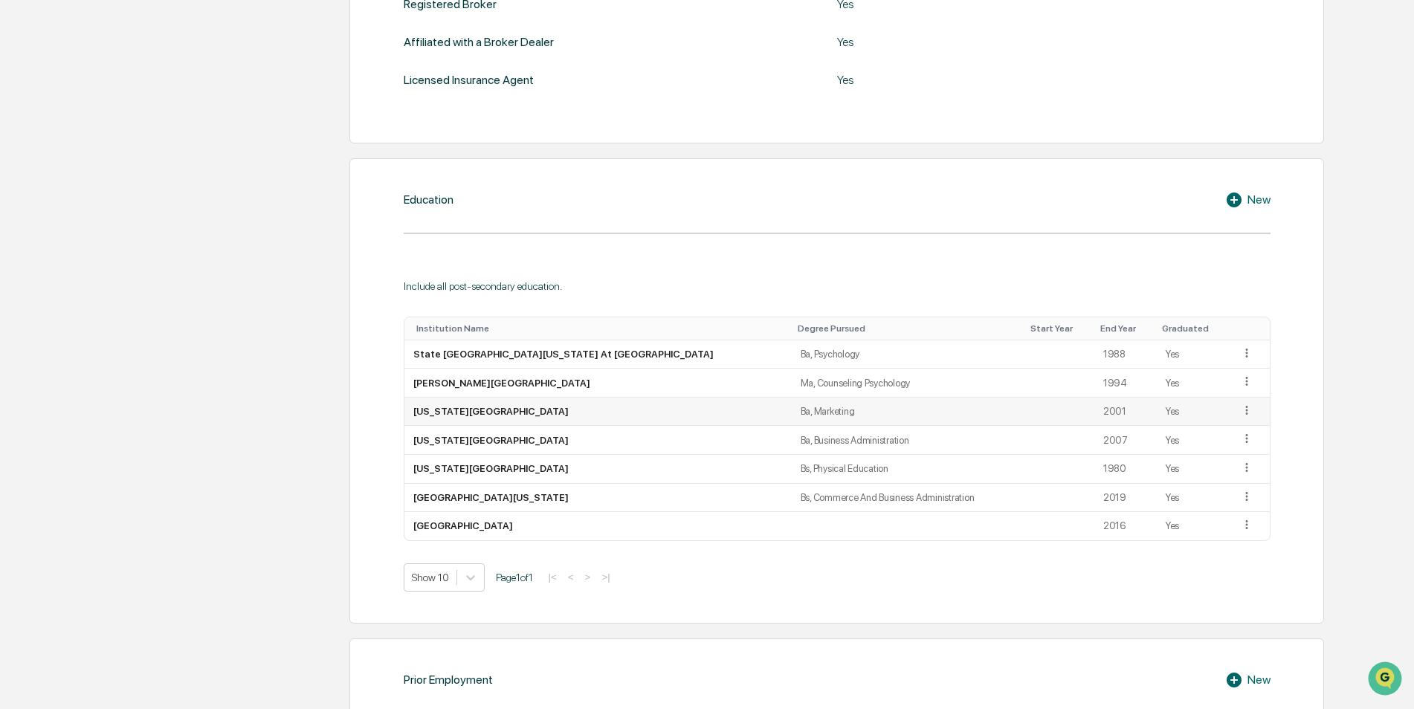
click at [1240, 412] on icon at bounding box center [1247, 411] width 14 height 14
click at [1225, 455] on div "Delete" at bounding box center [1229, 455] width 48 height 24
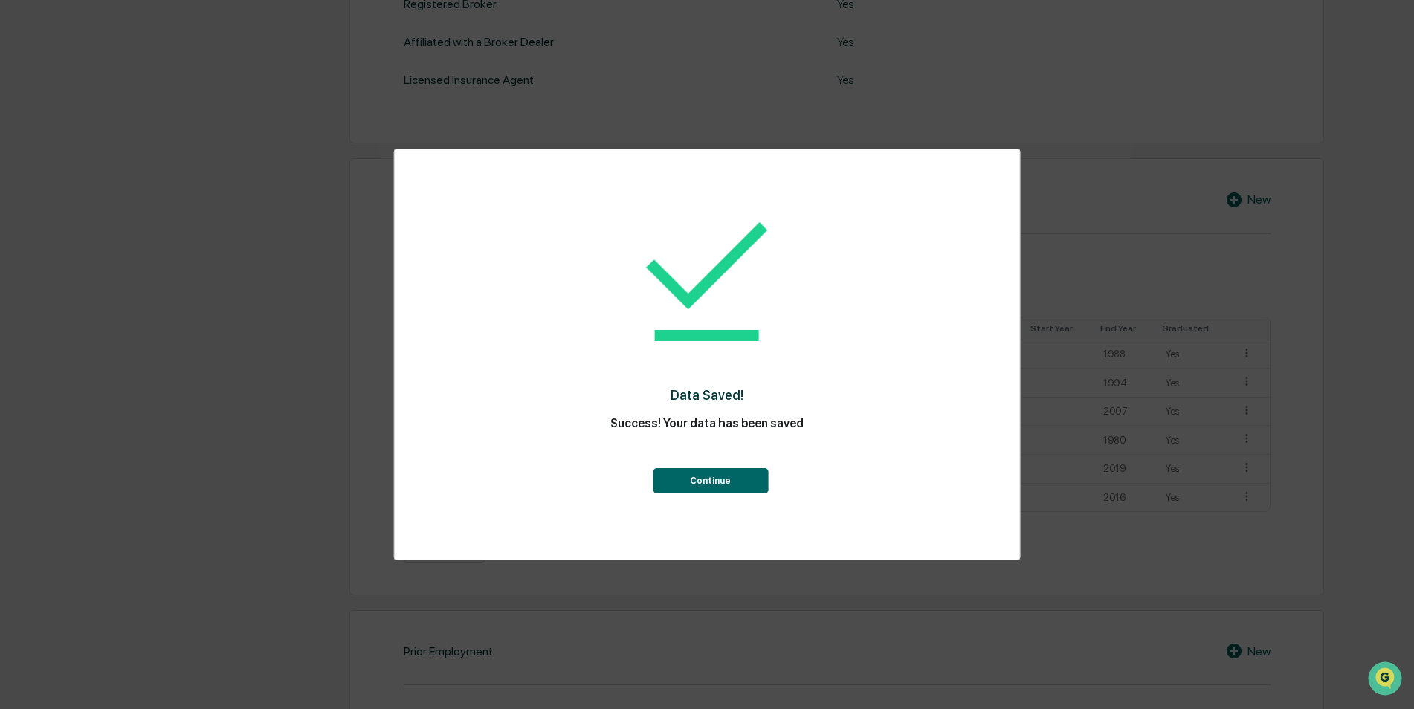
click at [702, 479] on button "Continue" at bounding box center [710, 480] width 115 height 25
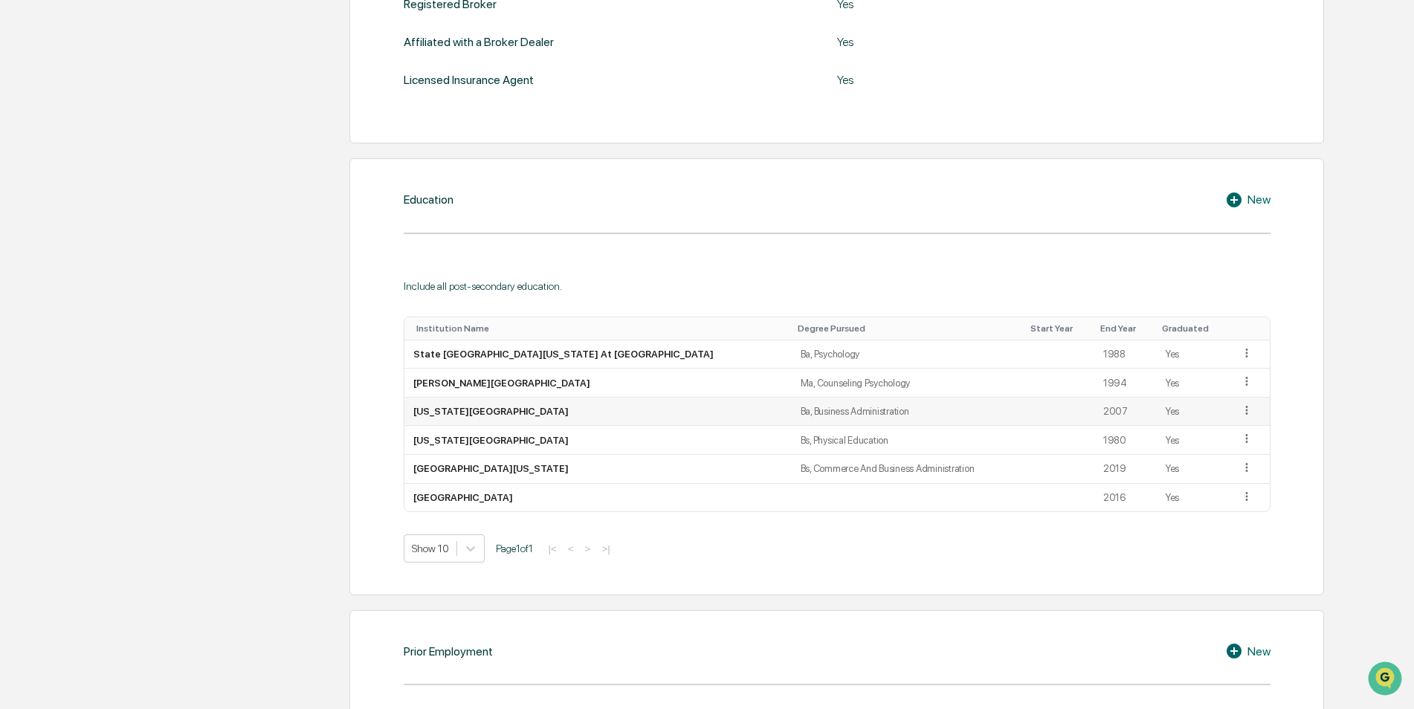
click at [1240, 409] on icon at bounding box center [1247, 411] width 14 height 14
click at [1220, 456] on div "Delete" at bounding box center [1229, 455] width 48 height 24
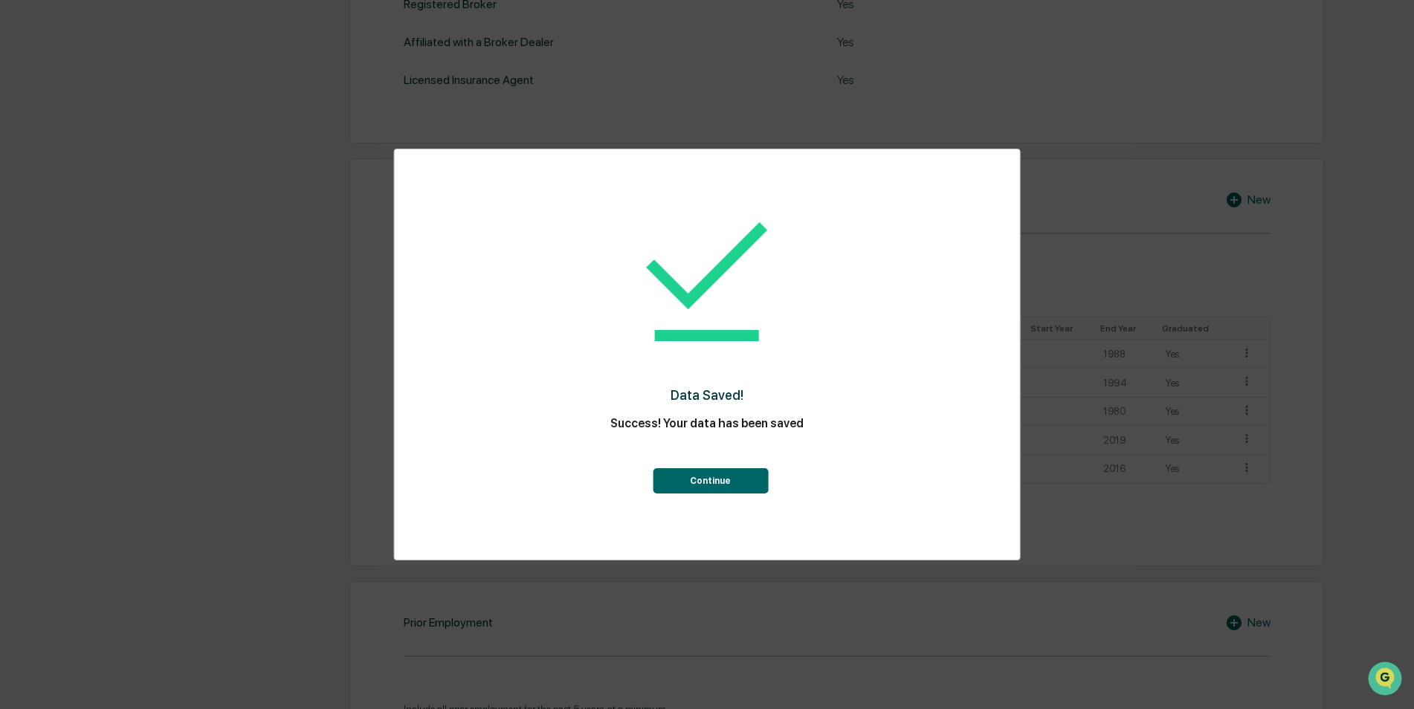
click at [708, 486] on button "Continue" at bounding box center [710, 480] width 115 height 25
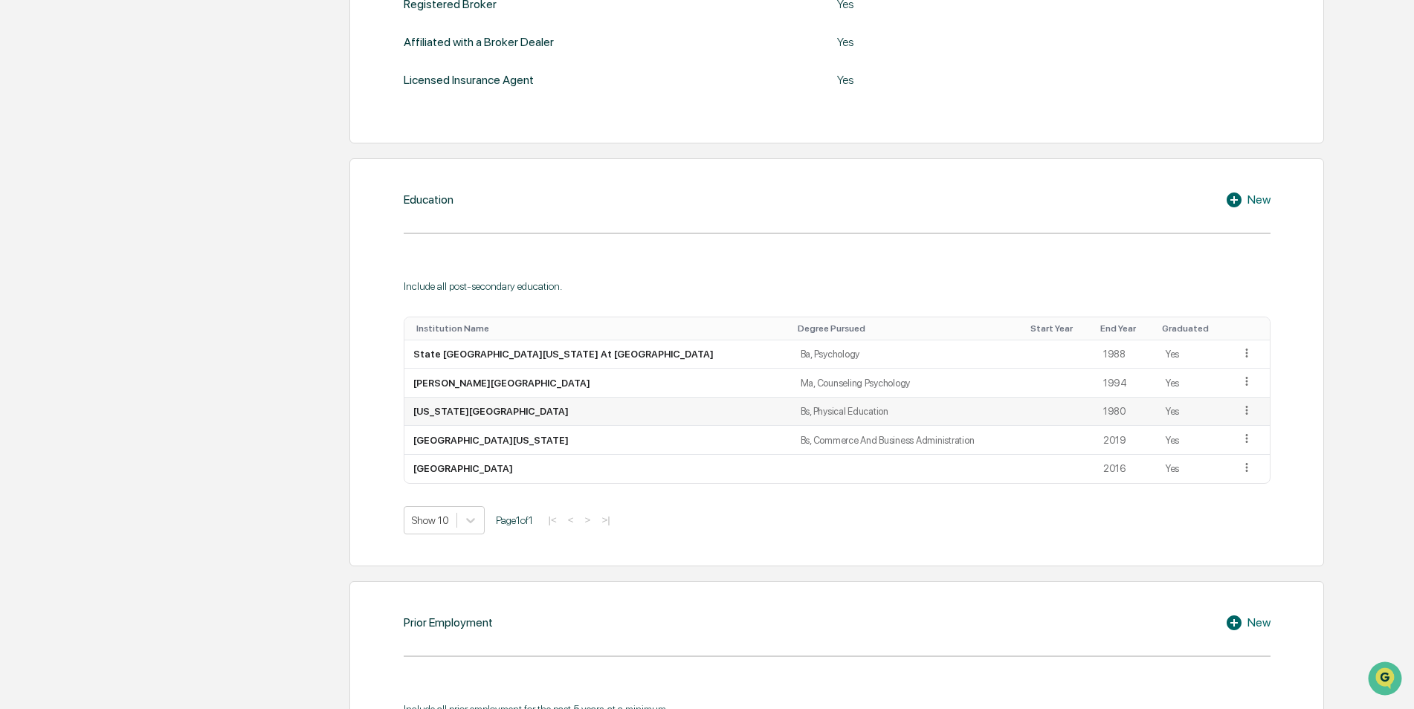
click at [1240, 414] on icon at bounding box center [1247, 411] width 14 height 14
click at [1215, 458] on div "Delete" at bounding box center [1229, 455] width 48 height 24
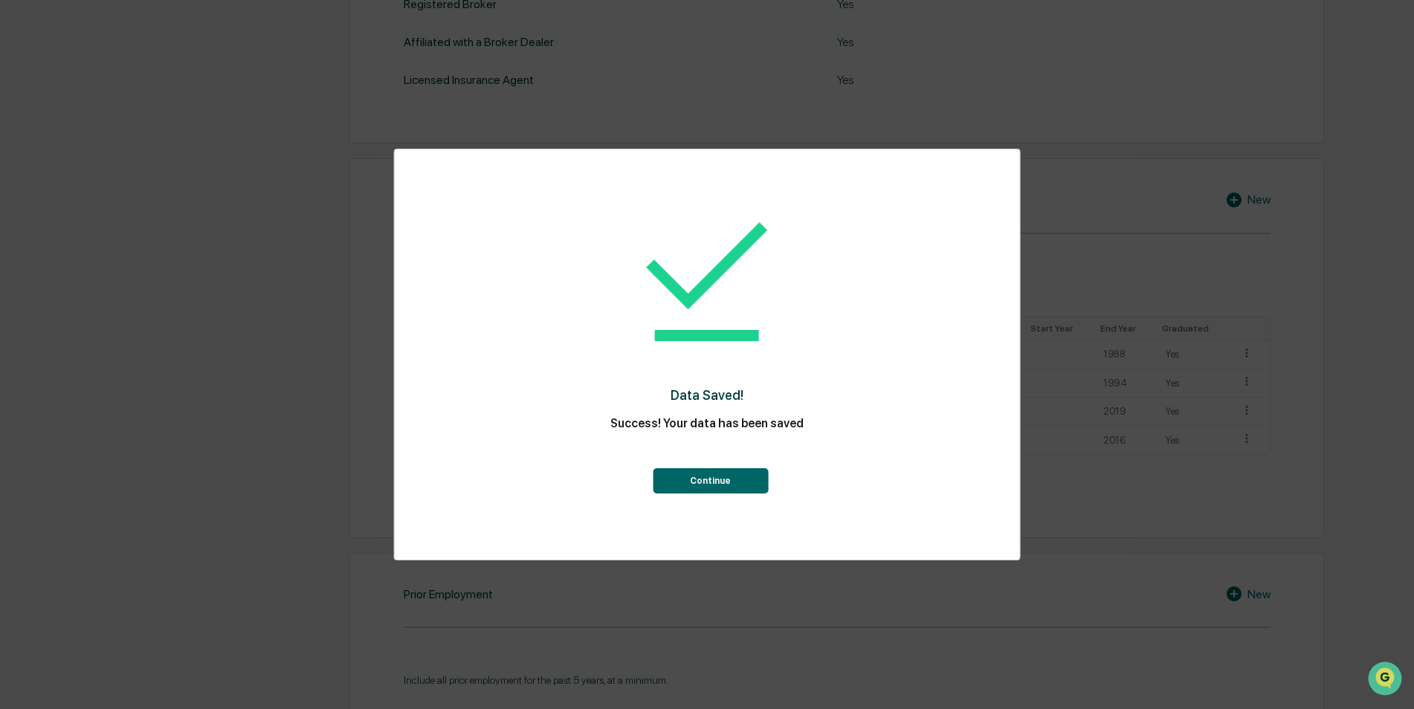
click at [693, 479] on button "Continue" at bounding box center [710, 480] width 115 height 25
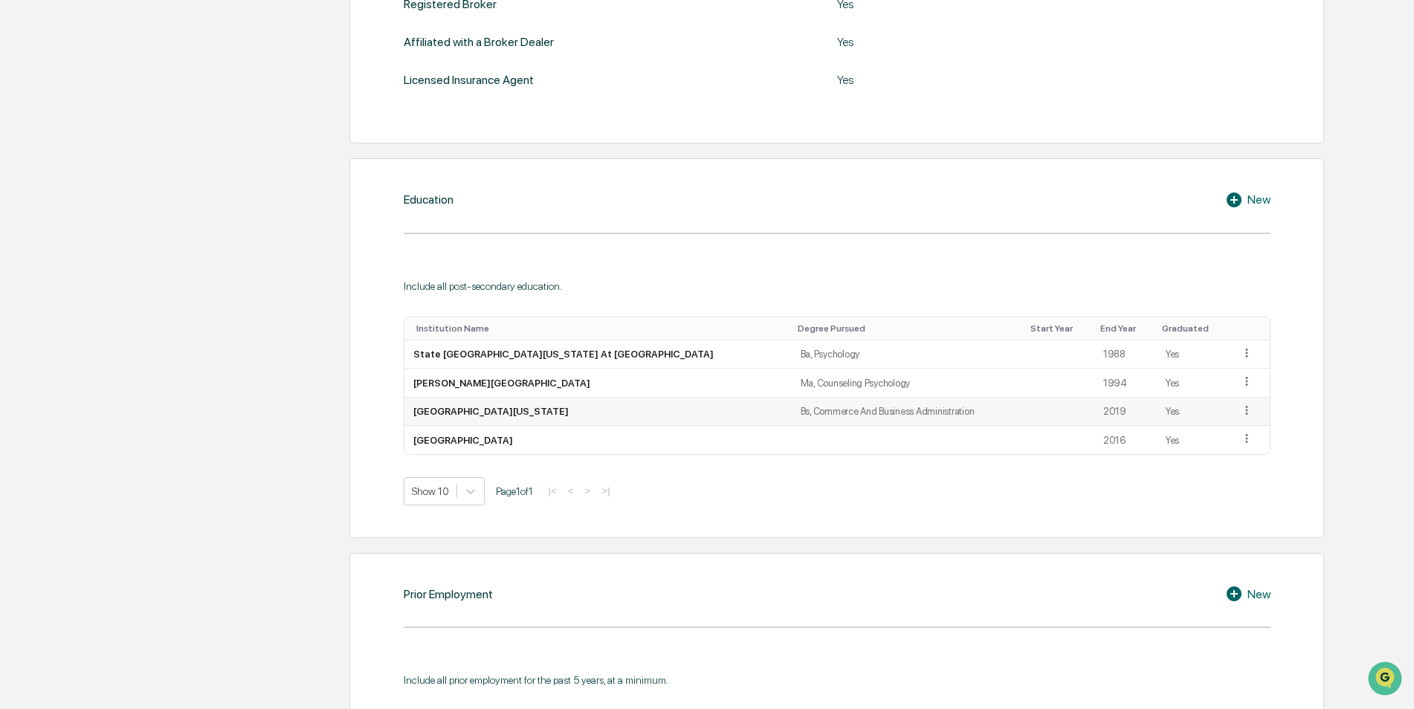
click at [1240, 409] on icon at bounding box center [1247, 411] width 14 height 14
click at [1214, 449] on div "Delete" at bounding box center [1229, 455] width 48 height 24
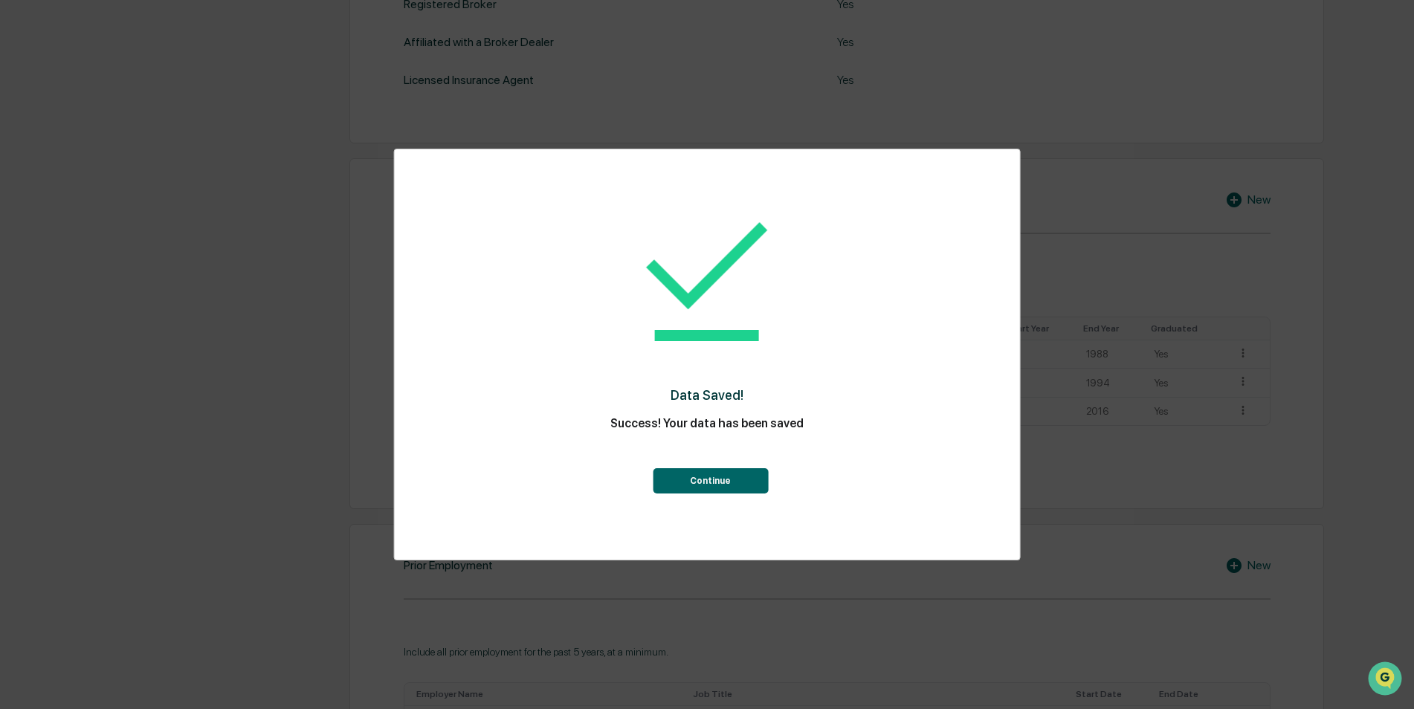
click at [721, 476] on button "Continue" at bounding box center [710, 480] width 115 height 25
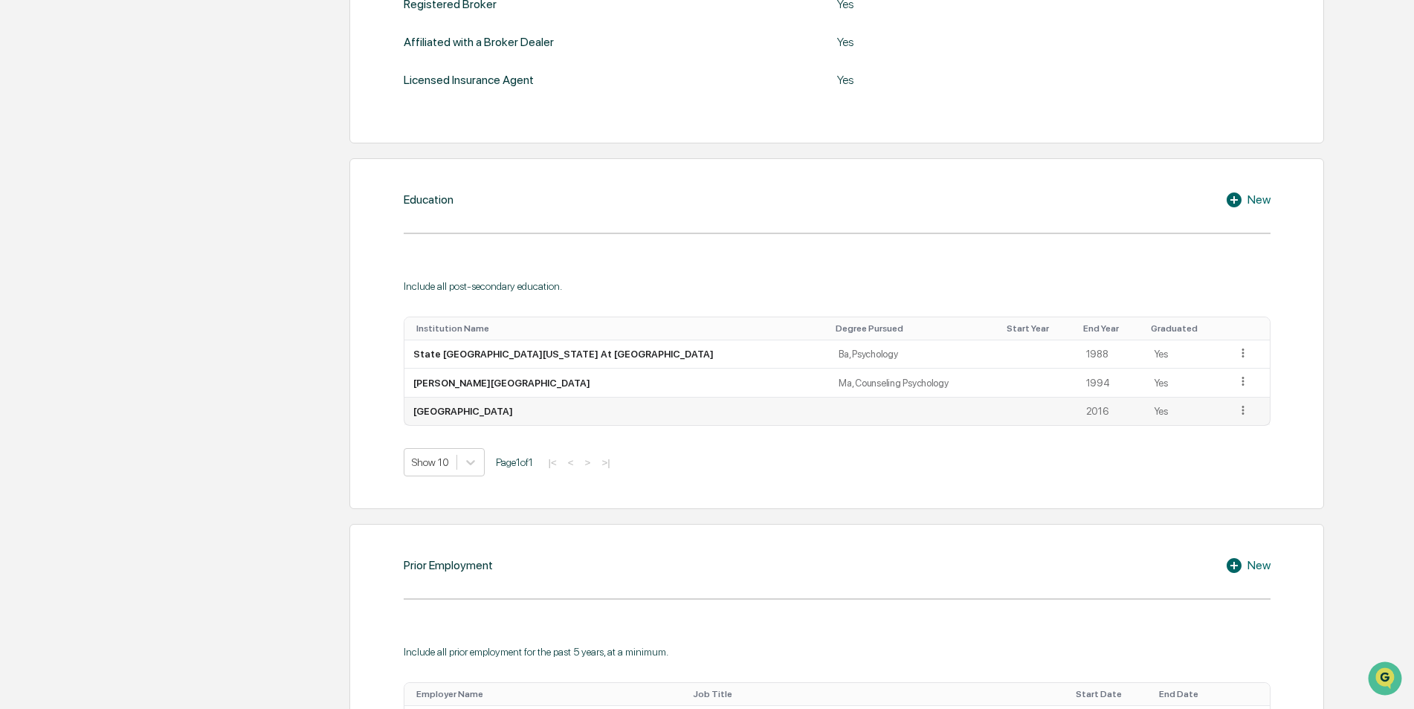
click at [1236, 411] on icon at bounding box center [1243, 411] width 14 height 14
click at [1205, 456] on div "Delete" at bounding box center [1226, 455] width 48 height 24
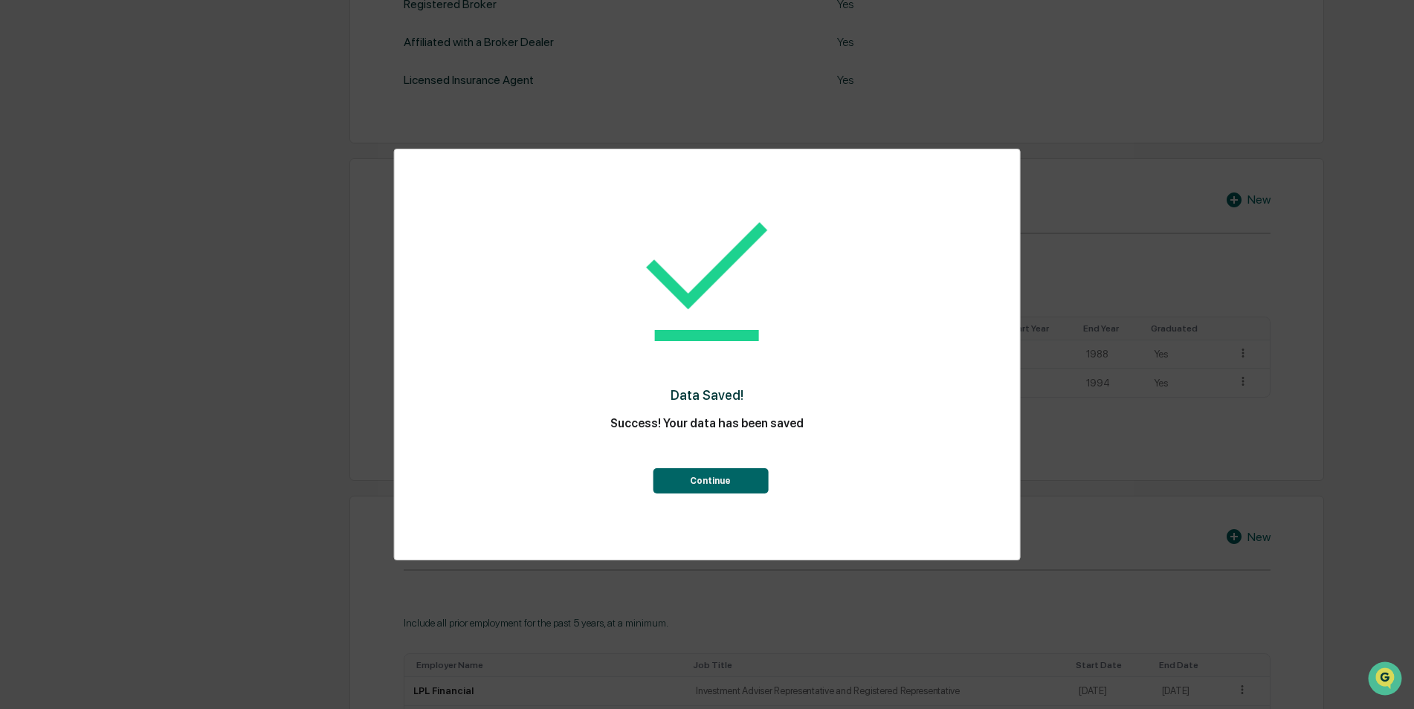
click at [707, 477] on button "Continue" at bounding box center [710, 480] width 115 height 25
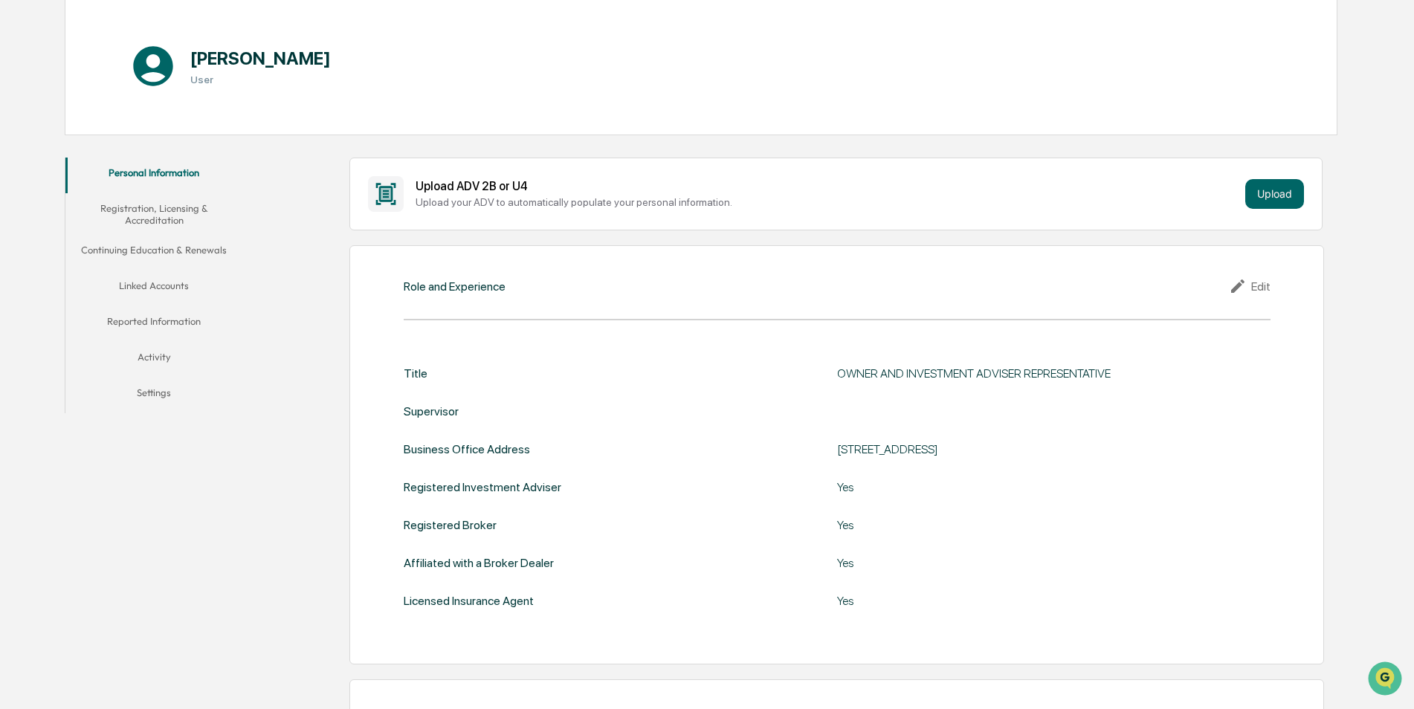
scroll to position [0, 0]
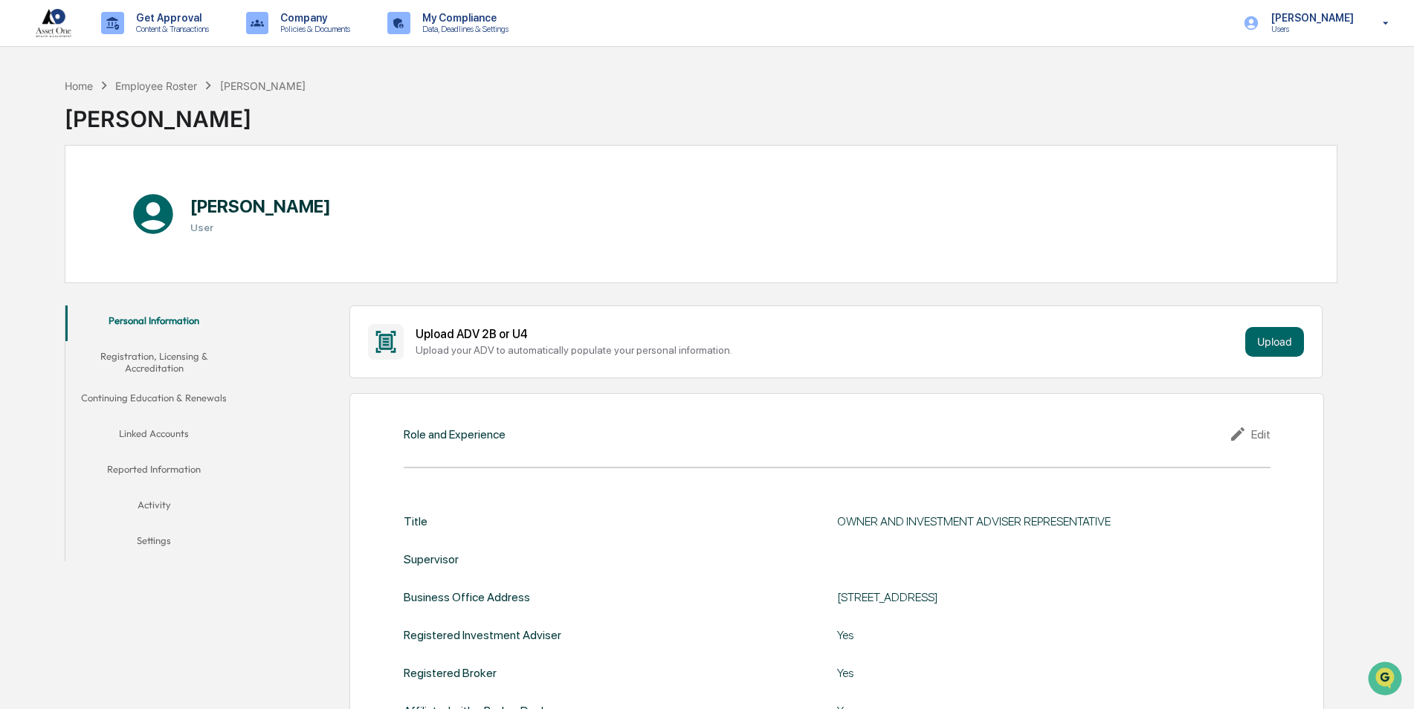
click at [167, 430] on button "Linked Accounts" at bounding box center [154, 436] width 178 height 36
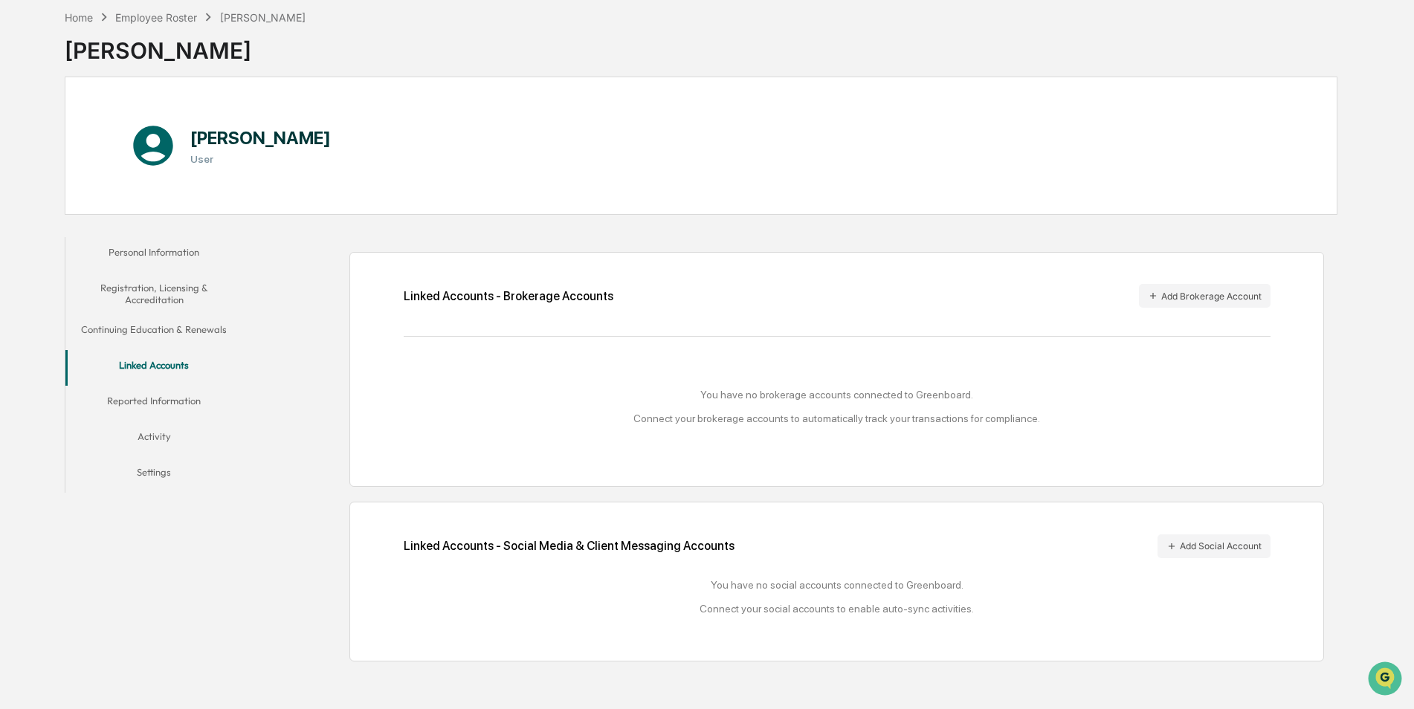
scroll to position [71, 0]
click at [1186, 296] on button "Add Brokerage Account" at bounding box center [1205, 294] width 132 height 24
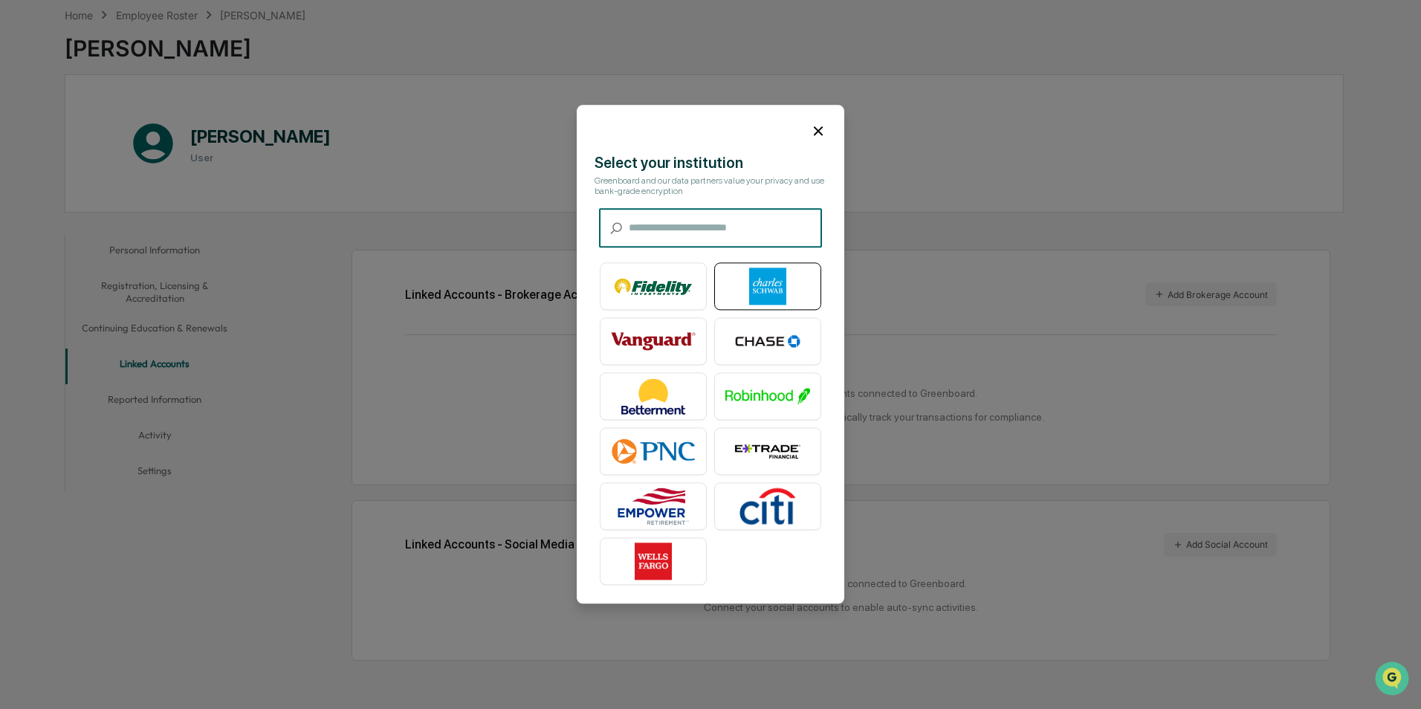
click at [767, 277] on img at bounding box center [767, 286] width 85 height 37
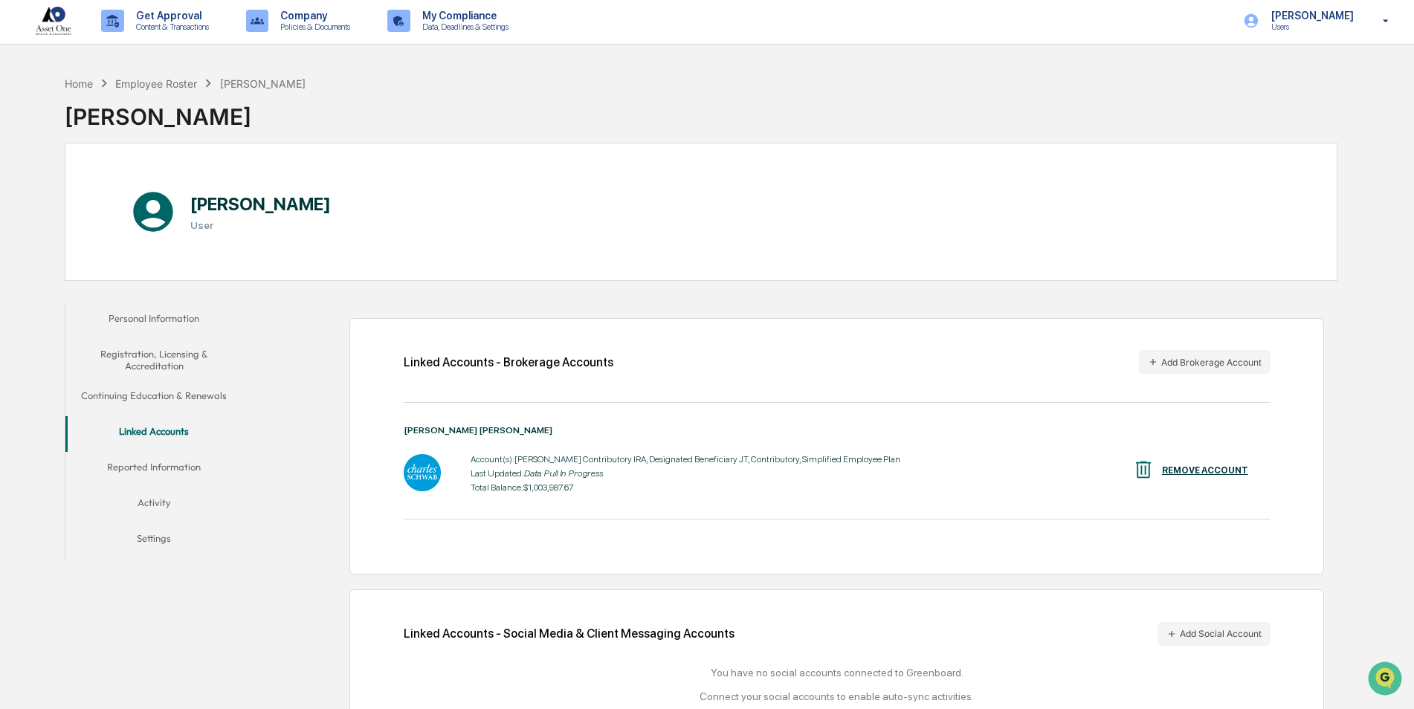
scroll to position [0, 0]
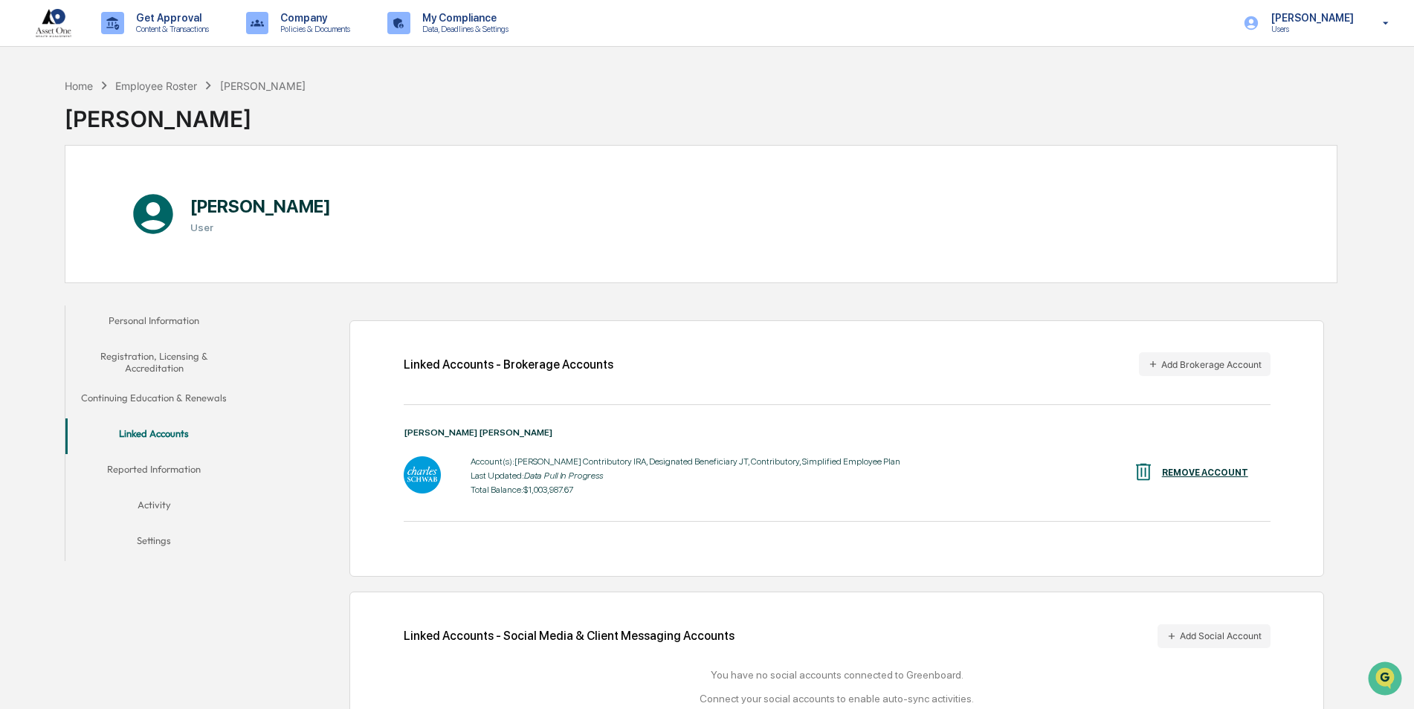
click at [178, 470] on button "Reported Information" at bounding box center [154, 472] width 178 height 36
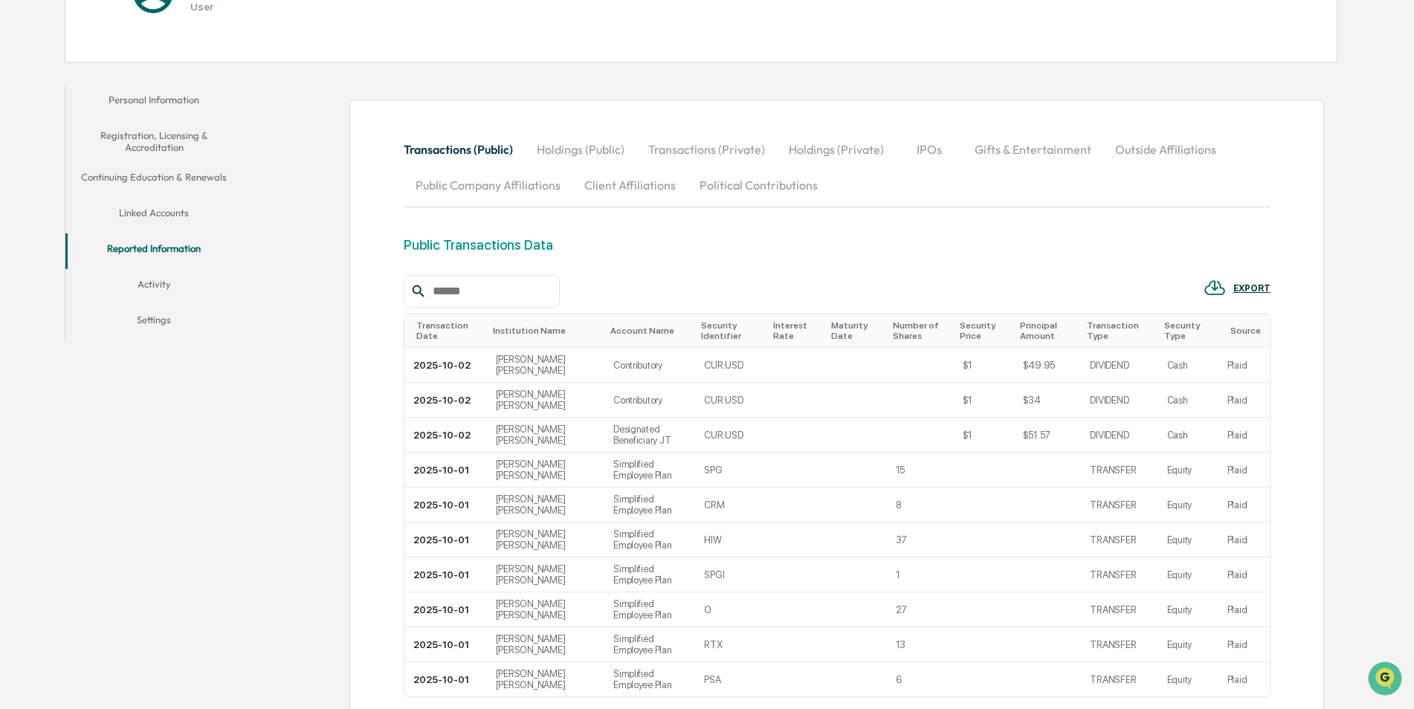
scroll to position [223, 0]
click at [166, 285] on button "Activity" at bounding box center [154, 285] width 178 height 36
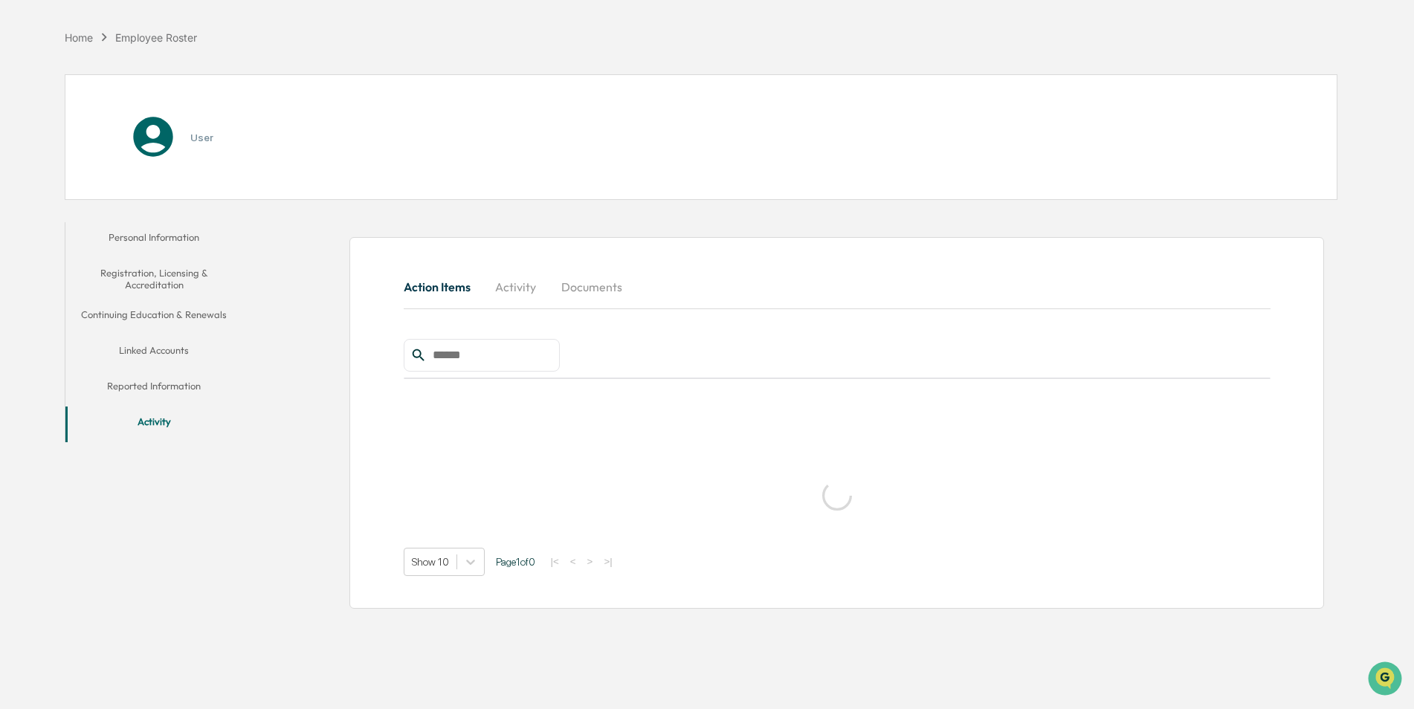
scroll to position [71, 0]
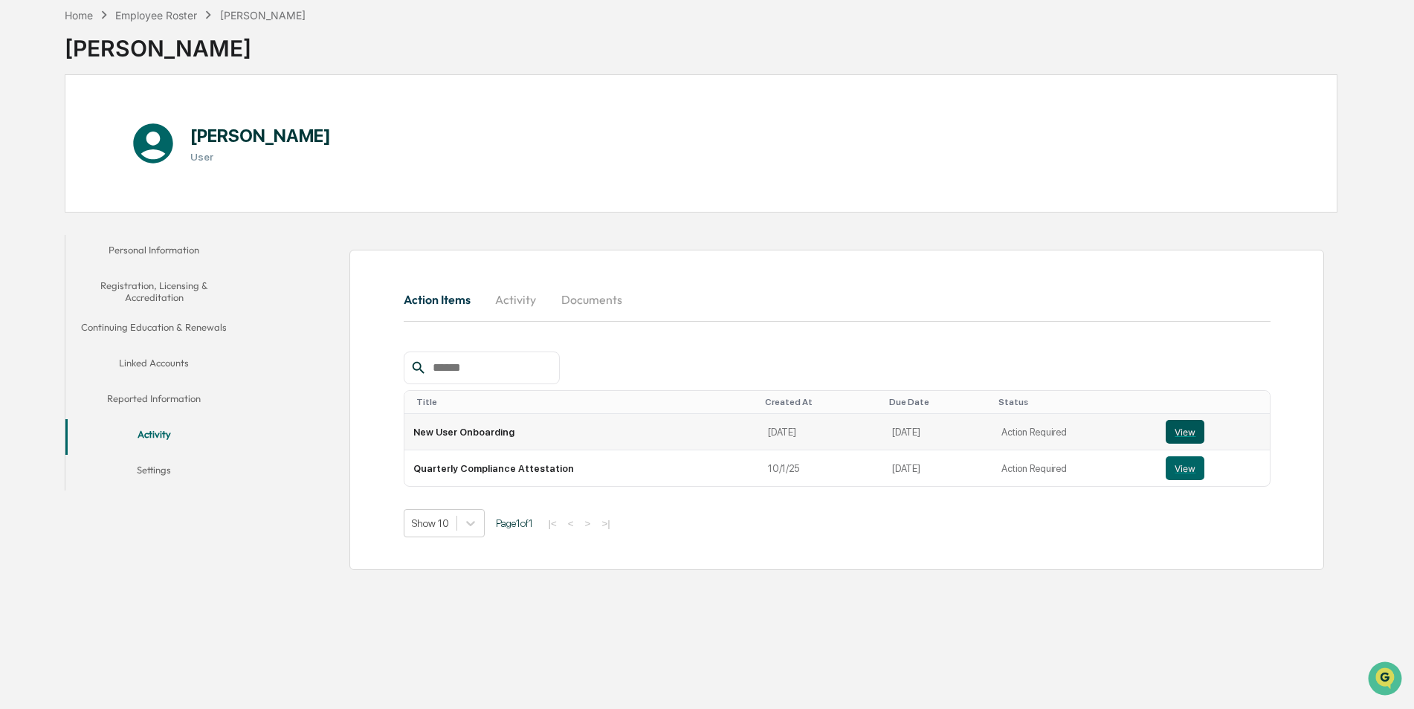
click at [1174, 429] on button "View" at bounding box center [1184, 432] width 39 height 24
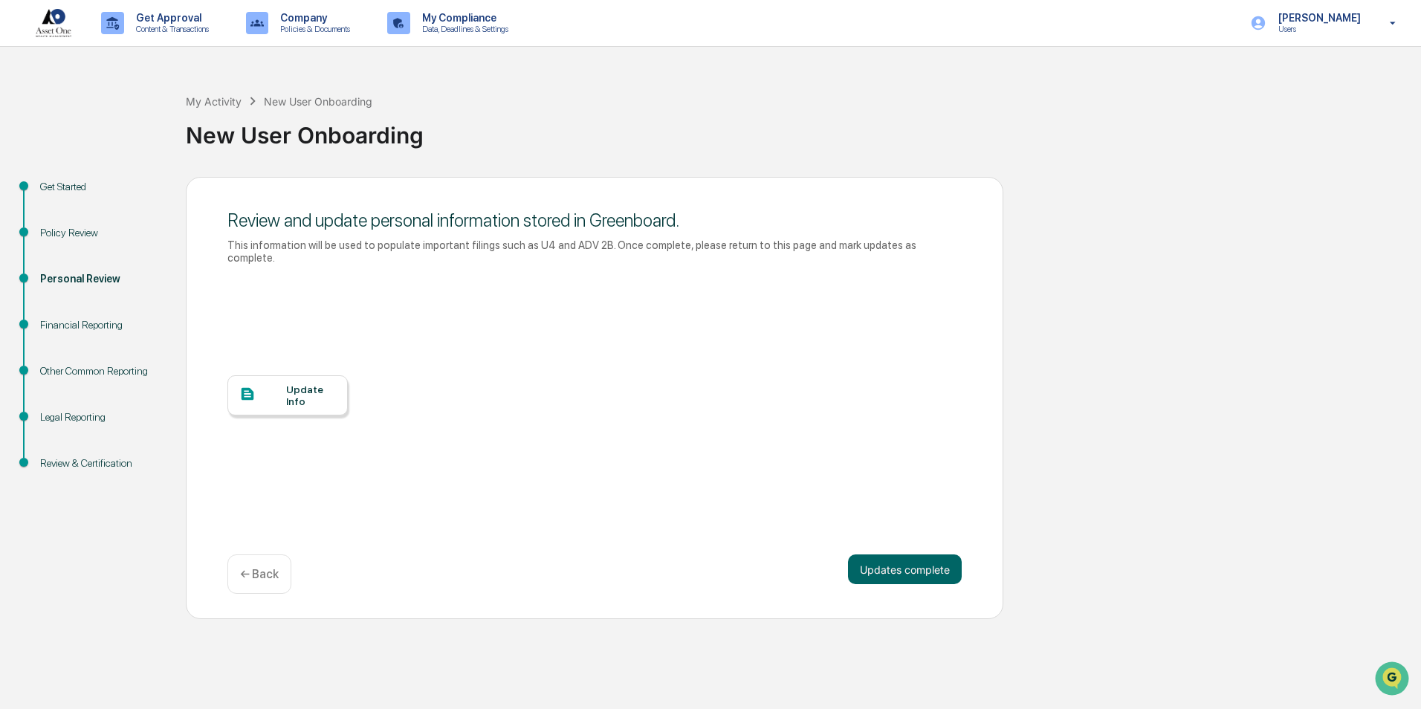
click at [306, 383] on div "Update Info" at bounding box center [311, 395] width 50 height 24
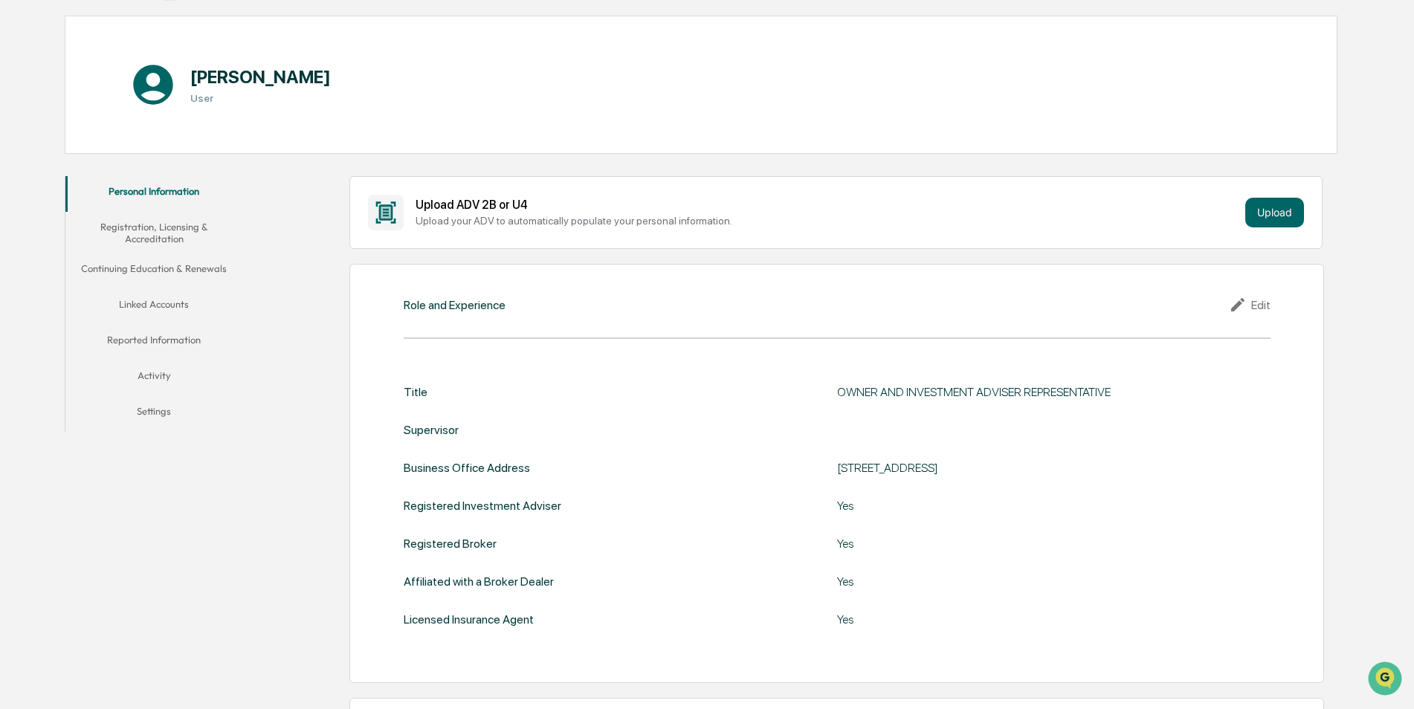
scroll to position [149, 0]
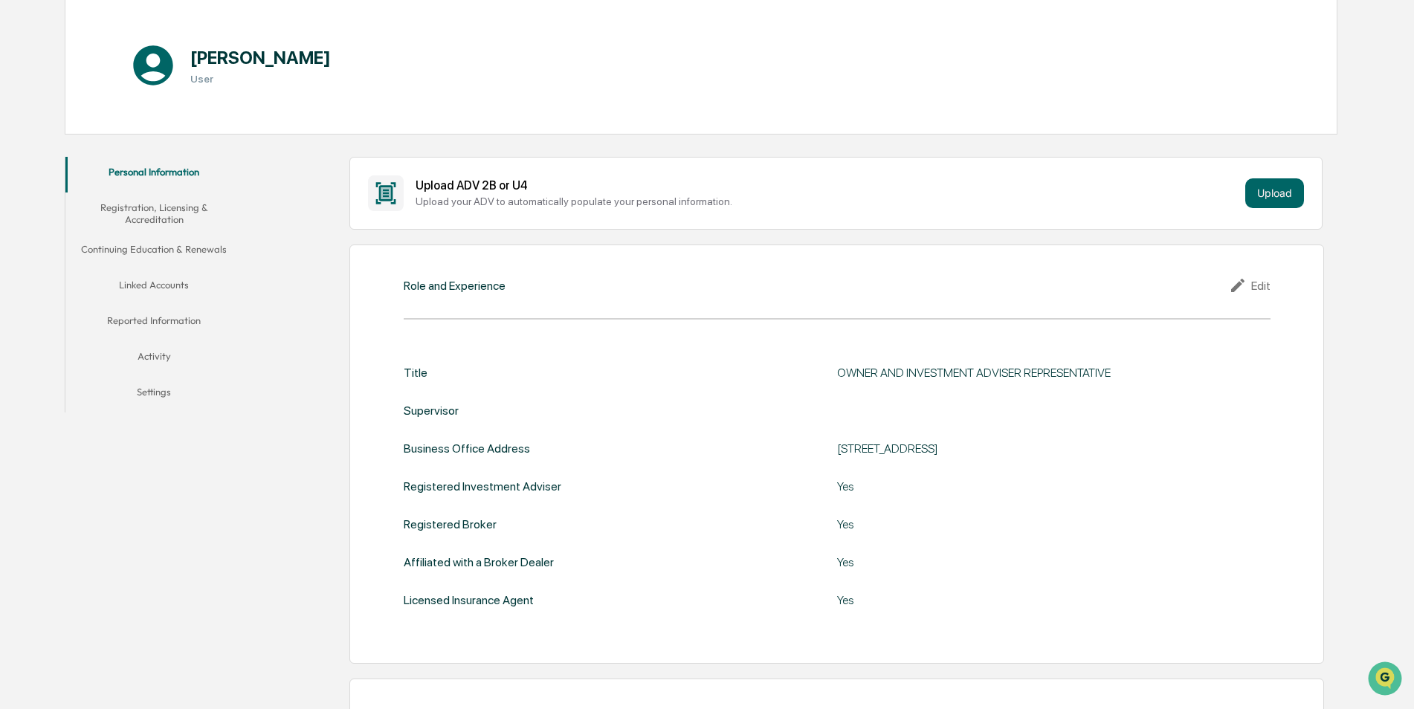
click at [1262, 282] on div "Edit" at bounding box center [1249, 285] width 42 height 18
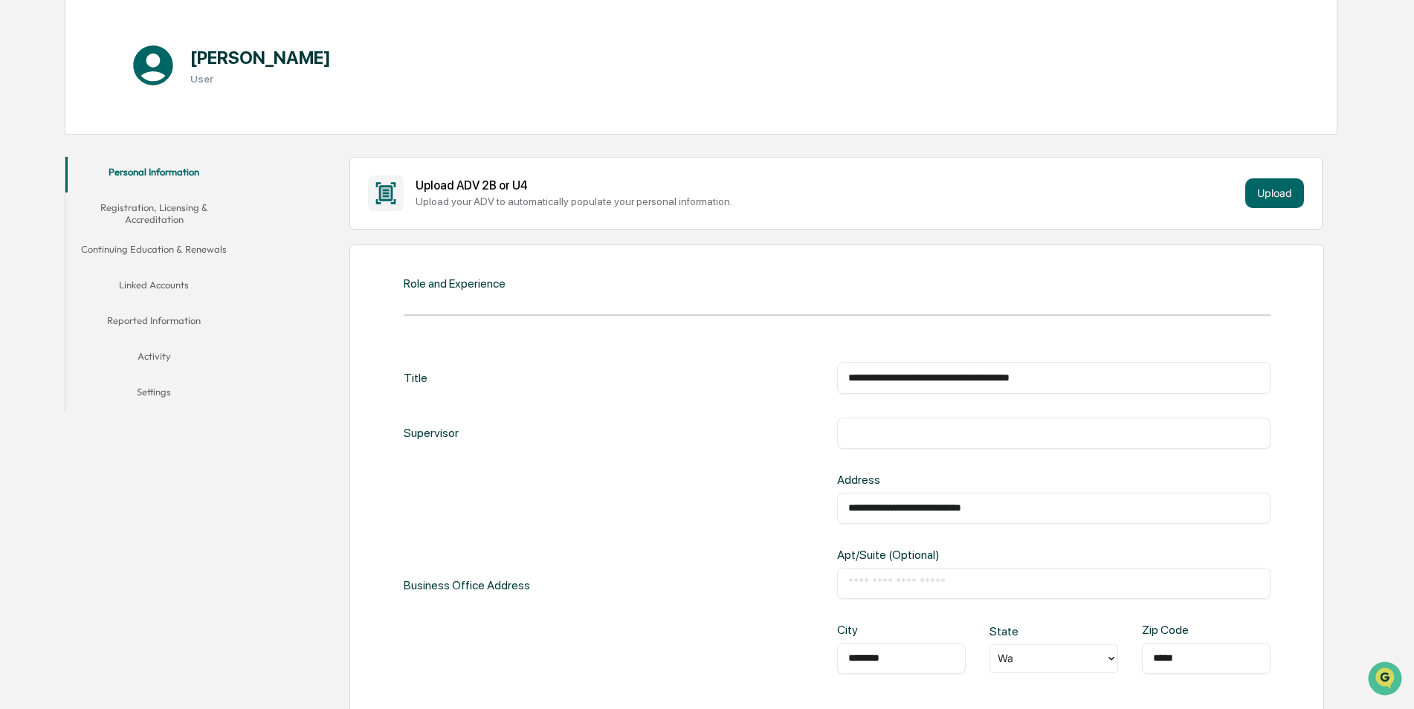
click at [885, 437] on input "text" at bounding box center [1053, 433] width 411 height 15
type input "**********"
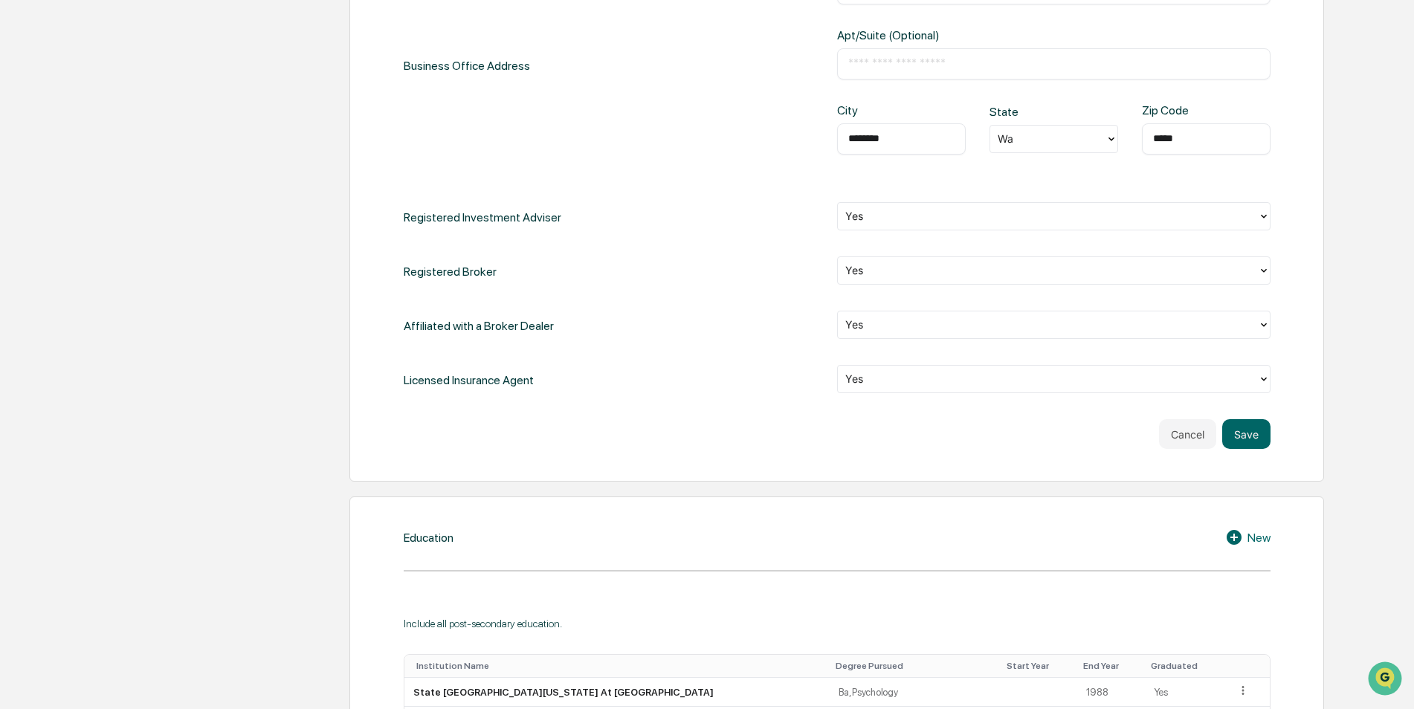
scroll to position [669, 0]
click at [1249, 436] on button "Save" at bounding box center [1246, 433] width 48 height 30
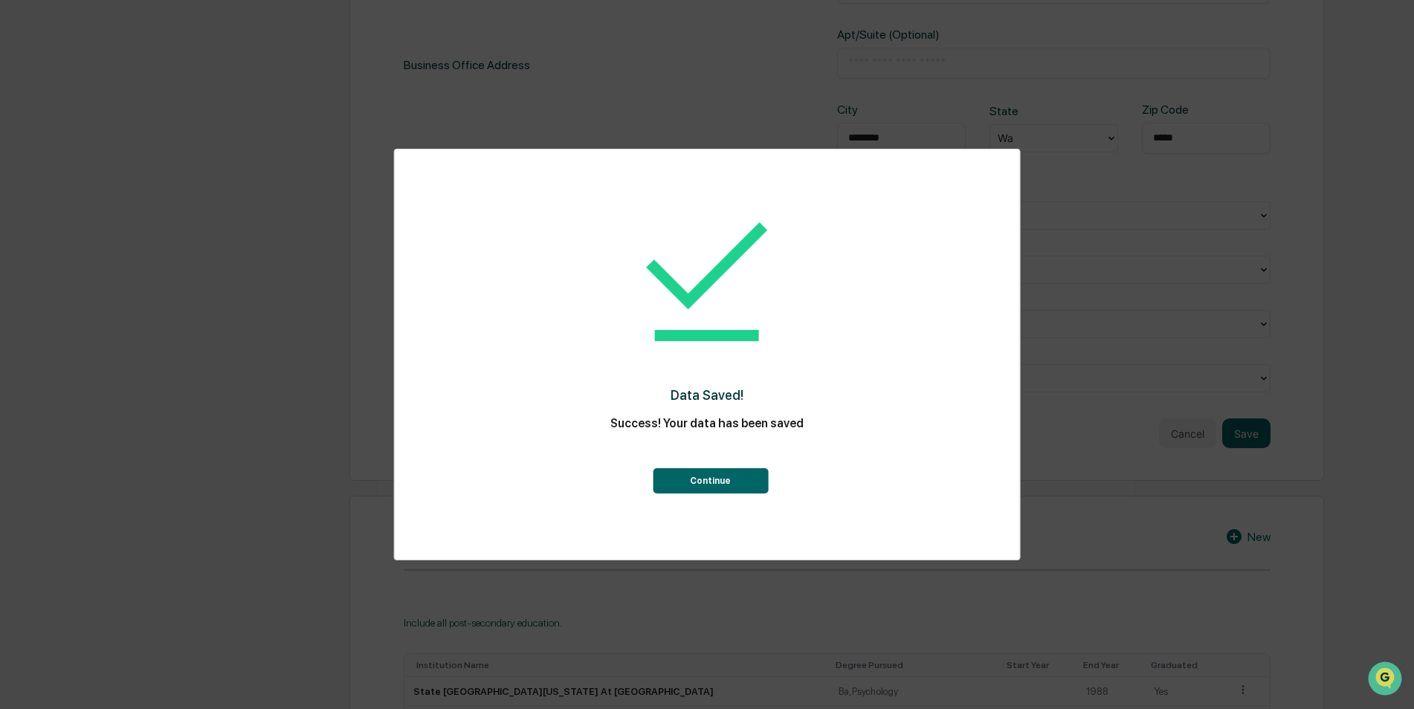
click at [698, 481] on button "Continue" at bounding box center [710, 480] width 115 height 25
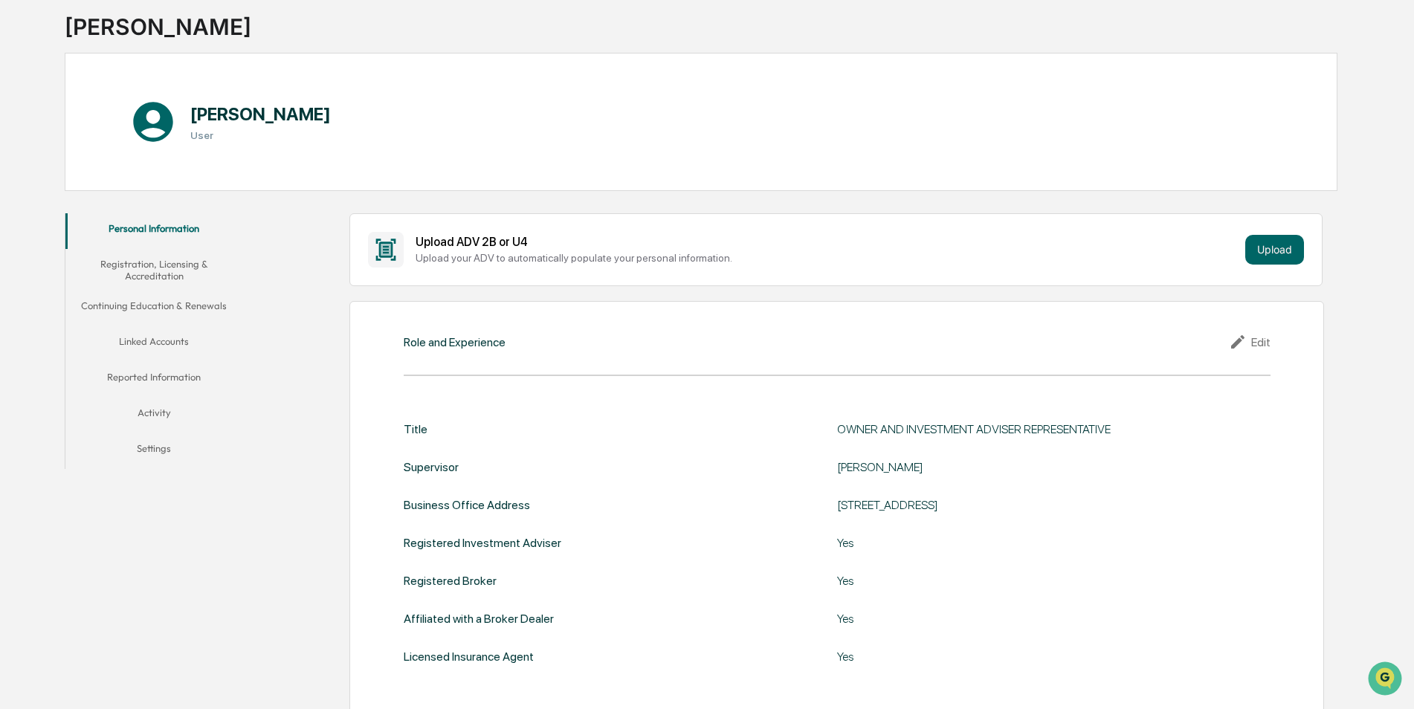
scroll to position [86, 0]
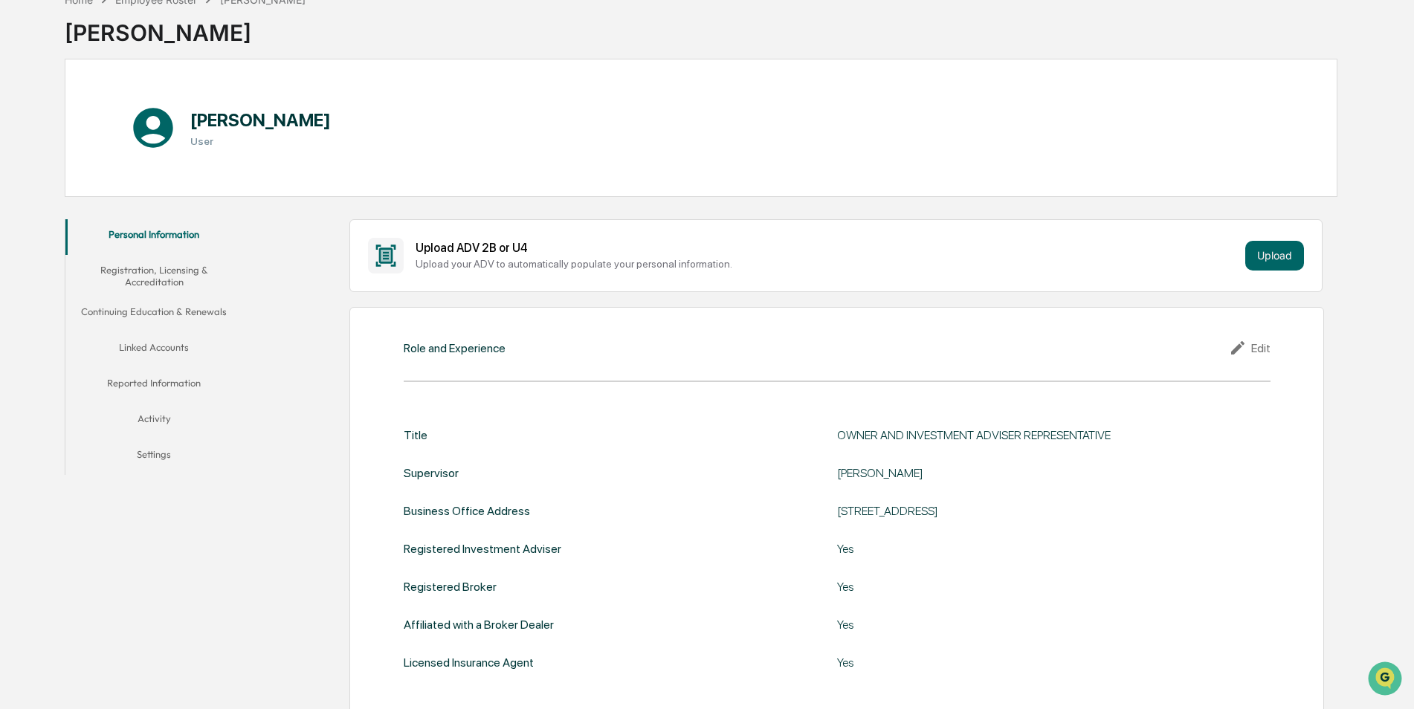
click at [154, 280] on button "Registration, Licensing & Accreditation" at bounding box center [154, 276] width 178 height 42
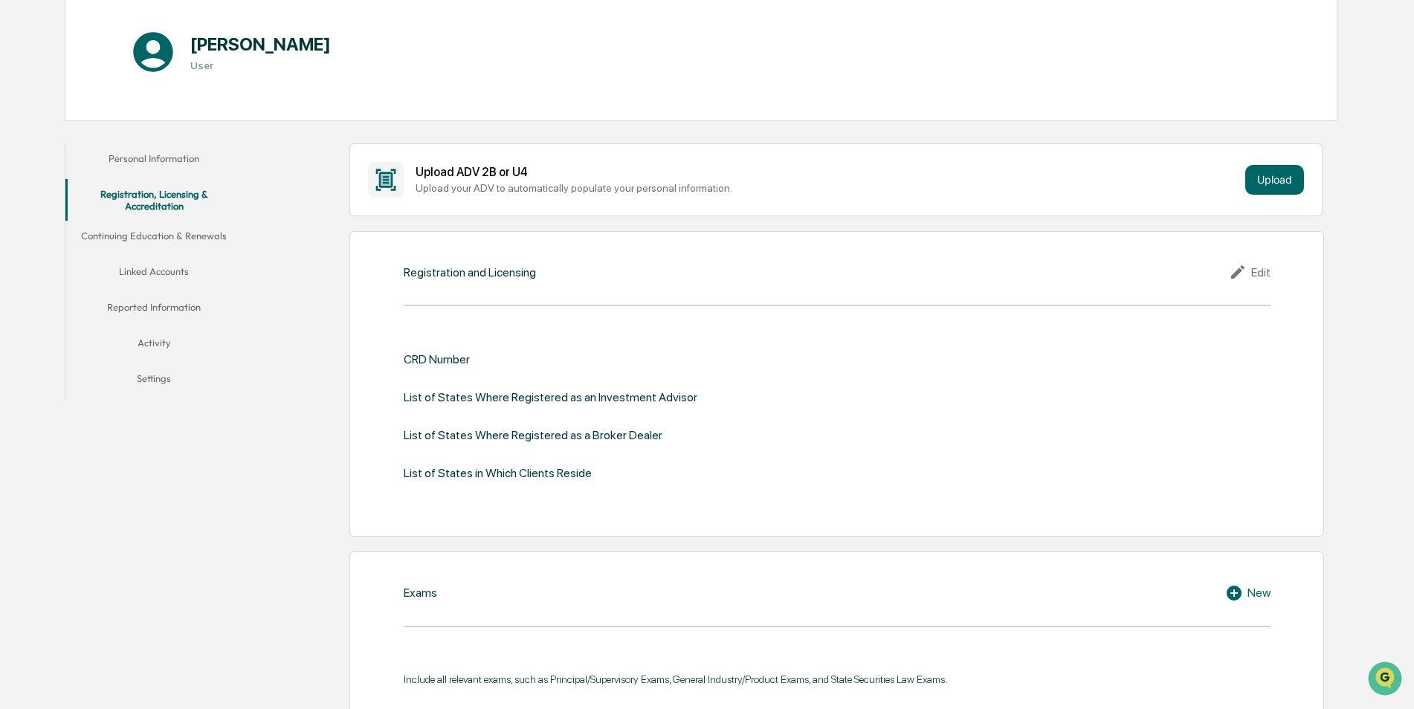
scroll to position [86, 0]
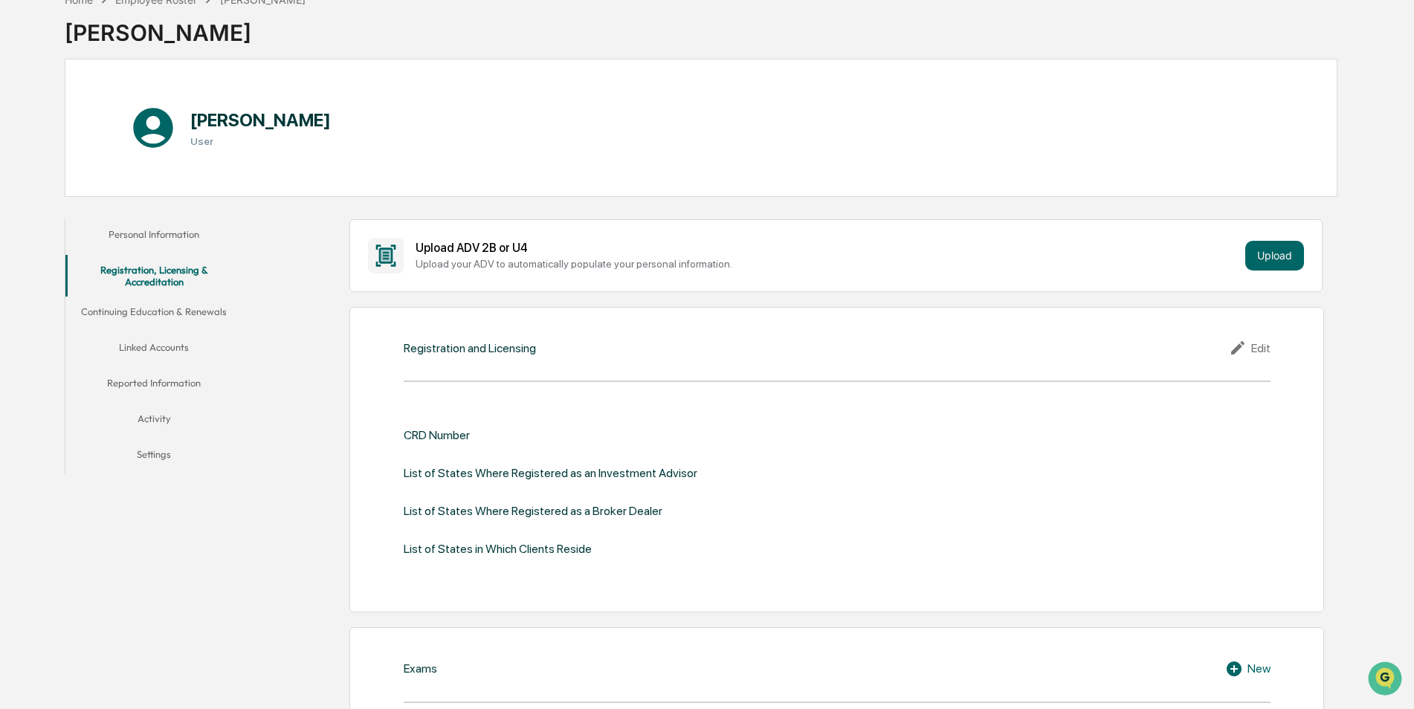
click at [1238, 349] on icon at bounding box center [1237, 347] width 13 height 13
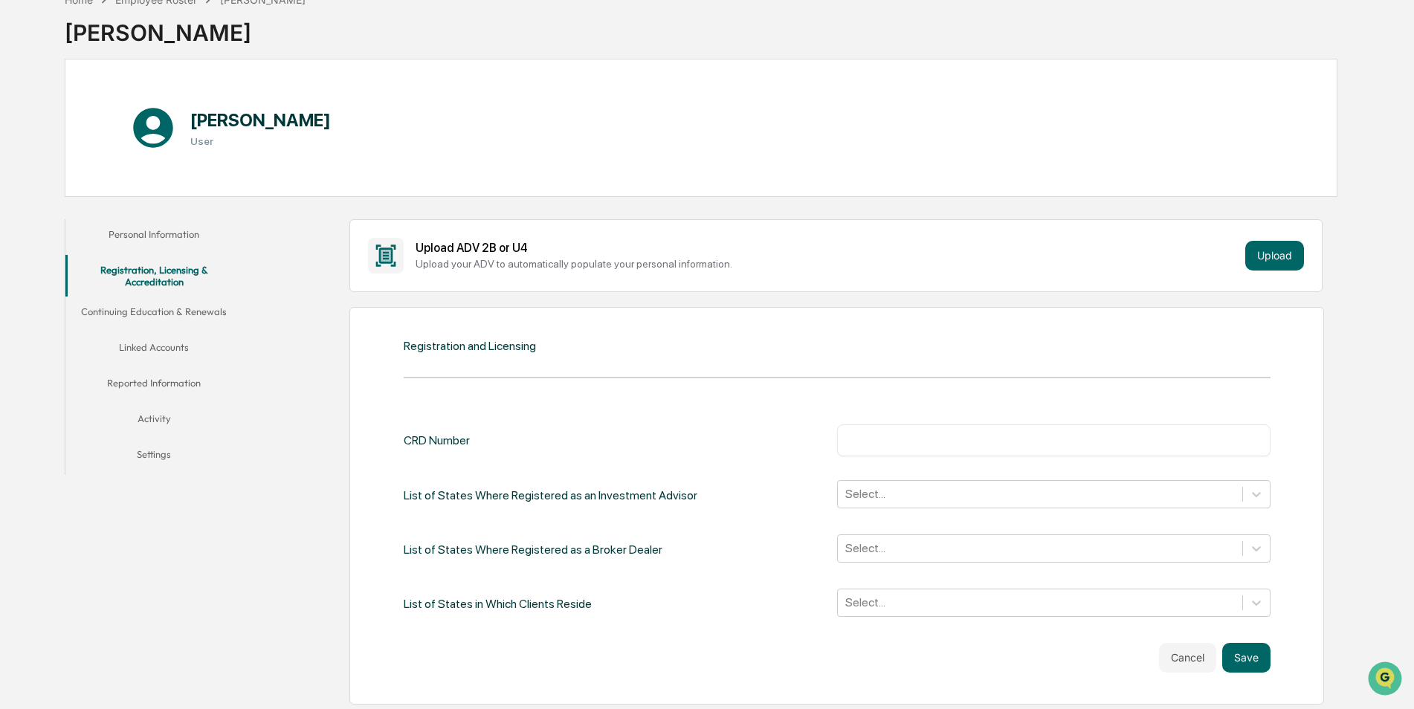
click at [865, 441] on input "text" at bounding box center [1053, 440] width 411 height 15
type input "*******"
click at [865, 491] on div "Select..." at bounding box center [1053, 494] width 433 height 28
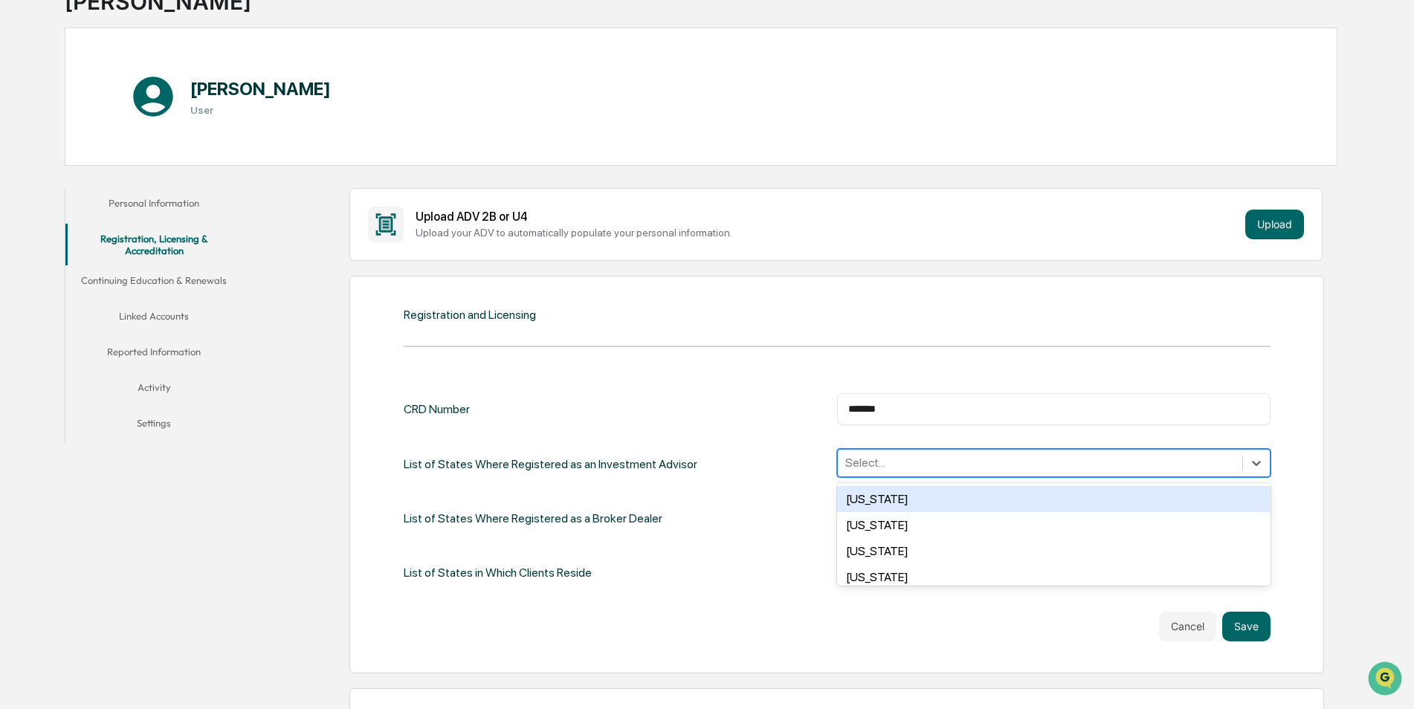
scroll to position [120, 0]
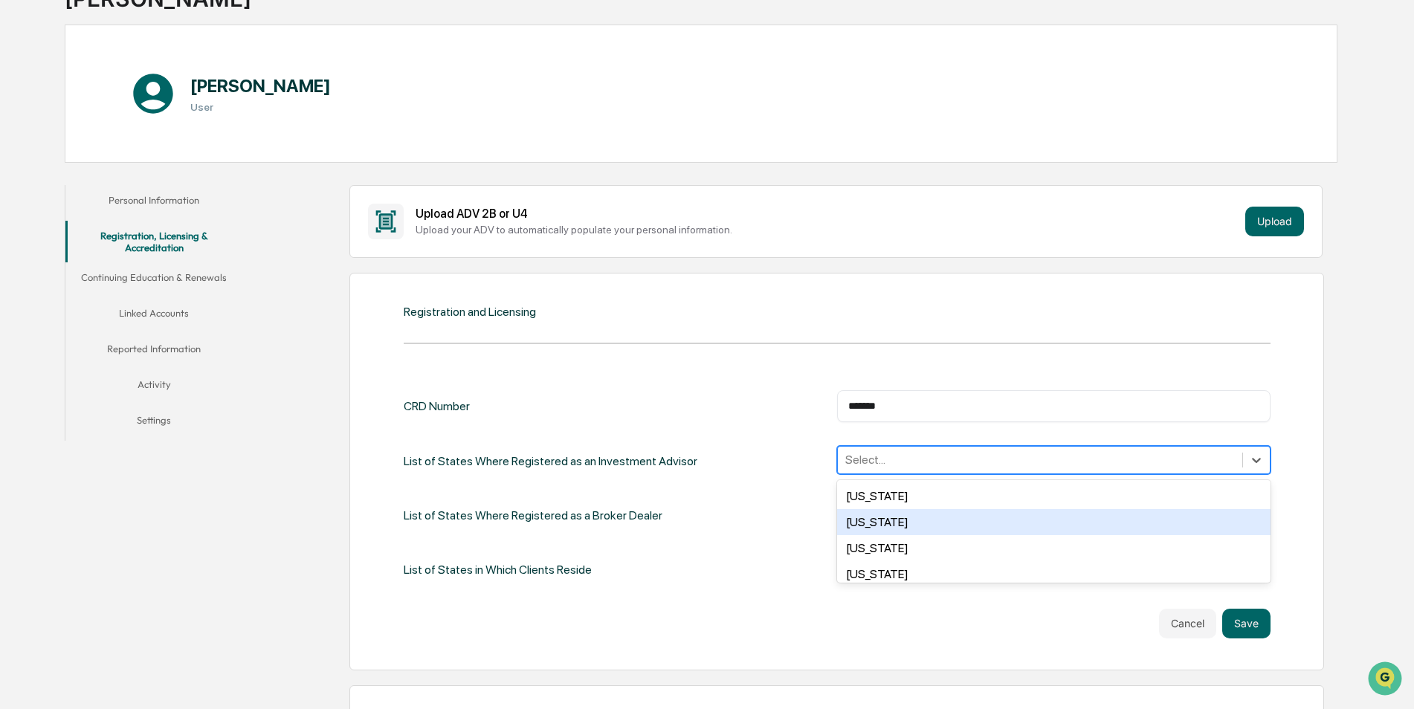
click at [857, 523] on div "[US_STATE]" at bounding box center [1053, 522] width 433 height 26
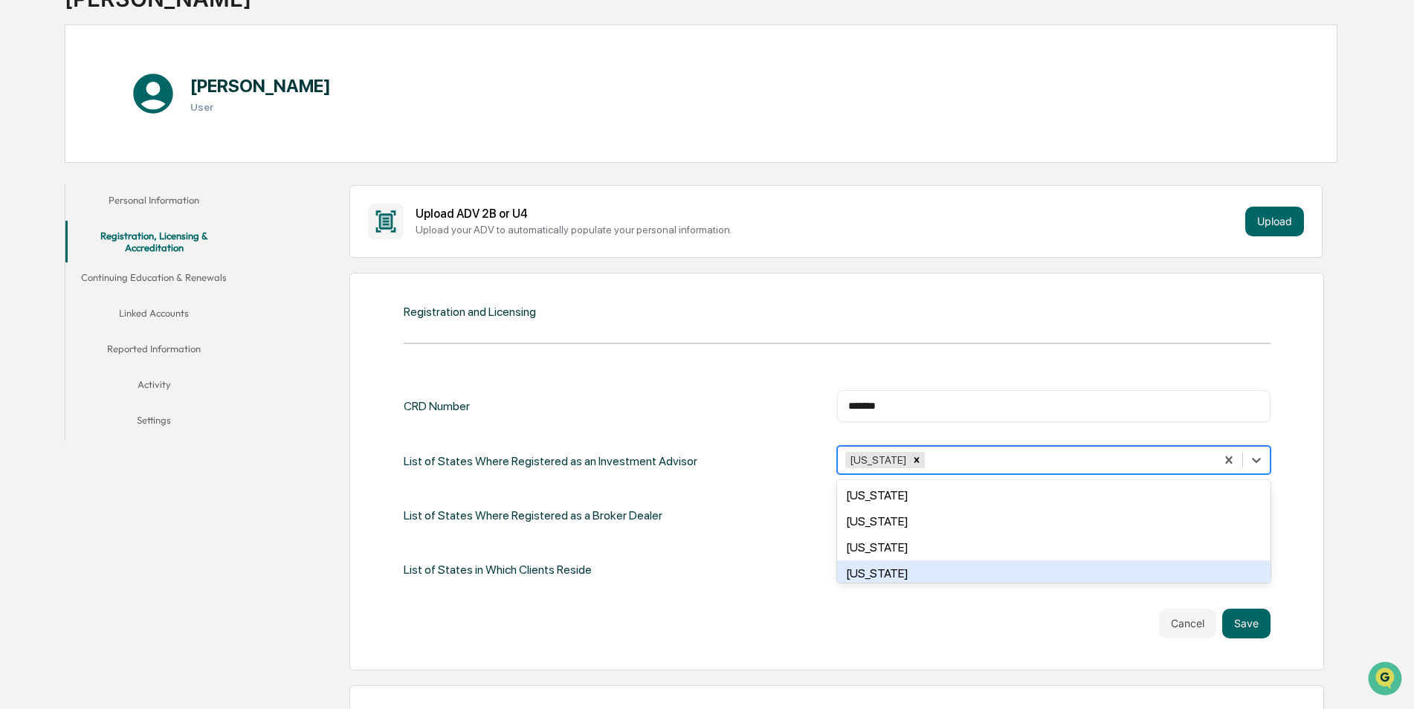
scroll to position [0, 0]
click at [879, 577] on div "[US_STATE]" at bounding box center [1053, 574] width 433 height 26
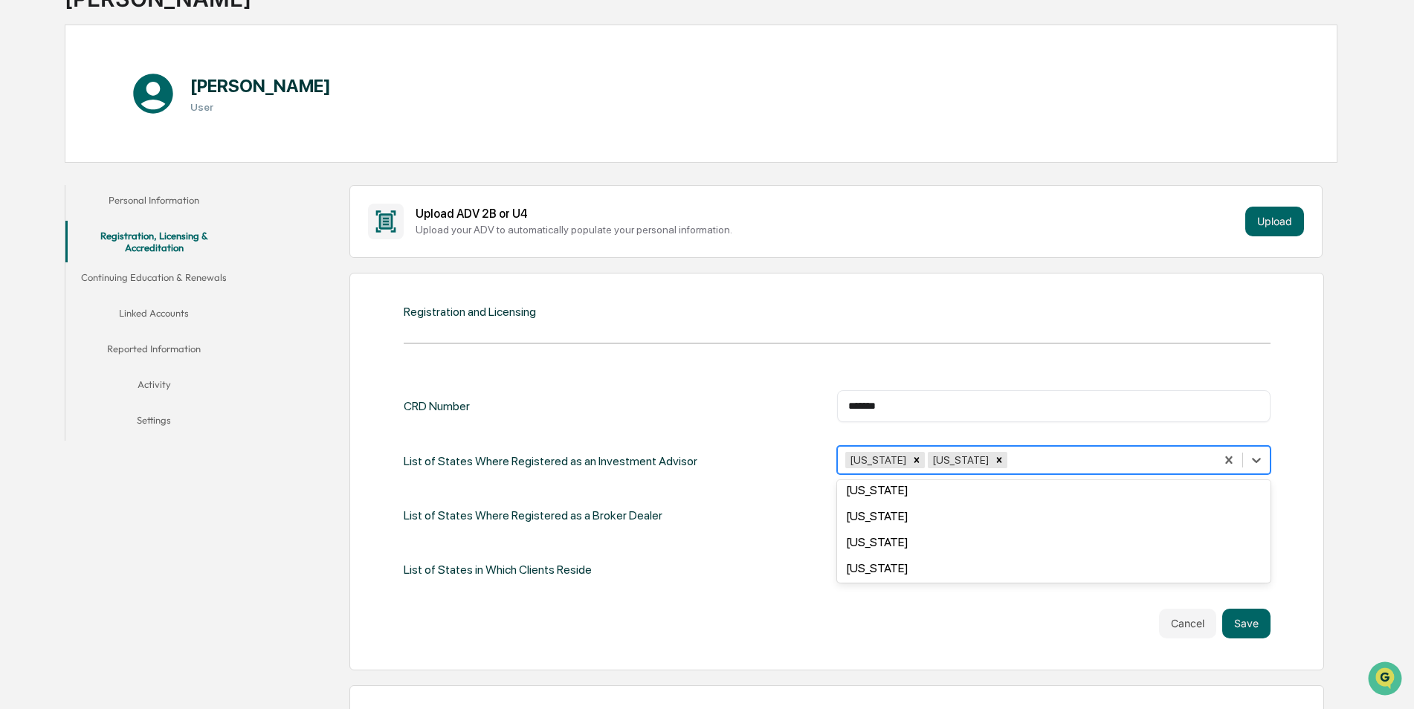
scroll to position [892, 0]
click at [884, 488] on div "[US_STATE]" at bounding box center [1053, 489] width 433 height 26
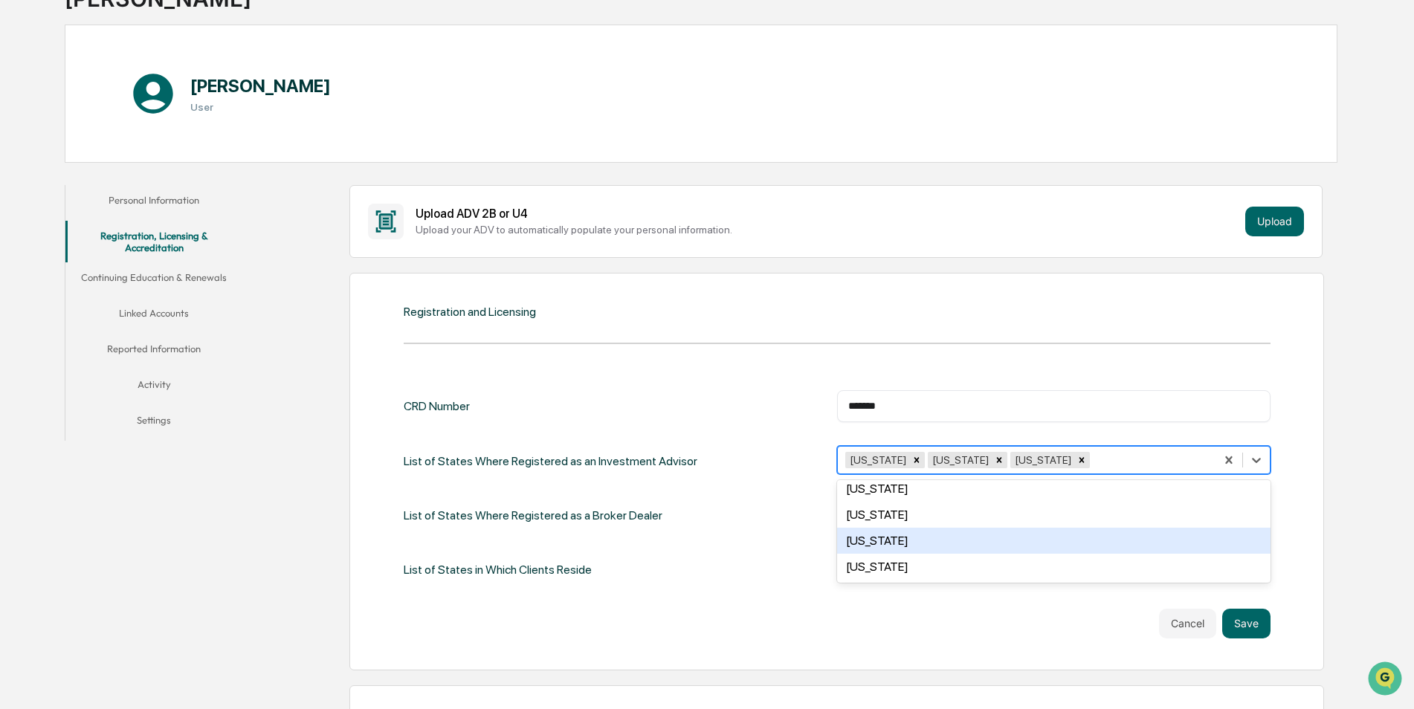
scroll to position [1052, 0]
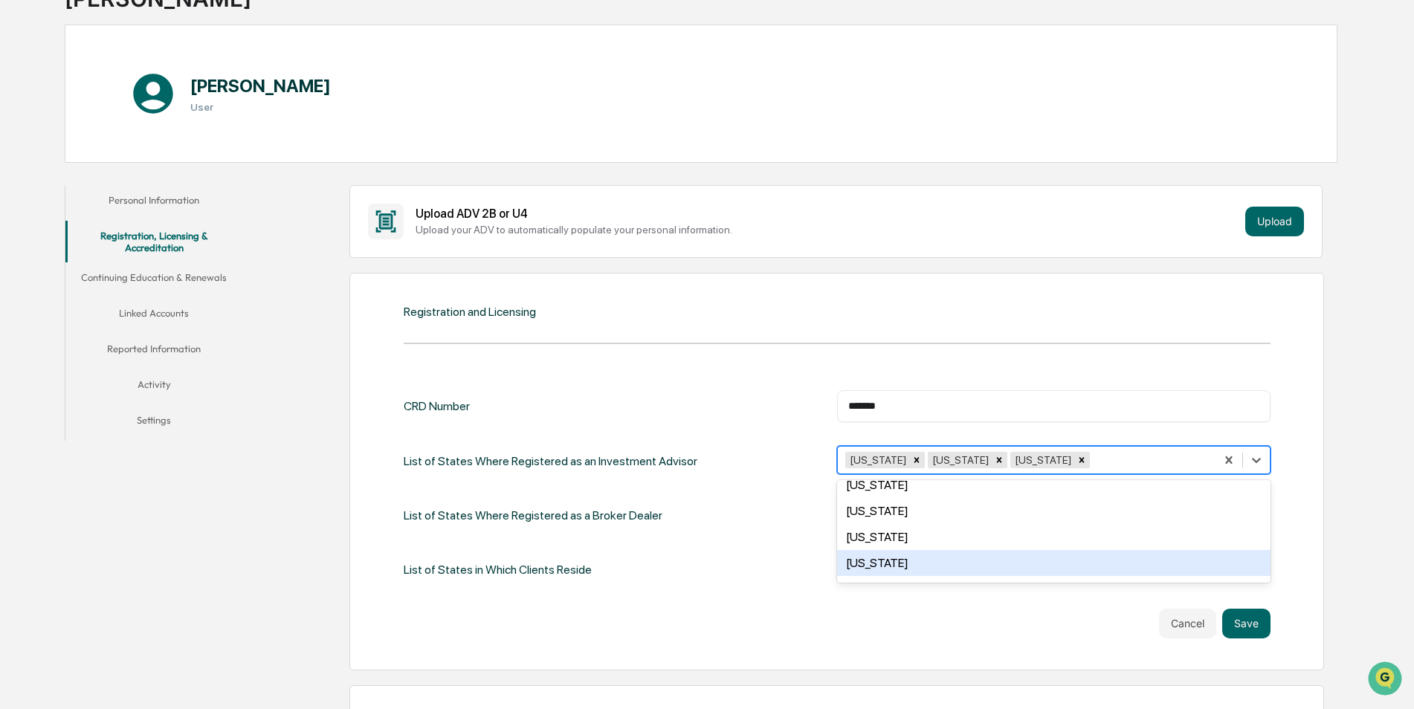
click at [889, 557] on div "[US_STATE]" at bounding box center [1053, 563] width 433 height 26
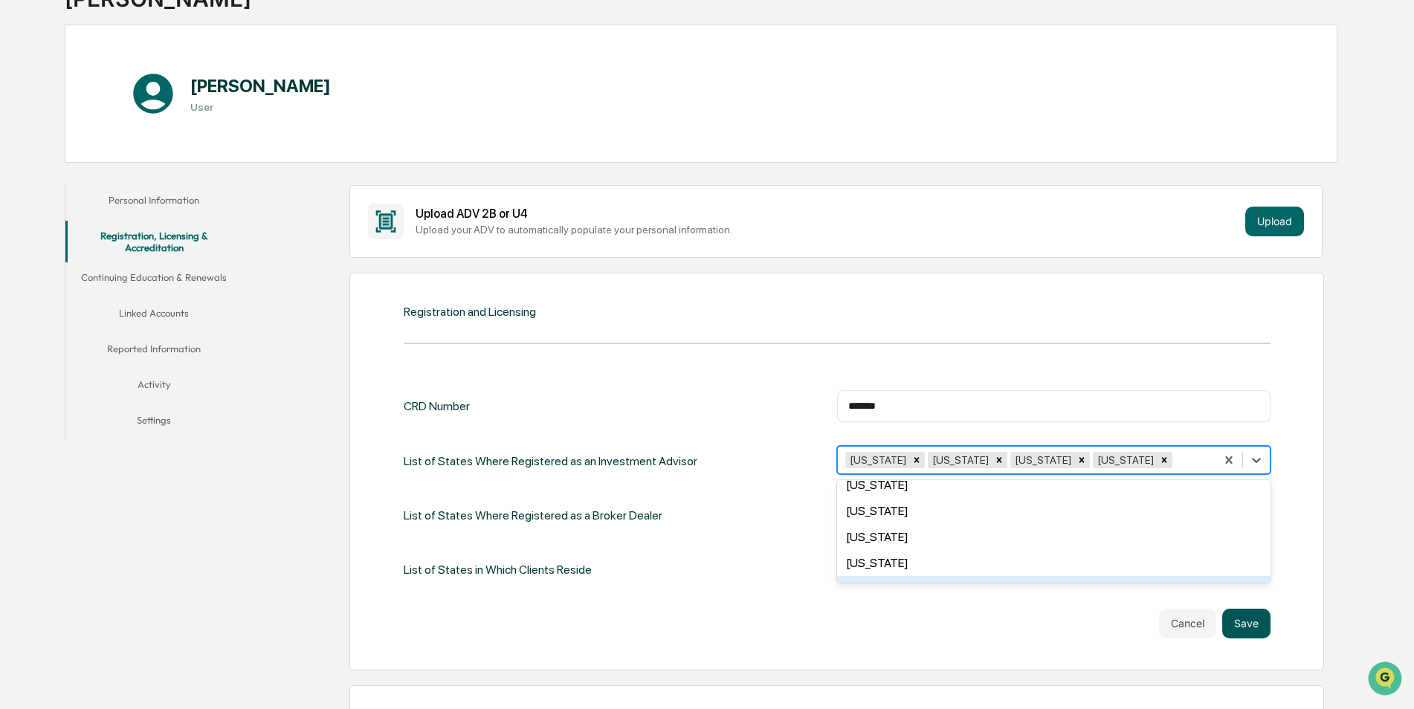
click at [1253, 625] on button "Save" at bounding box center [1246, 624] width 48 height 30
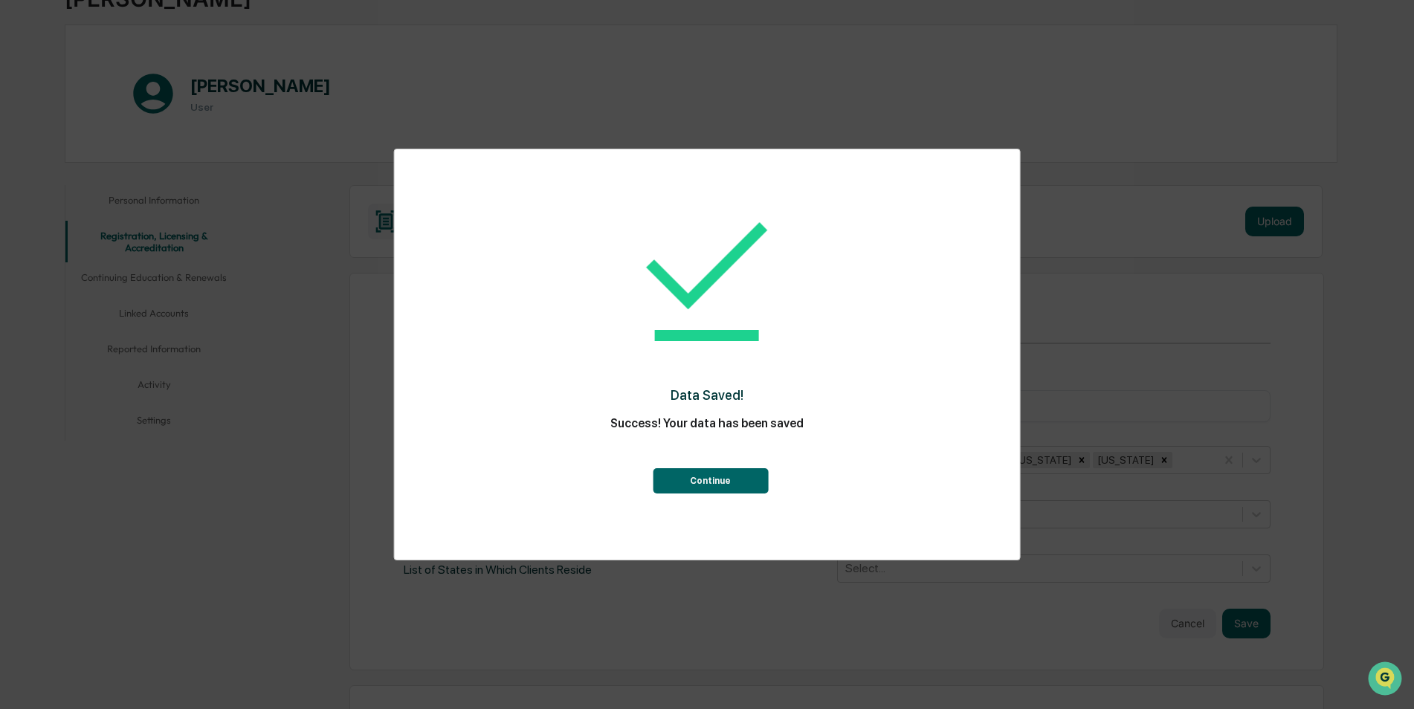
click at [714, 482] on button "Continue" at bounding box center [710, 480] width 115 height 25
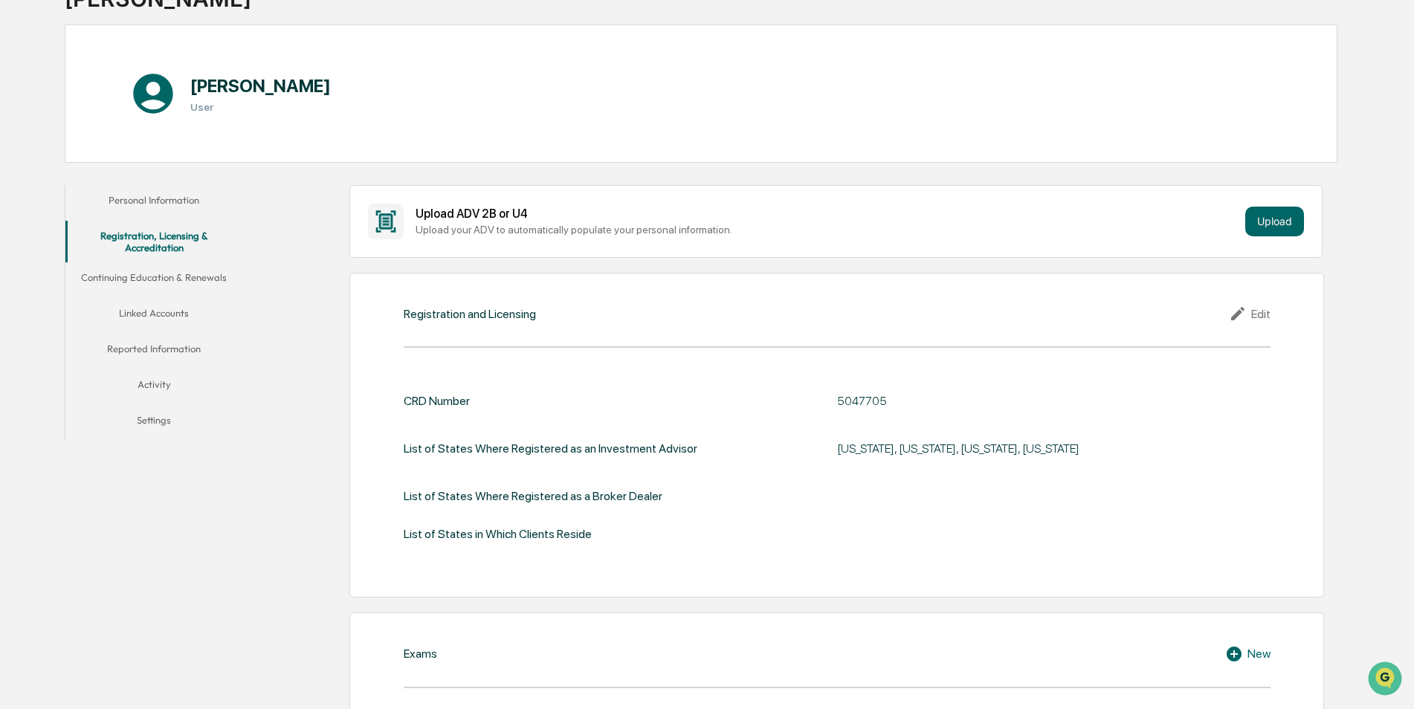
click at [874, 491] on div at bounding box center [1053, 496] width 433 height 14
click at [1259, 308] on div "Edit" at bounding box center [1249, 314] width 42 height 18
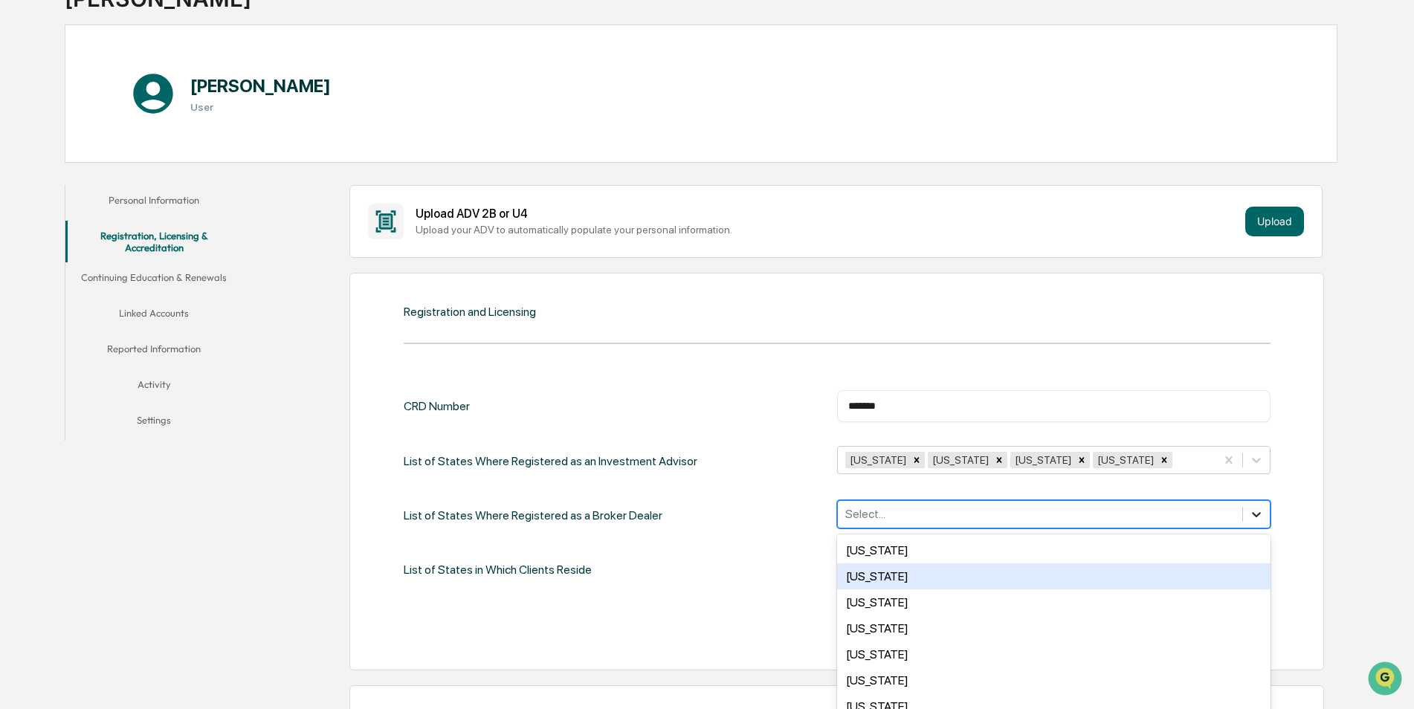
scroll to position [175, 0]
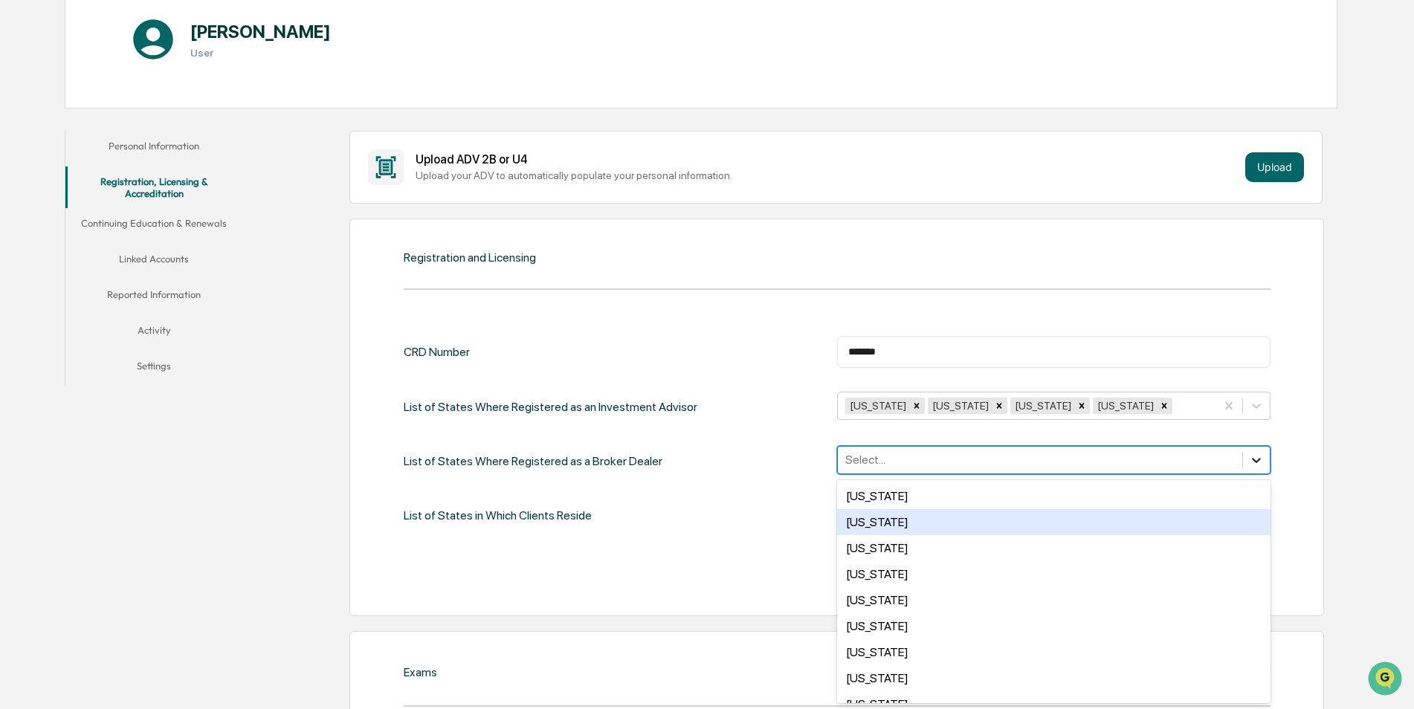
click at [1253, 474] on div "50 results available. Use Up and Down to choose options, press Enter to select …" at bounding box center [1053, 460] width 433 height 28
click at [874, 530] on div "[US_STATE]" at bounding box center [1053, 522] width 433 height 26
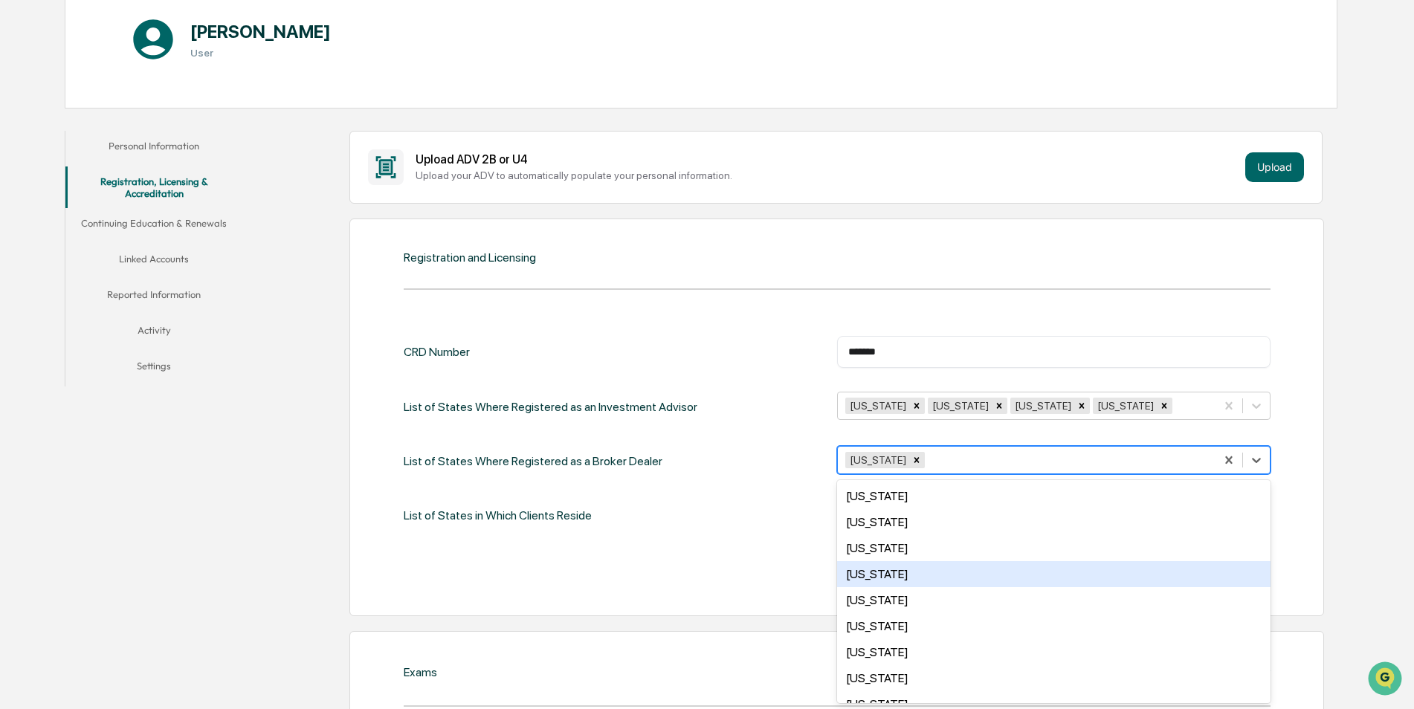
click at [880, 575] on div "[US_STATE]" at bounding box center [1053, 574] width 433 height 26
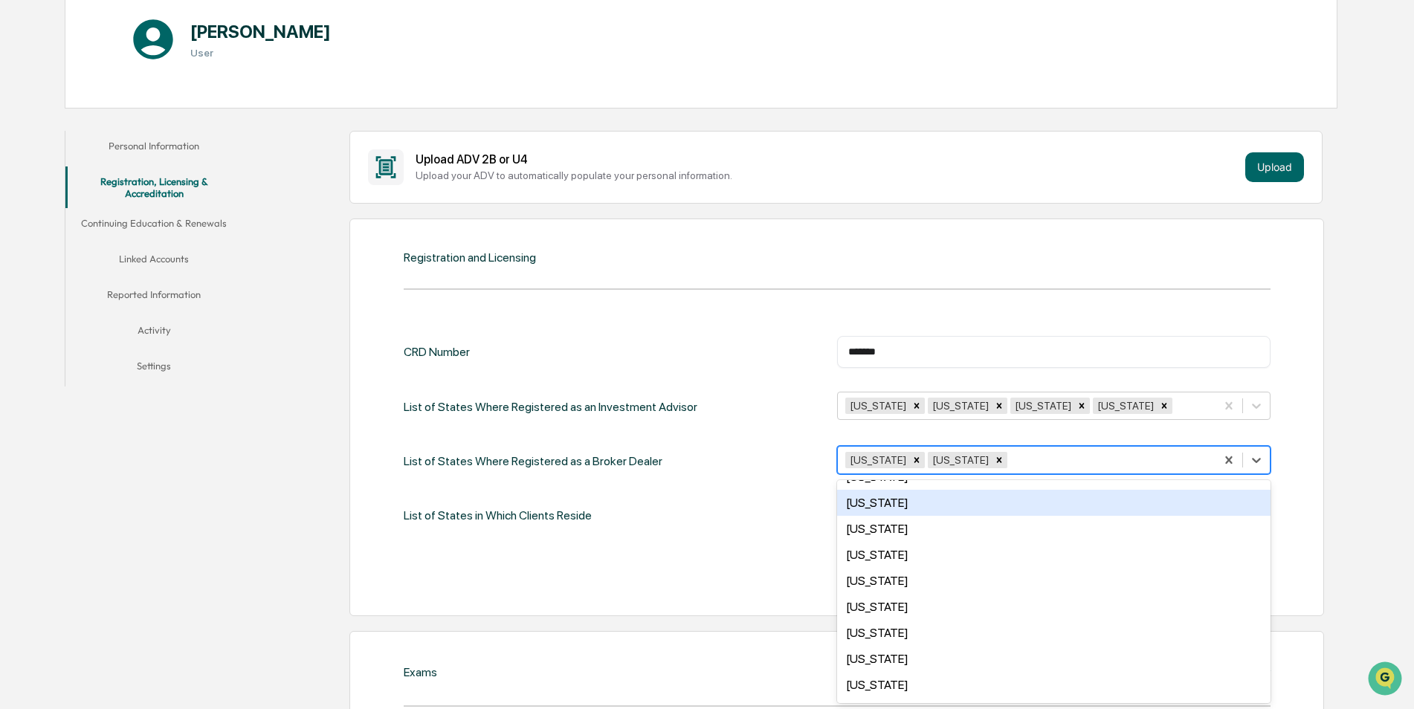
scroll to position [743, 0]
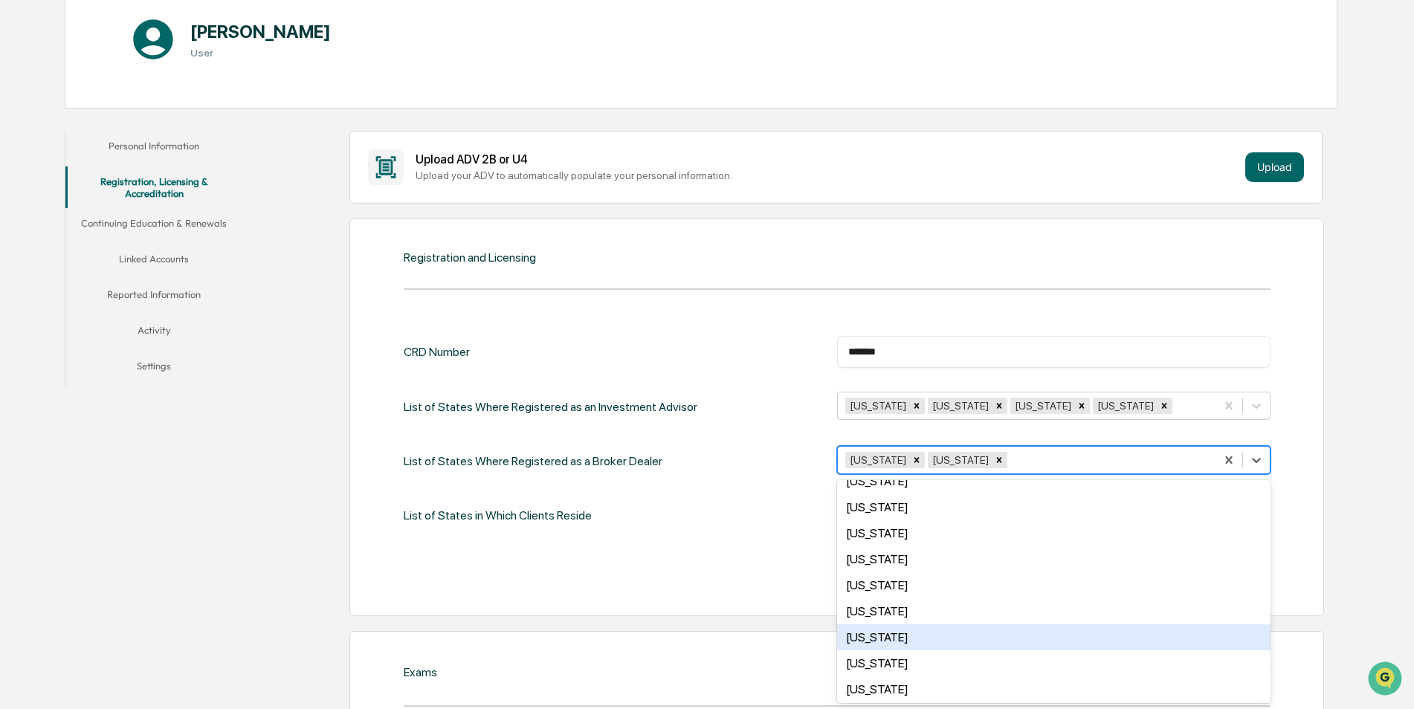
click at [877, 635] on div "[US_STATE]" at bounding box center [1053, 637] width 433 height 26
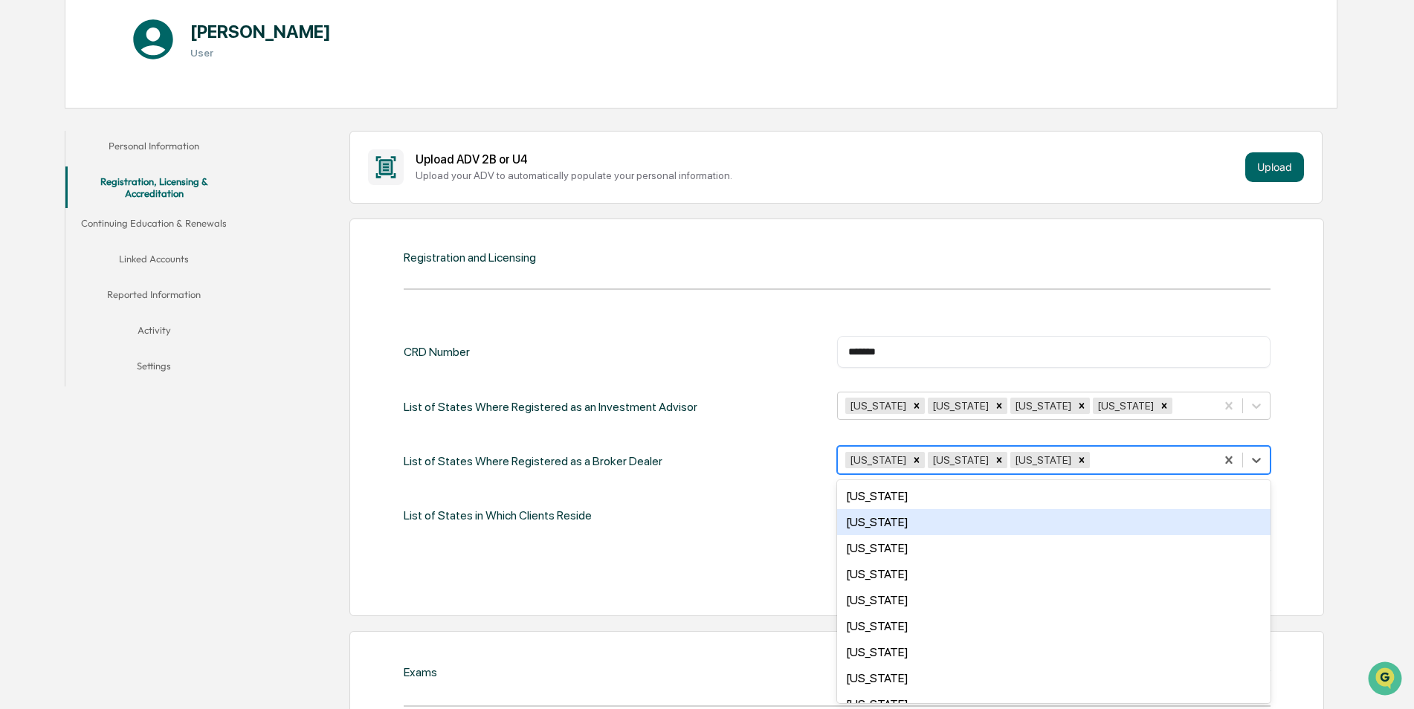
scroll to position [1006, 0]
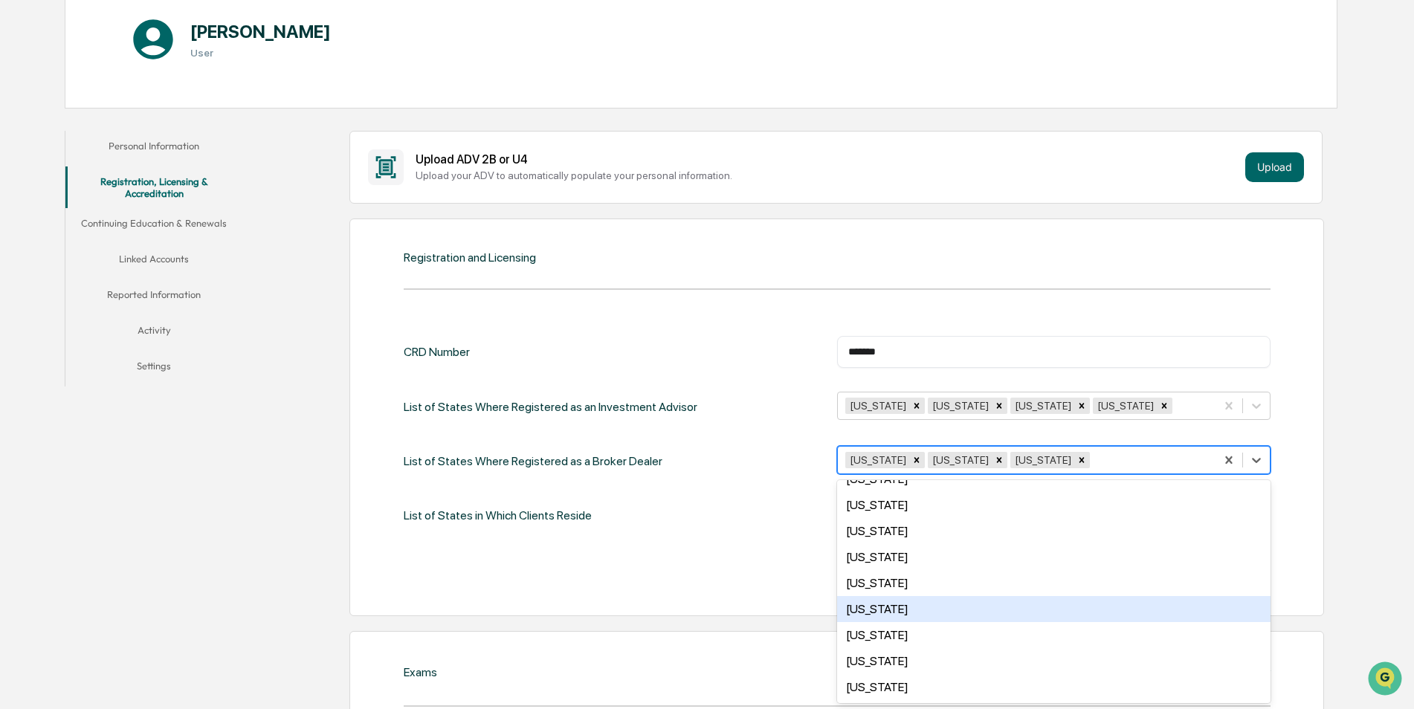
click at [885, 609] on div "[US_STATE]" at bounding box center [1053, 609] width 433 height 26
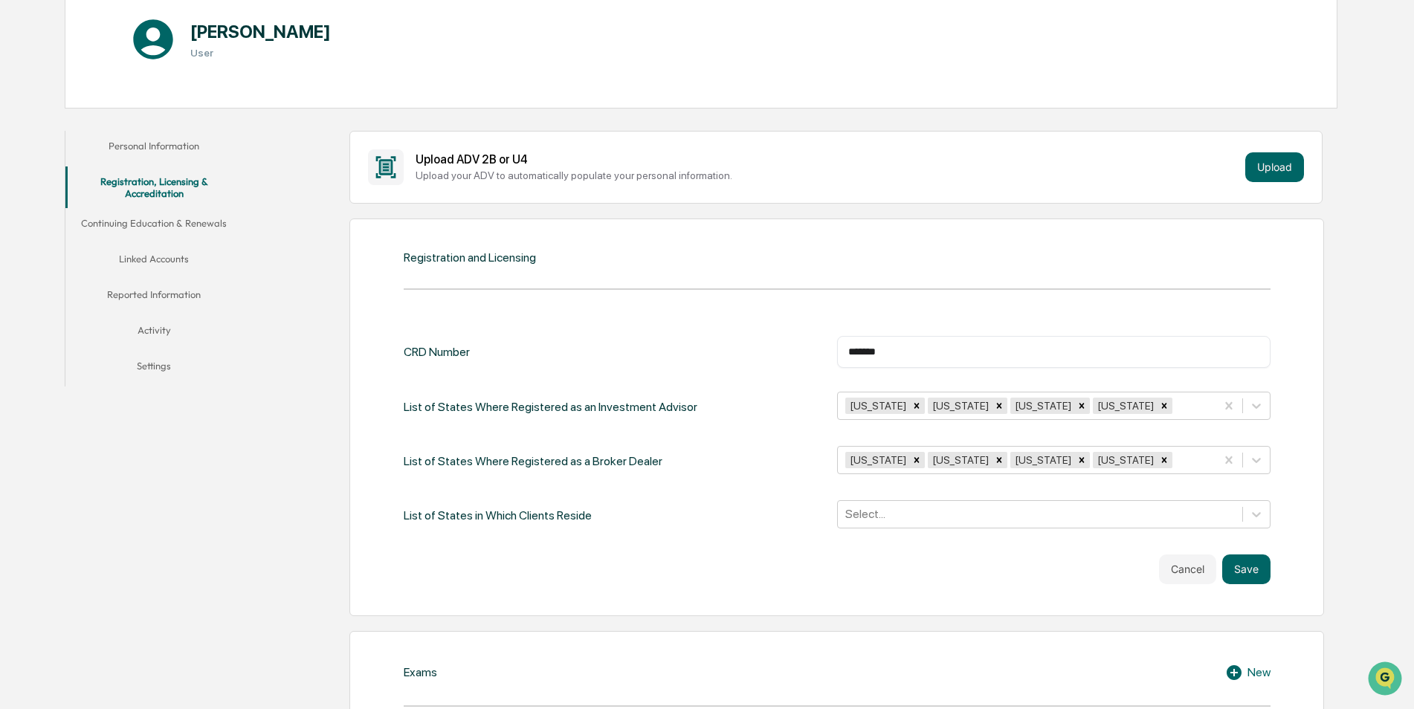
click at [1311, 522] on div "Registration and Licensing CRD Number ******* ​ List of States Where Registered…" at bounding box center [836, 417] width 974 height 398
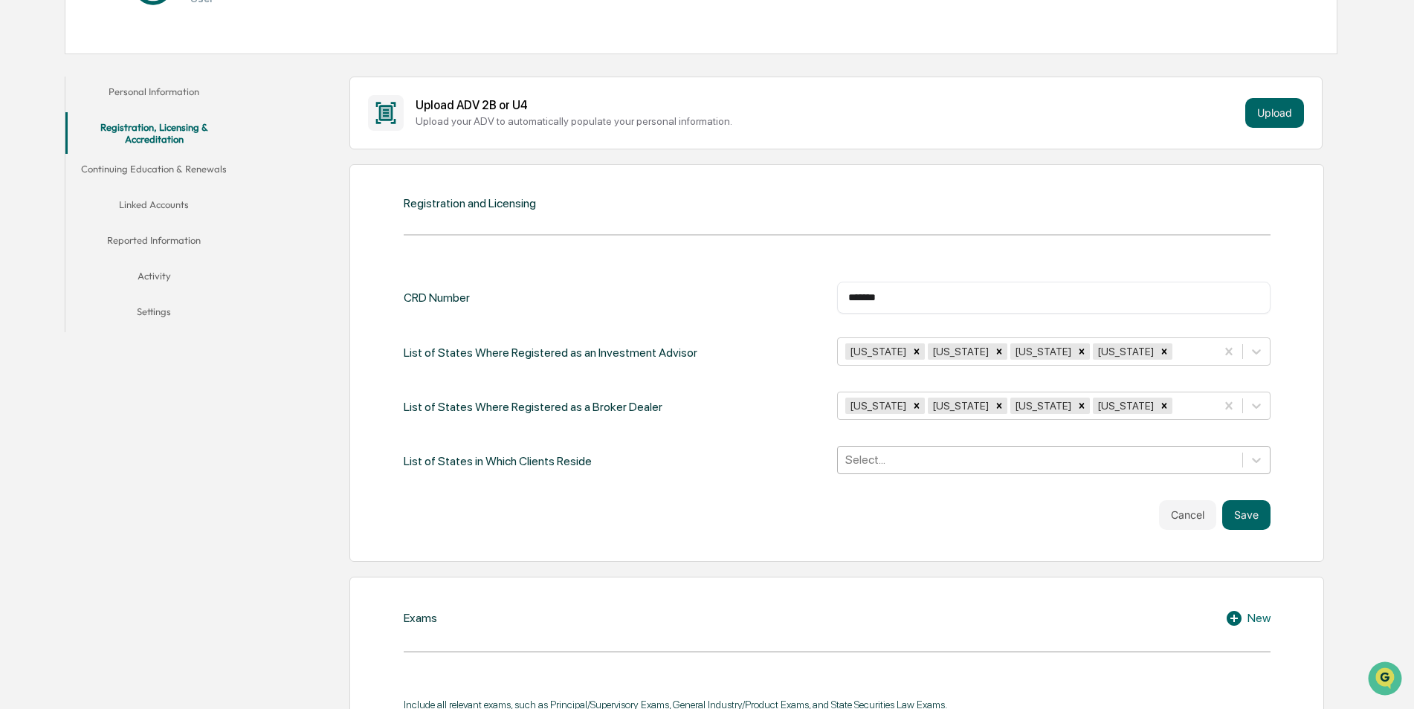
click at [896, 474] on div "Select..." at bounding box center [1053, 460] width 433 height 28
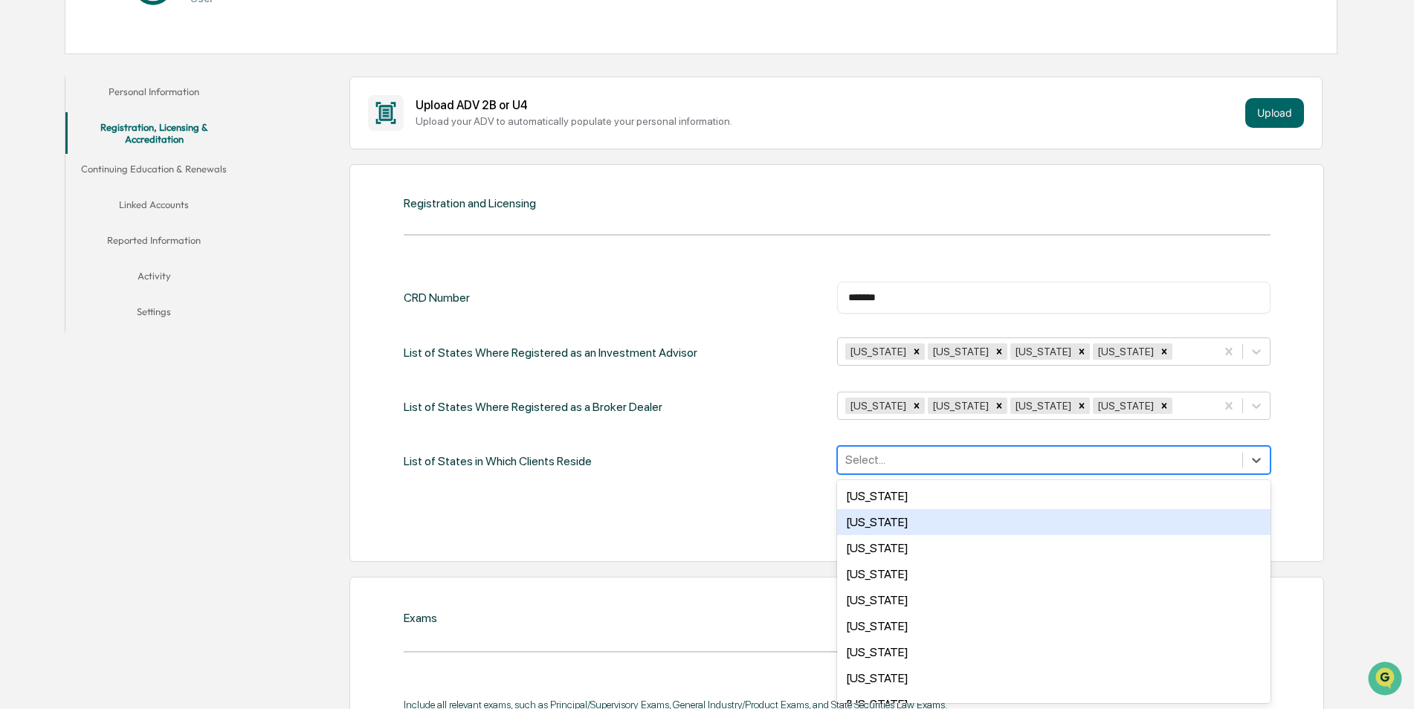
click at [879, 520] on div "[US_STATE]" at bounding box center [1053, 522] width 433 height 26
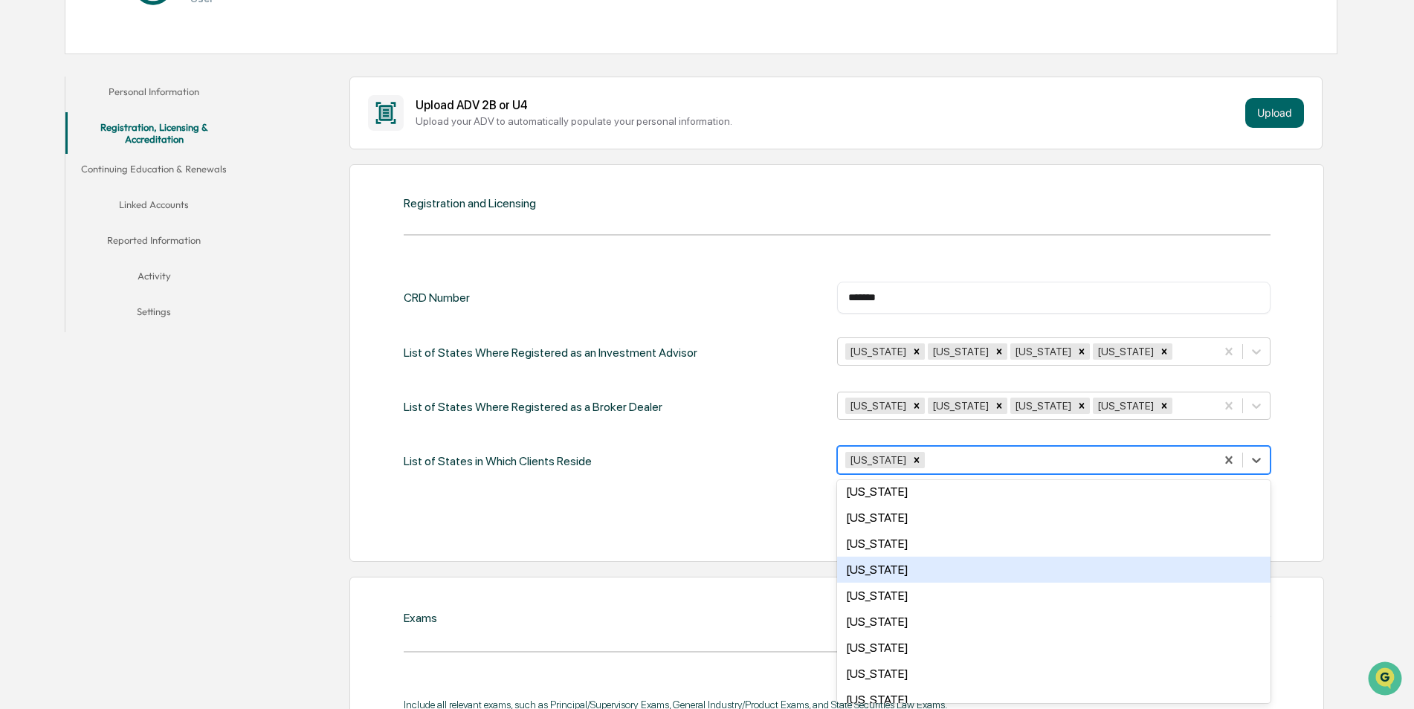
scroll to position [74, 0]
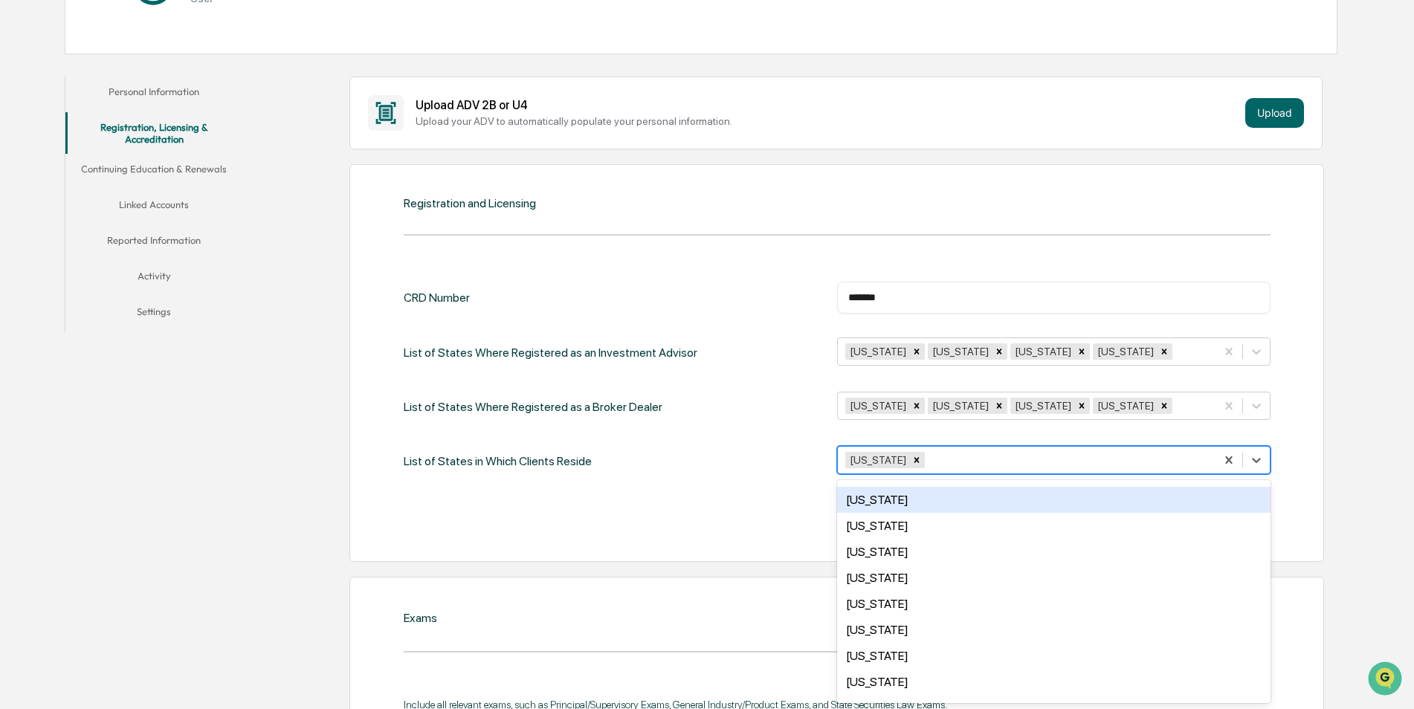
click at [871, 505] on div "[US_STATE]" at bounding box center [1053, 500] width 433 height 26
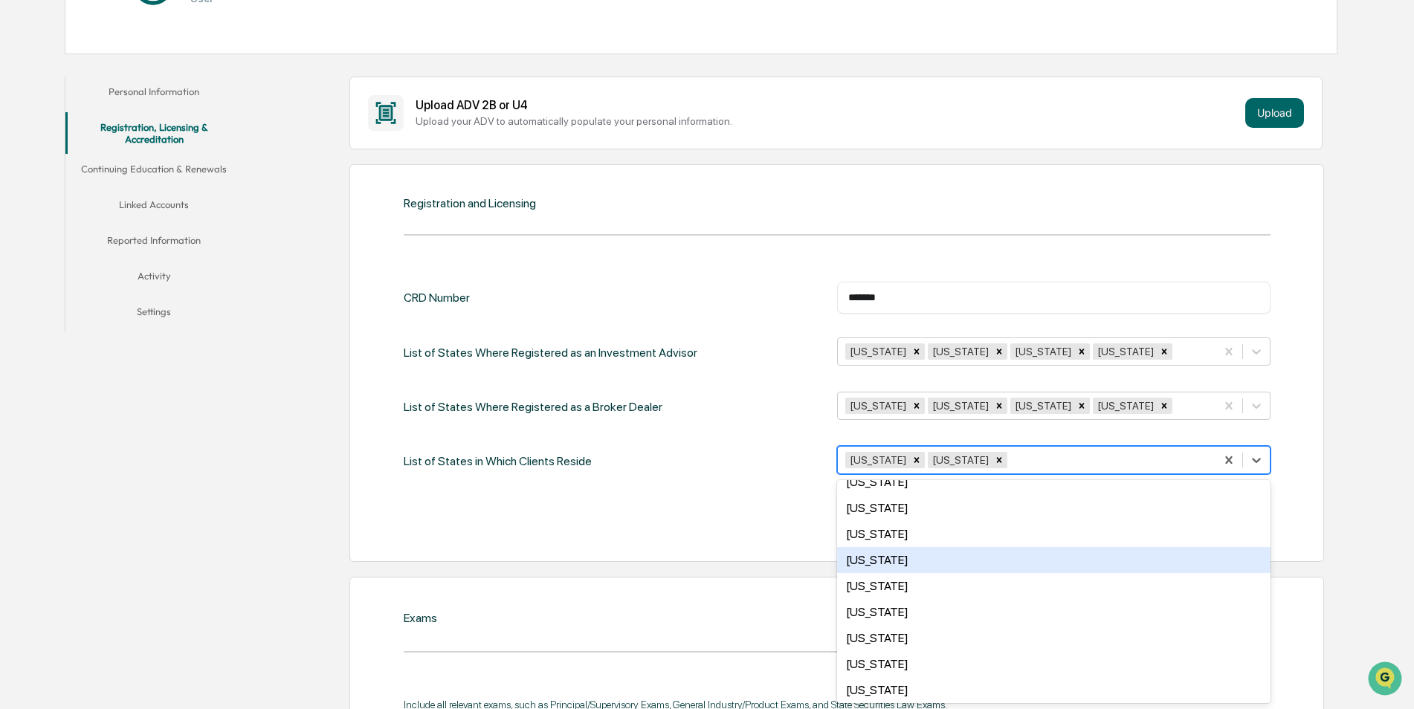
scroll to position [743, 0]
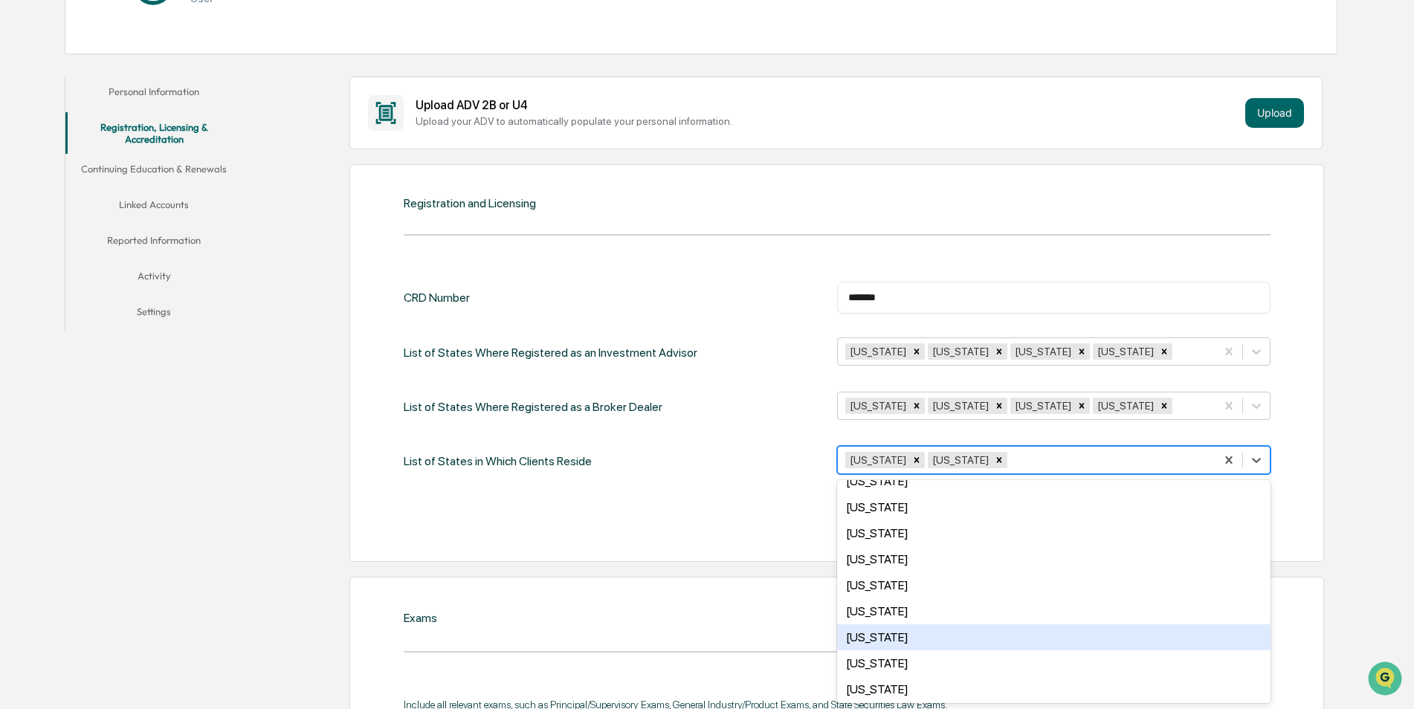
click at [870, 632] on div "[US_STATE]" at bounding box center [1053, 637] width 433 height 26
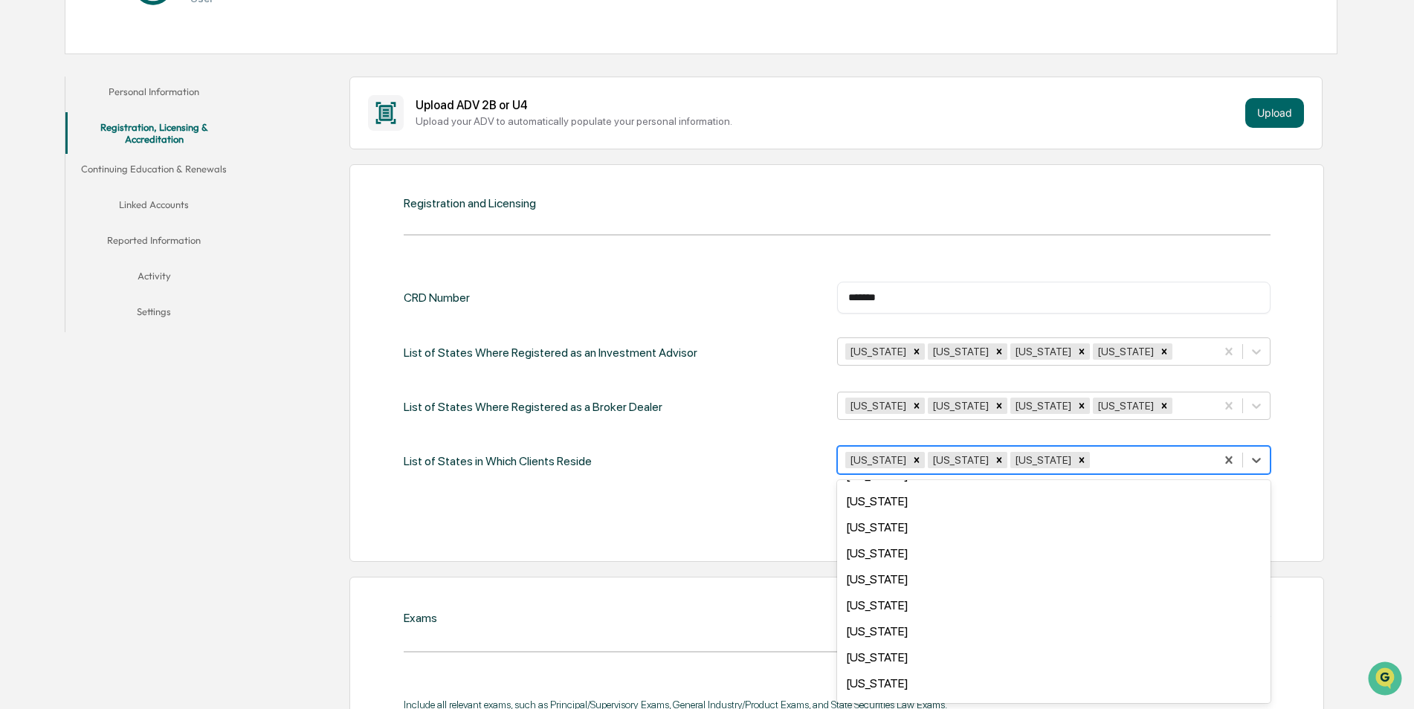
scroll to position [966, 0]
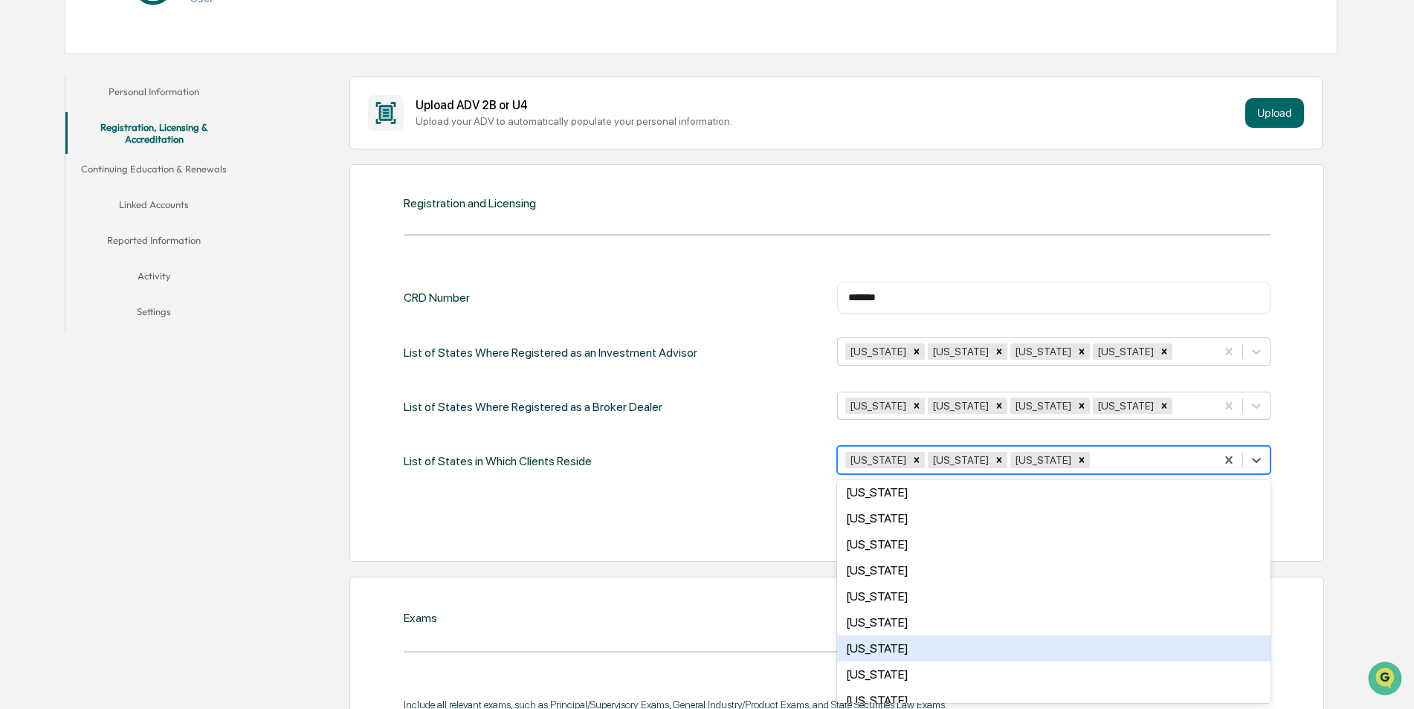
click at [891, 647] on div "[US_STATE]" at bounding box center [1053, 648] width 433 height 26
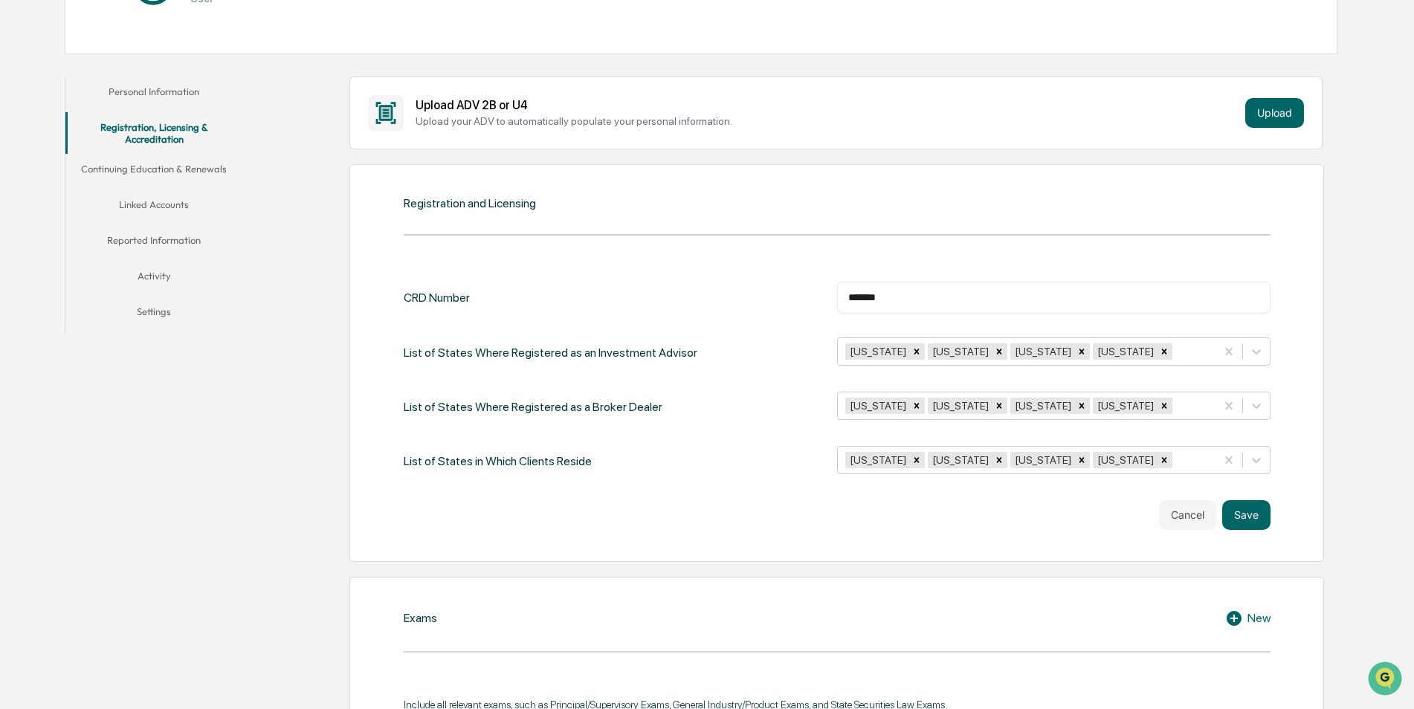
click at [1289, 515] on div "Registration and Licensing CRD Number ******* ​ List of States Where Registered…" at bounding box center [836, 363] width 974 height 398
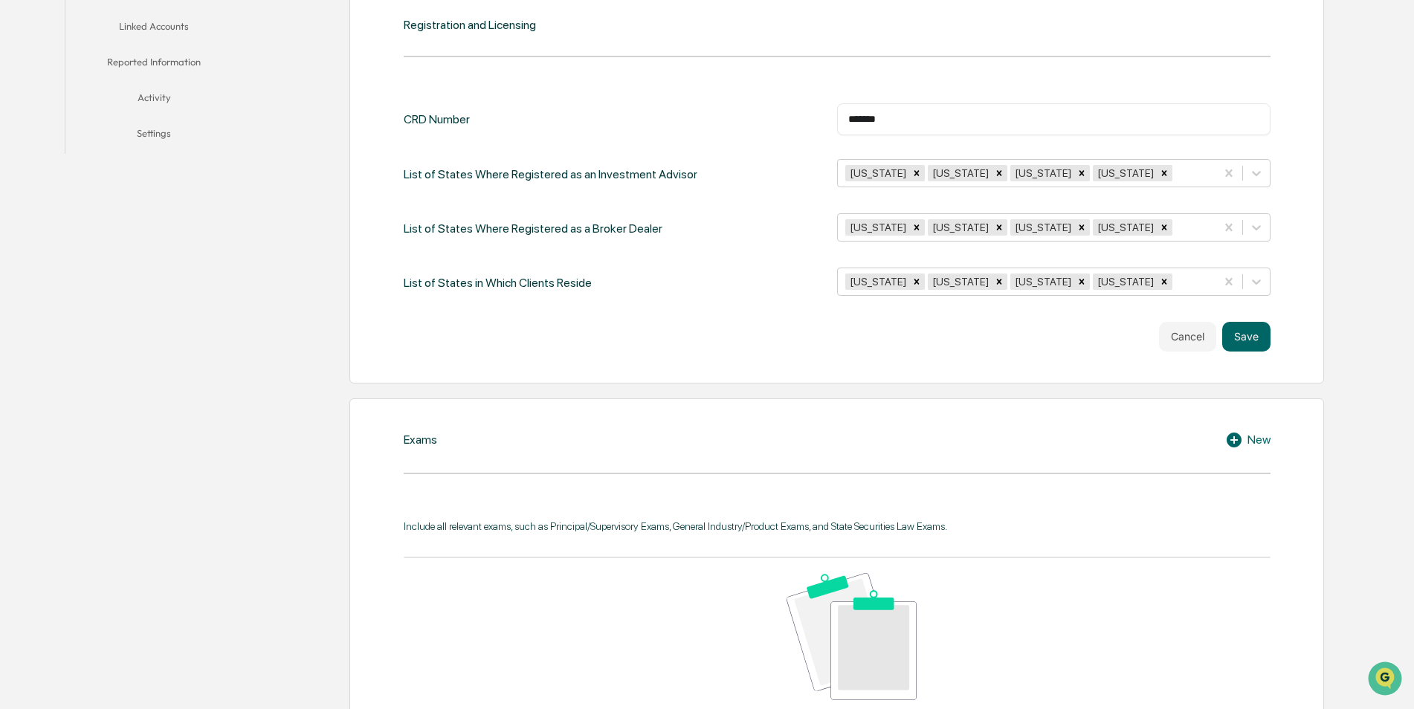
scroll to position [452, 0]
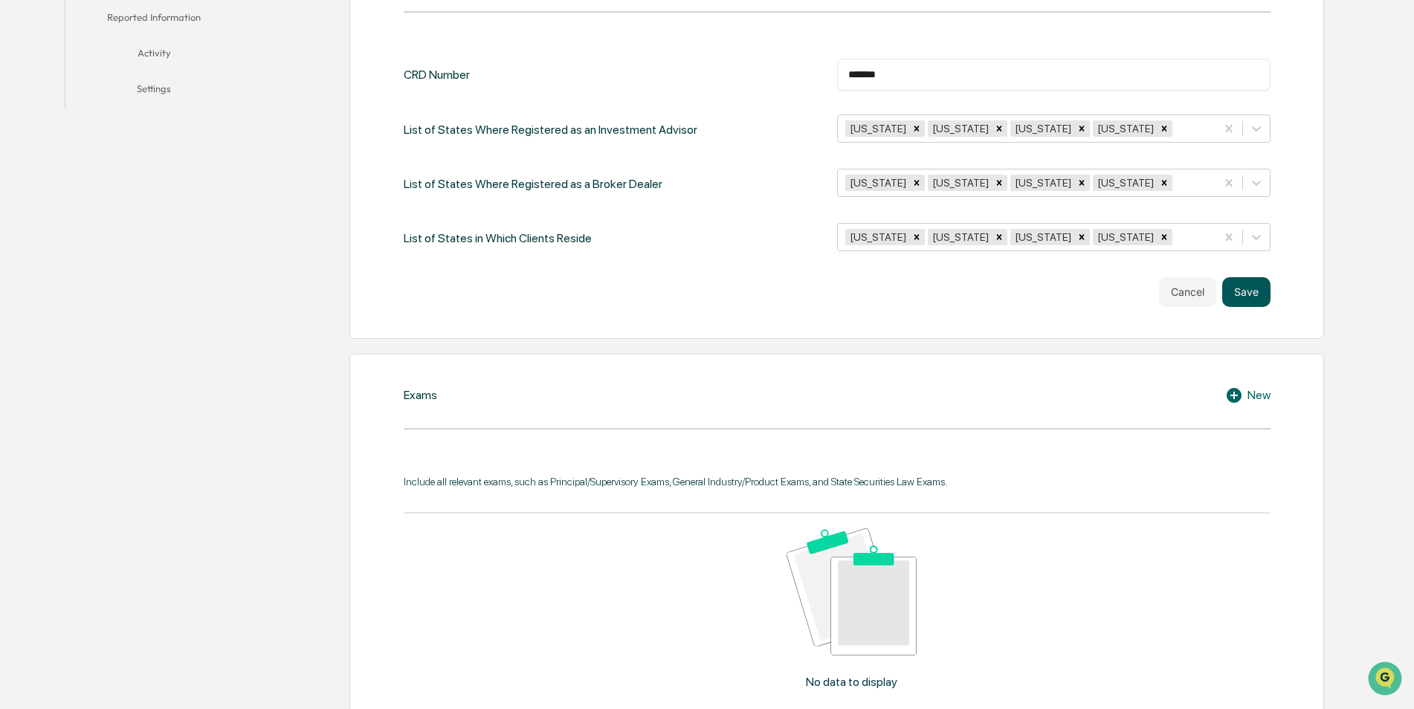
click at [1243, 296] on button "Save" at bounding box center [1246, 292] width 48 height 30
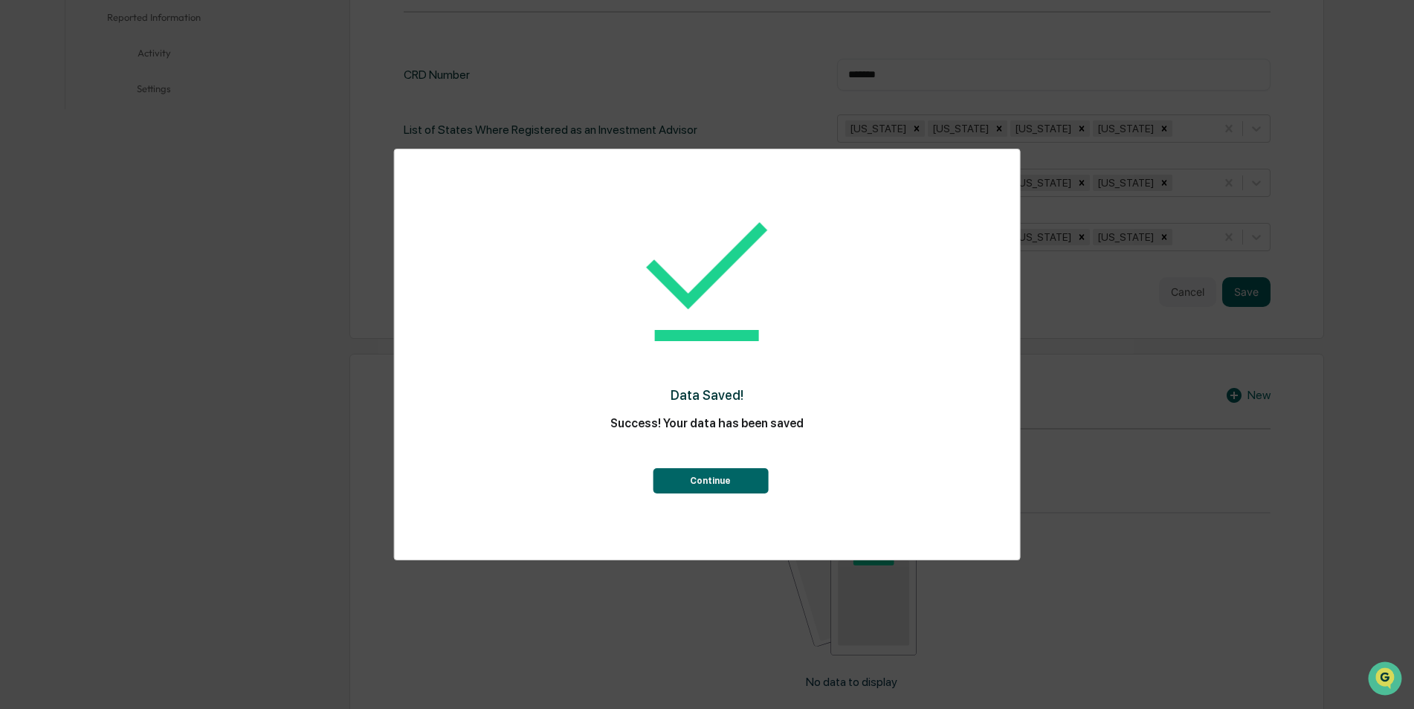
click at [710, 482] on button "Continue" at bounding box center [710, 480] width 115 height 25
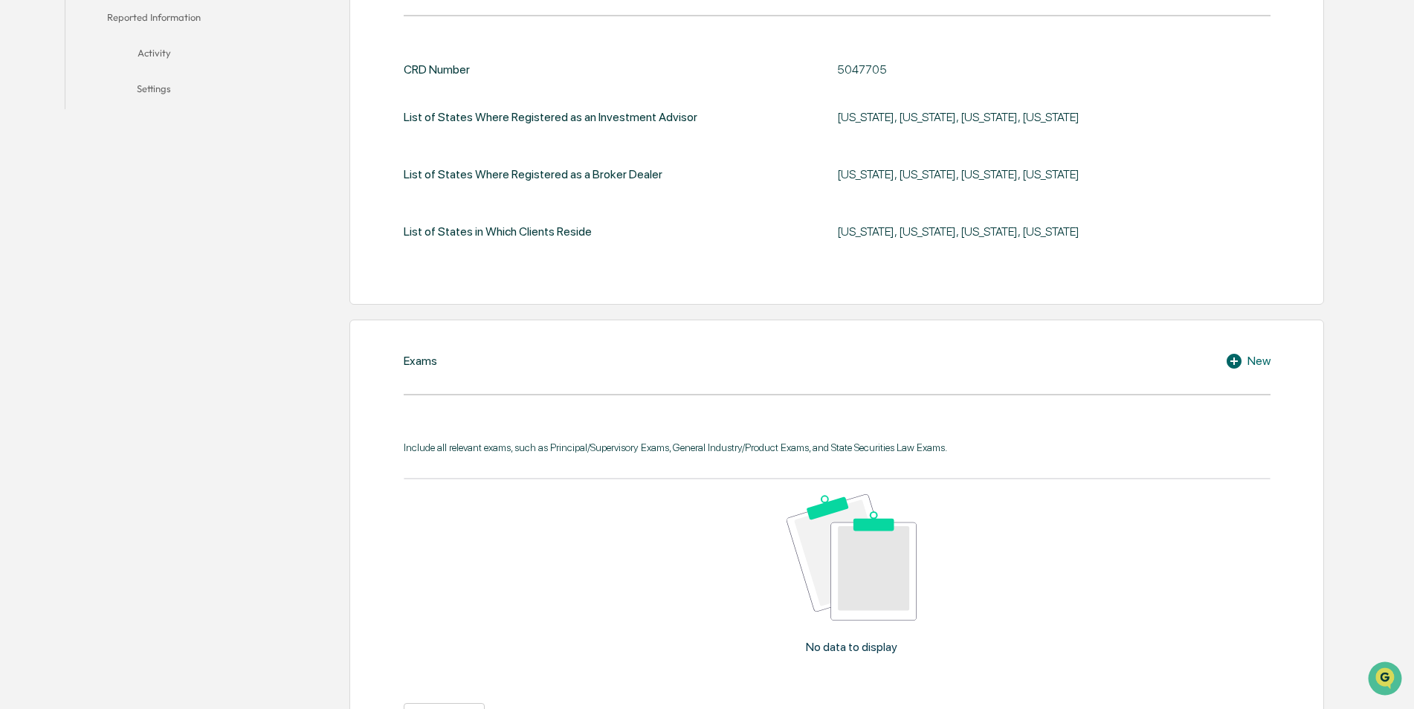
click at [1241, 360] on icon at bounding box center [1236, 361] width 22 height 18
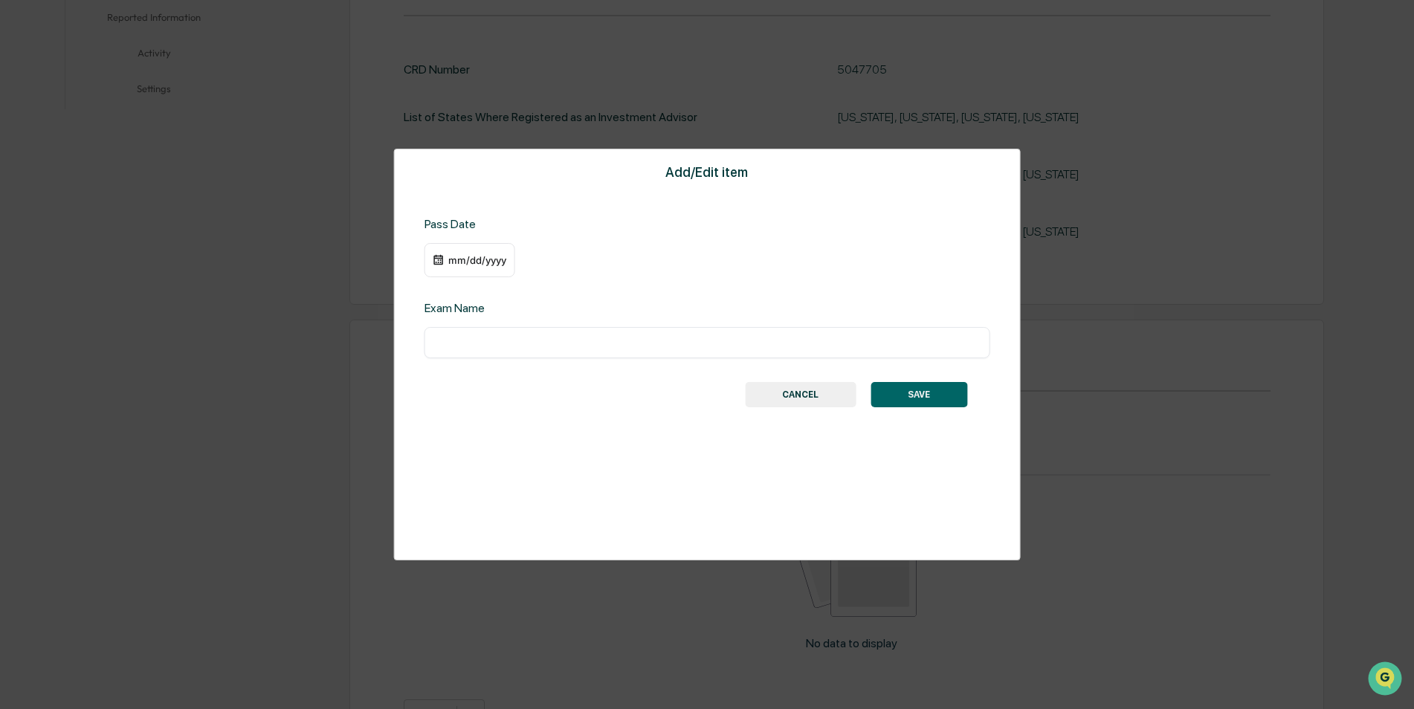
click at [446, 343] on input "text" at bounding box center [707, 342] width 543 height 15
type input "********"
click at [912, 395] on button "SAVE" at bounding box center [918, 394] width 97 height 25
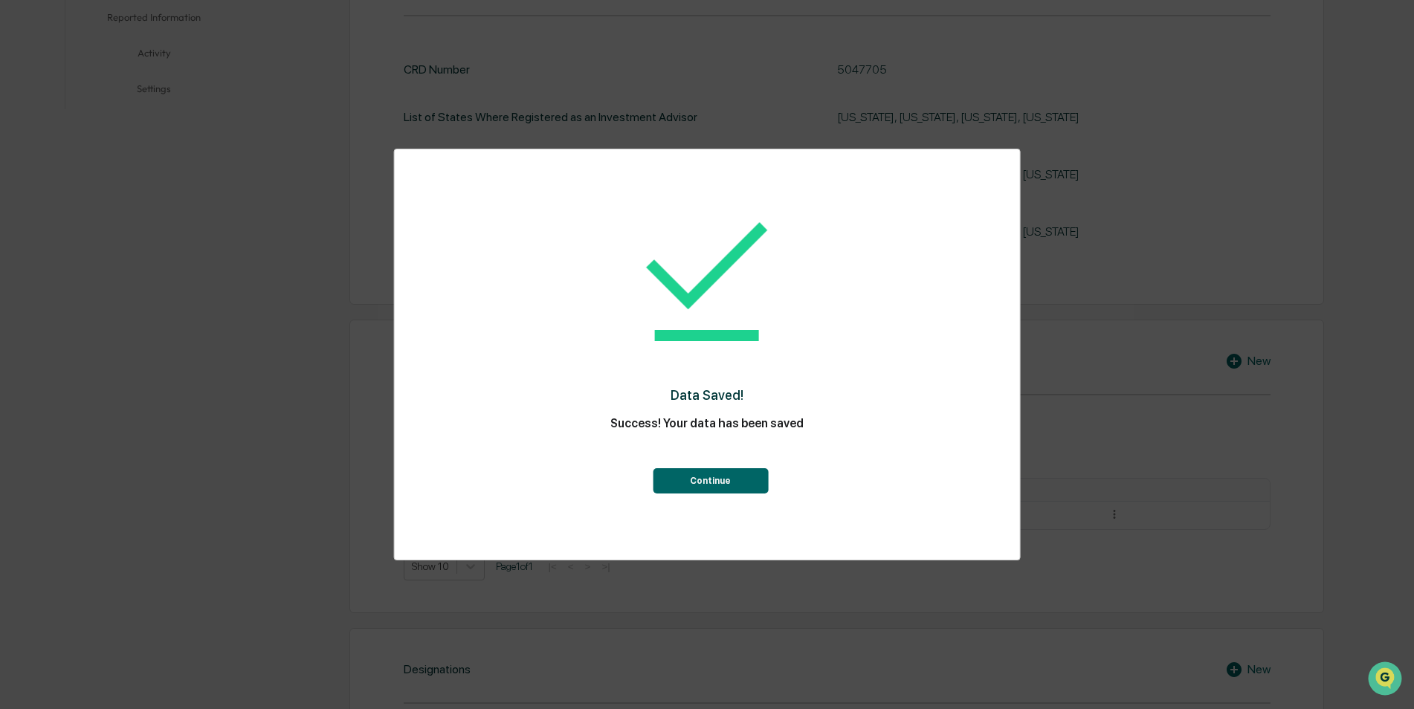
click at [696, 483] on button "Continue" at bounding box center [710, 480] width 115 height 25
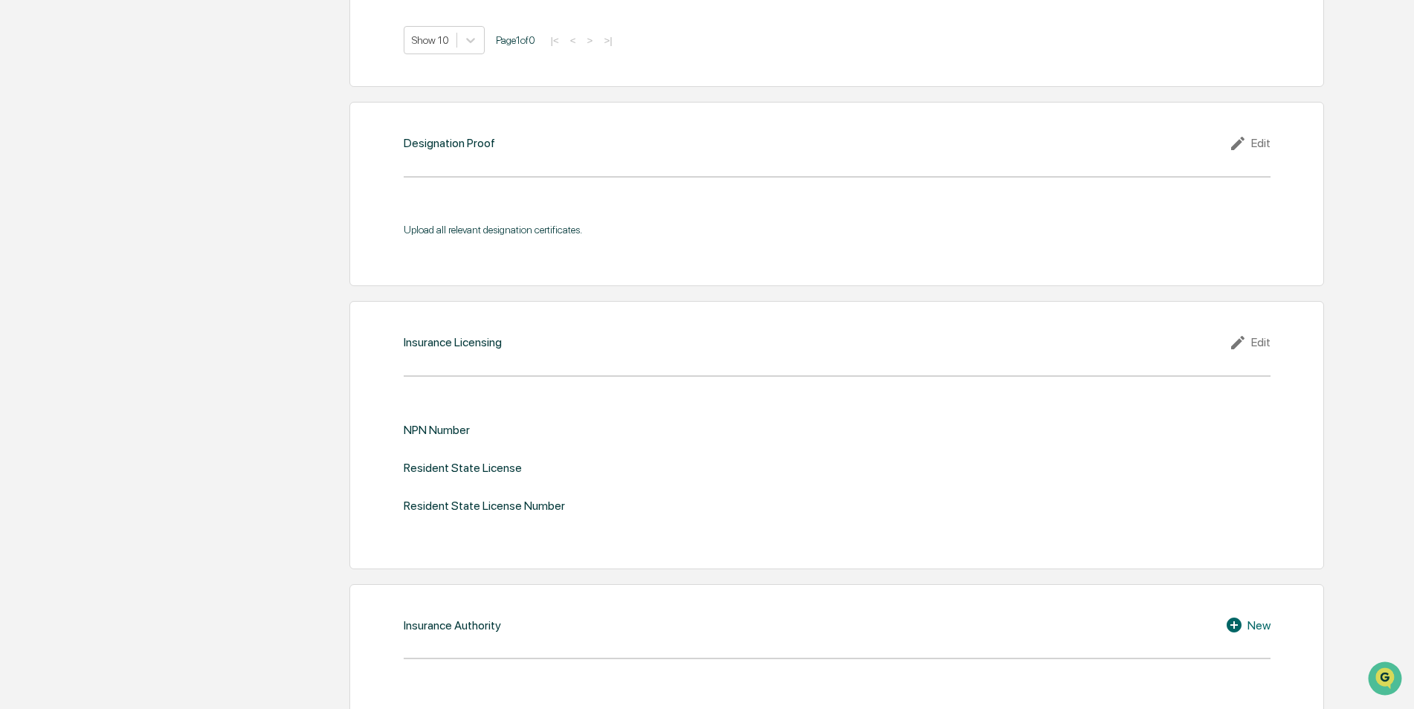
scroll to position [1406, 0]
click at [1266, 344] on div "Edit" at bounding box center [1249, 343] width 42 height 18
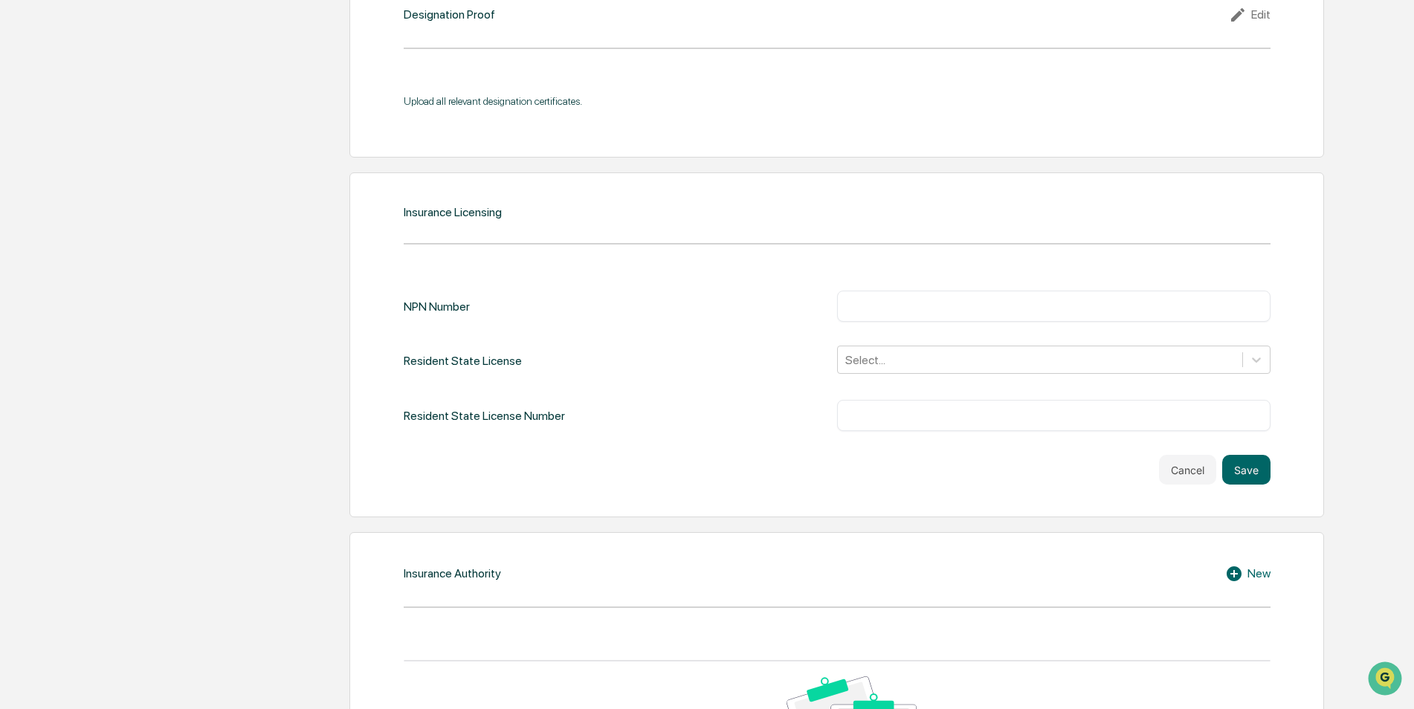
scroll to position [1555, 0]
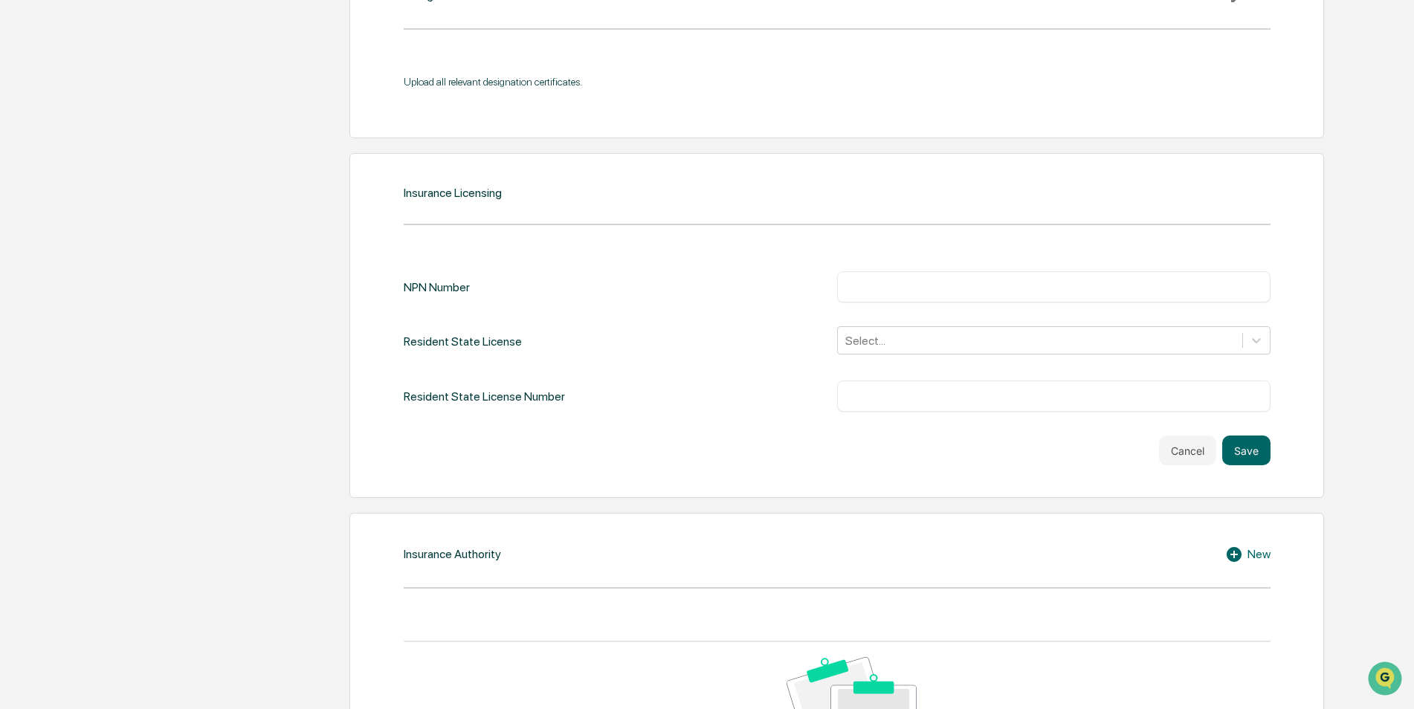
click at [872, 284] on input "text" at bounding box center [1053, 286] width 411 height 15
drag, startPoint x: 914, startPoint y: 291, endPoint x: 829, endPoint y: 291, distance: 85.5
click at [829, 291] on div "NPN Number ******** ​" at bounding box center [837, 286] width 867 height 31
type input "********"
click at [873, 398] on input "text" at bounding box center [1053, 396] width 411 height 15
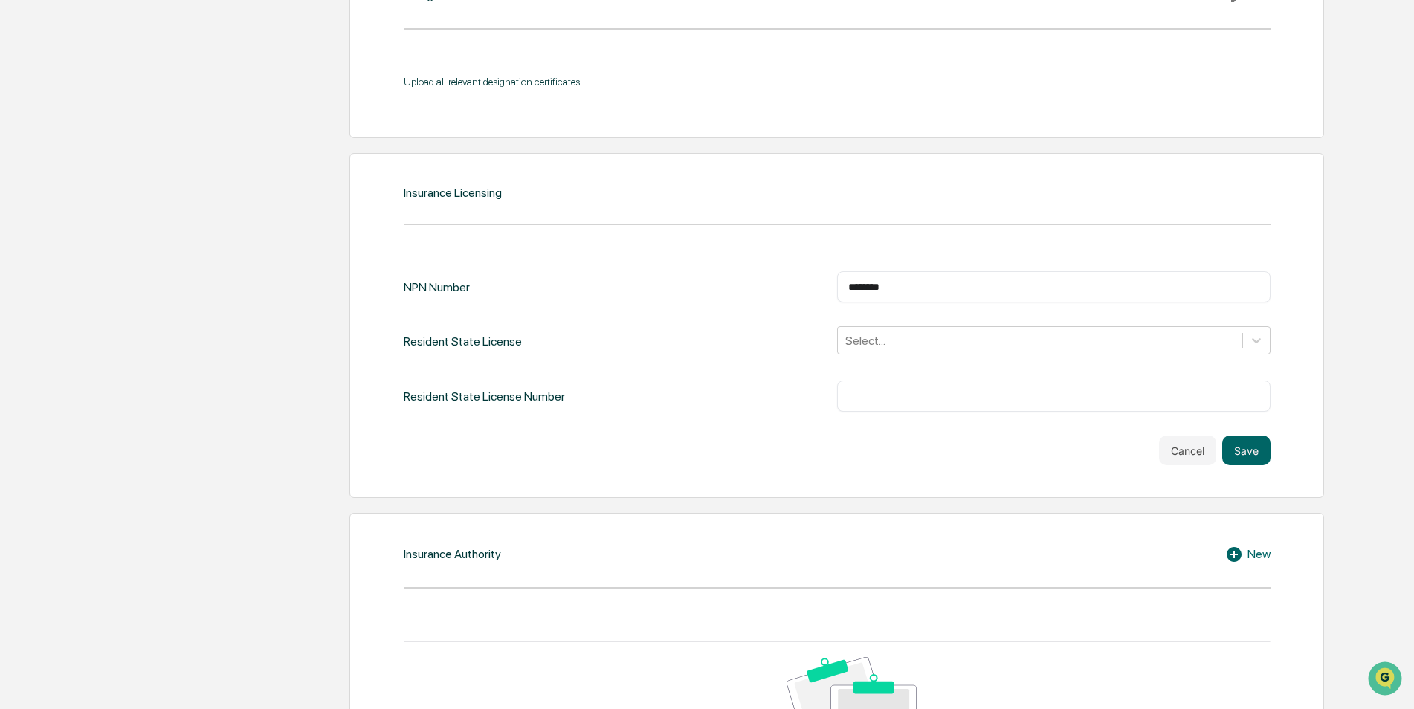
paste input "********"
type input "********"
click at [878, 329] on div "Select..." at bounding box center [1040, 340] width 404 height 23
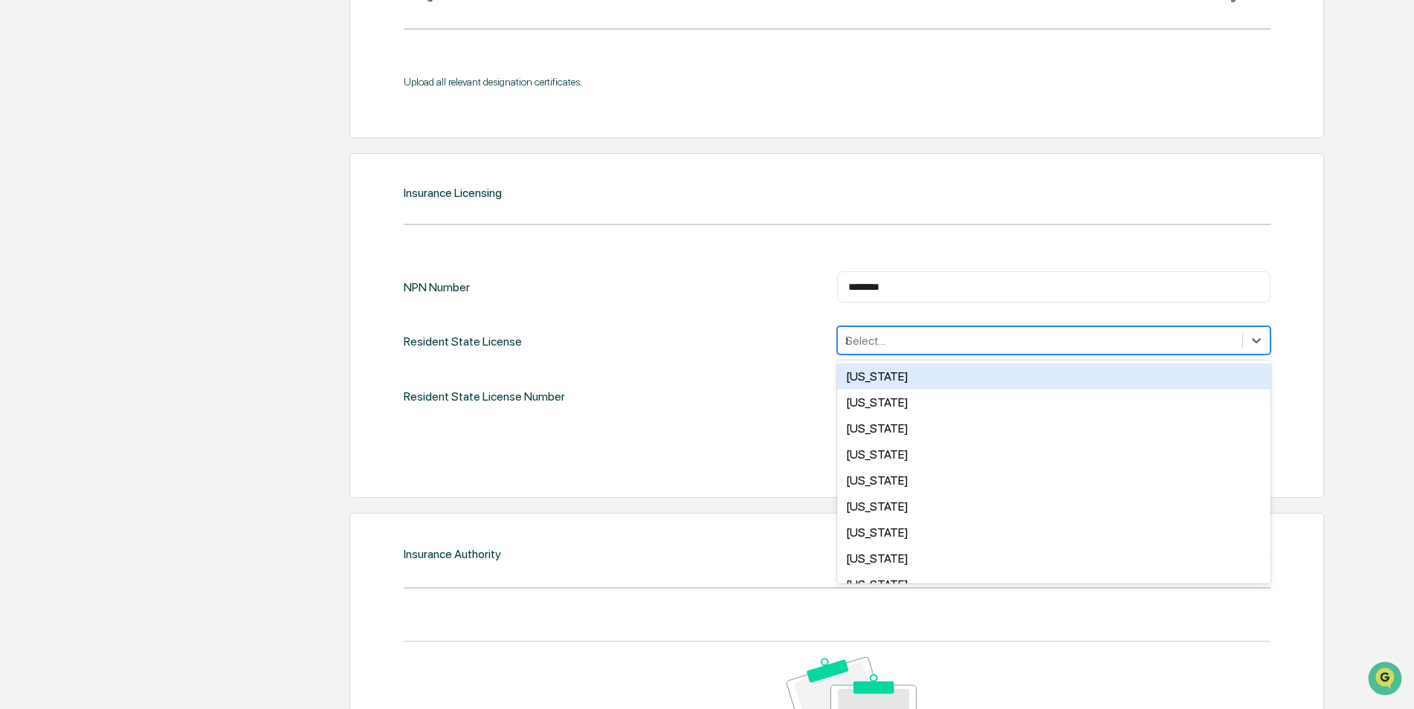
type input "**"
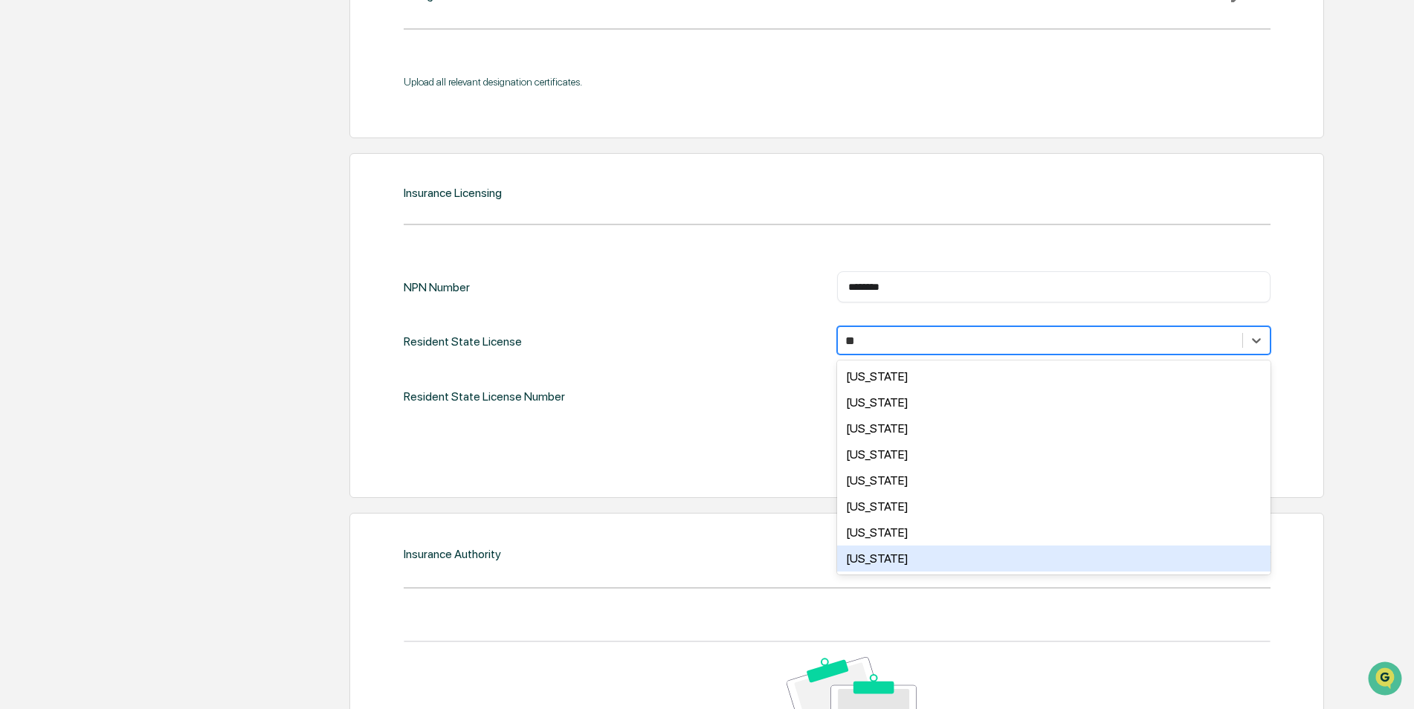
click at [872, 557] on div "[US_STATE]" at bounding box center [1053, 558] width 433 height 26
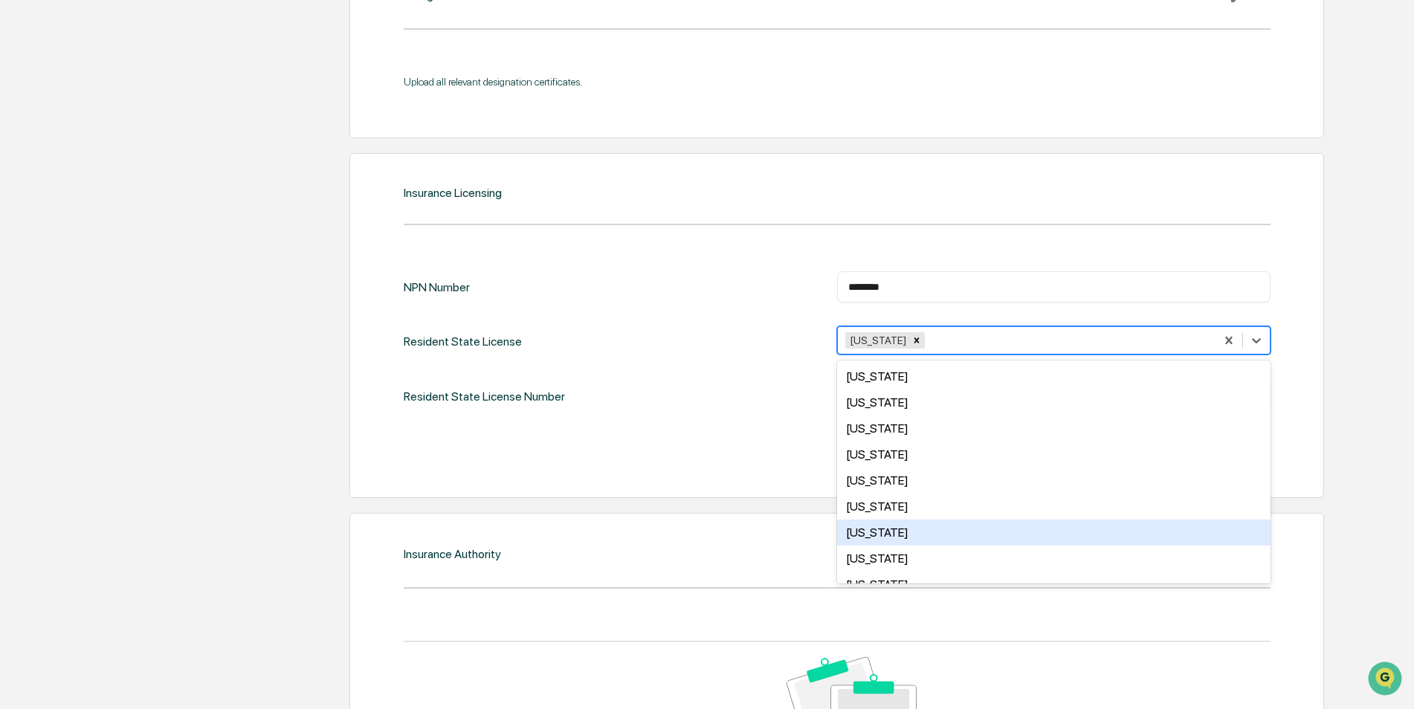
click at [626, 443] on div "Cancel Save" at bounding box center [837, 451] width 867 height 30
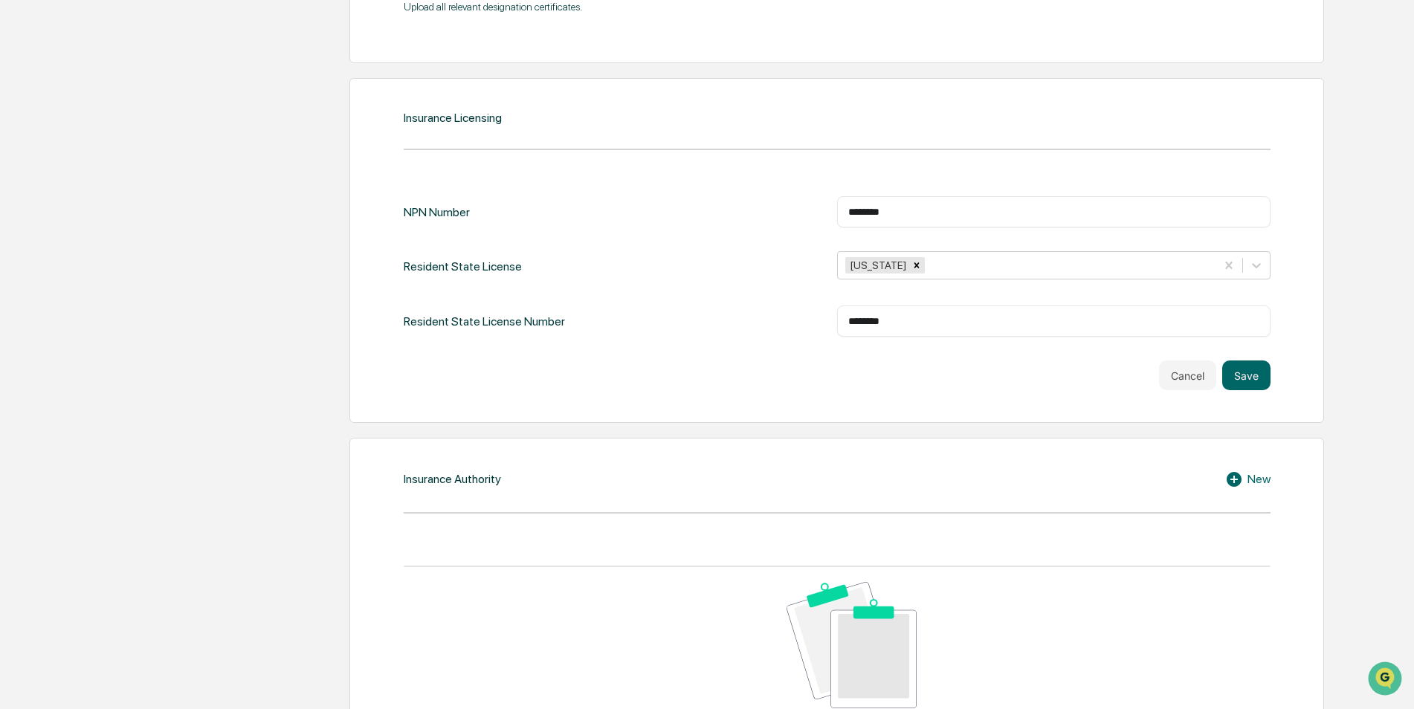
scroll to position [1629, 0]
click at [1242, 377] on button "Save" at bounding box center [1246, 376] width 48 height 30
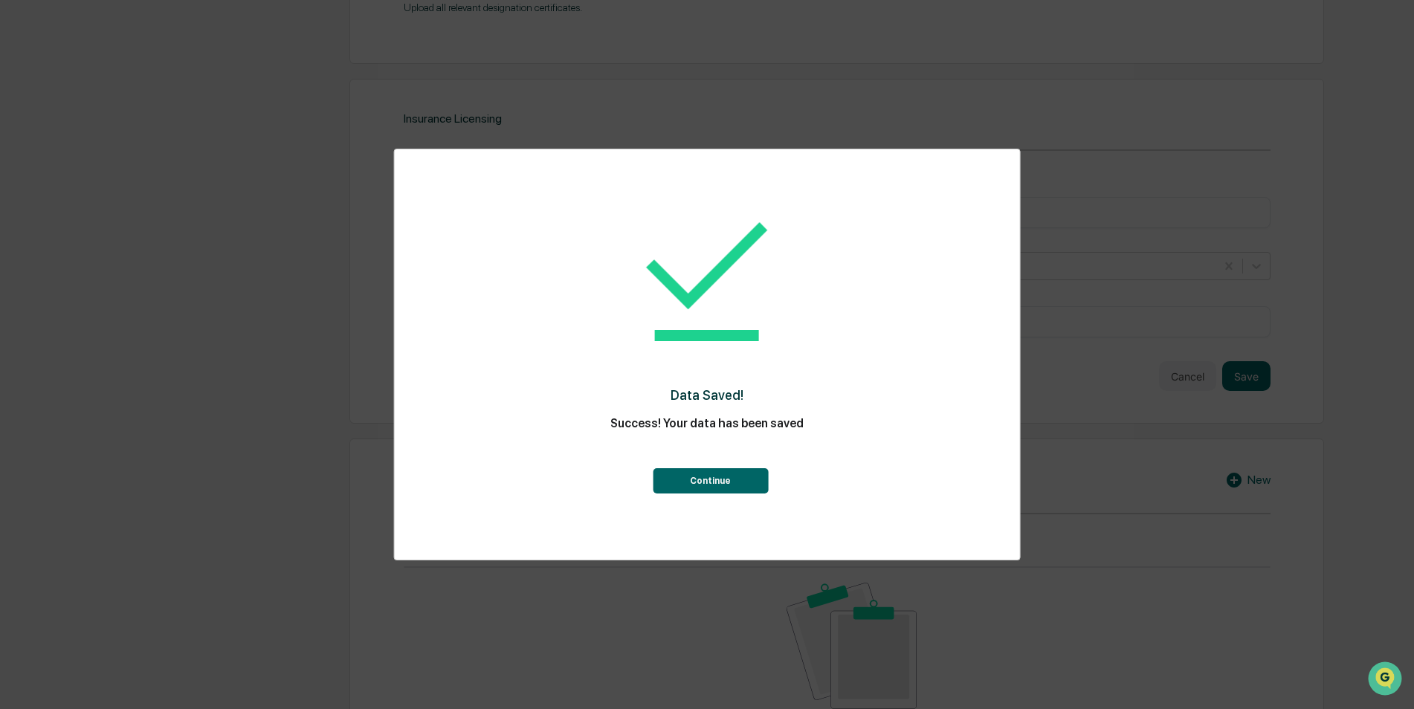
click at [702, 481] on button "Continue" at bounding box center [710, 480] width 115 height 25
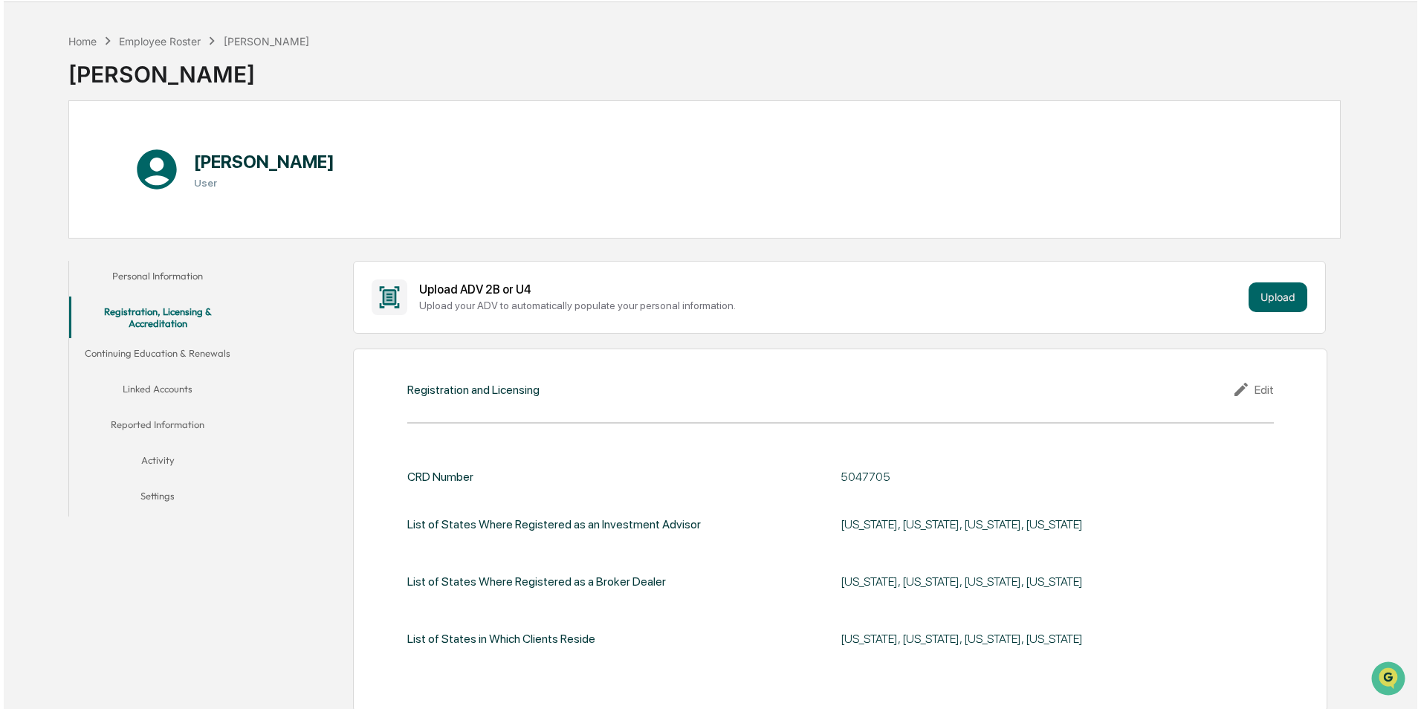
scroll to position [0, 0]
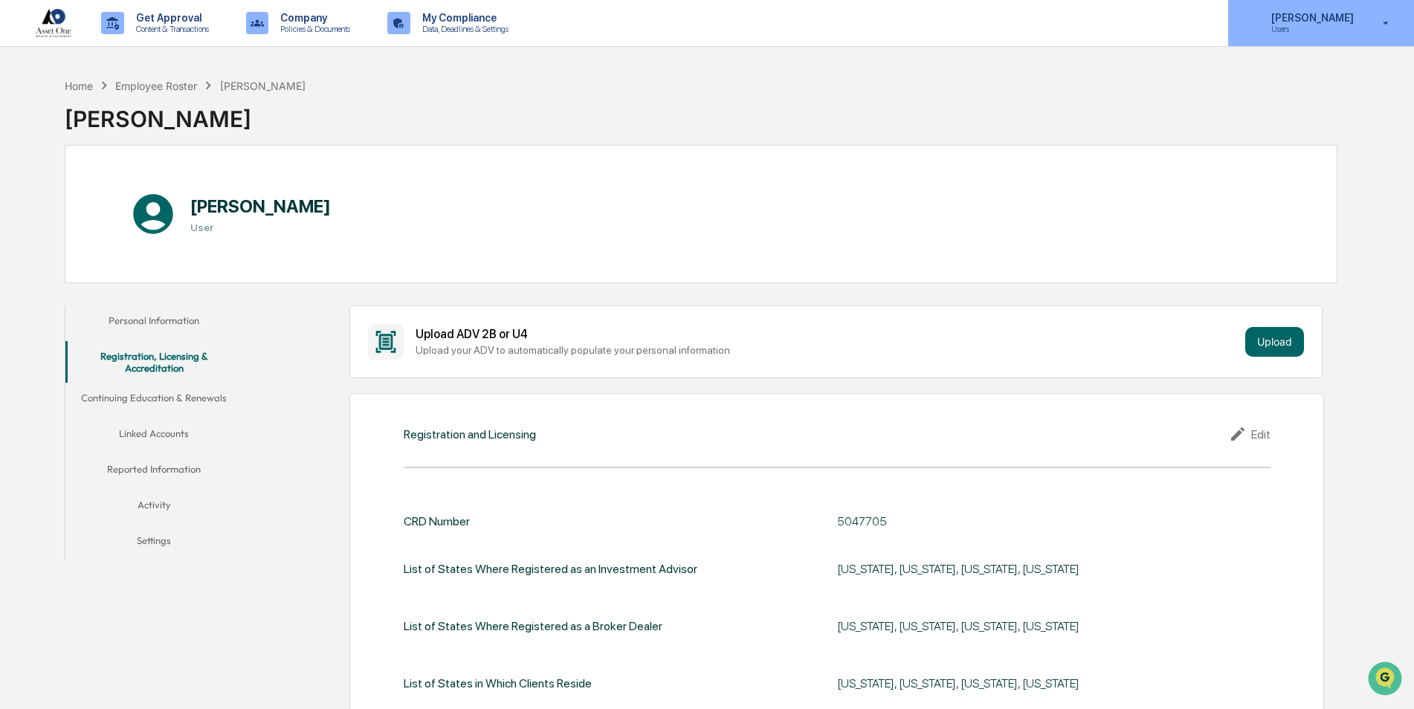
click at [1326, 23] on p "[PERSON_NAME]" at bounding box center [1310, 18] width 102 height 12
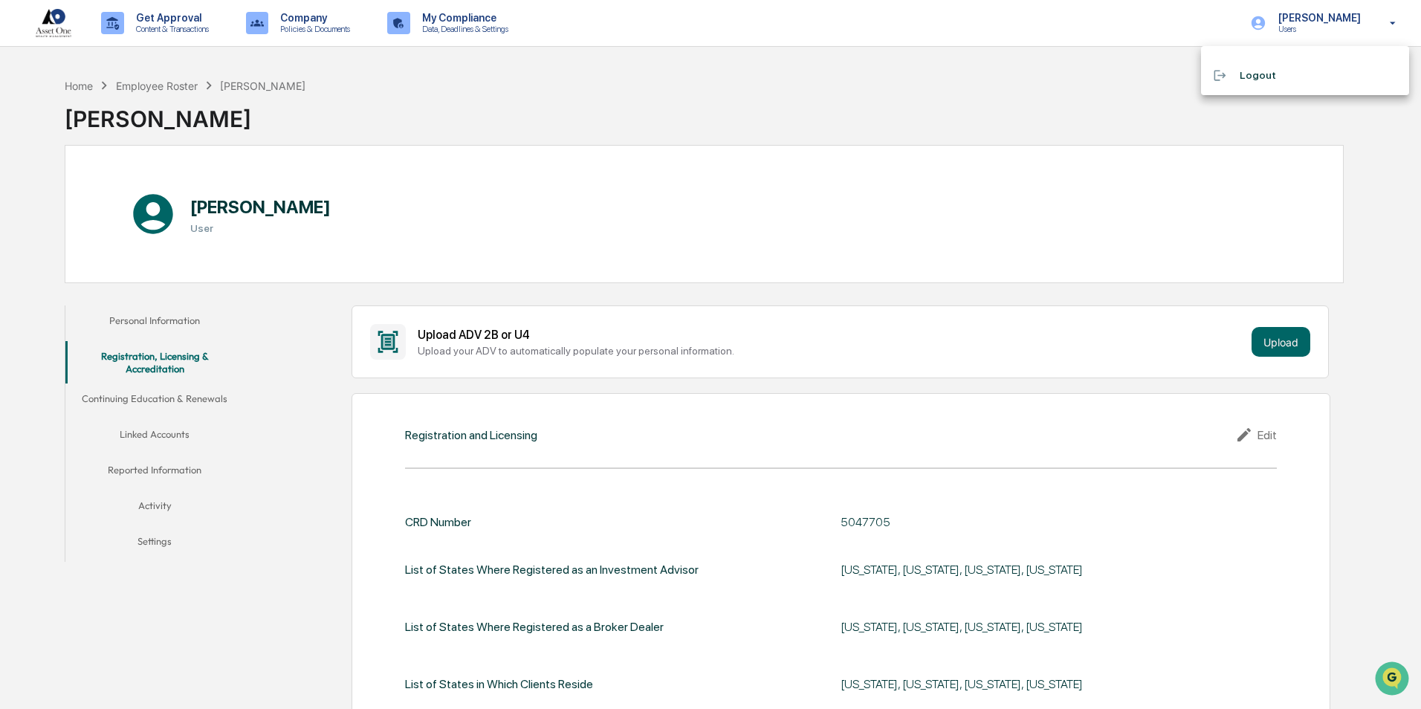
click at [1255, 75] on li "Logout" at bounding box center [1305, 75] width 208 height 27
